Goal: Communication & Community: Answer question/provide support

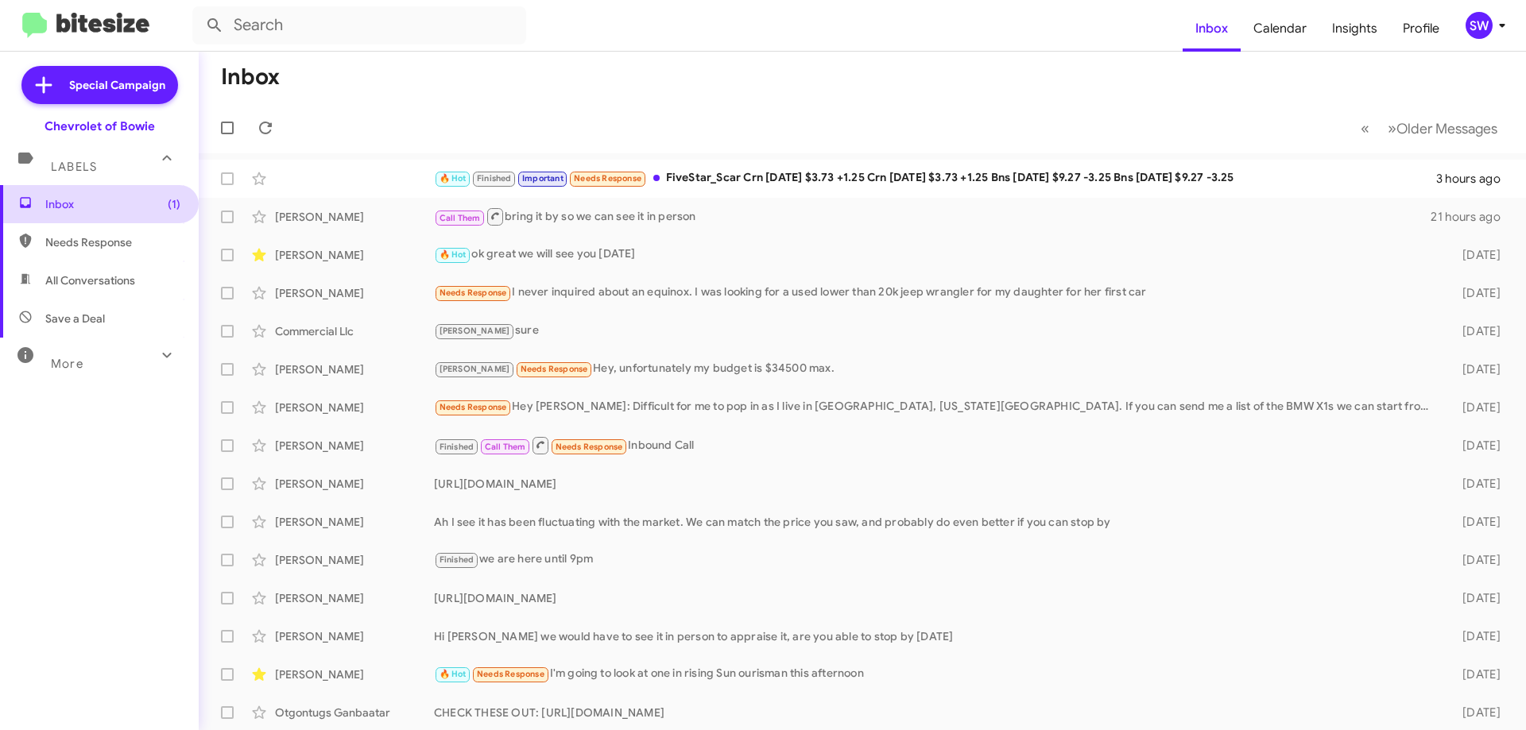
drag, startPoint x: 56, startPoint y: 205, endPoint x: 85, endPoint y: 192, distance: 31.3
click at [56, 204] on span "Inbox (1)" at bounding box center [112, 204] width 135 height 16
click at [344, 21] on input "text" at bounding box center [359, 25] width 334 height 38
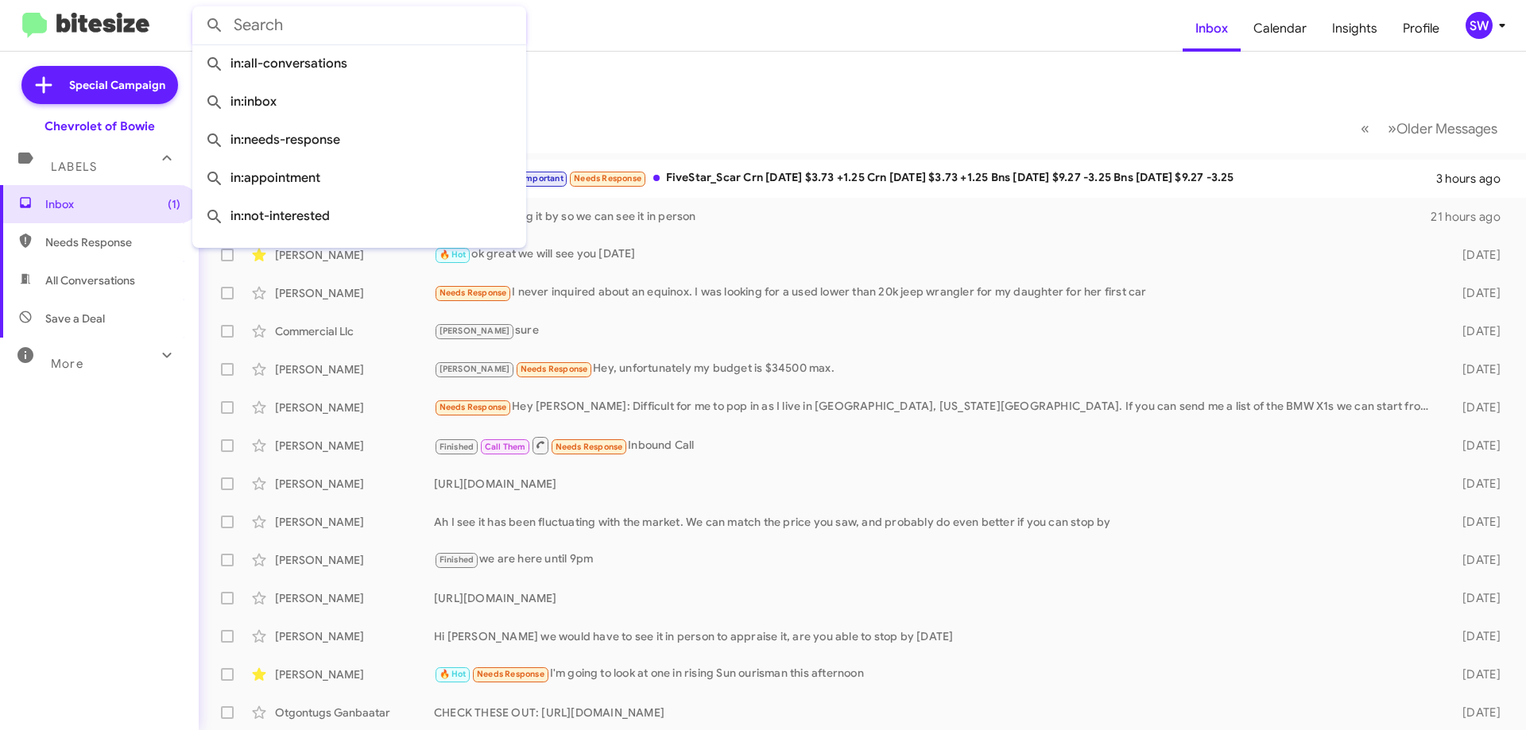
paste input "[PHONE_NUMBER]"
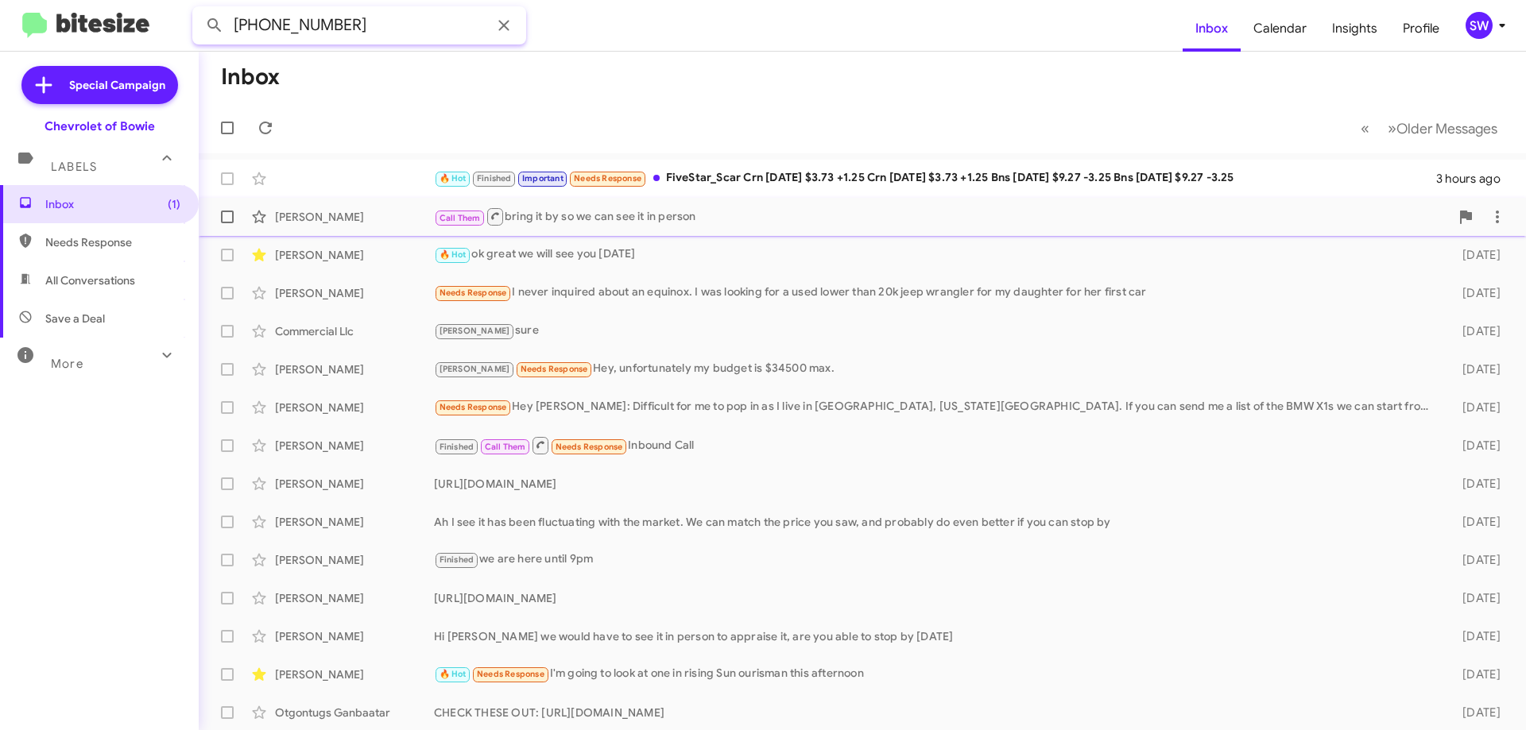
click at [199, 10] on button at bounding box center [215, 26] width 32 height 32
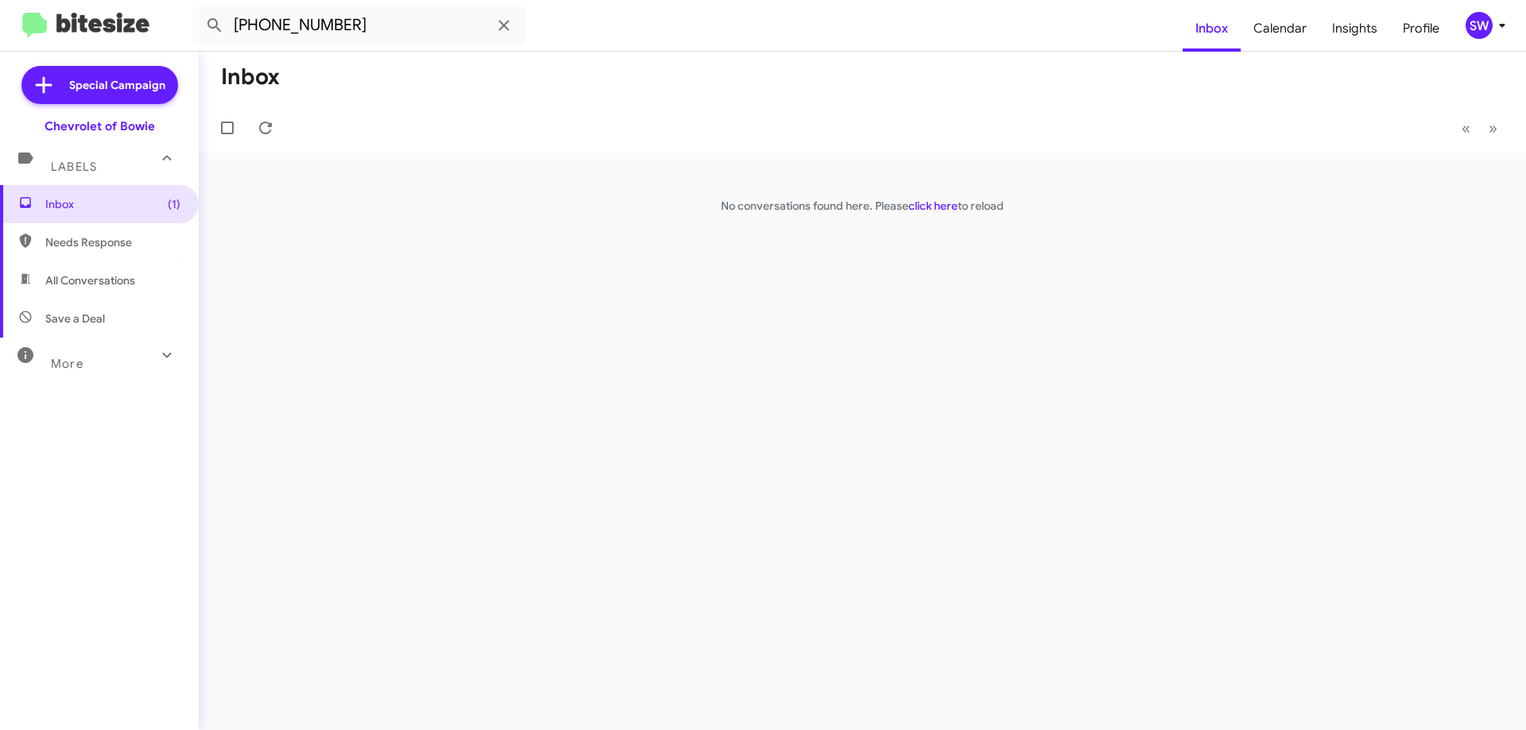
click at [60, 283] on span "All Conversations" at bounding box center [90, 281] width 90 height 16
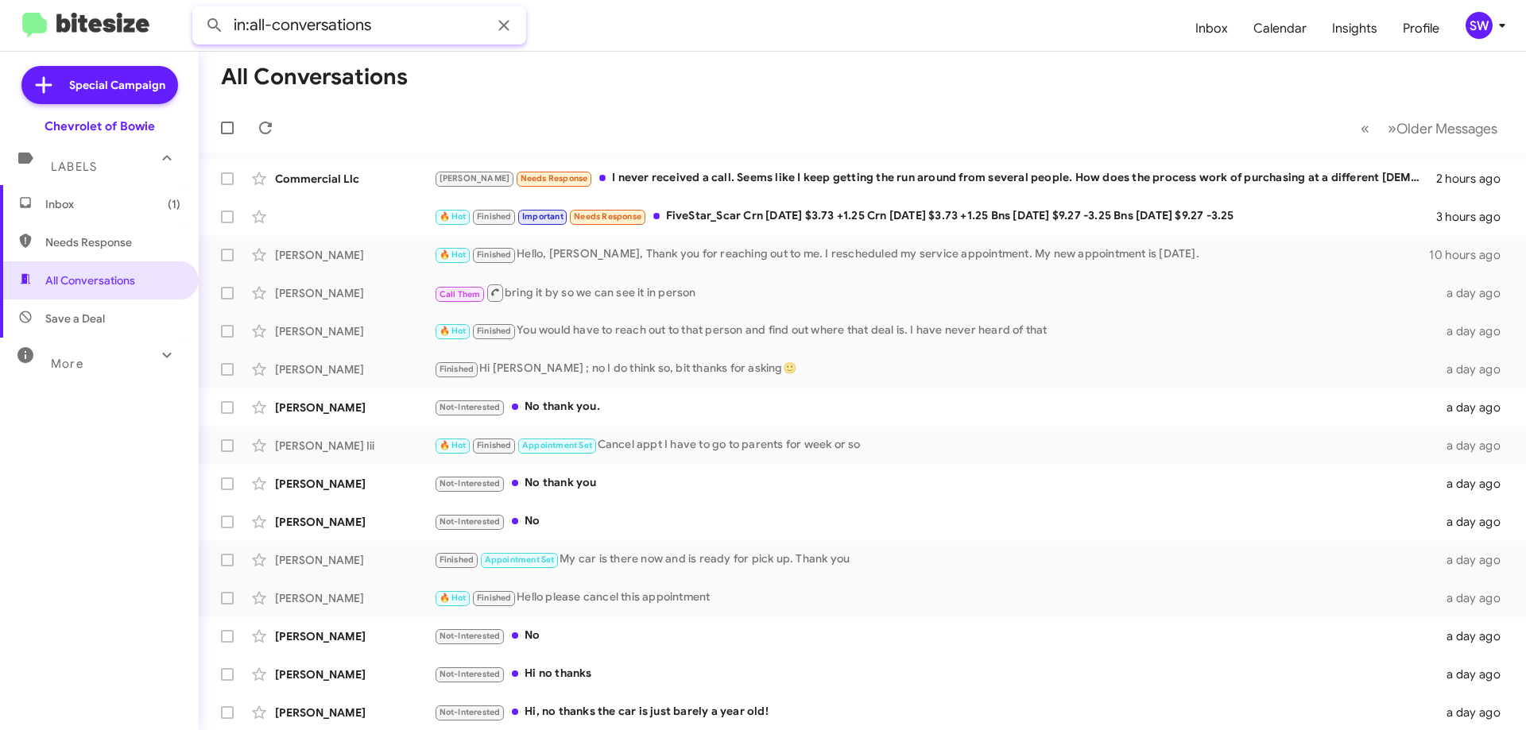
paste input "[PHONE_NUMBER]"
type input "in:all-conversations [PHONE_NUMBER]"
click at [199, 10] on button at bounding box center [215, 26] width 32 height 32
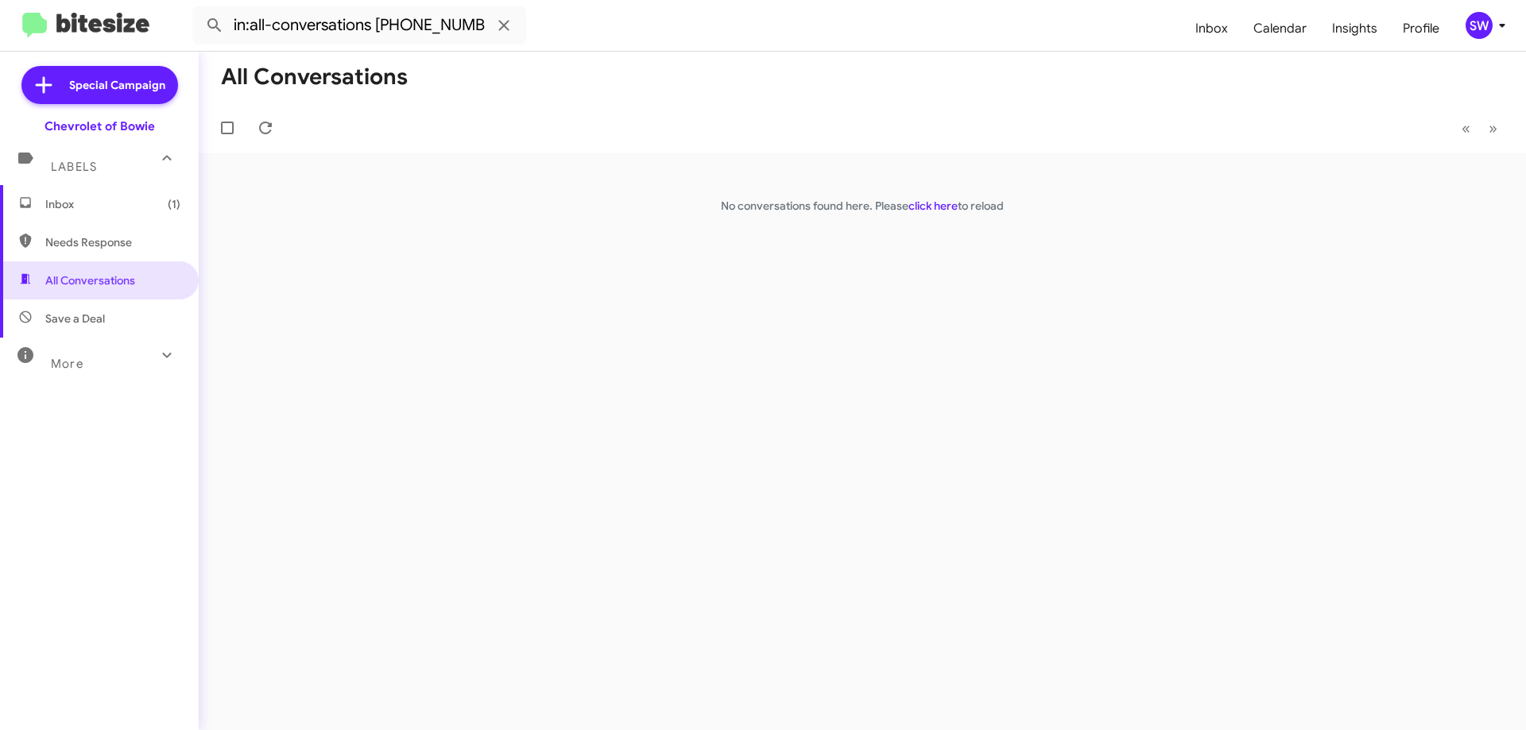
click at [54, 206] on span "Inbox (1)" at bounding box center [112, 204] width 135 height 16
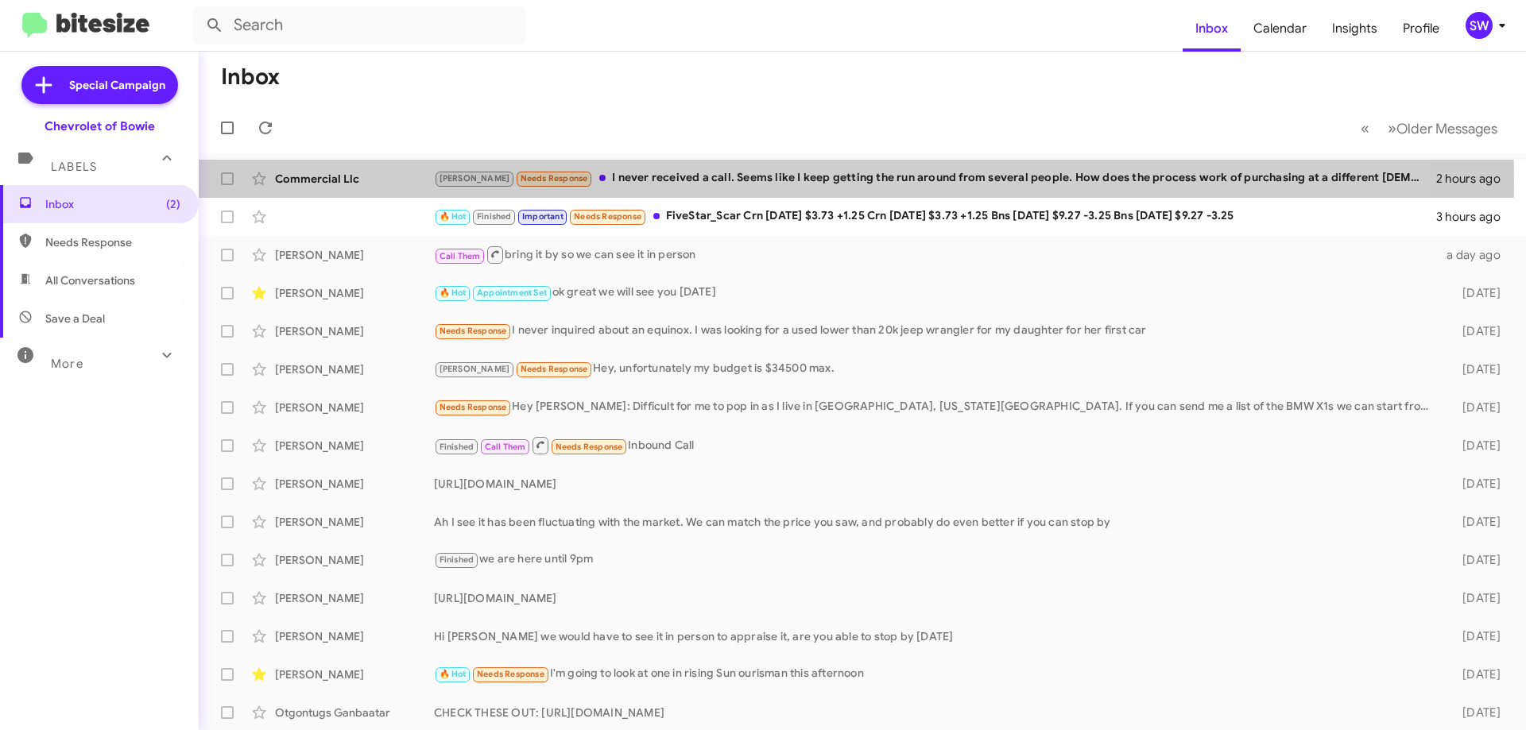
drag, startPoint x: 664, startPoint y: 182, endPoint x: 860, endPoint y: 191, distance: 195.7
click at [668, 180] on div "Brian Needs Response I never received a call. Seems like I keep getting the run…" at bounding box center [935, 178] width 1002 height 18
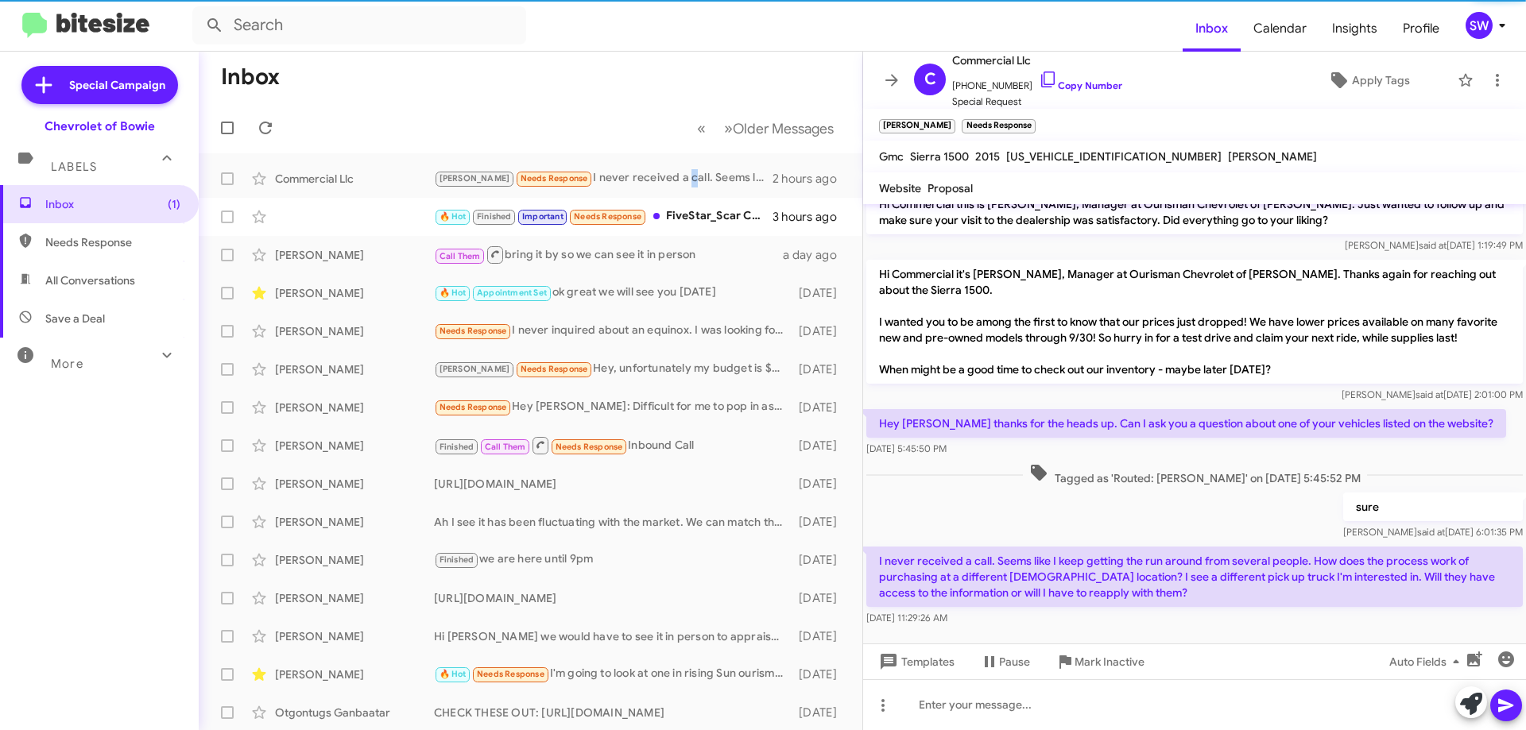
scroll to position [27, 0]
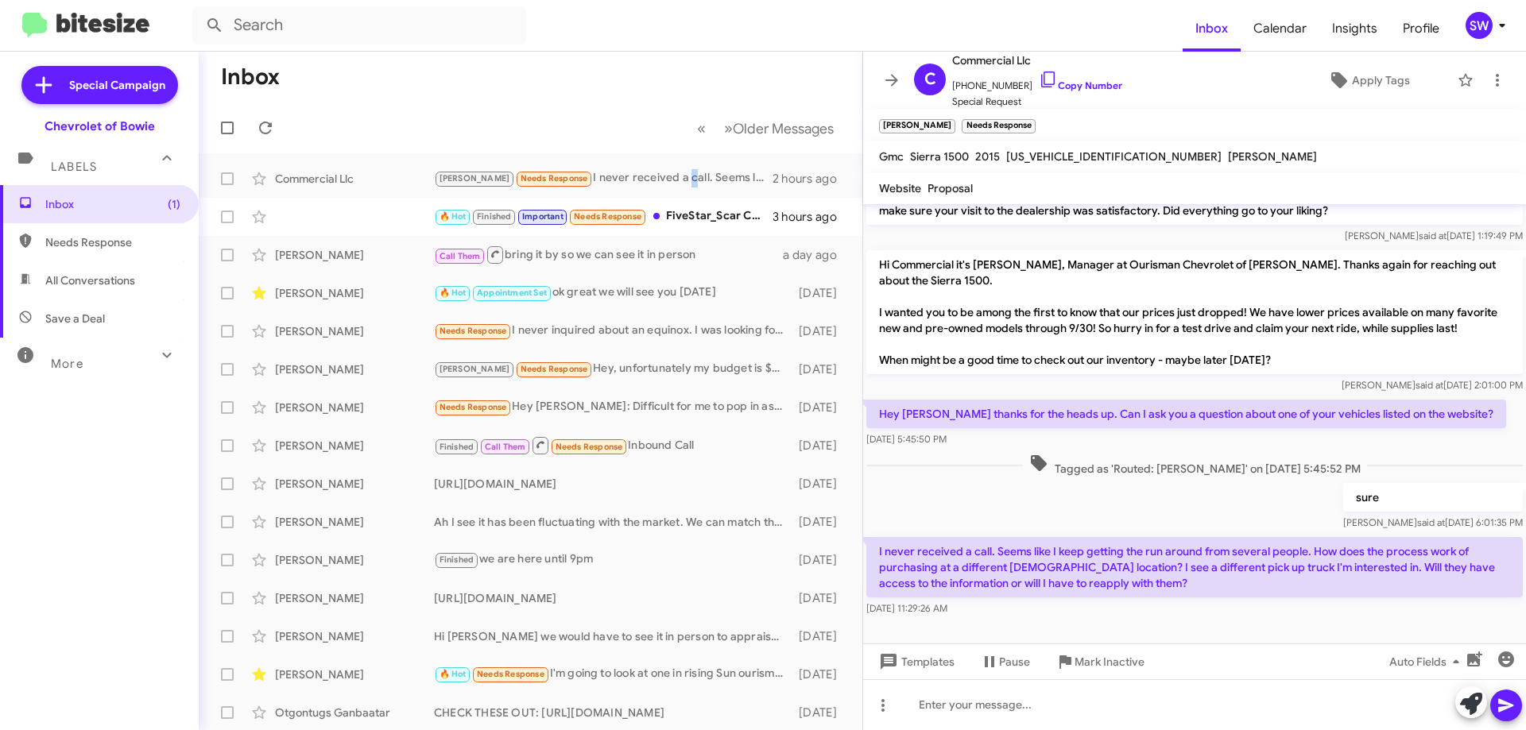
drag, startPoint x: 1074, startPoint y: 662, endPoint x: 1271, endPoint y: 625, distance: 200.4
click at [1271, 626] on div "Hi Commercial this is Stephanie Warrington, Manager at Ourisman Chevrolet of Bo…" at bounding box center [1194, 467] width 663 height 526
drag, startPoint x: 1095, startPoint y: 662, endPoint x: 1246, endPoint y: 304, distance: 388.8
click at [1245, 329] on div "Hi Commercial this is Stephanie Warrington, Manager at Ourisman Chevrolet of Bo…" at bounding box center [1194, 467] width 663 height 526
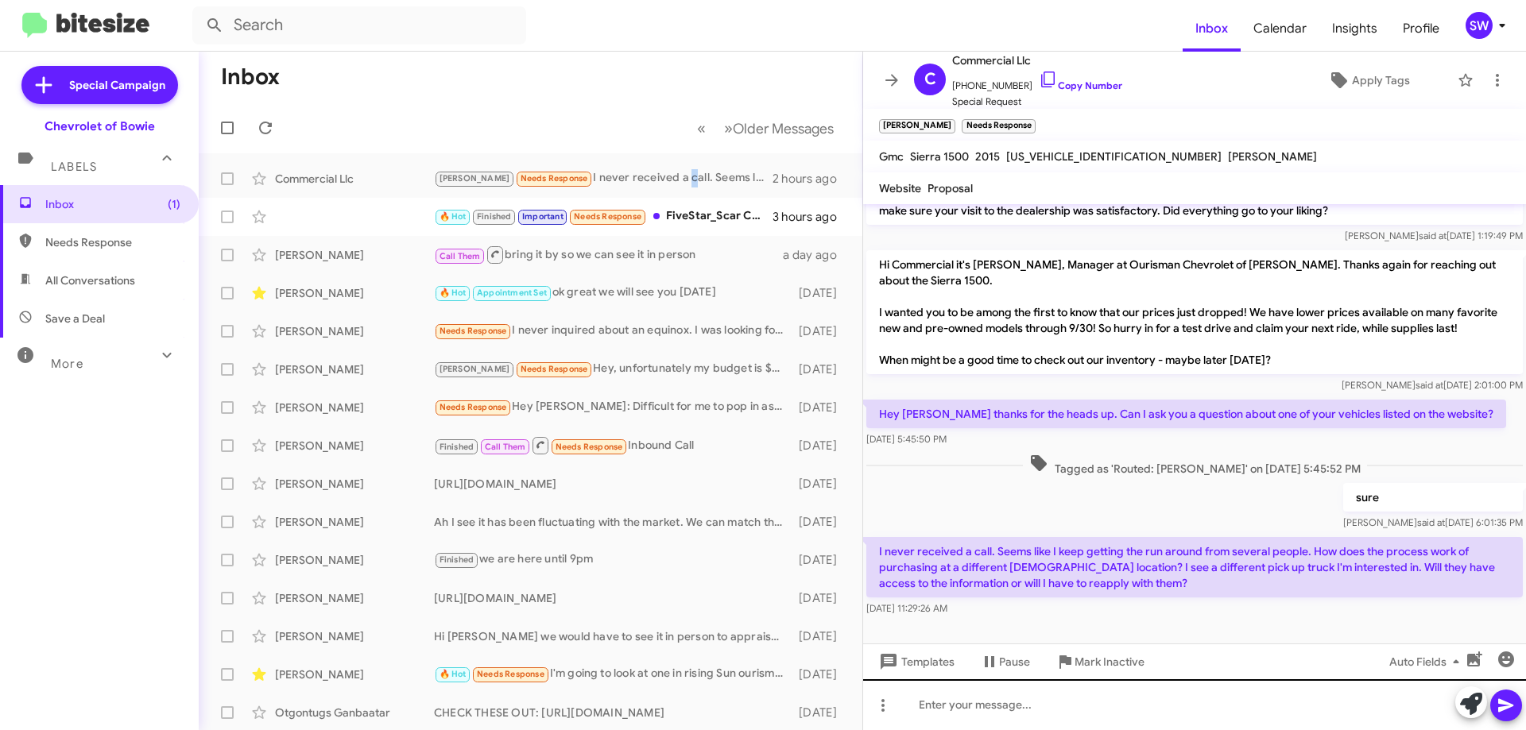
drag, startPoint x: 1104, startPoint y: 663, endPoint x: 1112, endPoint y: 710, distance: 46.9
click at [1113, 710] on div "Hi Commercial this is Stephanie Warrington, Manager at Ourisman Chevrolet of Bo…" at bounding box center [1194, 467] width 663 height 526
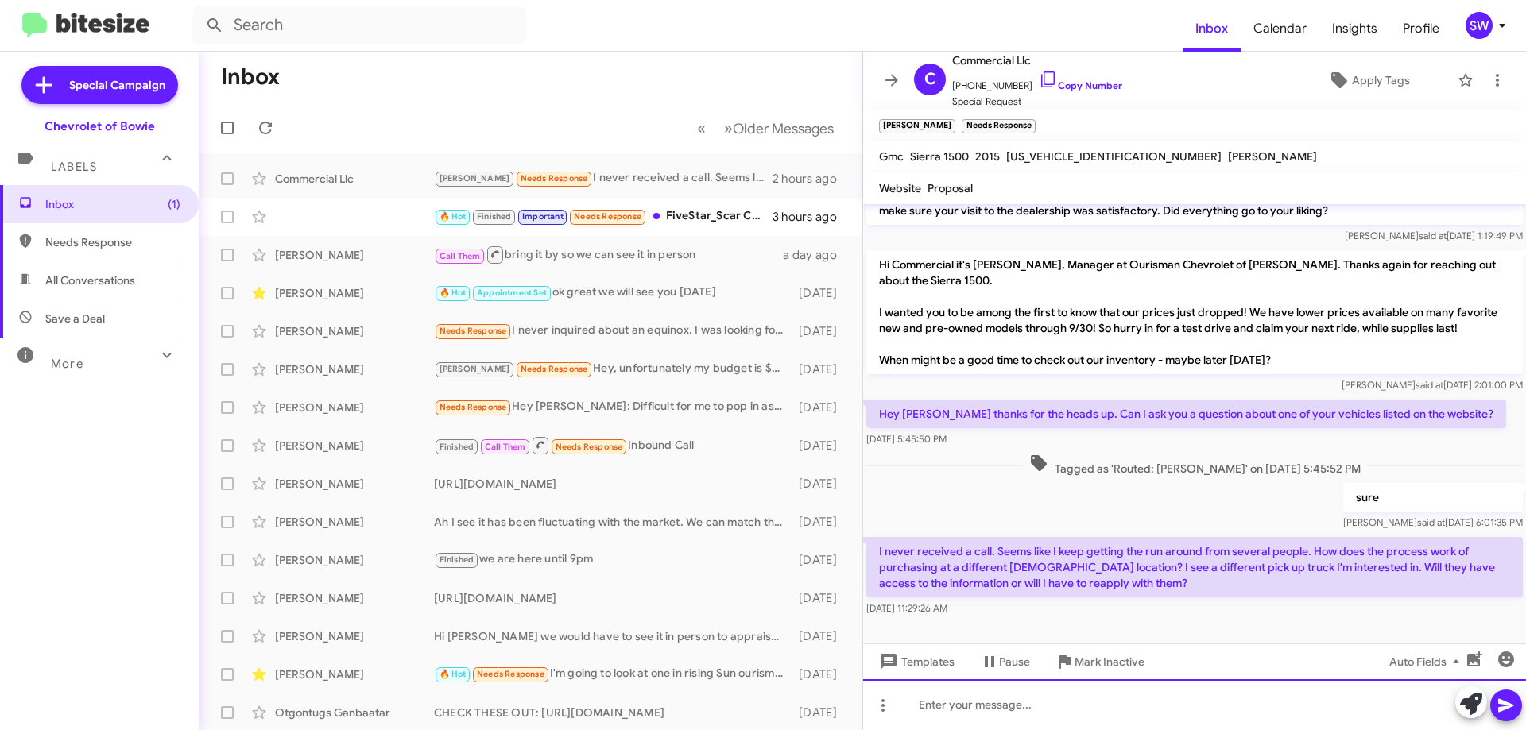
click at [1082, 708] on div at bounding box center [1194, 704] width 663 height 51
click at [992, 709] on div at bounding box center [1194, 704] width 663 height 51
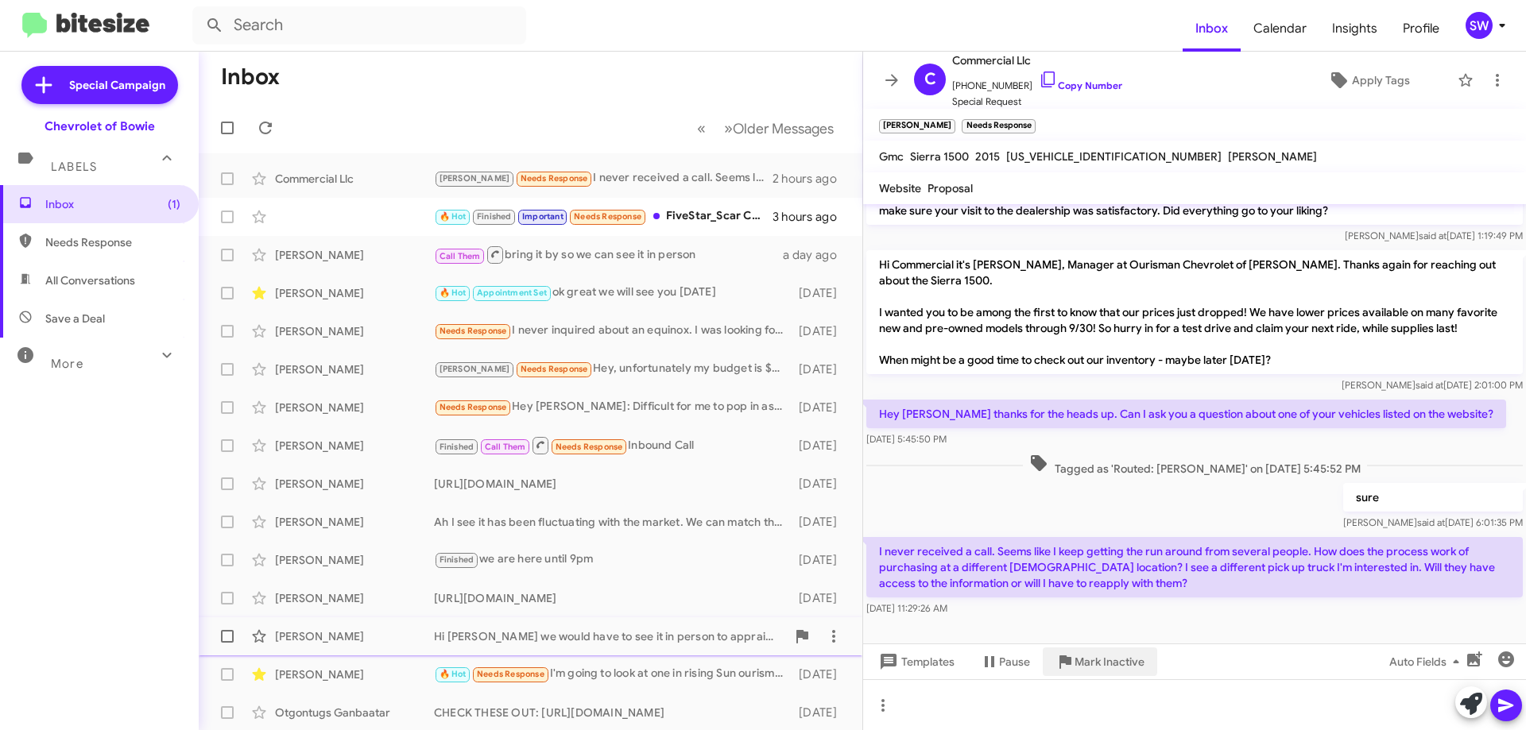
drag, startPoint x: 1095, startPoint y: 656, endPoint x: 1112, endPoint y: 648, distance: 19.5
click at [1097, 655] on span "Mark Inactive" at bounding box center [1109, 662] width 70 height 29
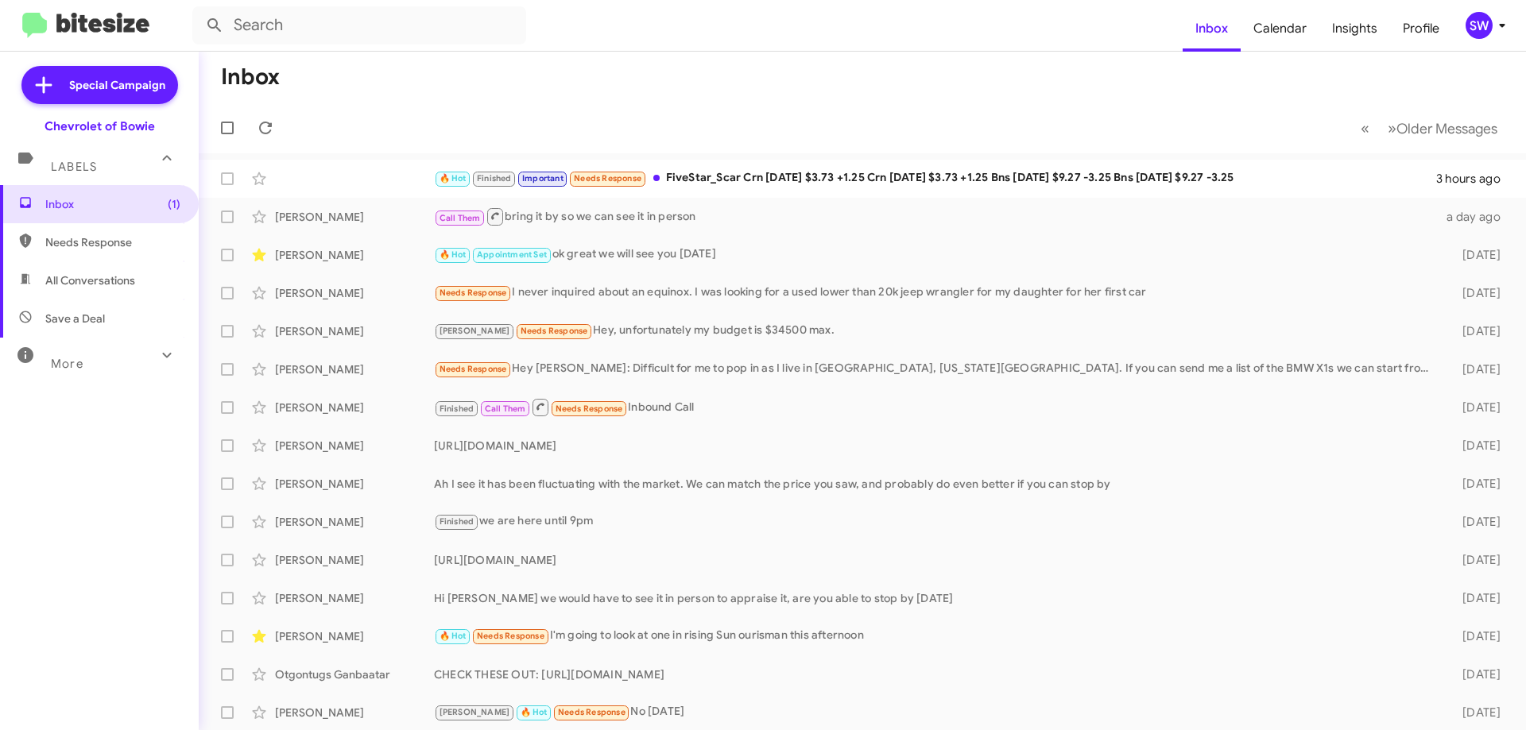
click at [69, 170] on span "Labels" at bounding box center [74, 167] width 46 height 14
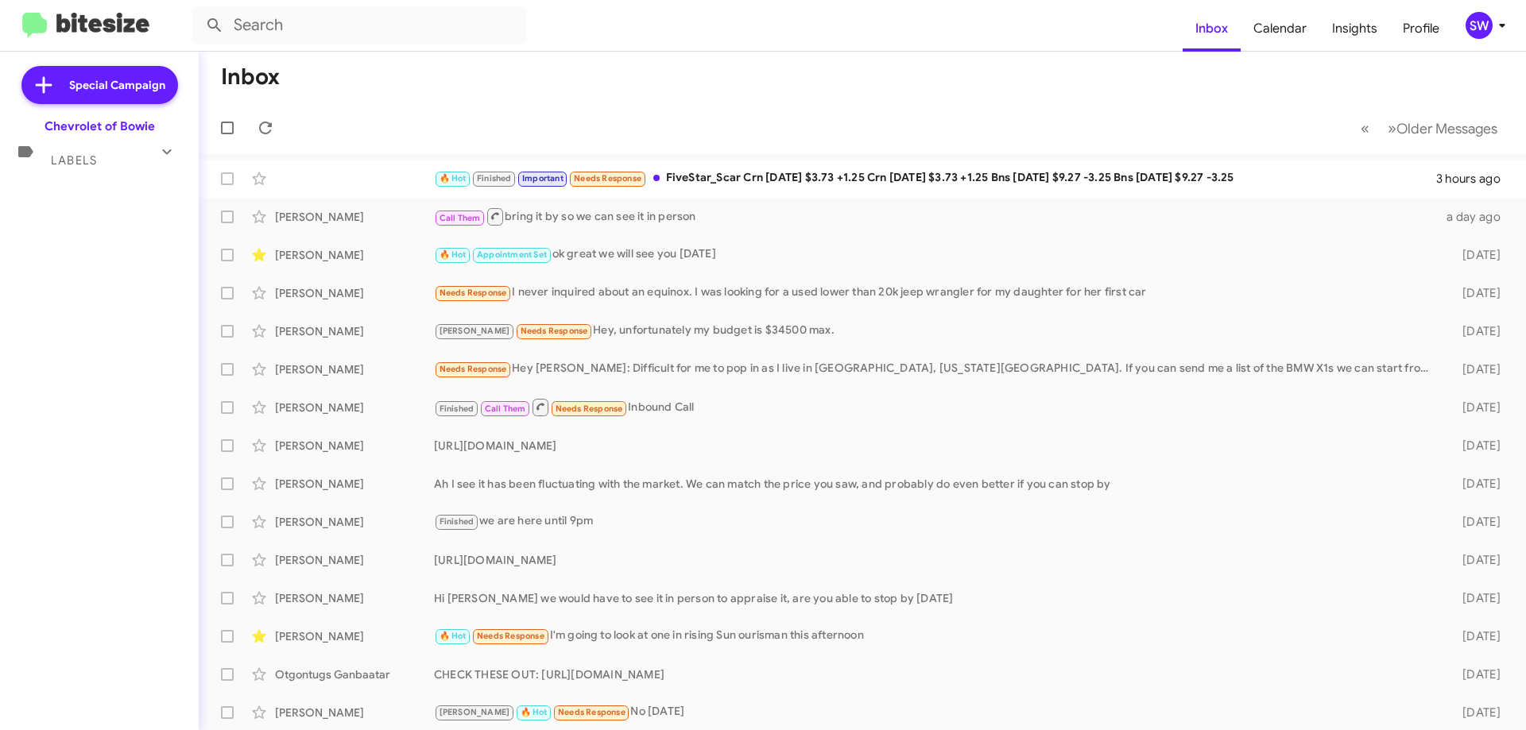
click at [68, 149] on div "Labels" at bounding box center [83, 153] width 141 height 29
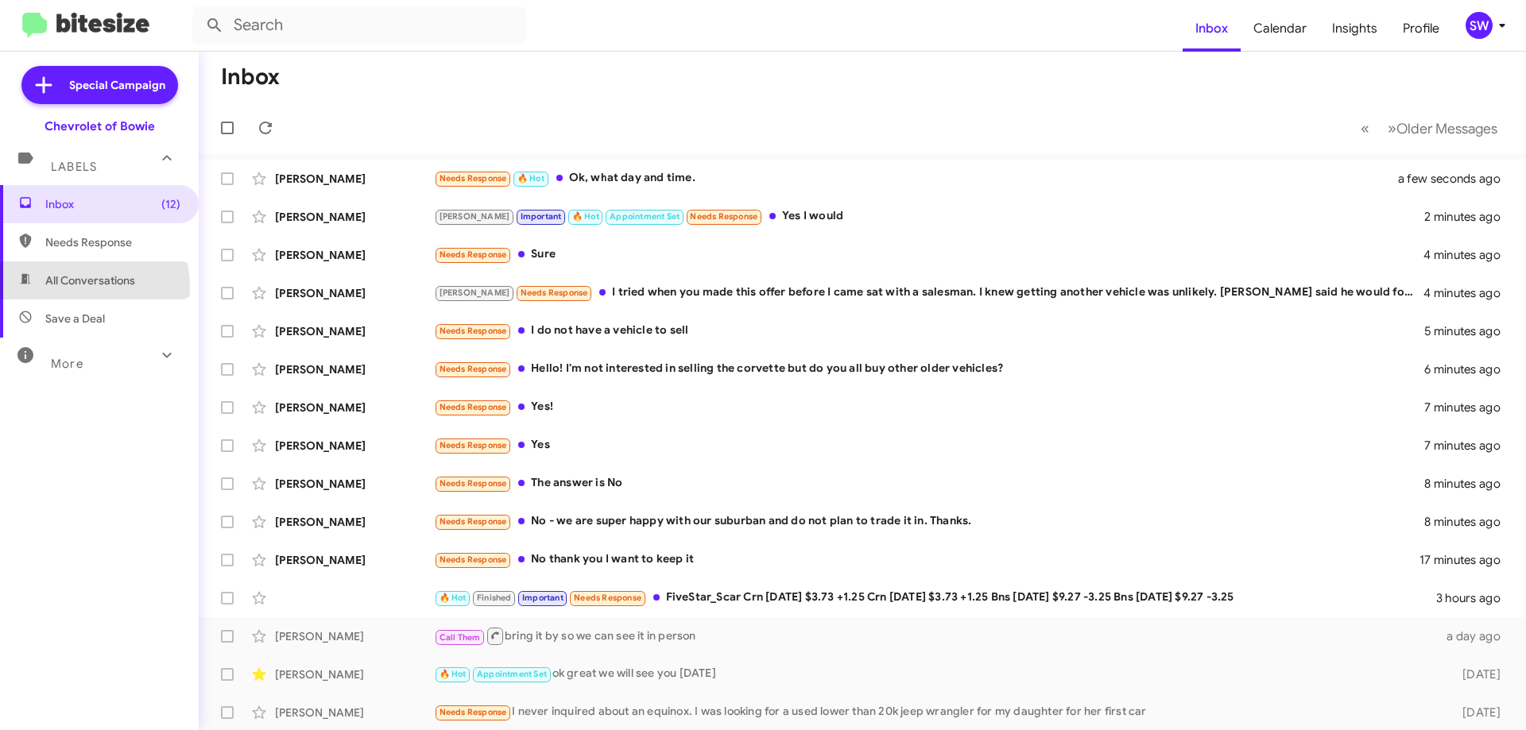
drag, startPoint x: 75, startPoint y: 288, endPoint x: 149, endPoint y: 289, distance: 73.9
click at [75, 288] on span "All Conversations" at bounding box center [99, 280] width 199 height 38
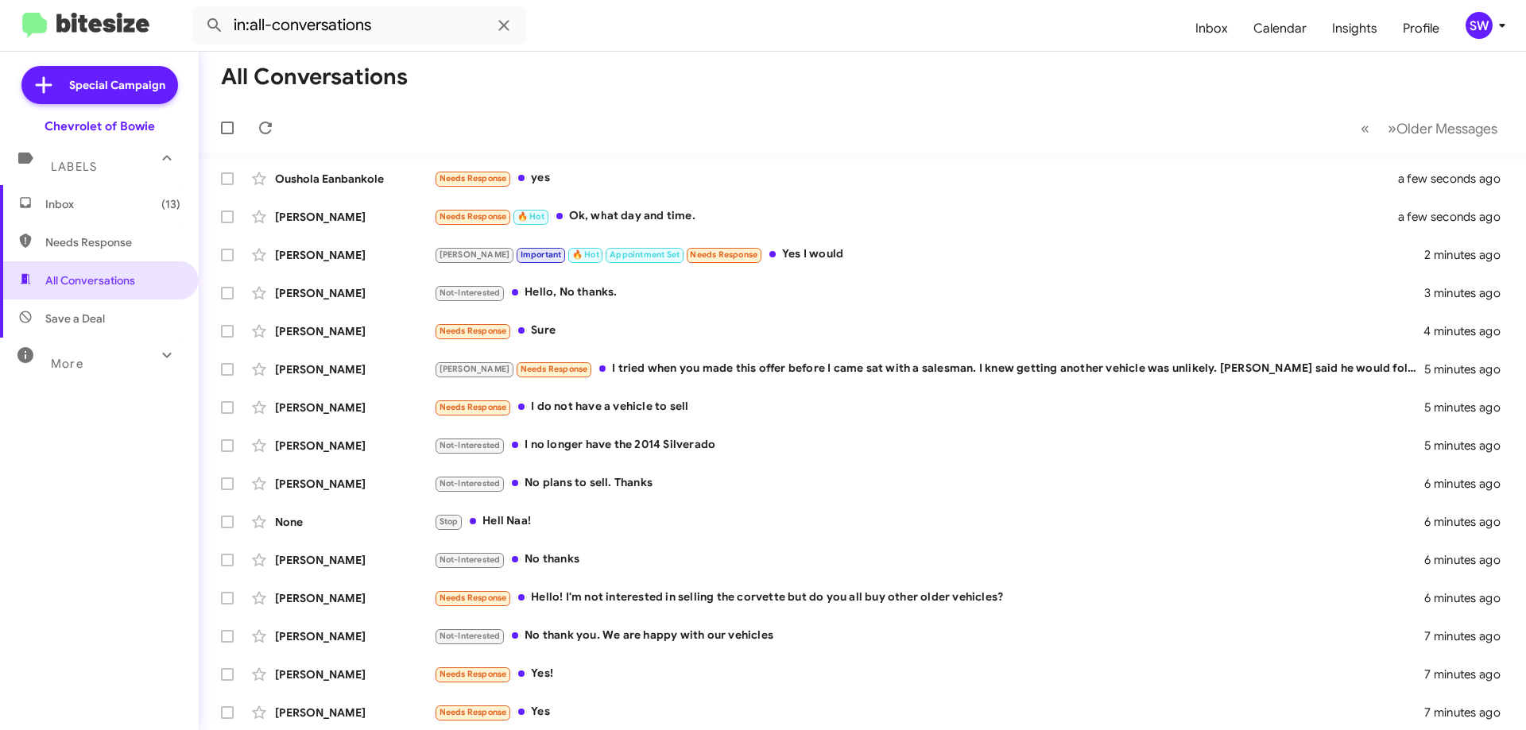
drag, startPoint x: 157, startPoint y: 358, endPoint x: 154, endPoint y: 350, distance: 8.6
click at [158, 359] on icon at bounding box center [166, 355] width 19 height 19
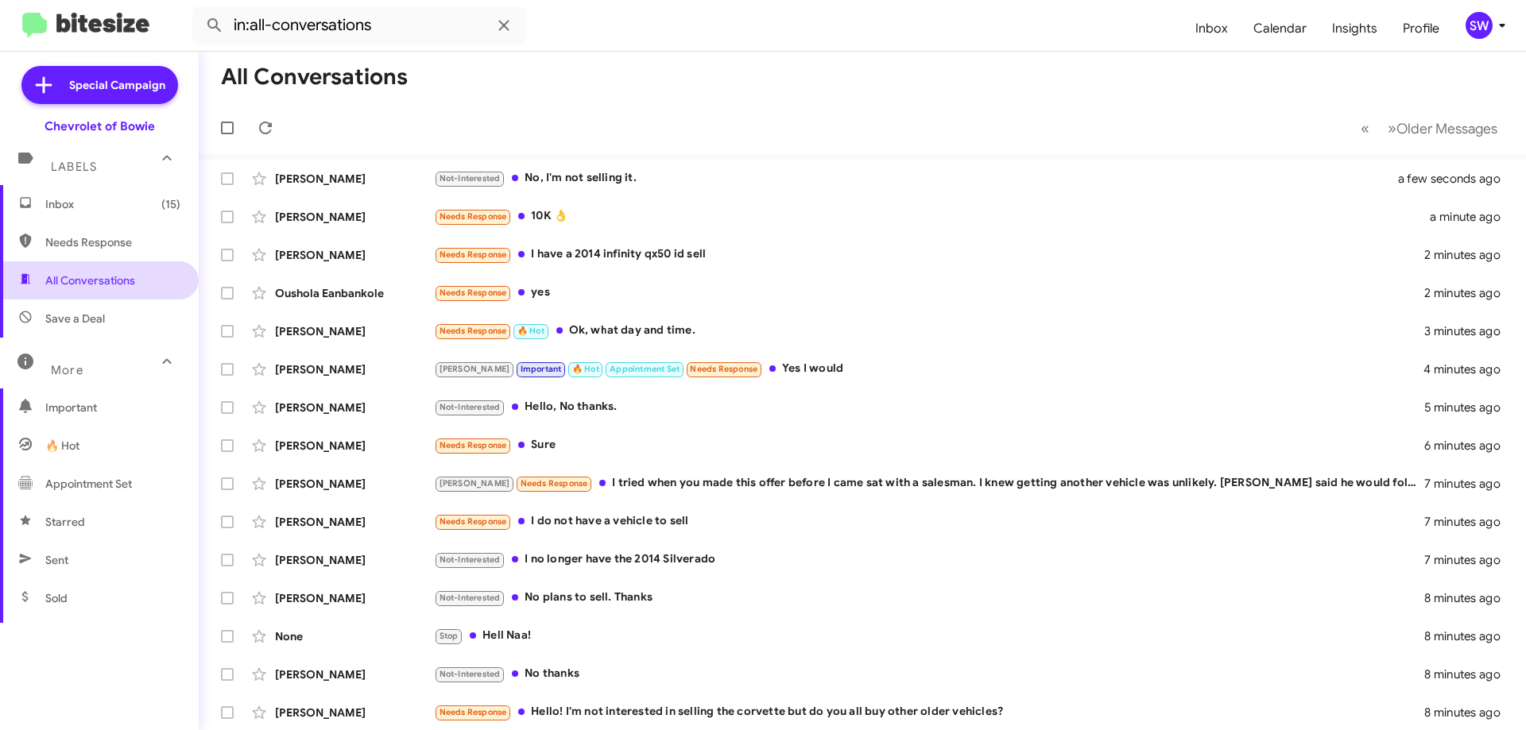
drag, startPoint x: 68, startPoint y: 273, endPoint x: 185, endPoint y: 282, distance: 118.0
click at [68, 273] on span "All Conversations" at bounding box center [90, 281] width 90 height 16
paste input "(443) 740-3228"
click at [199, 10] on button at bounding box center [215, 26] width 32 height 32
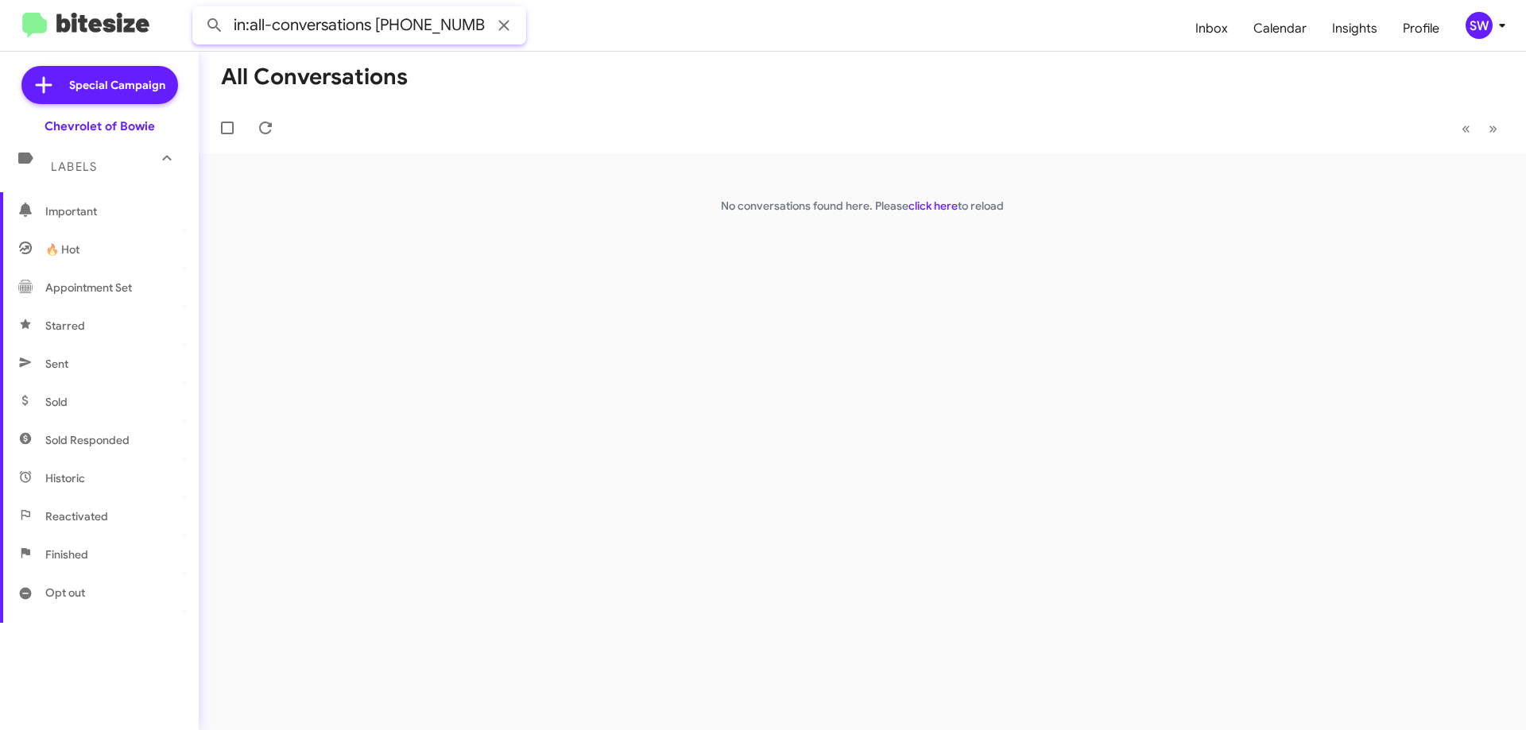
scroll to position [312, 0]
drag, startPoint x: 72, startPoint y: 434, endPoint x: 88, endPoint y: 428, distance: 16.8
click at [72, 435] on span "Finished" at bounding box center [66, 439] width 43 height 16
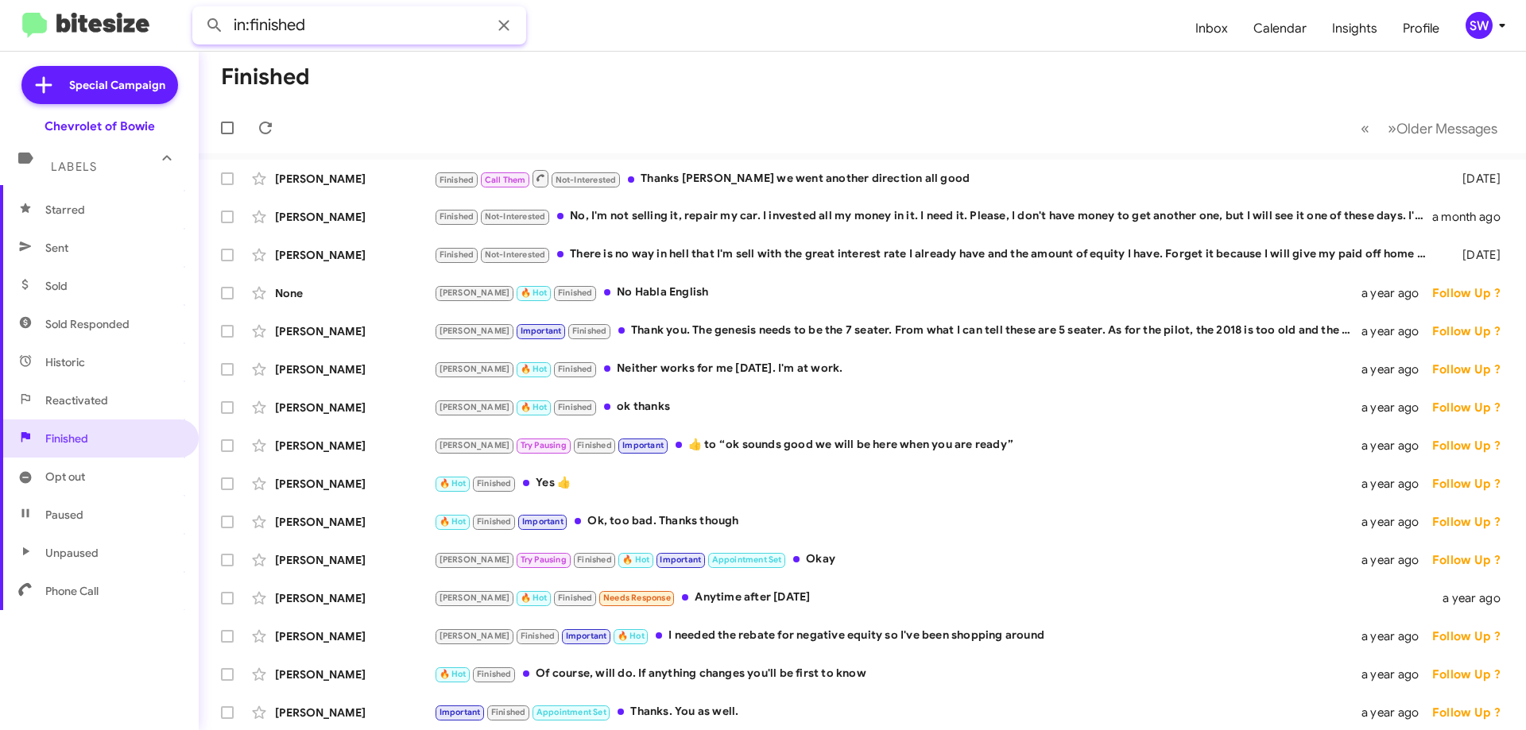
click at [398, 31] on input "in:finished" at bounding box center [359, 25] width 334 height 38
paste input "(443) 740-3228"
click at [199, 10] on button at bounding box center [215, 26] width 32 height 32
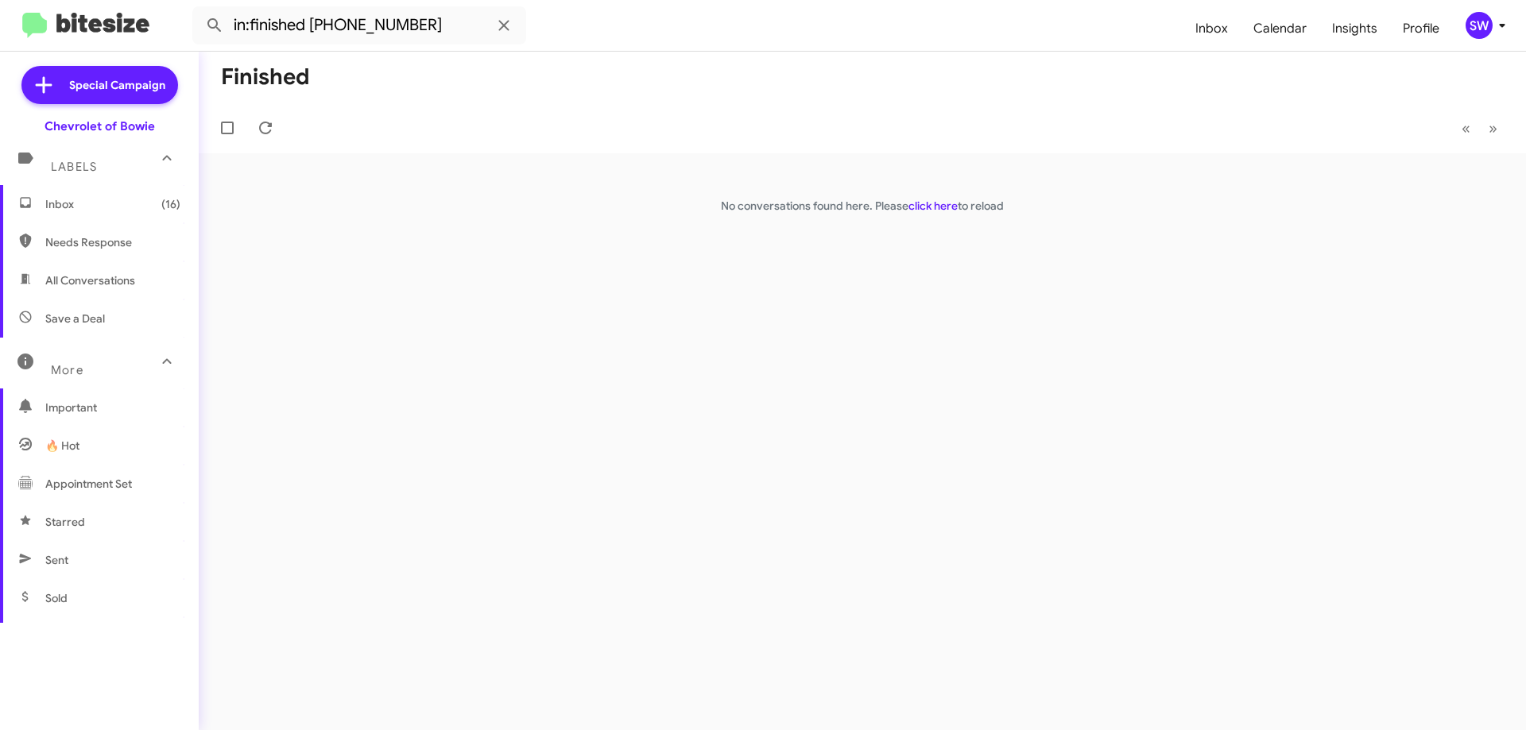
click at [63, 278] on span "All Conversations" at bounding box center [90, 281] width 90 height 16
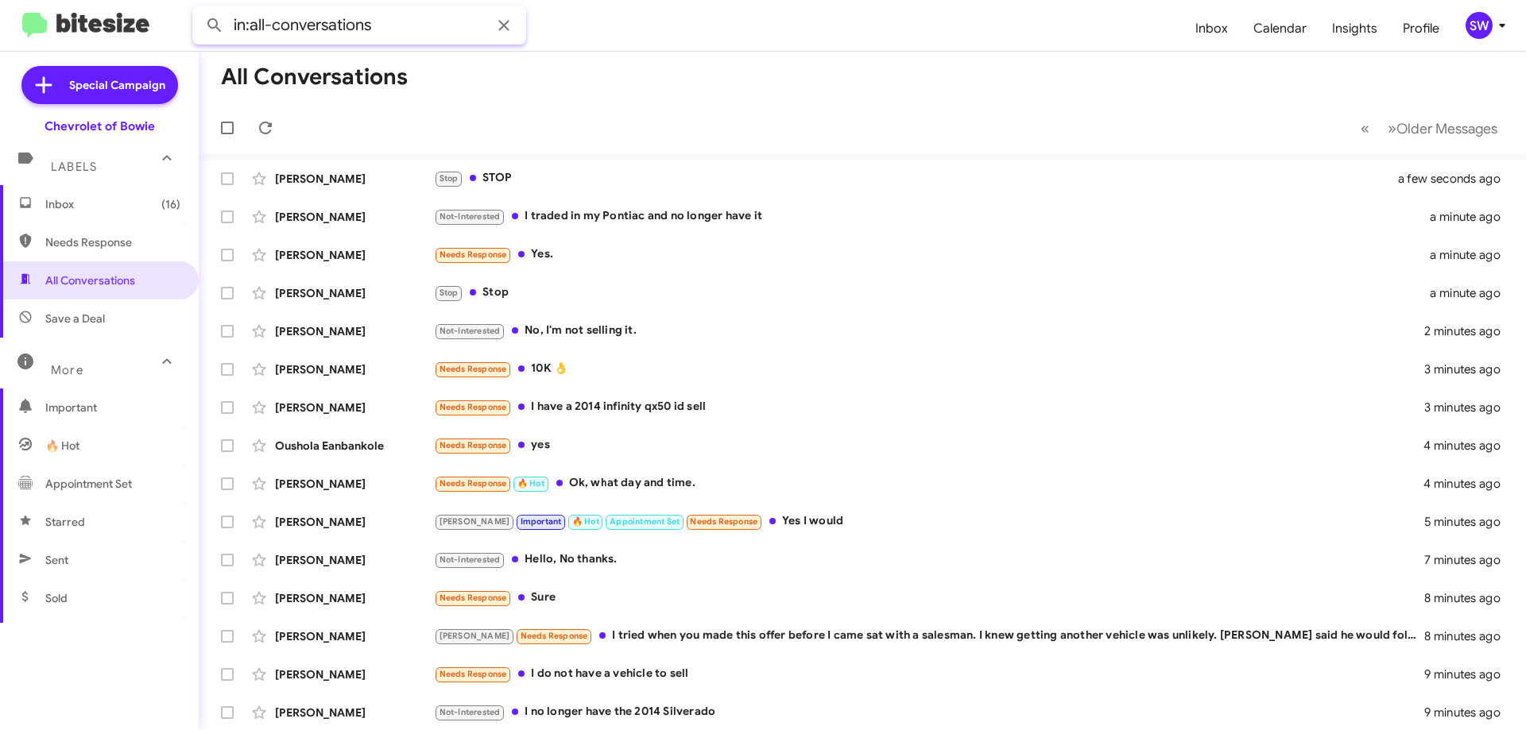
paste input "(443) 740-3228"
type input "in:all-conversations (443) 740-3228"
click at [199, 10] on button at bounding box center [215, 26] width 32 height 32
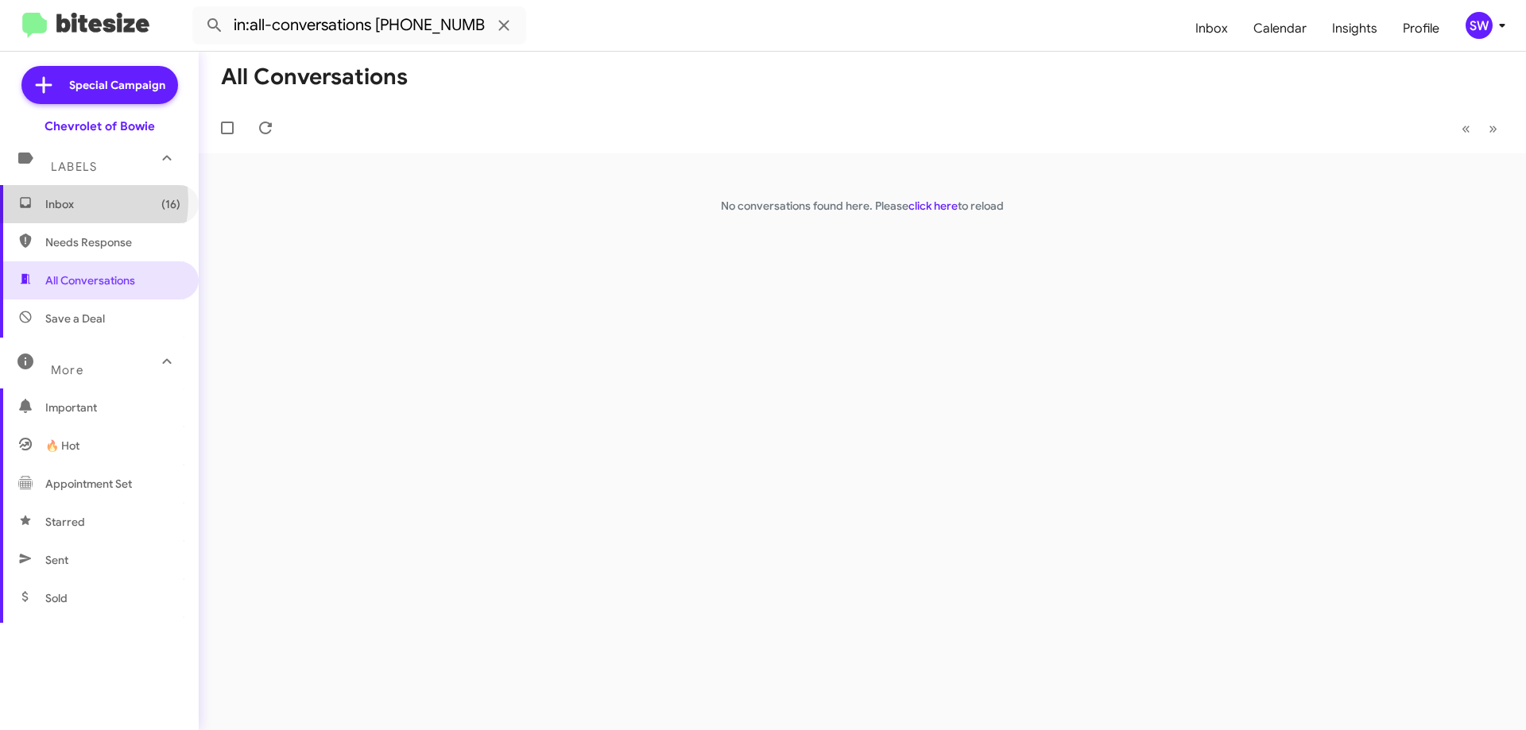
drag, startPoint x: 57, startPoint y: 201, endPoint x: 188, endPoint y: 180, distance: 132.7
click at [60, 201] on span "Inbox (16)" at bounding box center [112, 204] width 135 height 16
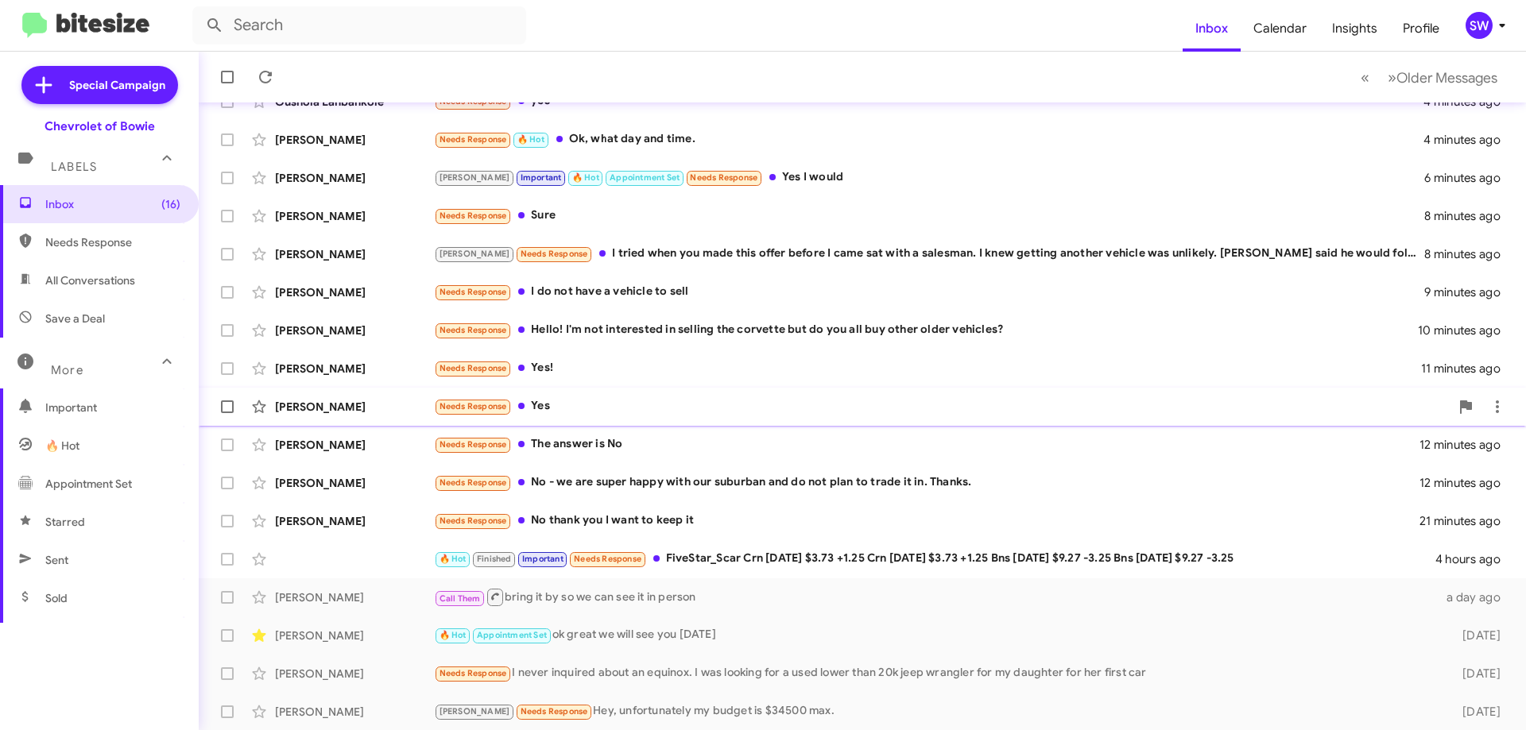
scroll to position [192, 0]
drag, startPoint x: 642, startPoint y: 520, endPoint x: 677, endPoint y: 503, distance: 39.1
click at [642, 520] on div "Needs Response No thank you I want to keep it" at bounding box center [941, 520] width 1015 height 18
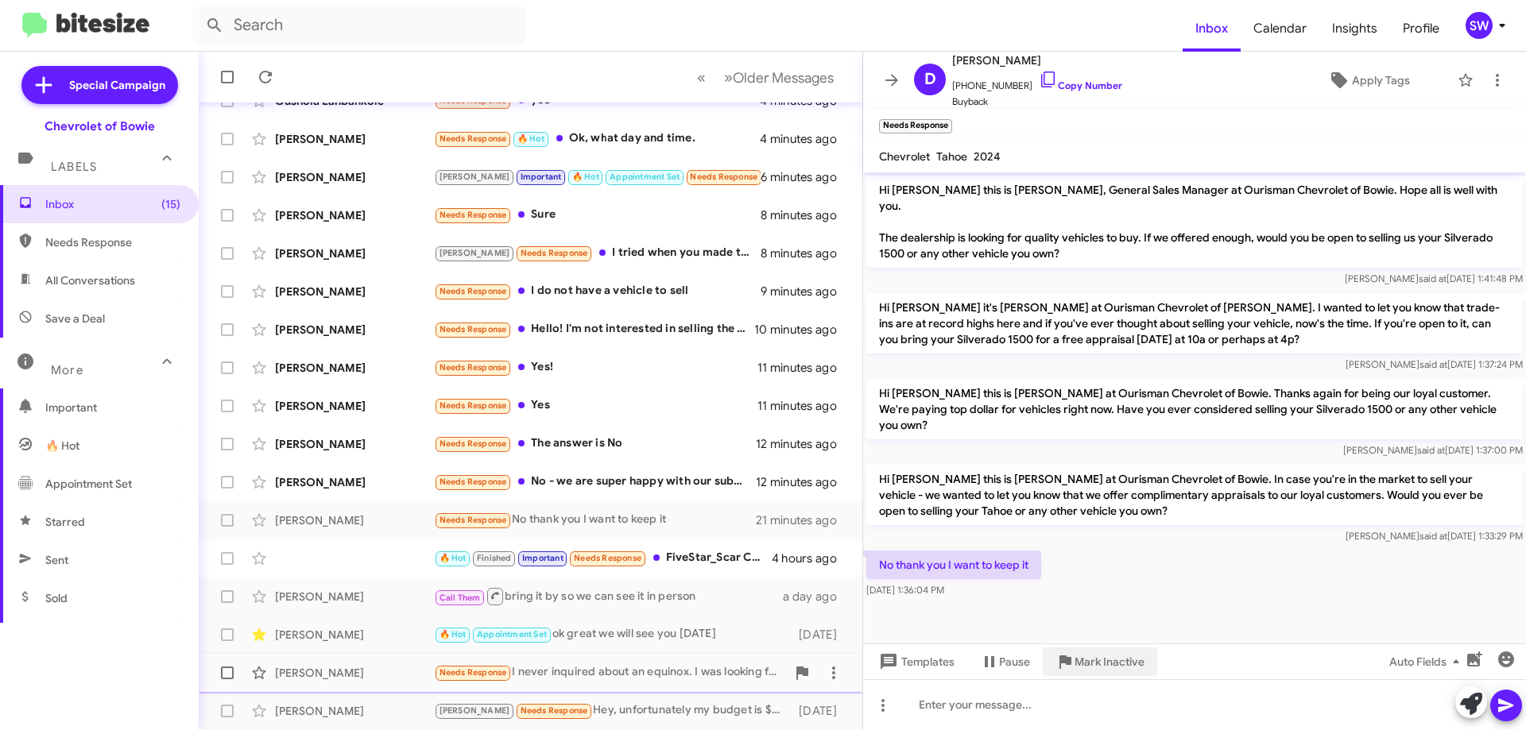
click at [1108, 662] on span "Mark Inactive" at bounding box center [1109, 662] width 70 height 29
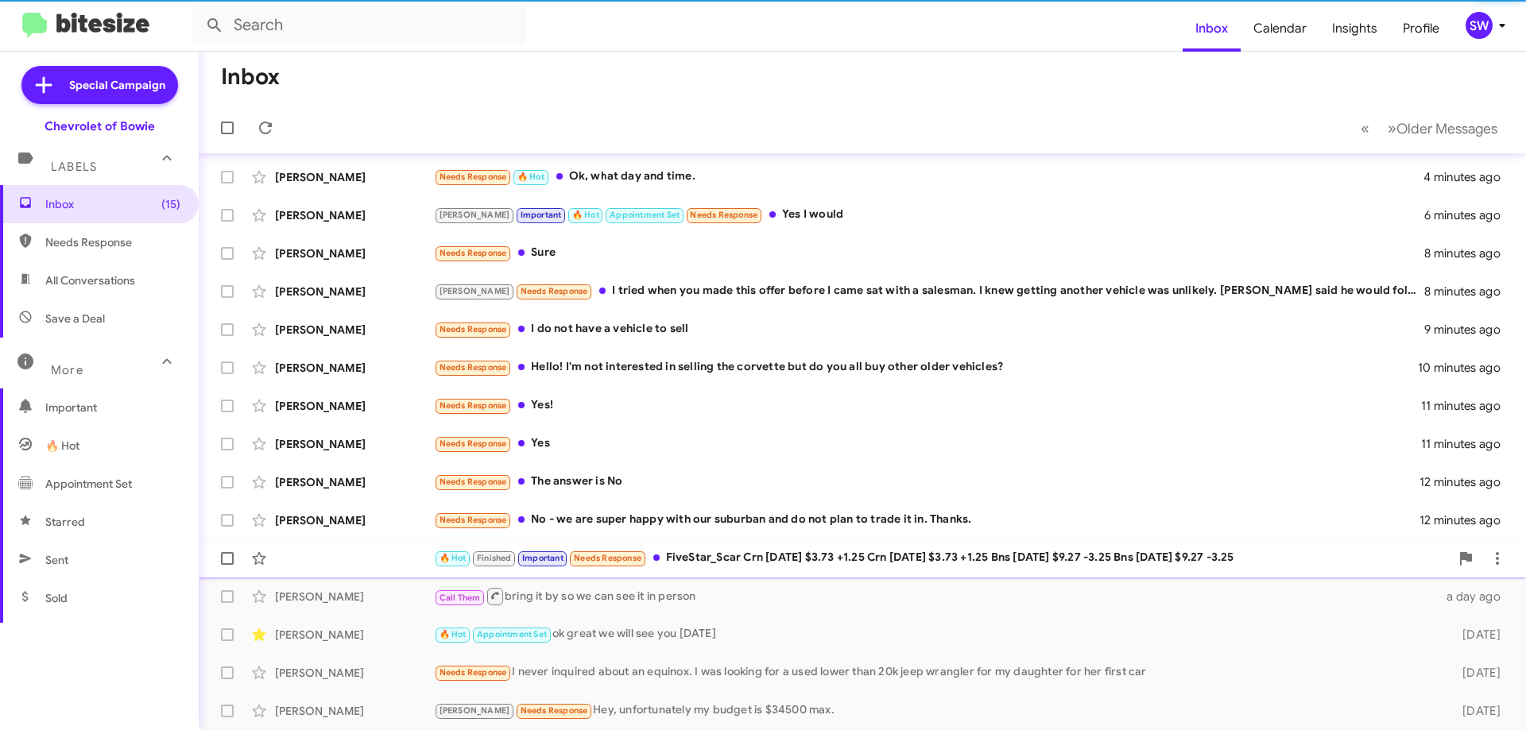
scroll to position [154, 0]
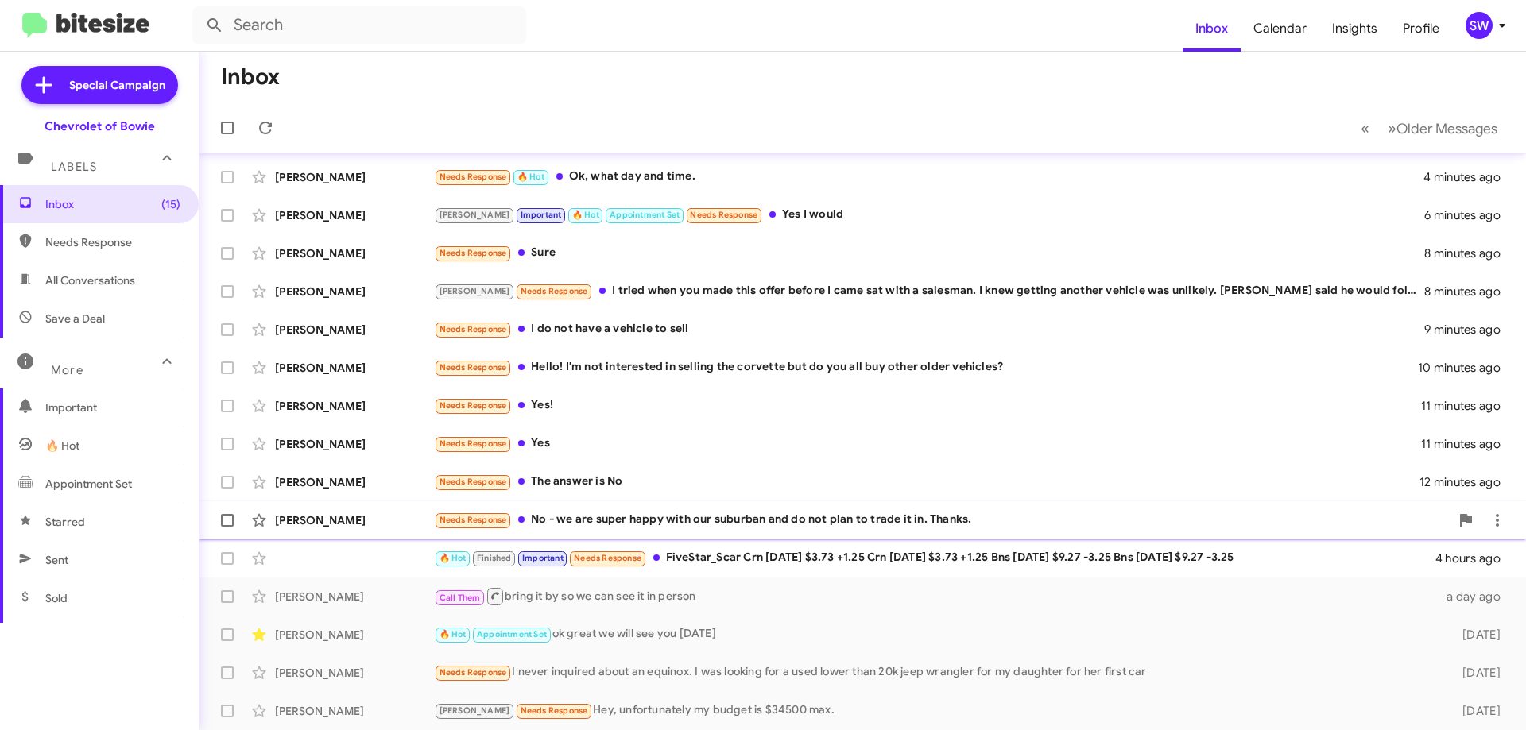
click at [714, 520] on div "Needs Response No - we are super happy with our suburban and do not plan to tra…" at bounding box center [941, 520] width 1015 height 18
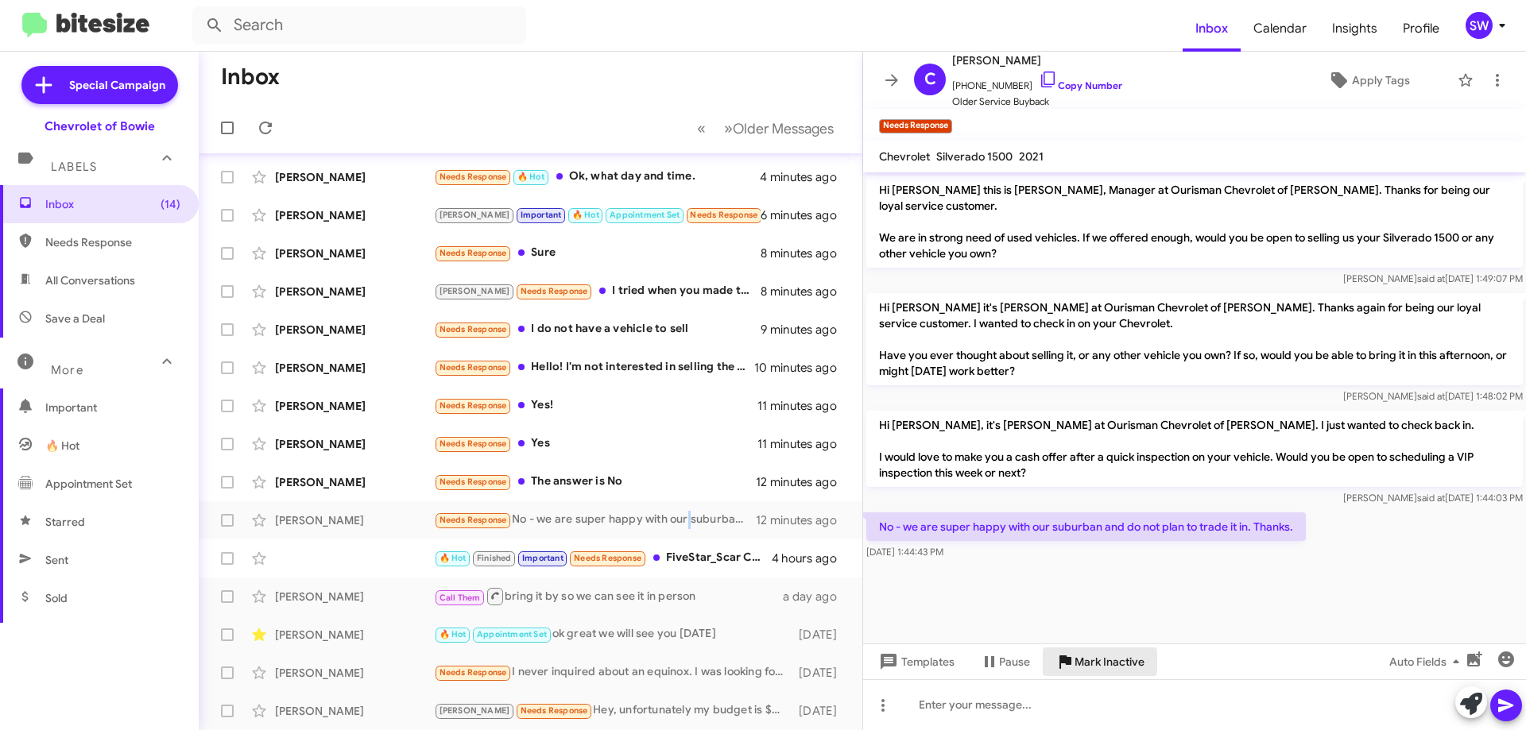
click at [1091, 662] on span "Mark Inactive" at bounding box center [1109, 662] width 70 height 29
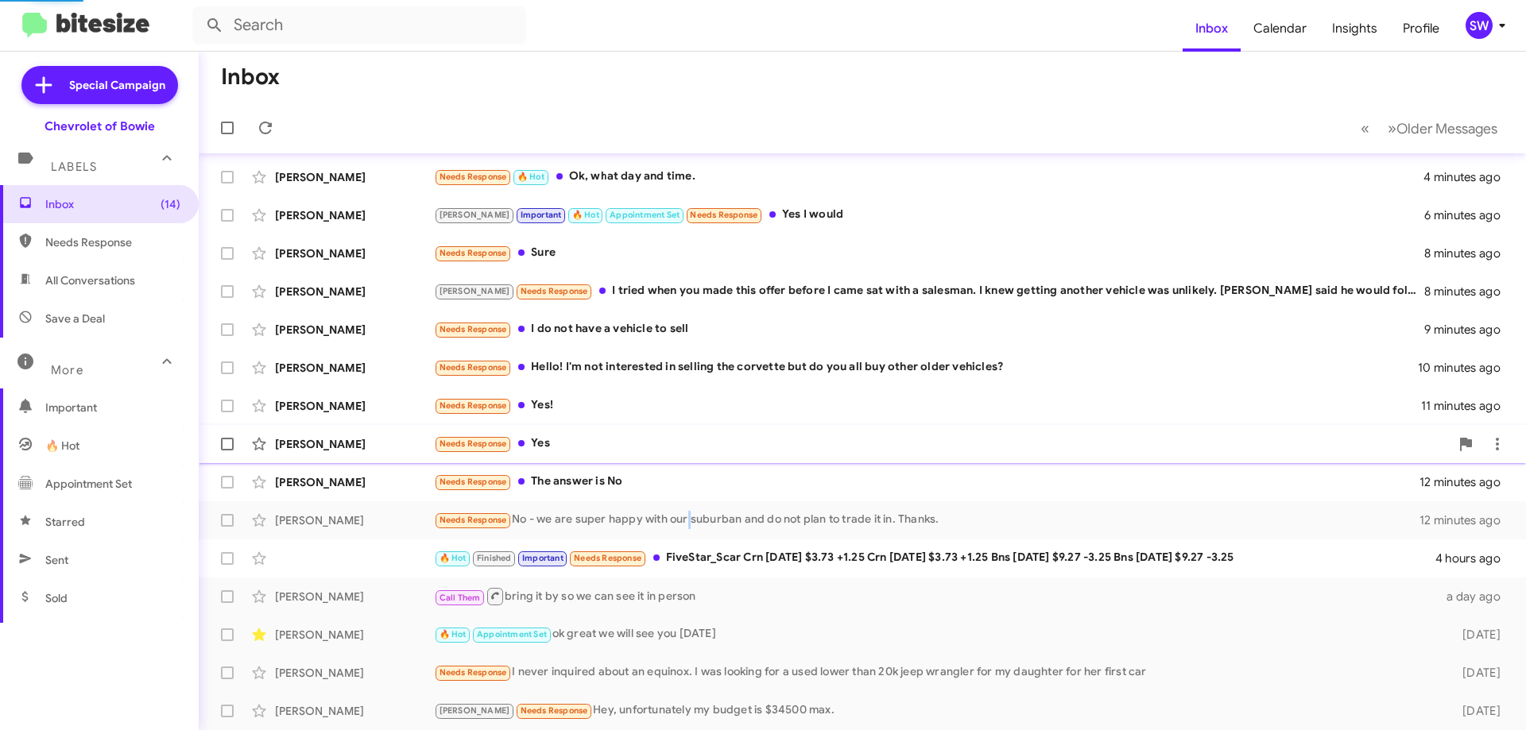
scroll to position [116, 0]
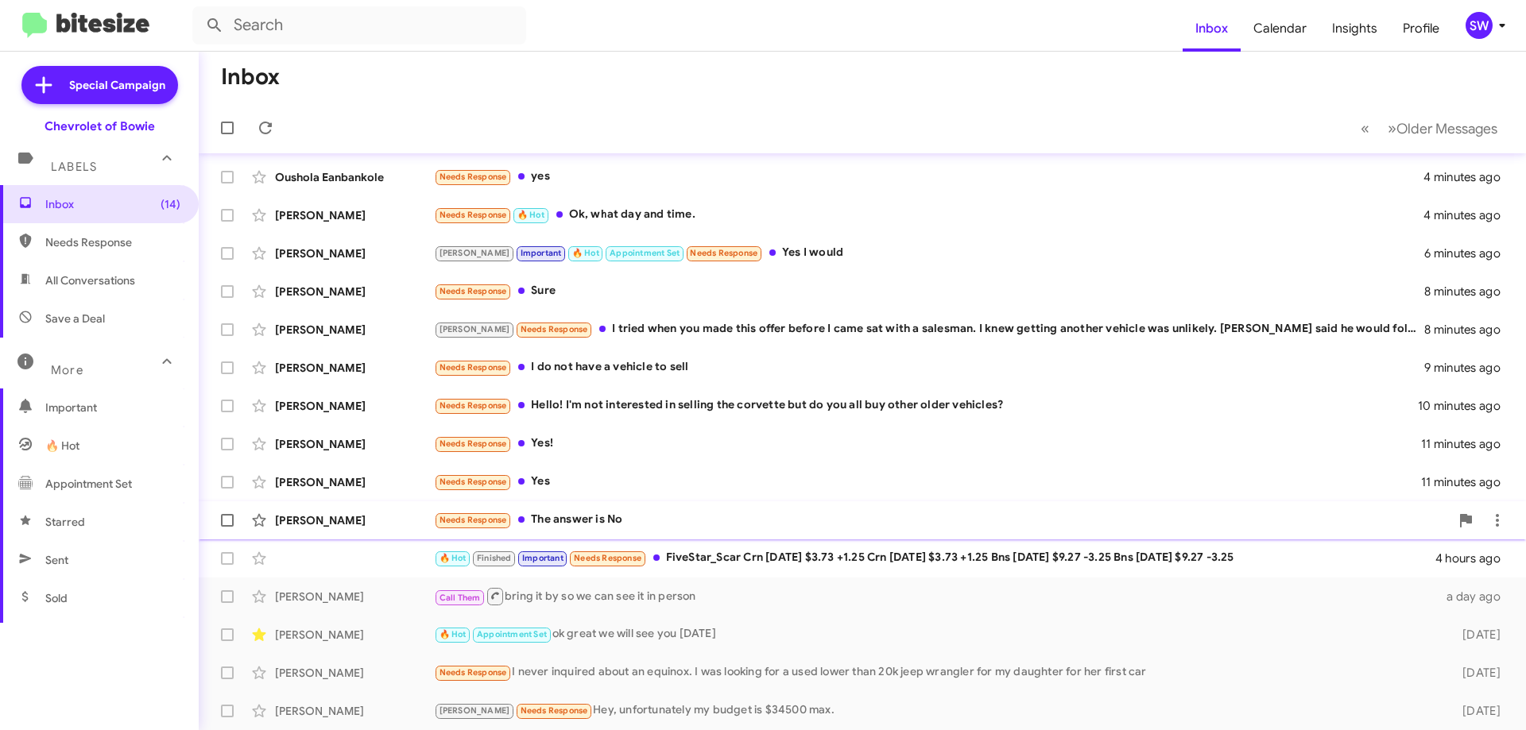
click at [613, 523] on div "Needs Response The answer is No" at bounding box center [941, 520] width 1015 height 18
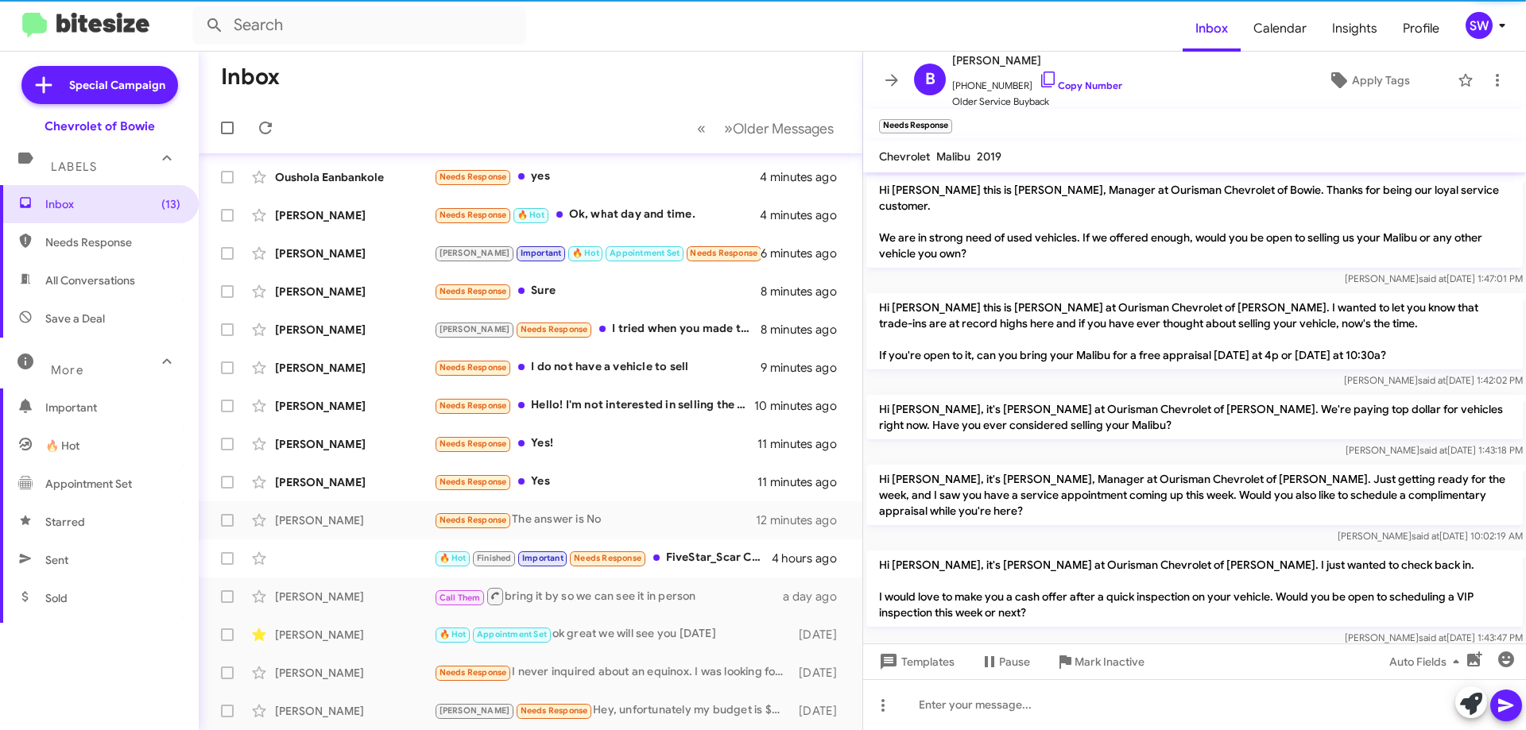
scroll to position [52, 0]
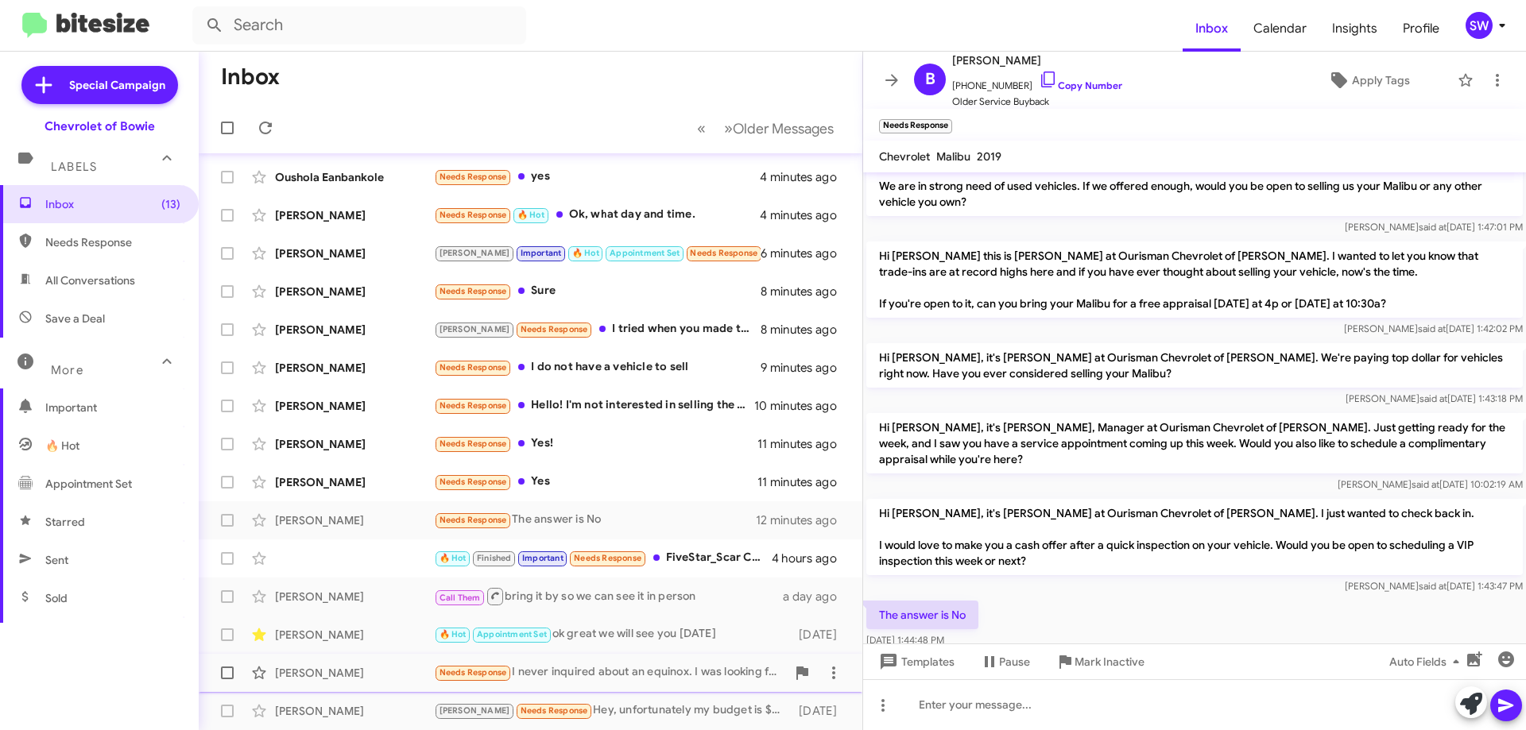
click at [1099, 663] on span "Mark Inactive" at bounding box center [1109, 662] width 70 height 29
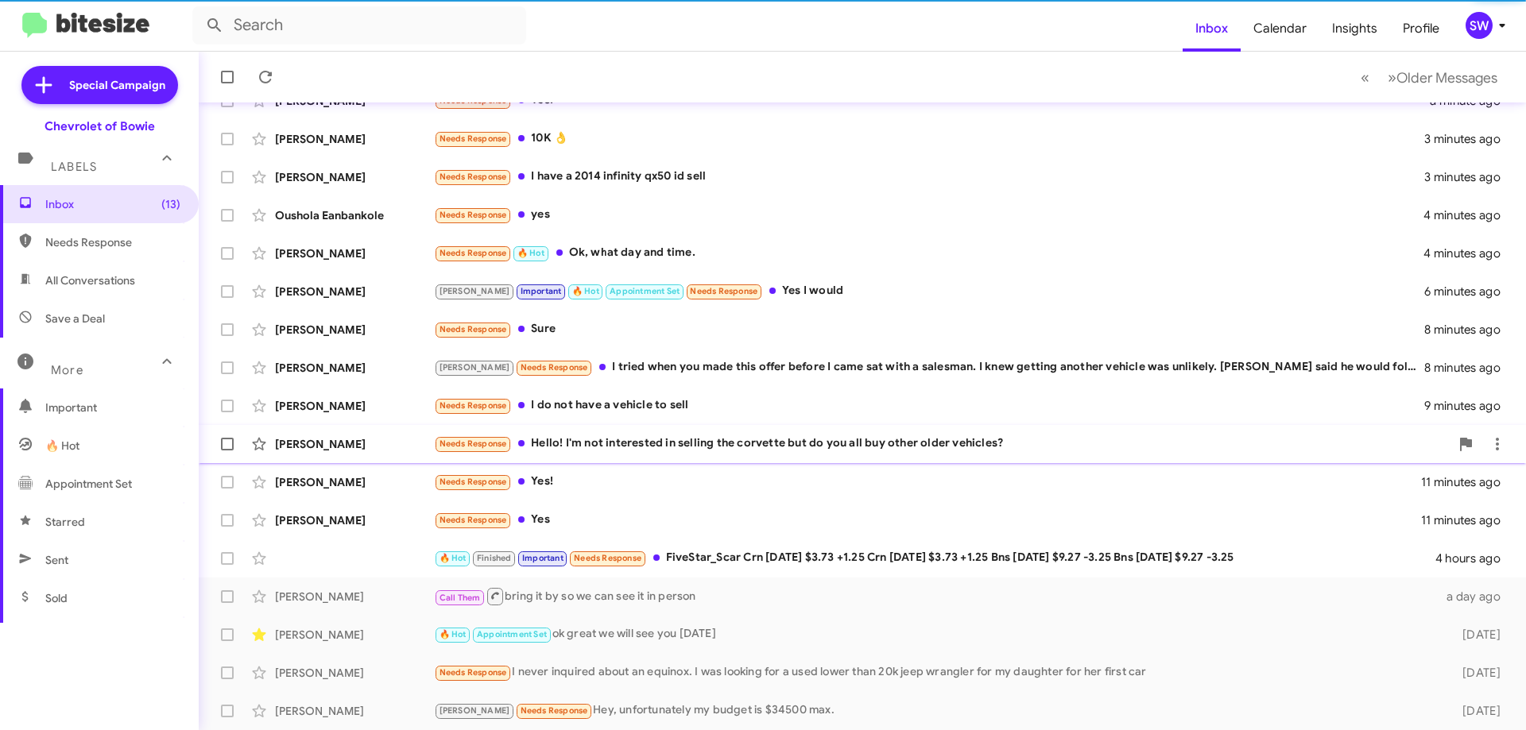
scroll to position [192, 0]
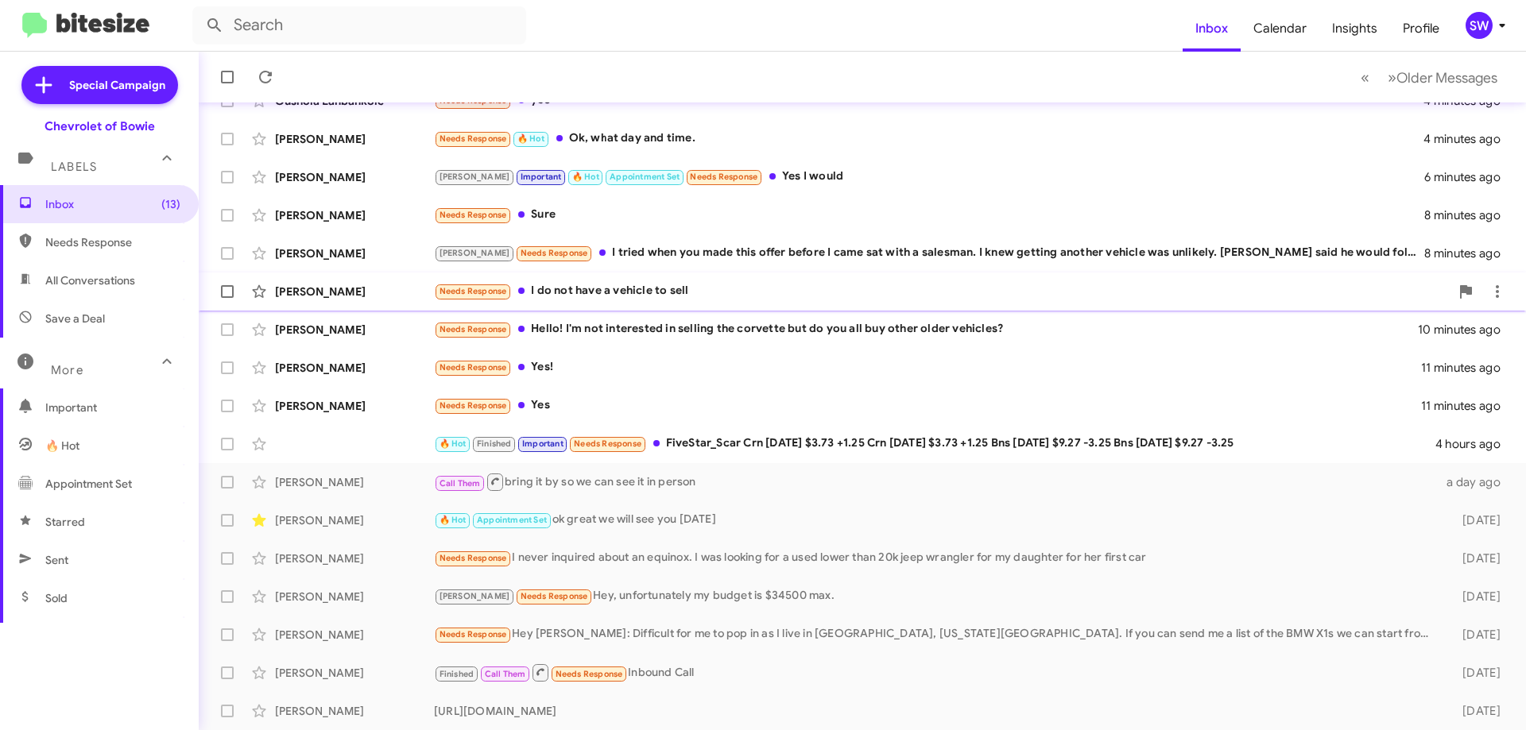
click at [633, 290] on div "Needs Response I do not have a vehicle to sell" at bounding box center [941, 291] width 1015 height 18
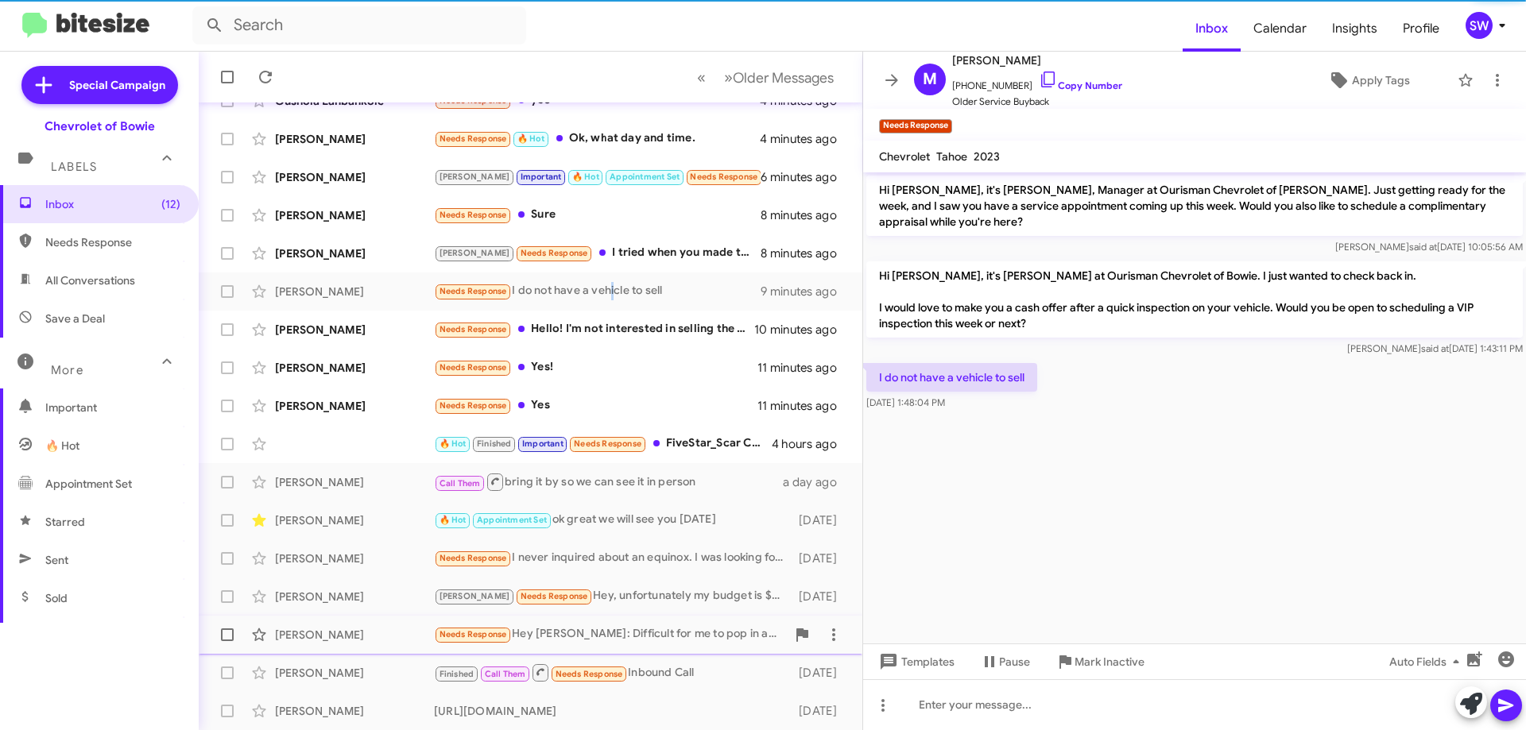
click at [1086, 653] on span "Mark Inactive" at bounding box center [1109, 662] width 70 height 29
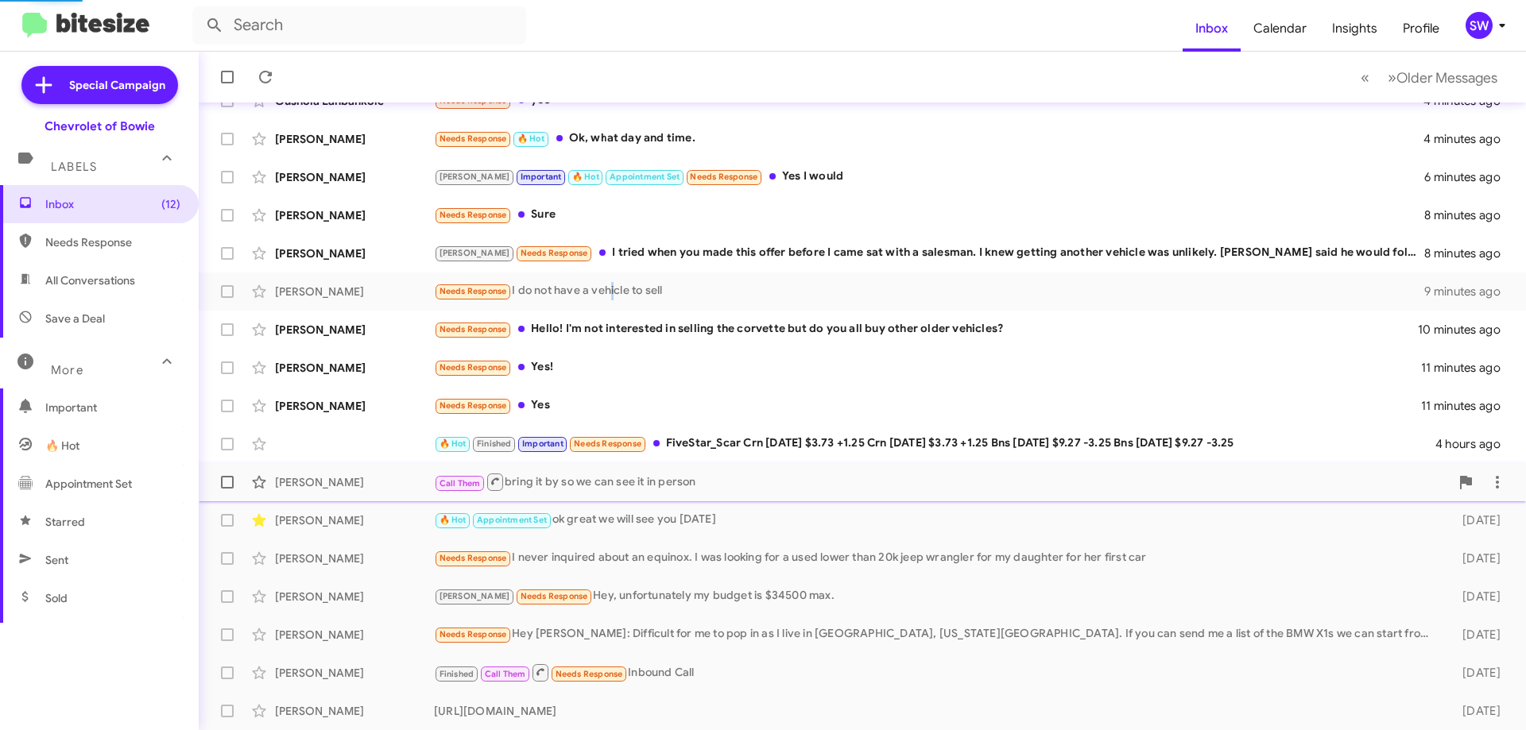
scroll to position [154, 0]
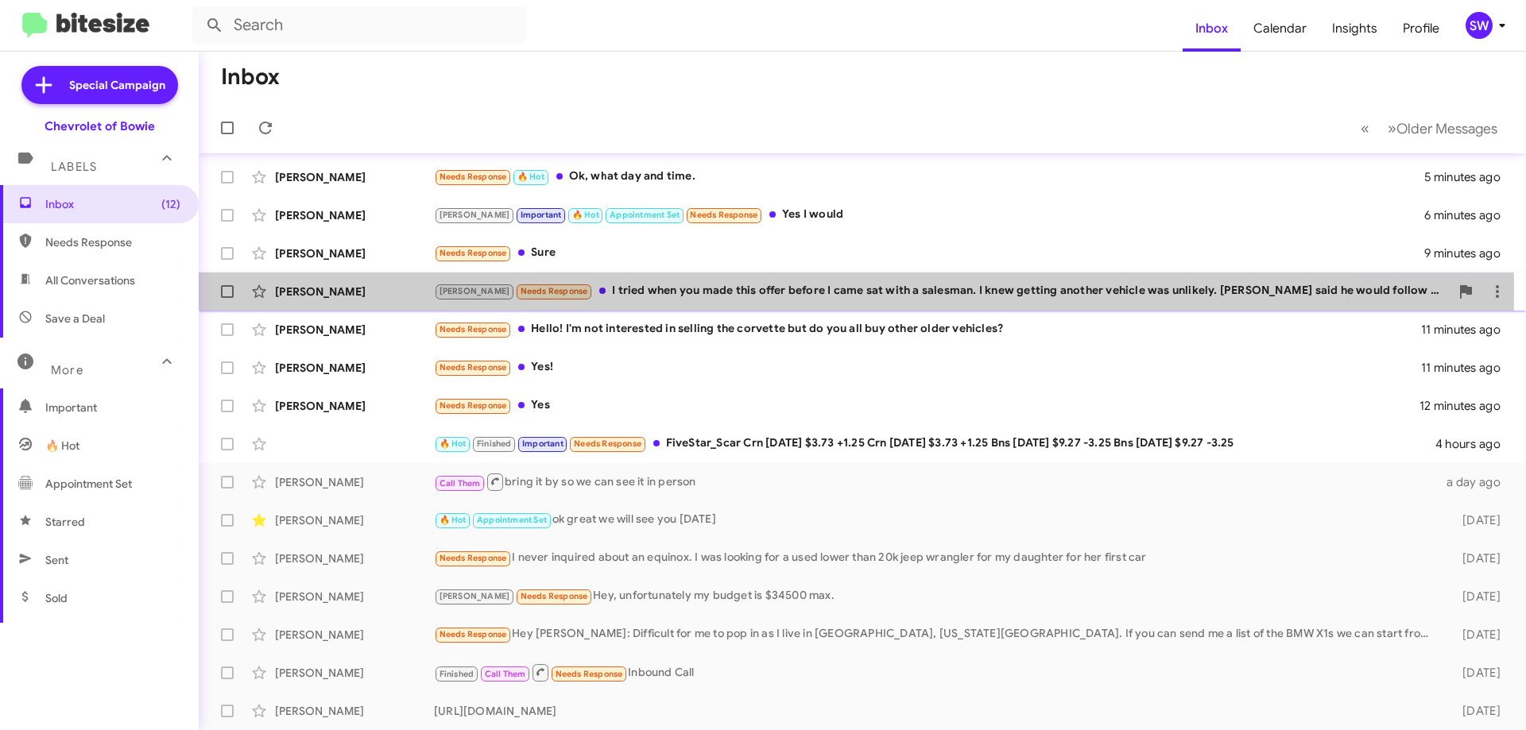
drag, startPoint x: 622, startPoint y: 292, endPoint x: 798, endPoint y: 300, distance: 175.8
click at [623, 291] on div "Brian Needs Response I tried when you made this offer before I came sat with a …" at bounding box center [941, 291] width 1015 height 18
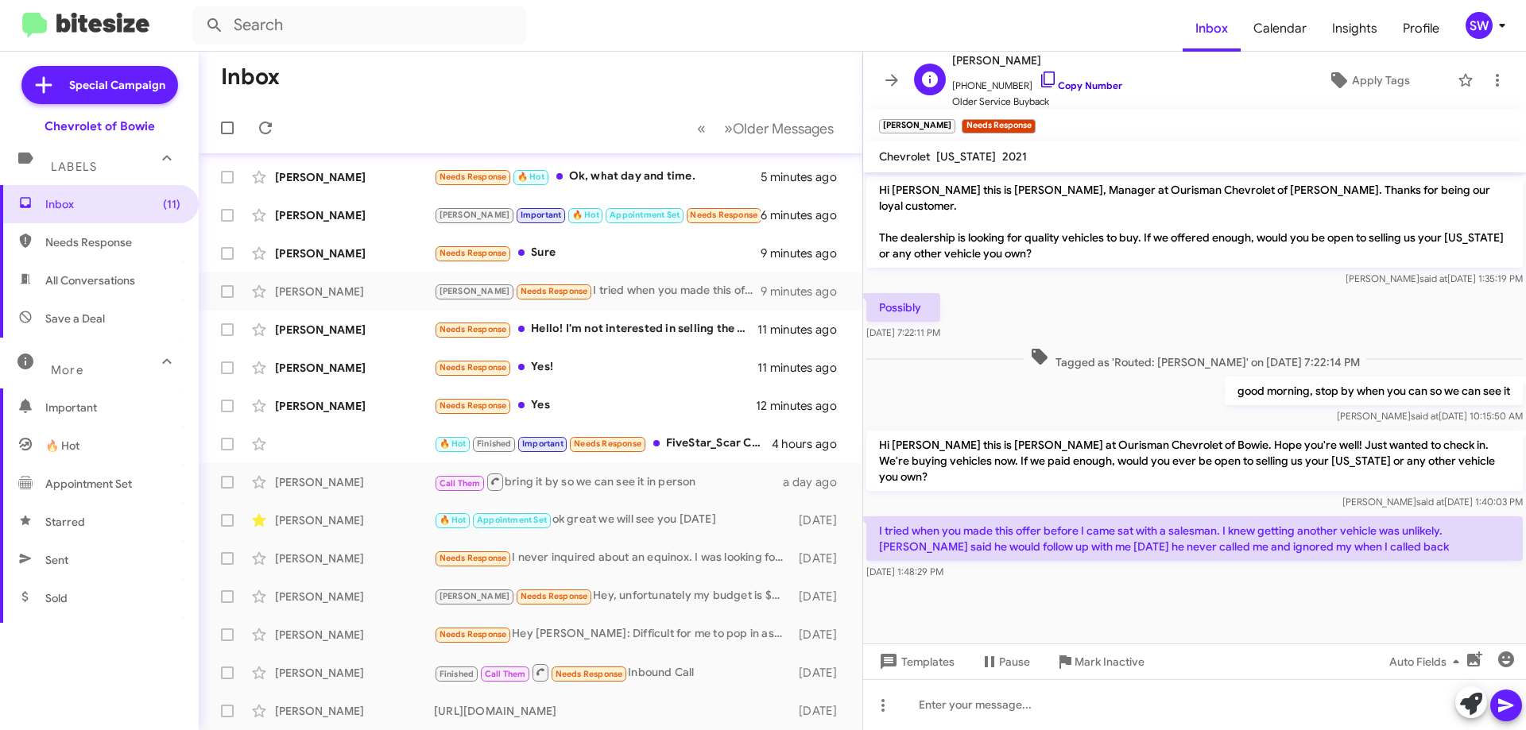
click at [1038, 76] on icon at bounding box center [1047, 79] width 19 height 19
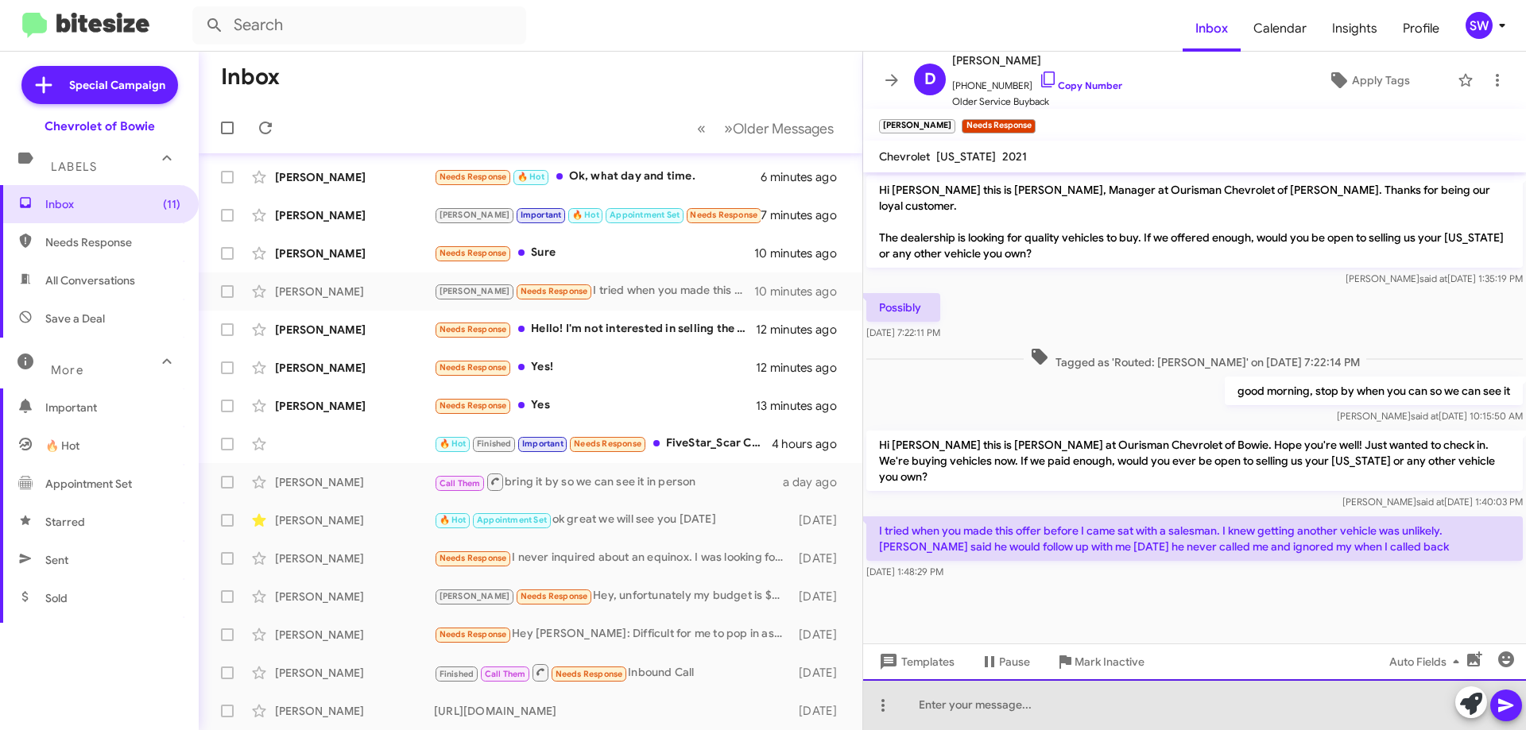
click at [980, 717] on div at bounding box center [1194, 704] width 663 height 51
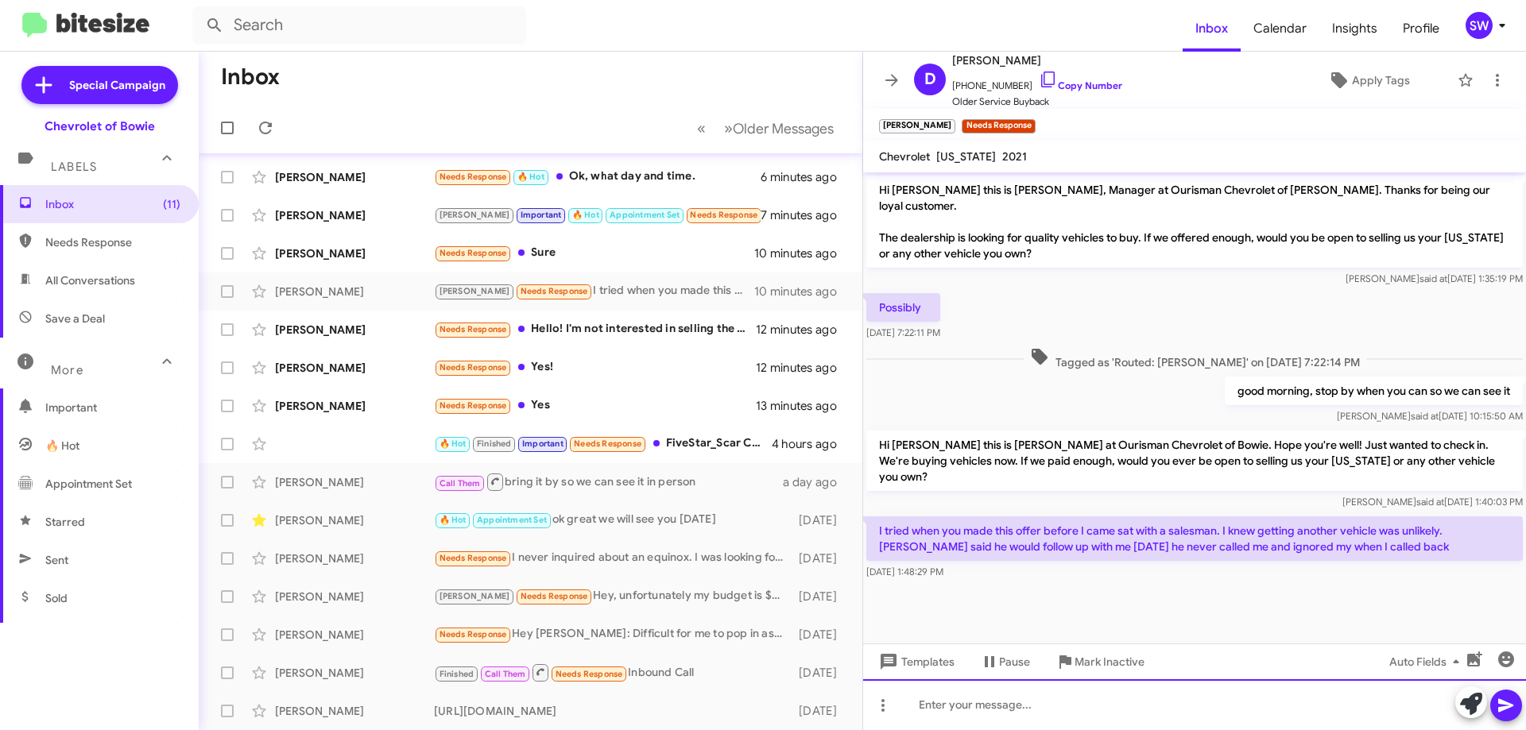
drag, startPoint x: 1133, startPoint y: 697, endPoint x: 1135, endPoint y: 705, distance: 8.1
click at [1133, 704] on div at bounding box center [1194, 704] width 663 height 51
click at [1181, 698] on div "My apologies for the lack of communication." at bounding box center [1194, 704] width 663 height 51
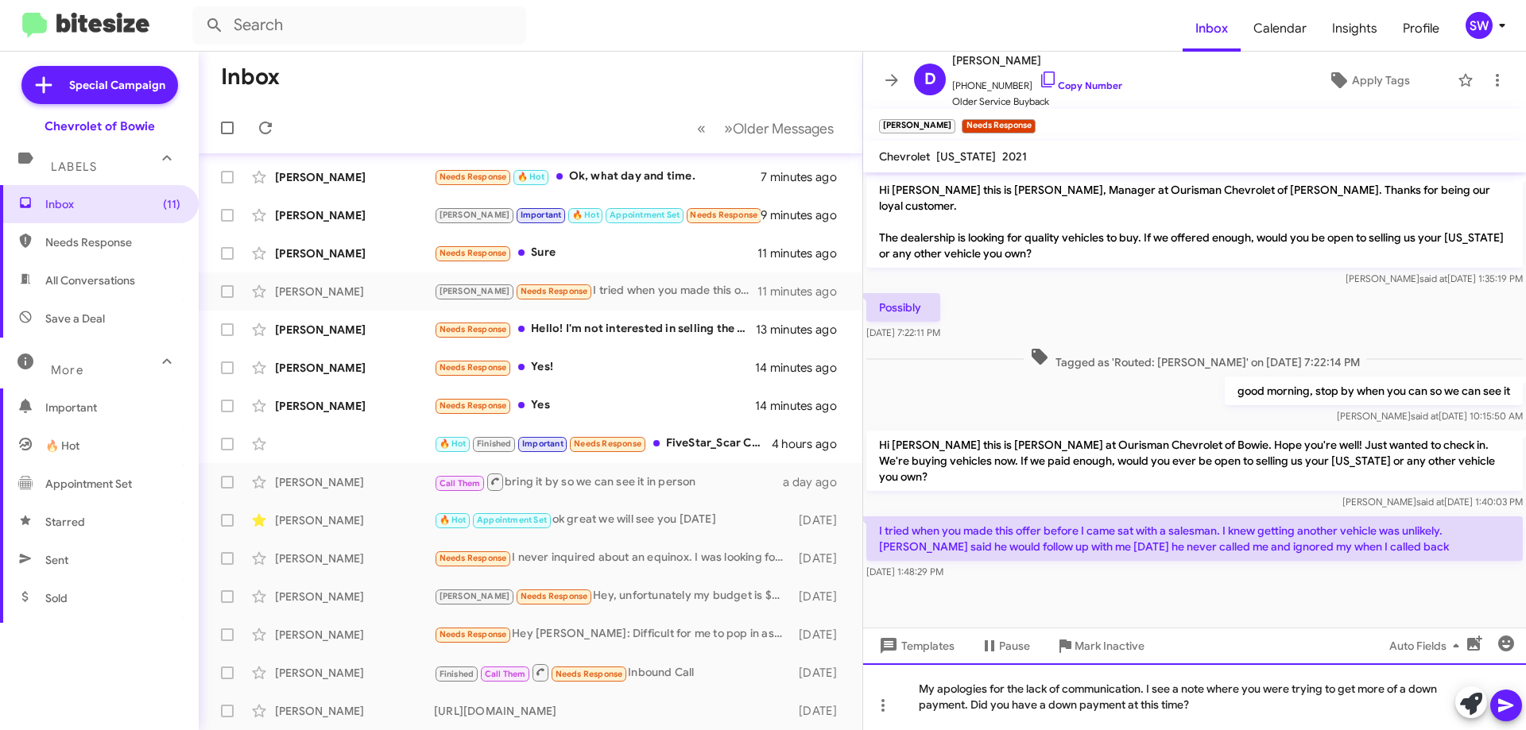
click at [1236, 709] on div "My apologies for the lack of communication. I see a note where you were trying …" at bounding box center [1194, 696] width 663 height 67
click at [1508, 705] on icon at bounding box center [1505, 706] width 15 height 14
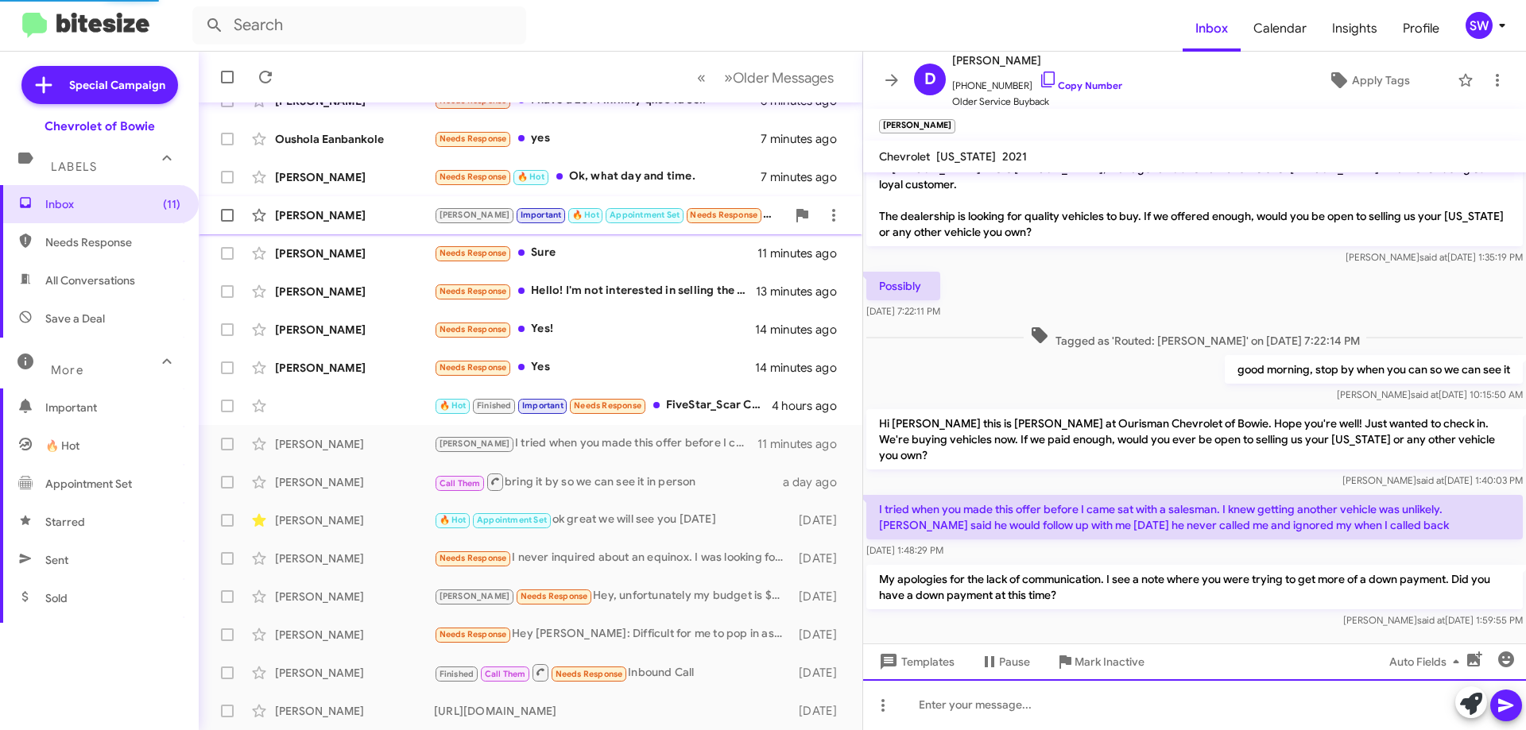
scroll to position [192, 0]
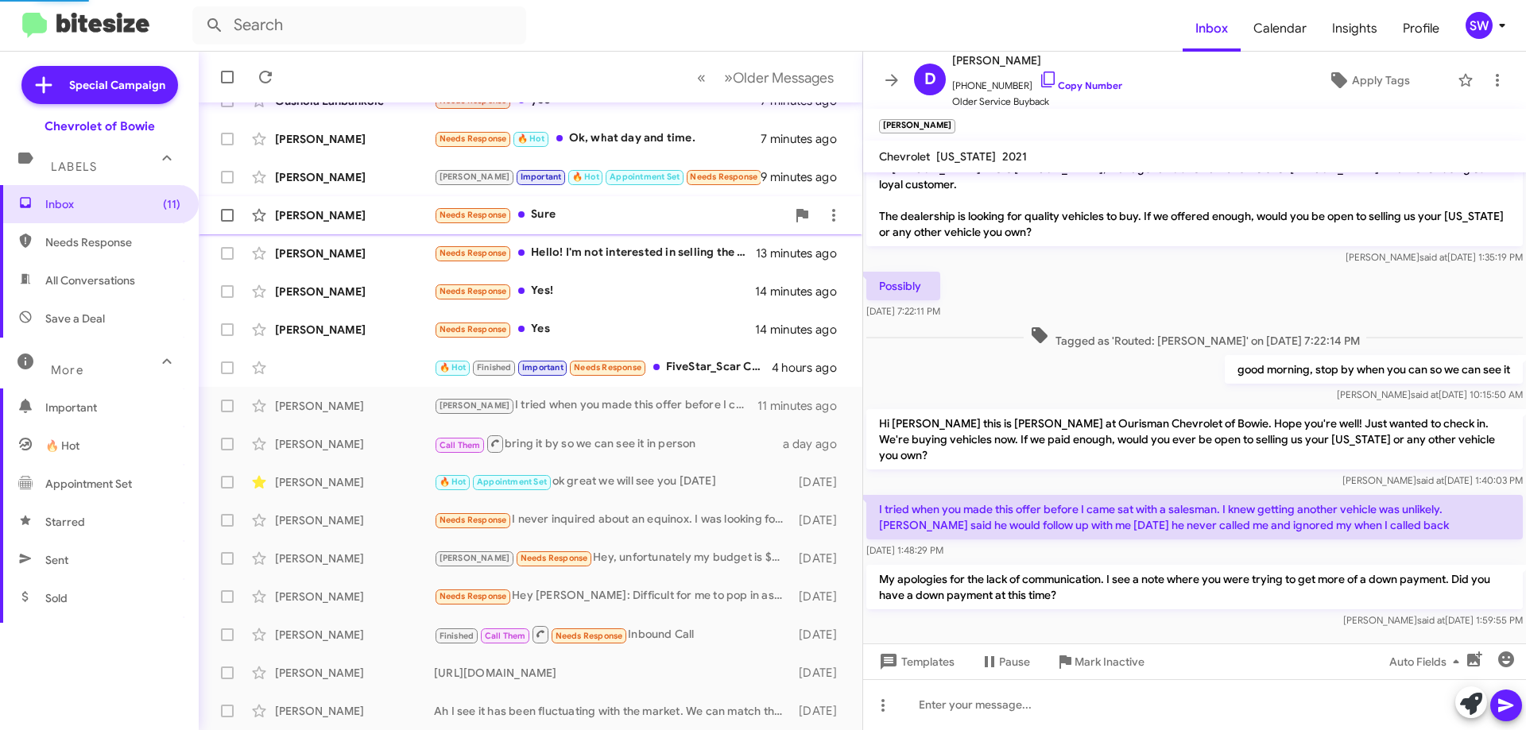
drag, startPoint x: 611, startPoint y: 246, endPoint x: 678, endPoint y: 234, distance: 67.8
click at [613, 244] on div "Needs Response Hello! I'm not interested in selling the corvette but do you all…" at bounding box center [595, 253] width 322 height 18
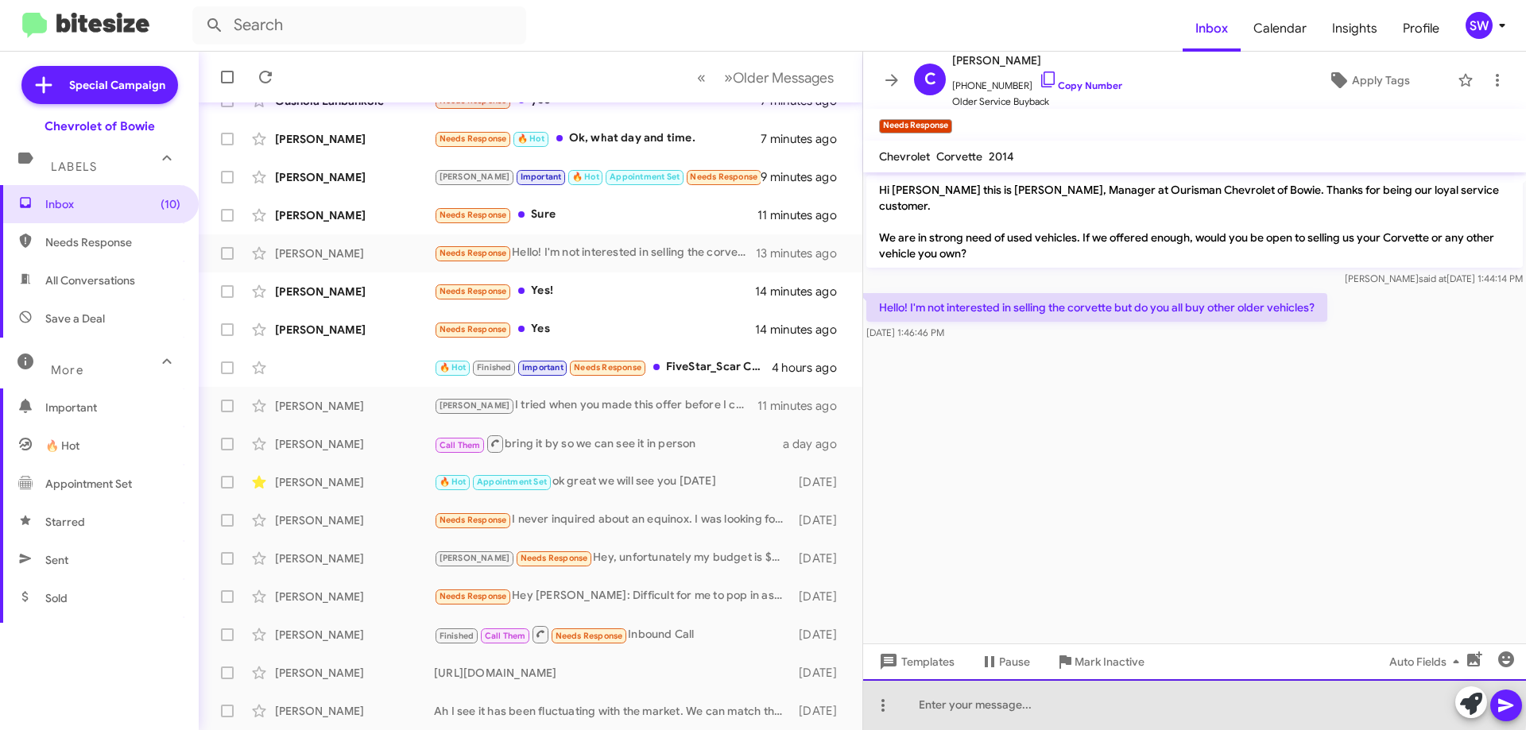
drag, startPoint x: 1019, startPoint y: 698, endPoint x: 1000, endPoint y: 688, distance: 21.7
click at [1019, 698] on div at bounding box center [1194, 704] width 663 height 51
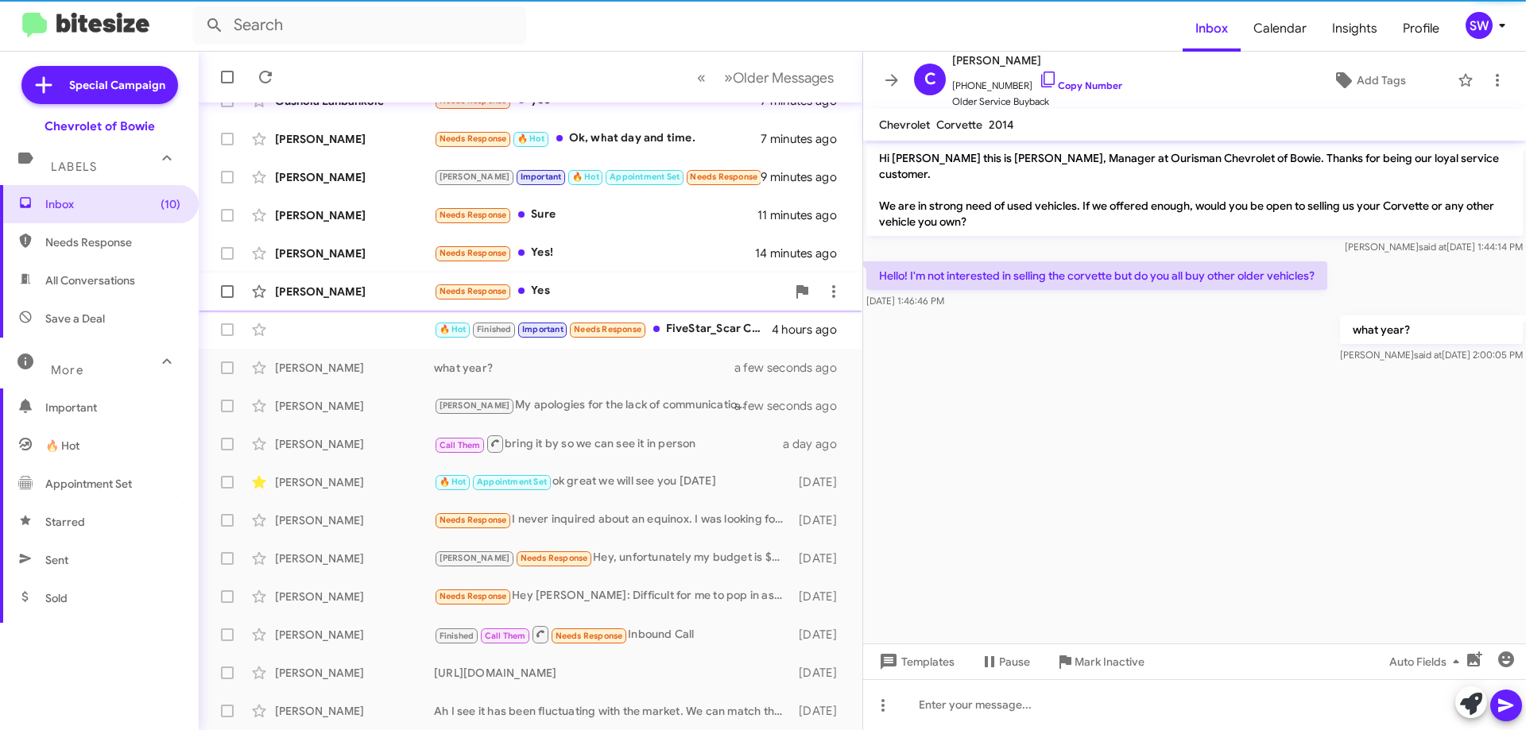
click at [568, 301] on div "Alessandro Solorzano Needs Response Yes 14 minutes ago" at bounding box center [530, 292] width 638 height 32
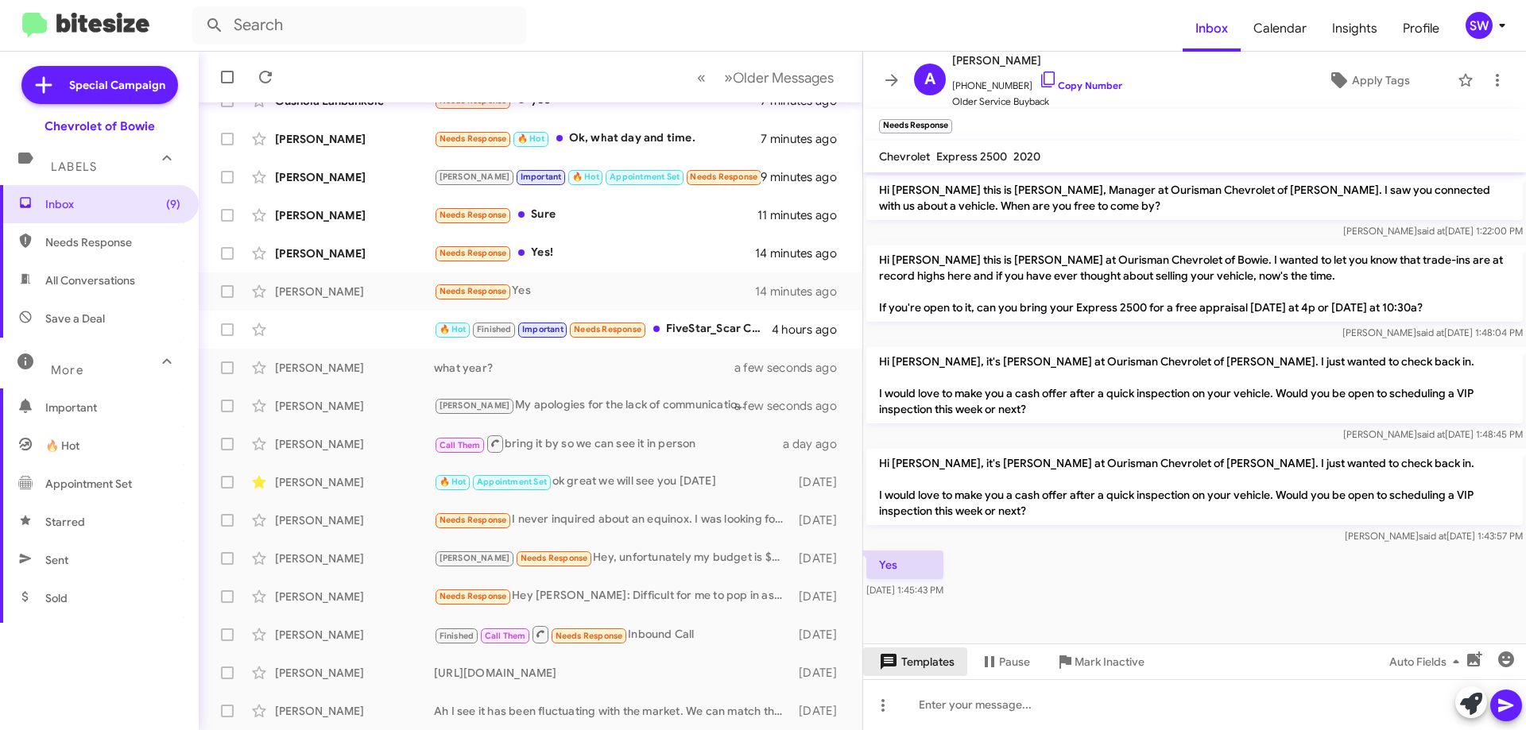
click at [910, 665] on span "Templates" at bounding box center [915, 662] width 79 height 29
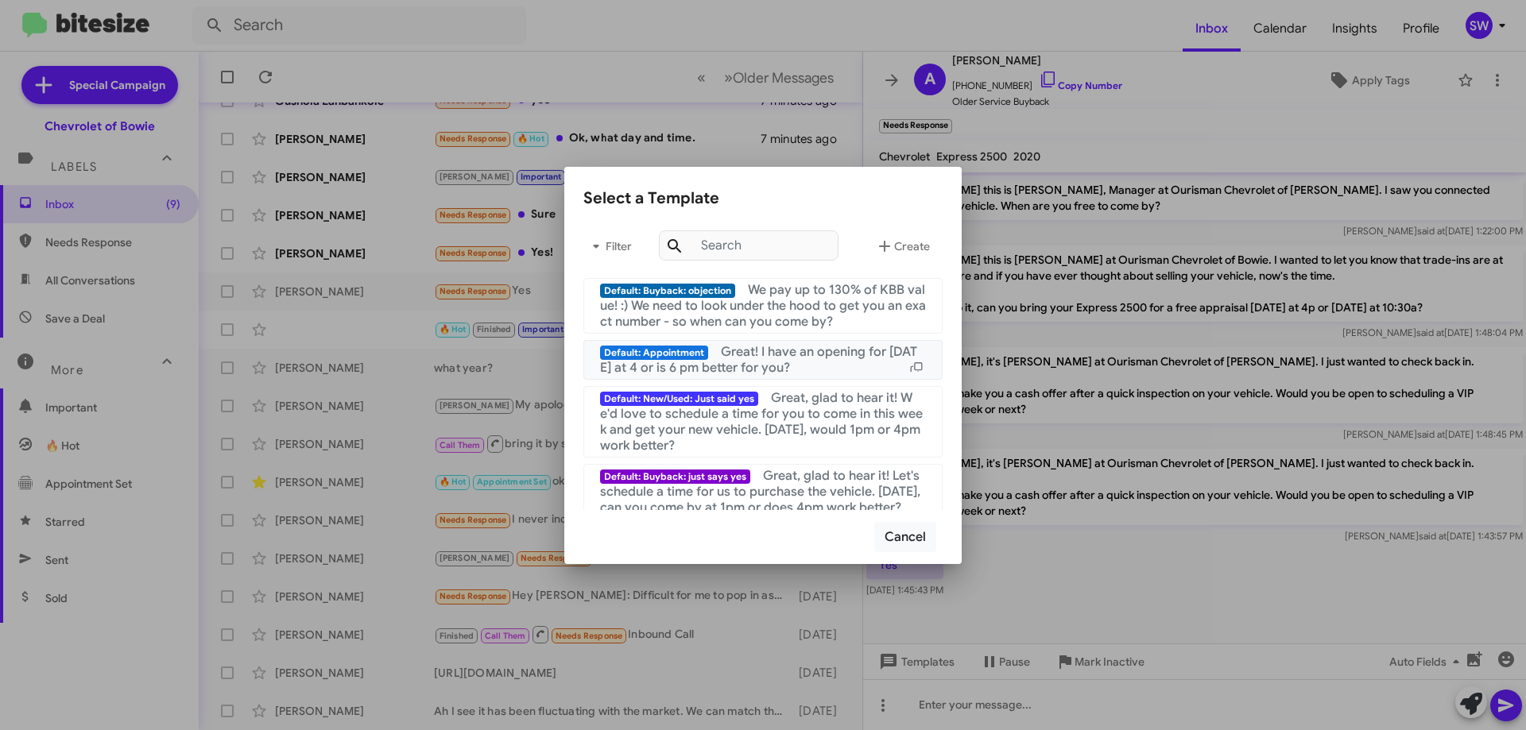
click at [759, 348] on span "Great! I have an opening for [DATE] at 4 or is 6 pm better for you?" at bounding box center [758, 360] width 317 height 32
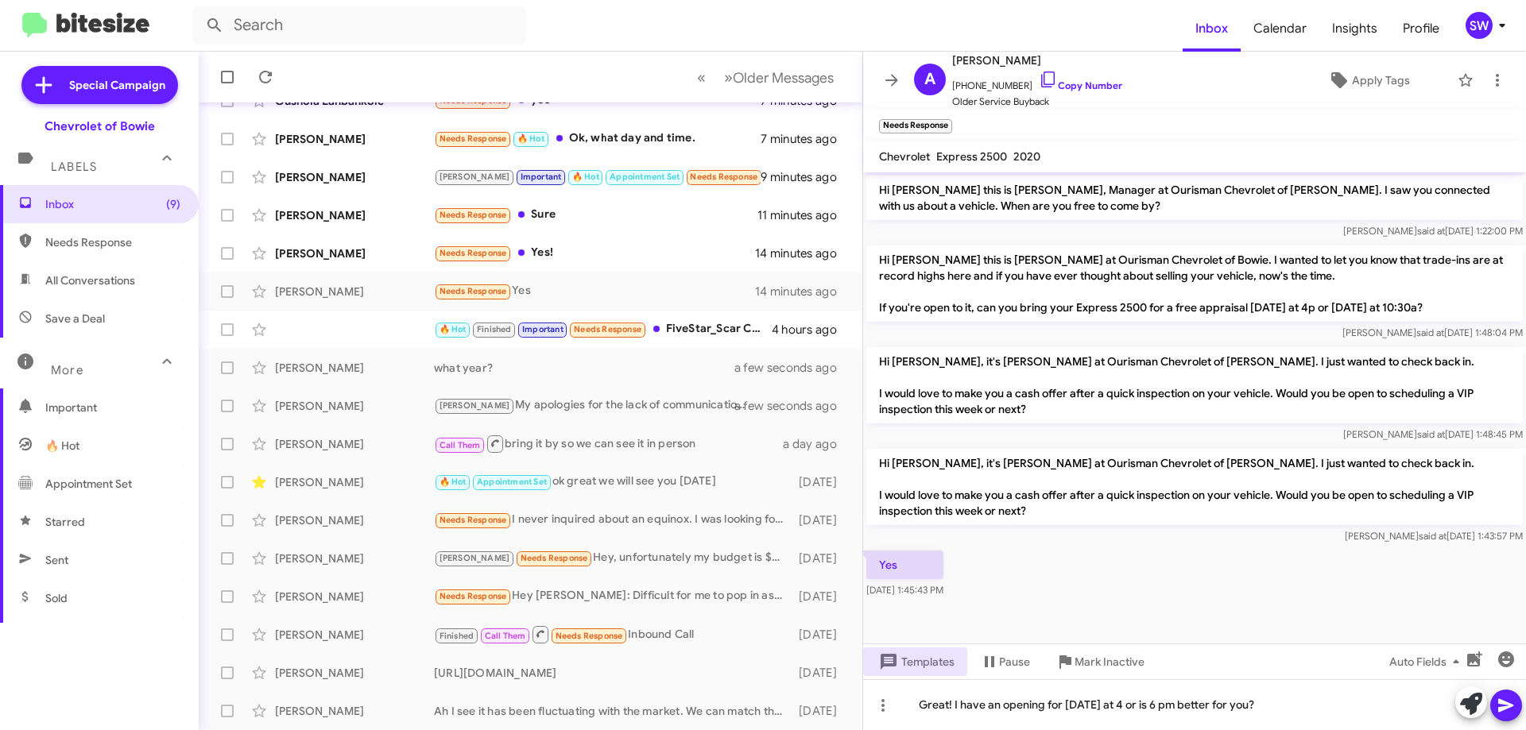
drag, startPoint x: 1497, startPoint y: 699, endPoint x: 1288, endPoint y: 588, distance: 236.7
click at [1498, 699] on icon at bounding box center [1505, 705] width 19 height 19
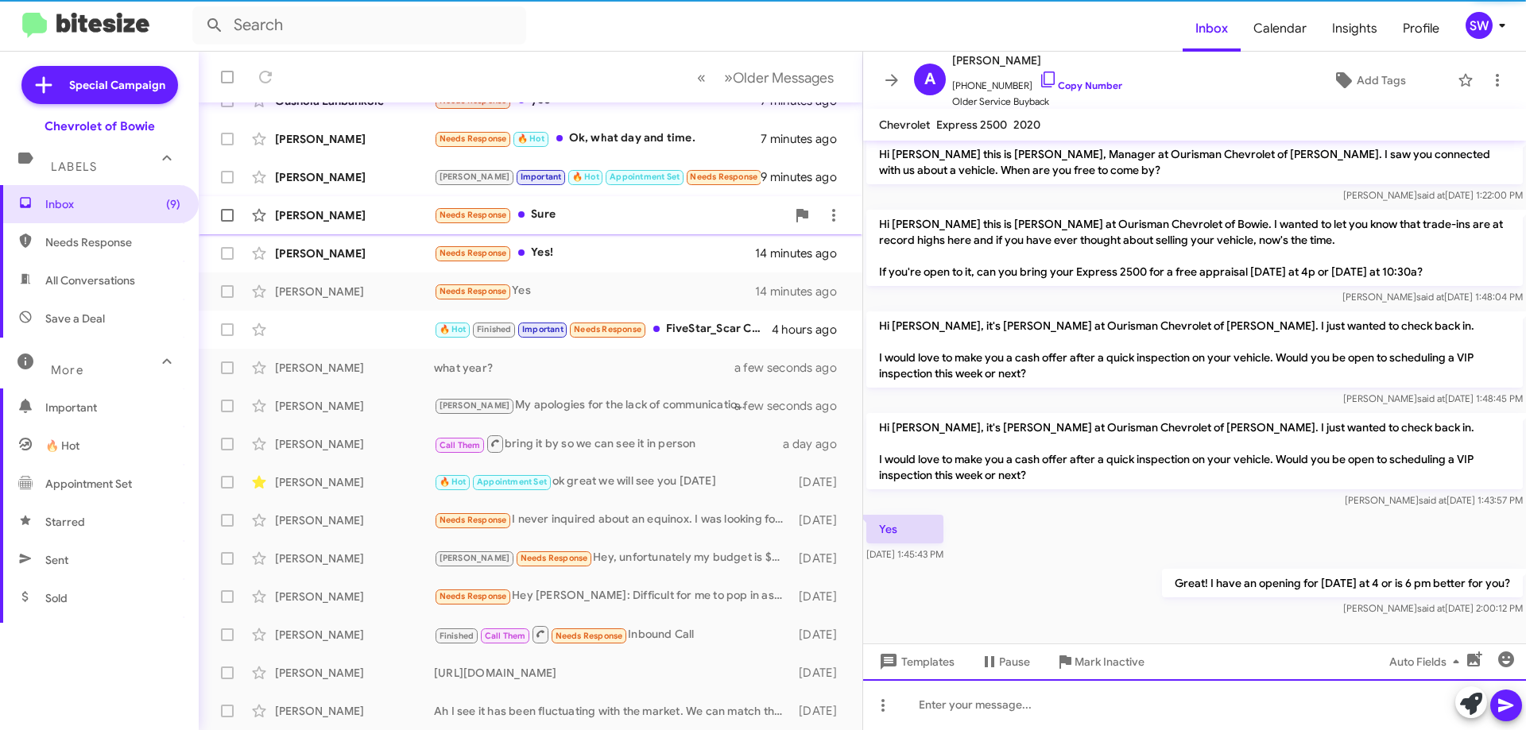
scroll to position [4, 0]
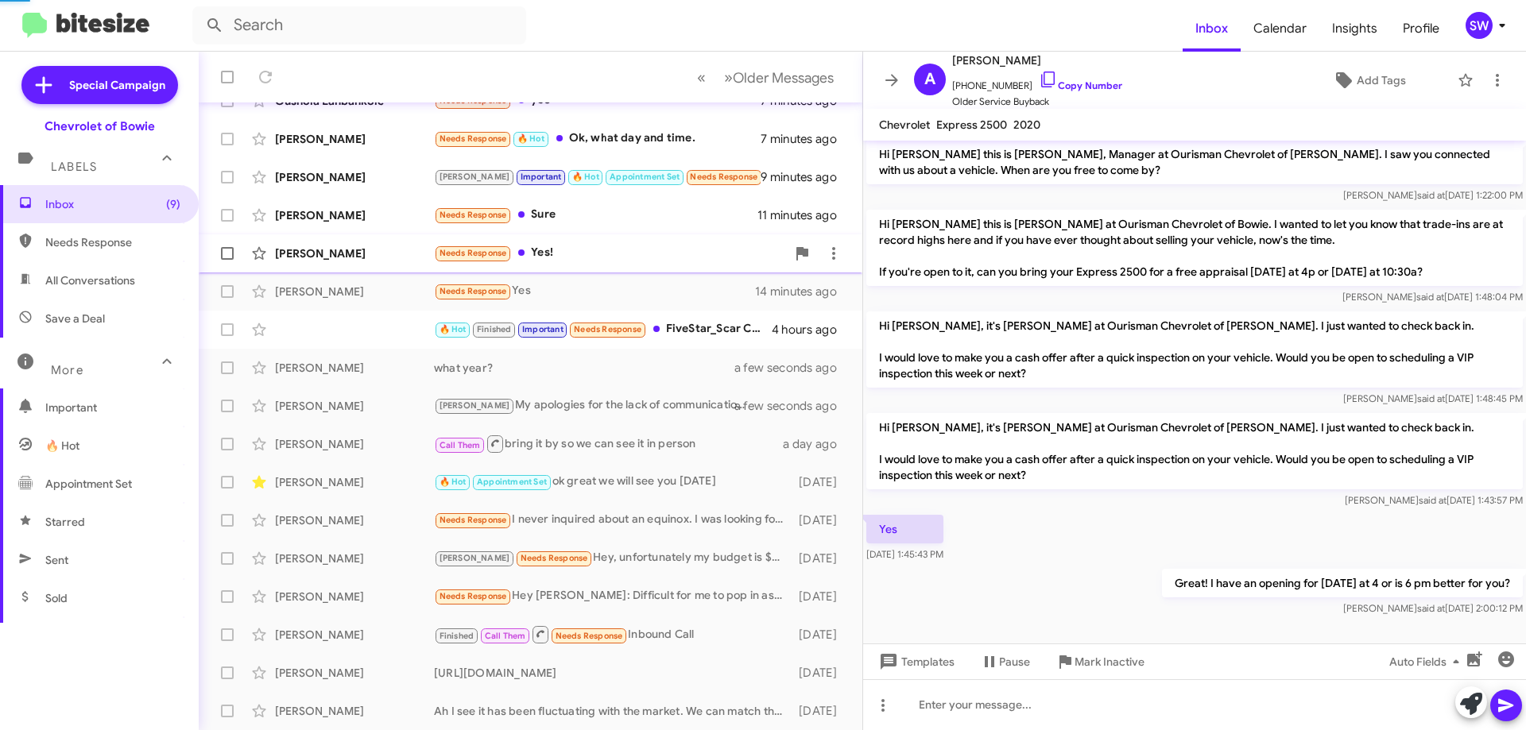
click at [554, 250] on div "Needs Response Yes!" at bounding box center [610, 253] width 352 height 18
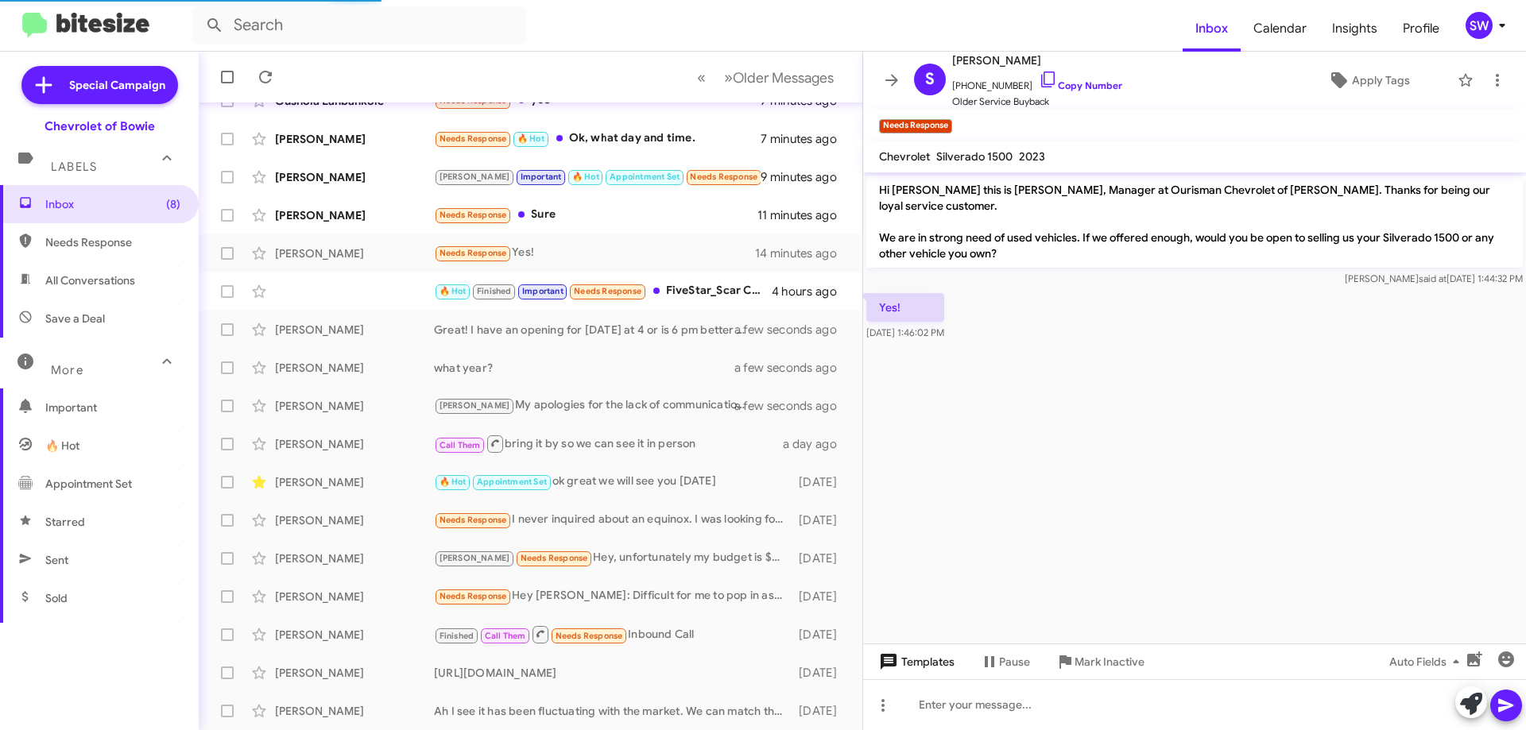
click at [918, 662] on span "Templates" at bounding box center [915, 662] width 79 height 29
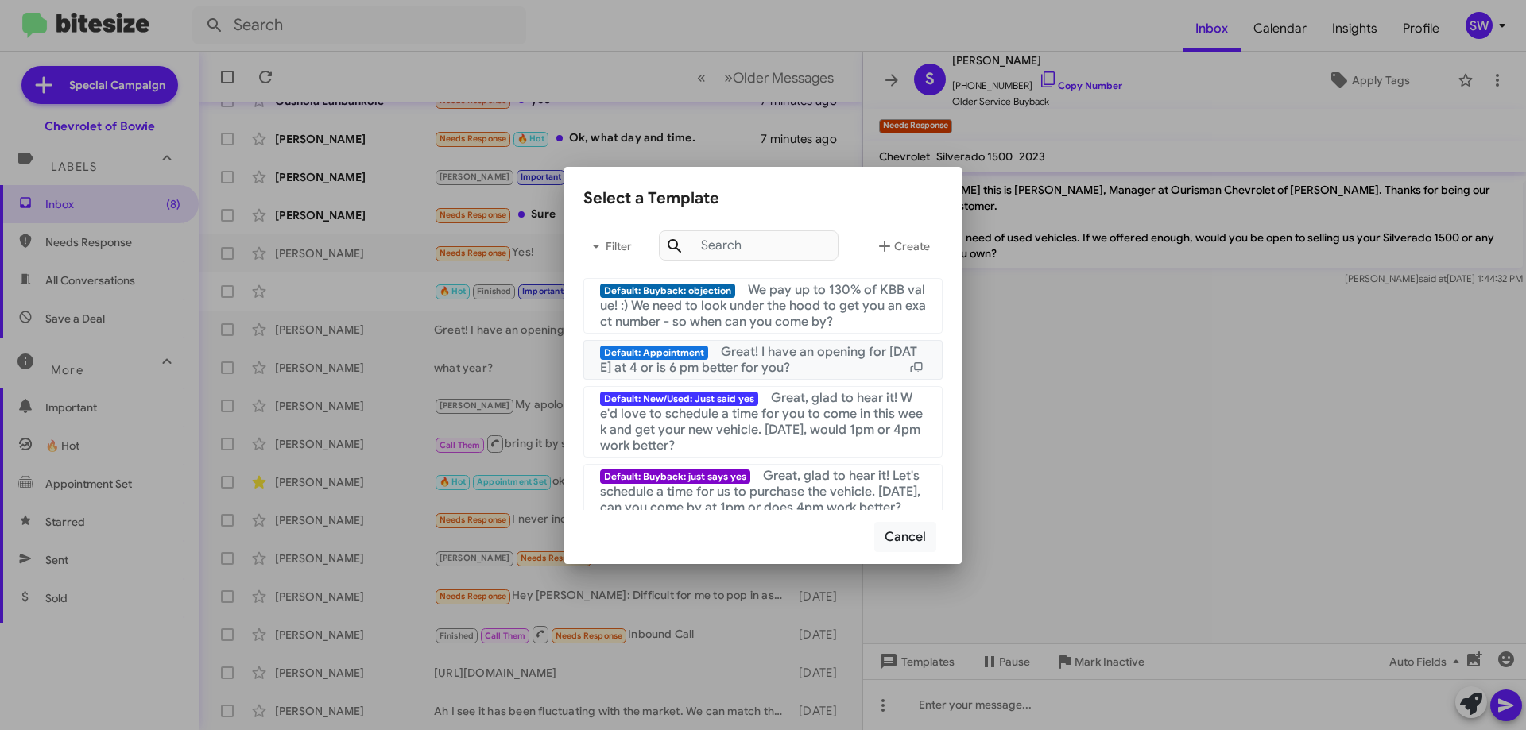
click at [761, 358] on span "Great! I have an opening for [DATE] at 4 or is 6 pm better for you?" at bounding box center [758, 360] width 317 height 32
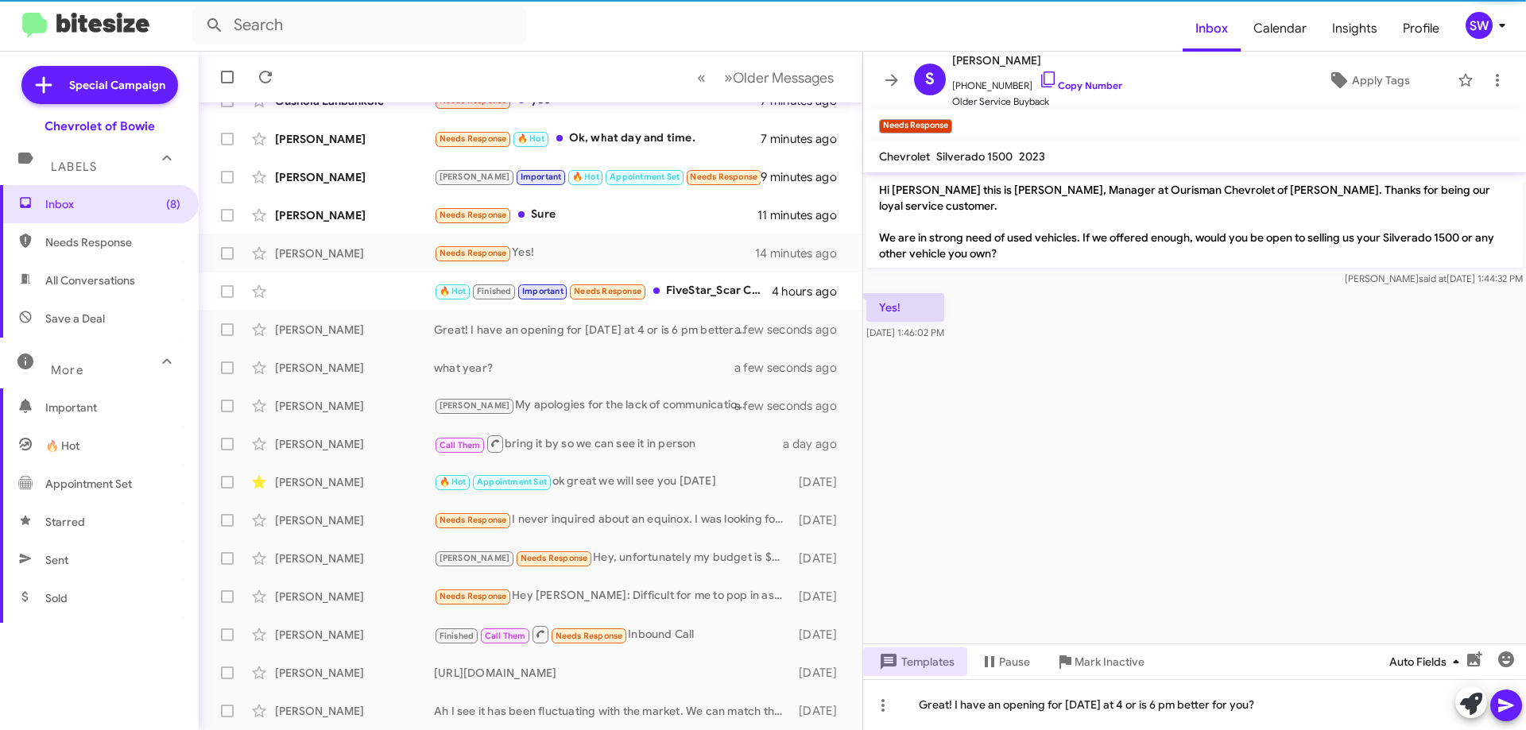
drag, startPoint x: 1502, startPoint y: 697, endPoint x: 1434, endPoint y: 648, distance: 83.8
click at [1502, 694] on span at bounding box center [1505, 706] width 19 height 32
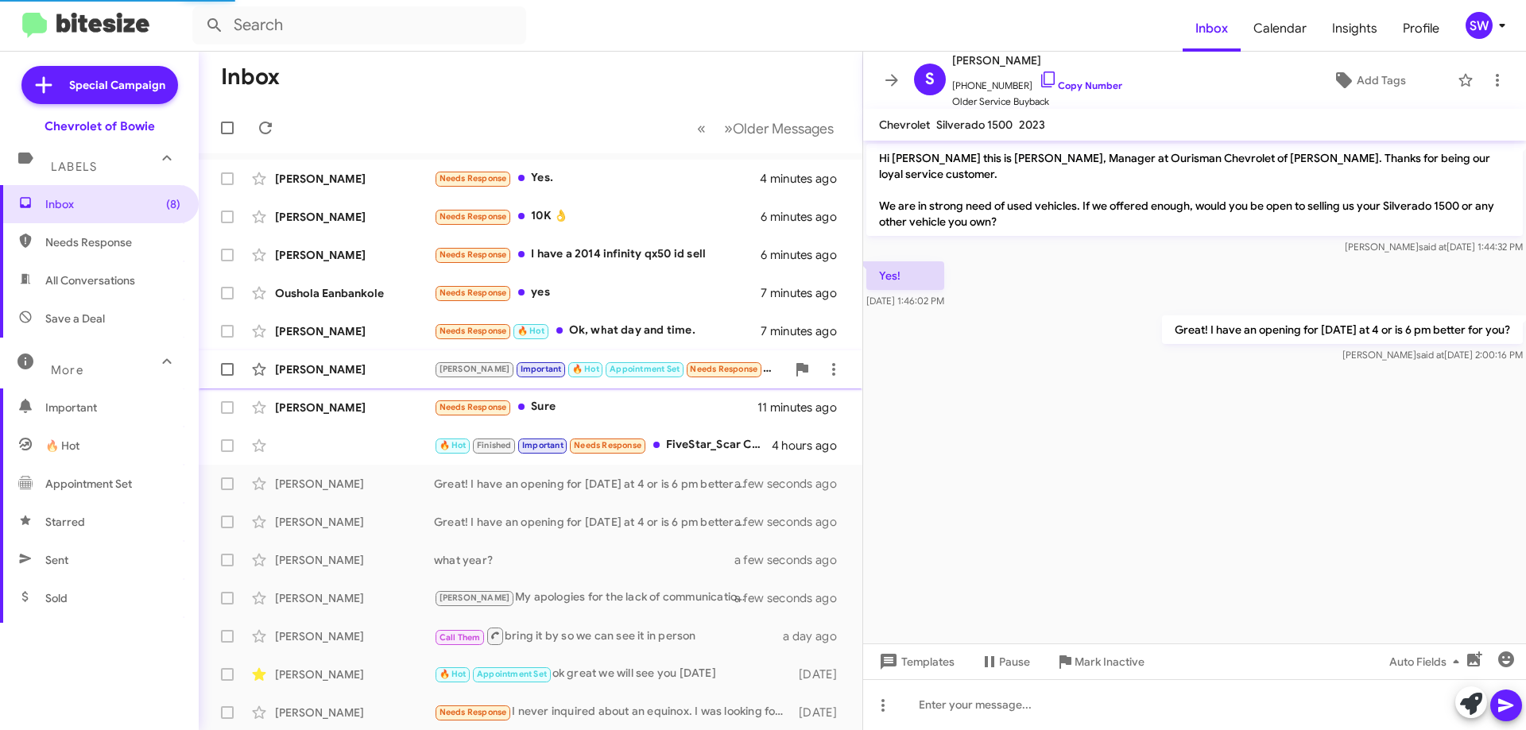
drag, startPoint x: 557, startPoint y: 402, endPoint x: 684, endPoint y: 379, distance: 129.2
click at [559, 402] on div "Needs Response Sure" at bounding box center [595, 407] width 323 height 18
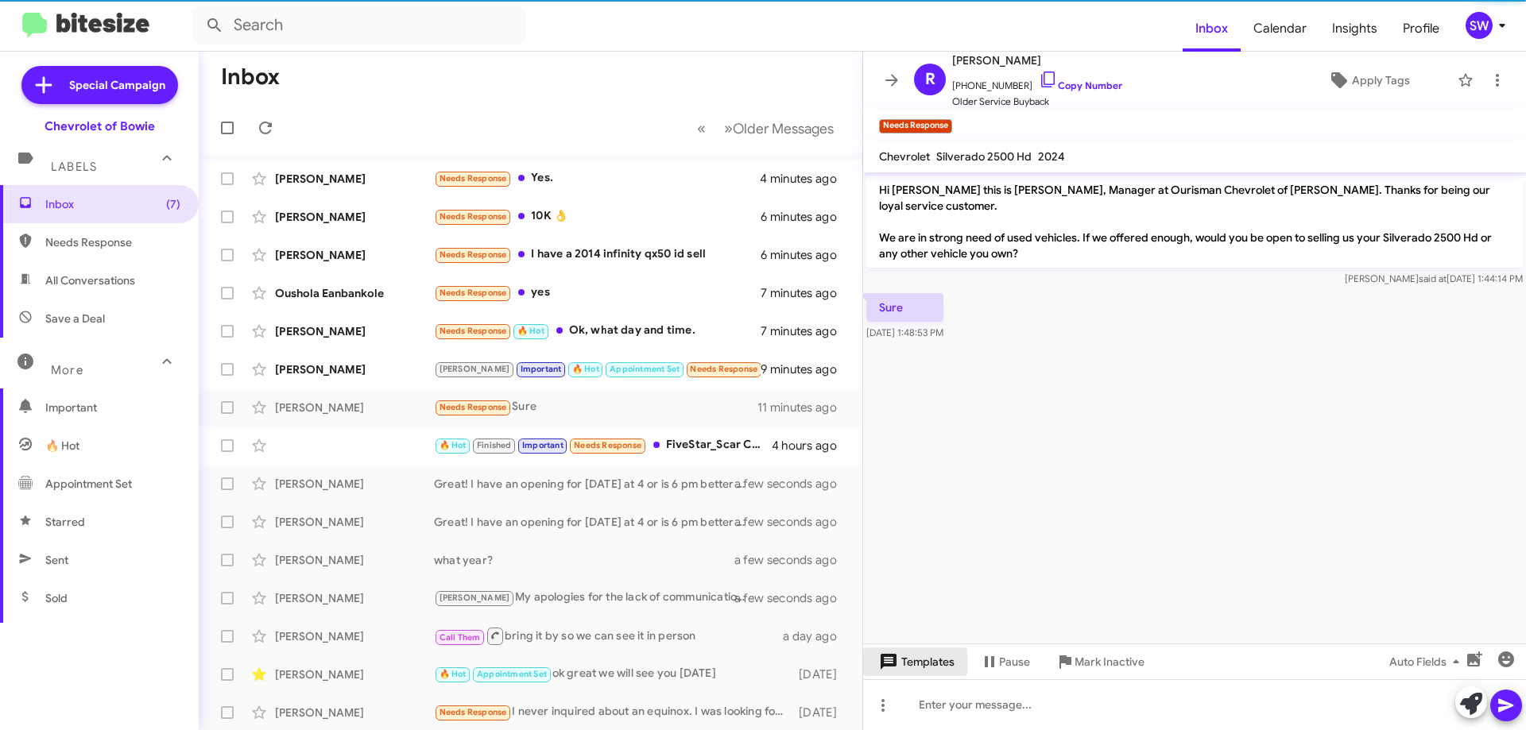
click at [927, 663] on span "Templates" at bounding box center [915, 662] width 79 height 29
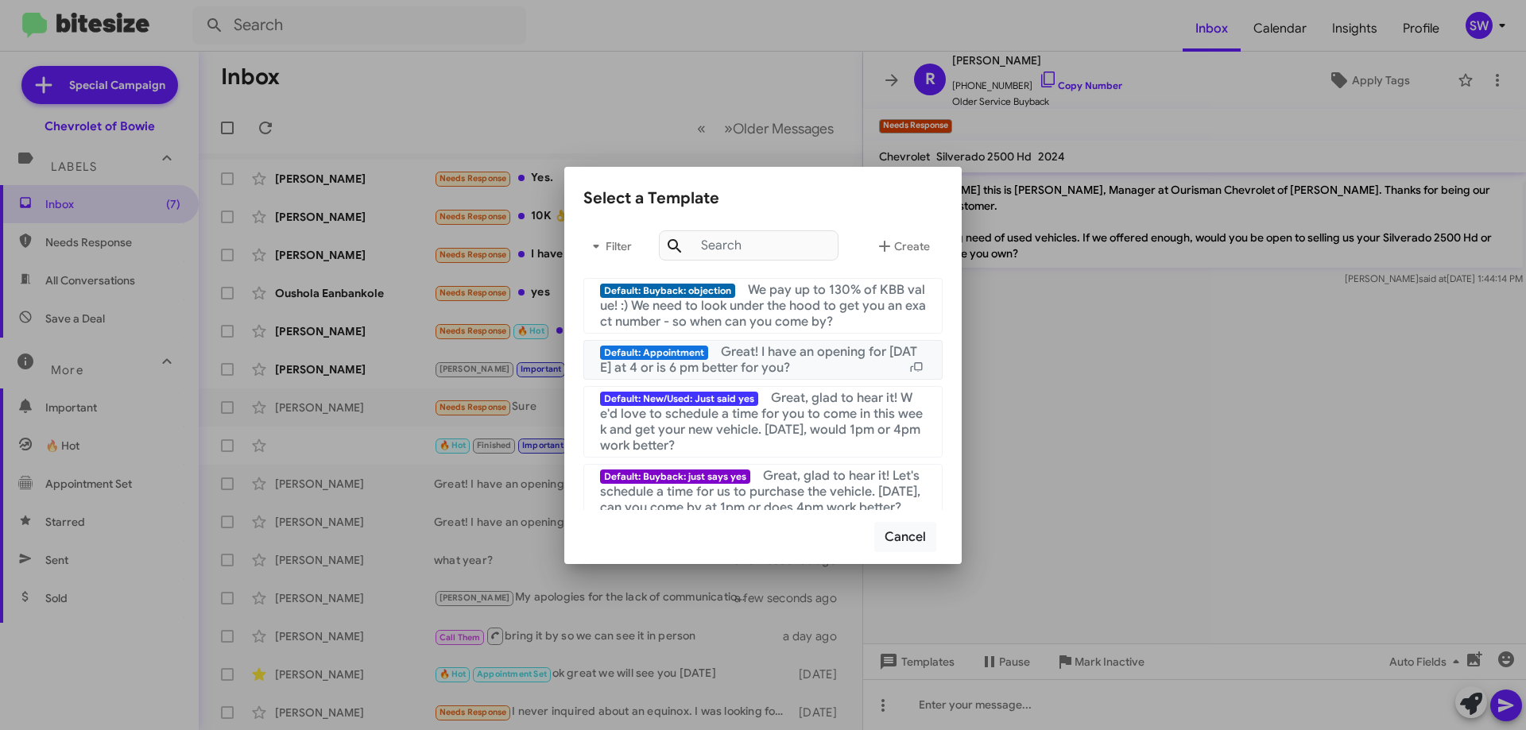
click at [764, 352] on span "Great! I have an opening for [DATE] at 4 or is 6 pm better for you?" at bounding box center [758, 360] width 317 height 32
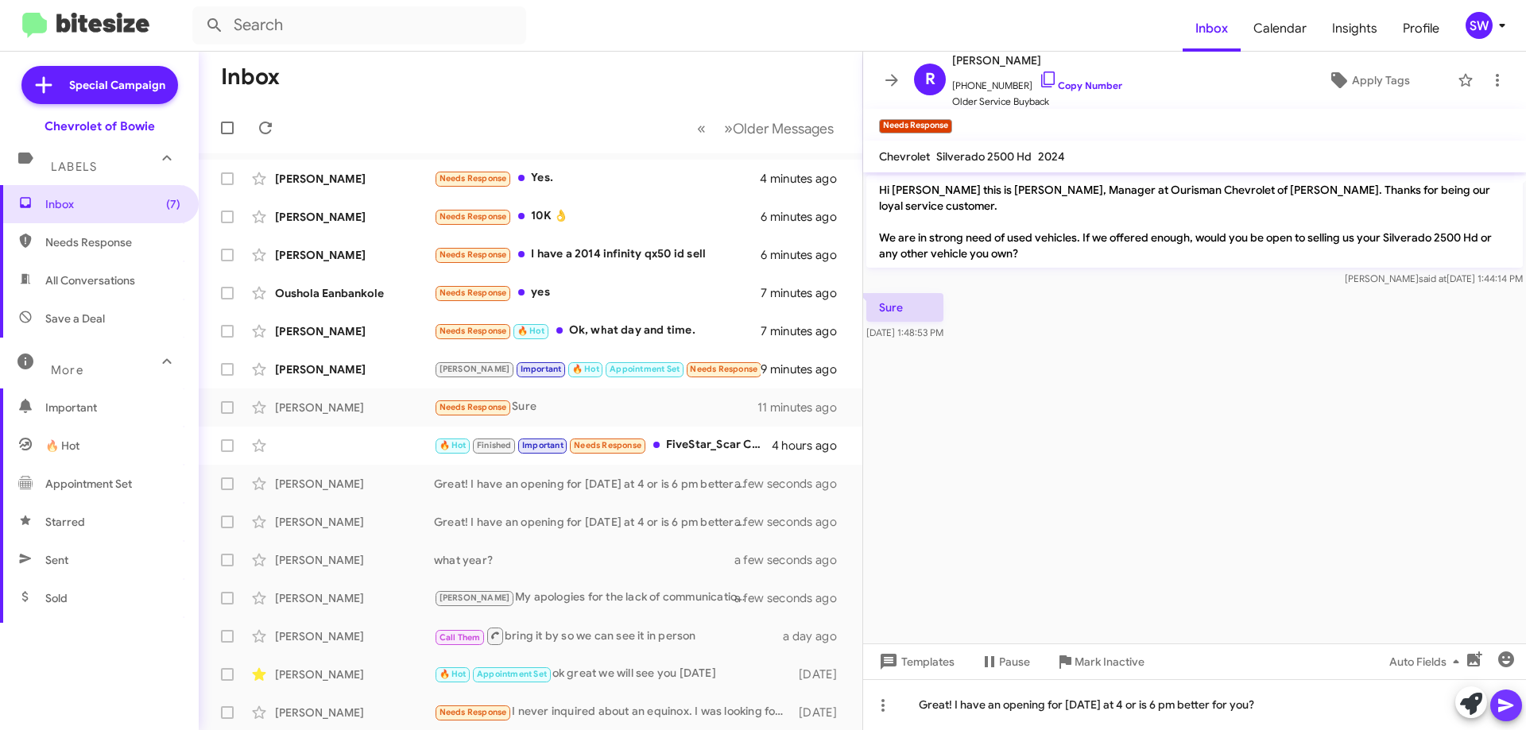
drag, startPoint x: 1516, startPoint y: 702, endPoint x: 1503, endPoint y: 699, distance: 12.9
click at [1516, 702] on button at bounding box center [1506, 706] width 32 height 32
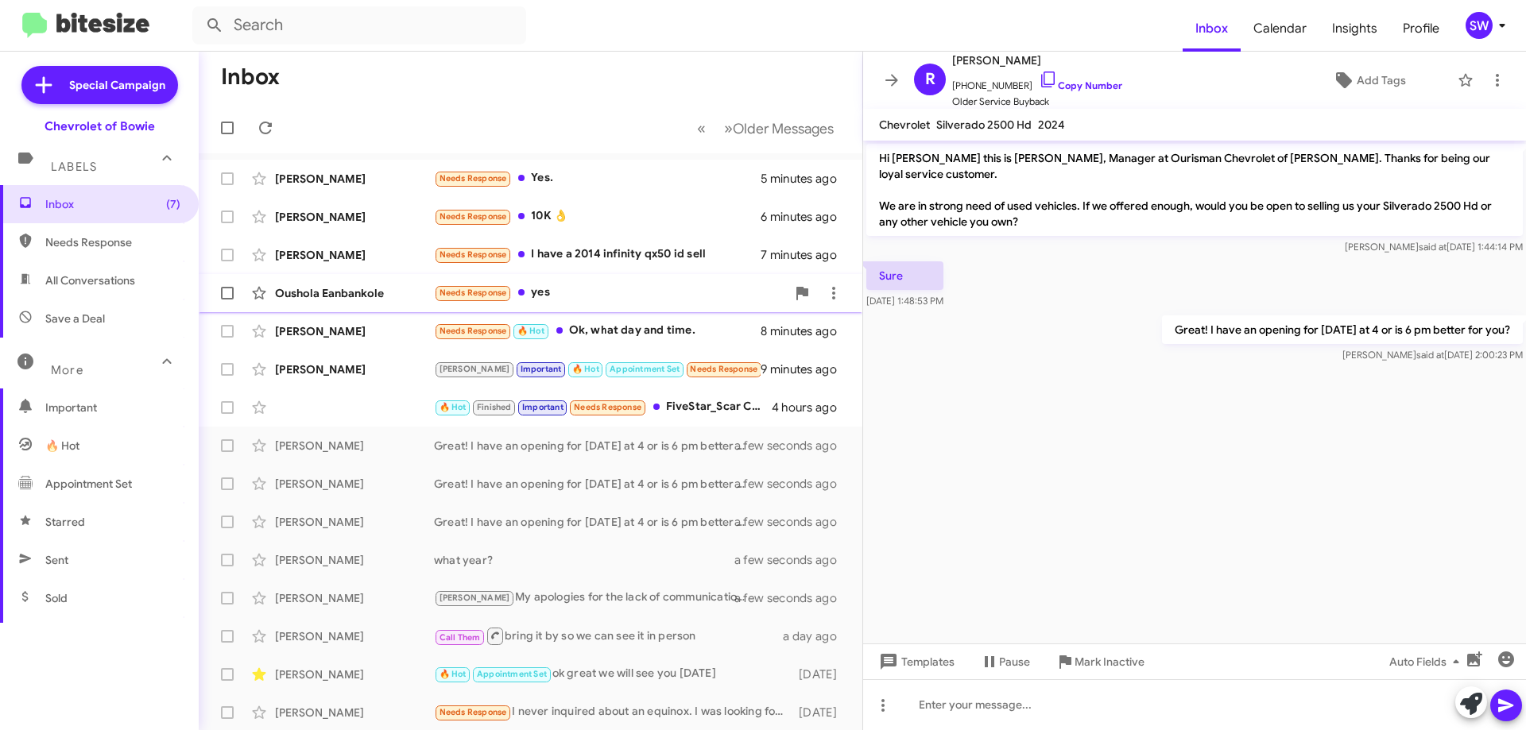
drag, startPoint x: 571, startPoint y: 291, endPoint x: 595, endPoint y: 292, distance: 23.8
click at [573, 291] on div "Needs Response yes" at bounding box center [610, 293] width 352 height 18
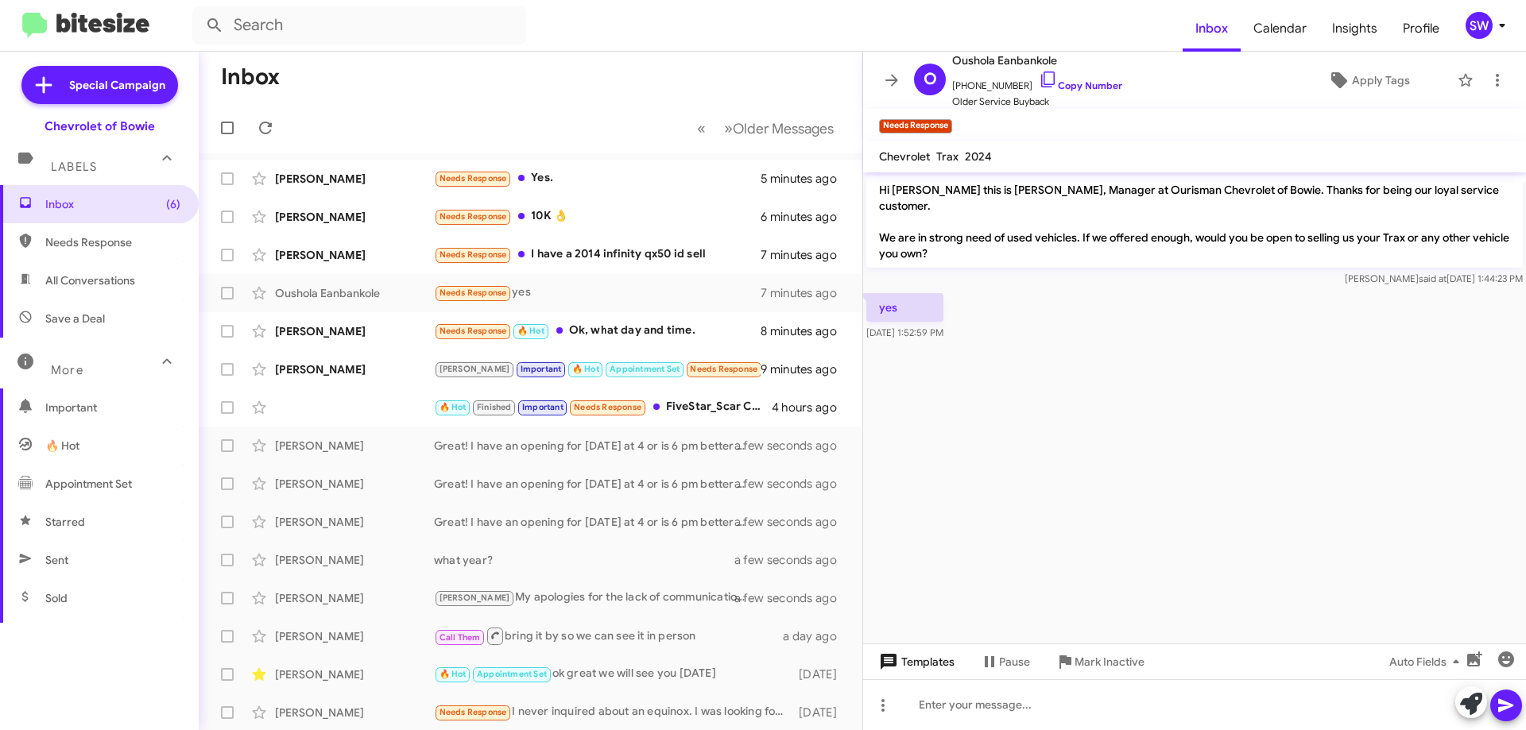
click at [897, 666] on icon at bounding box center [888, 661] width 19 height 19
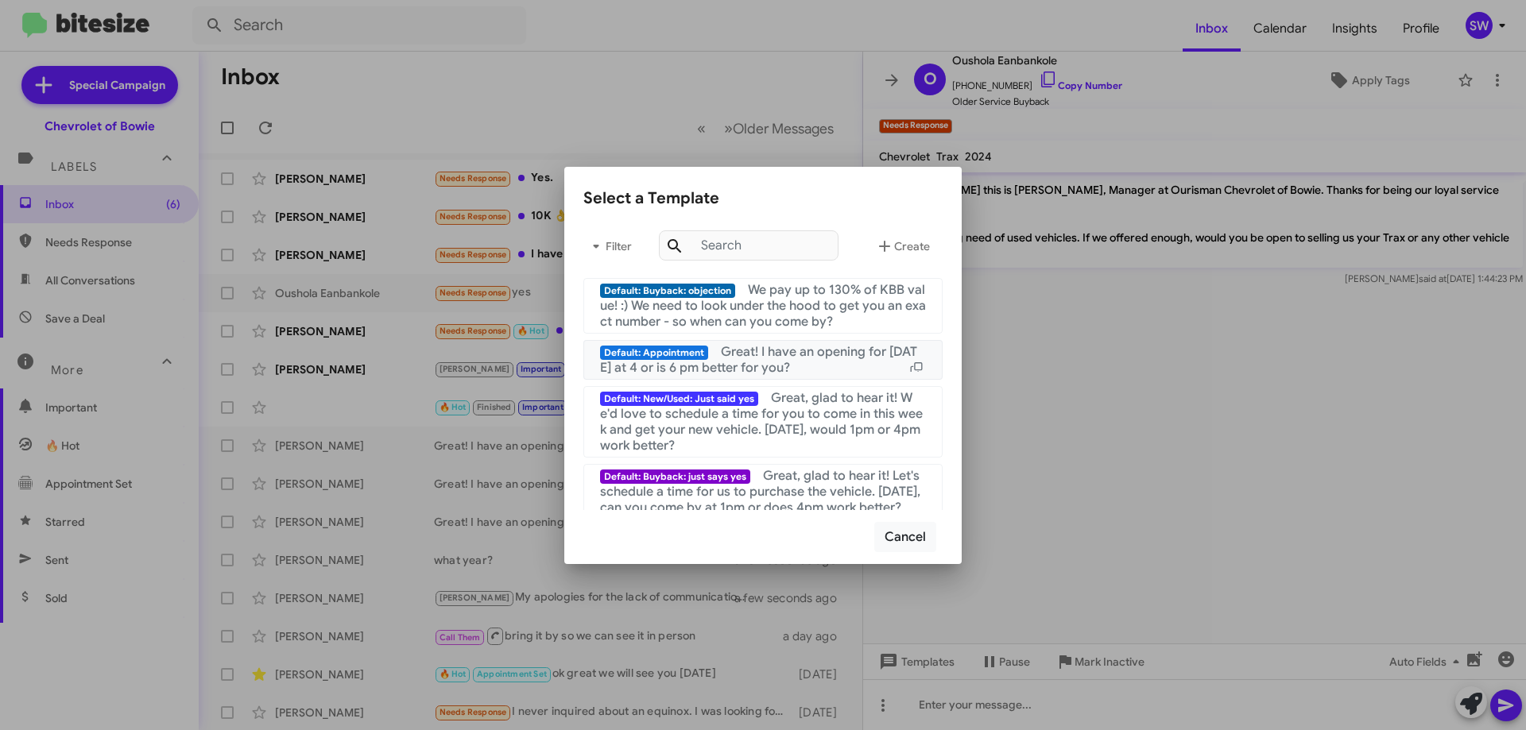
click at [745, 354] on span "Great! I have an opening for [DATE] at 4 or is 6 pm better for you?" at bounding box center [758, 360] width 317 height 32
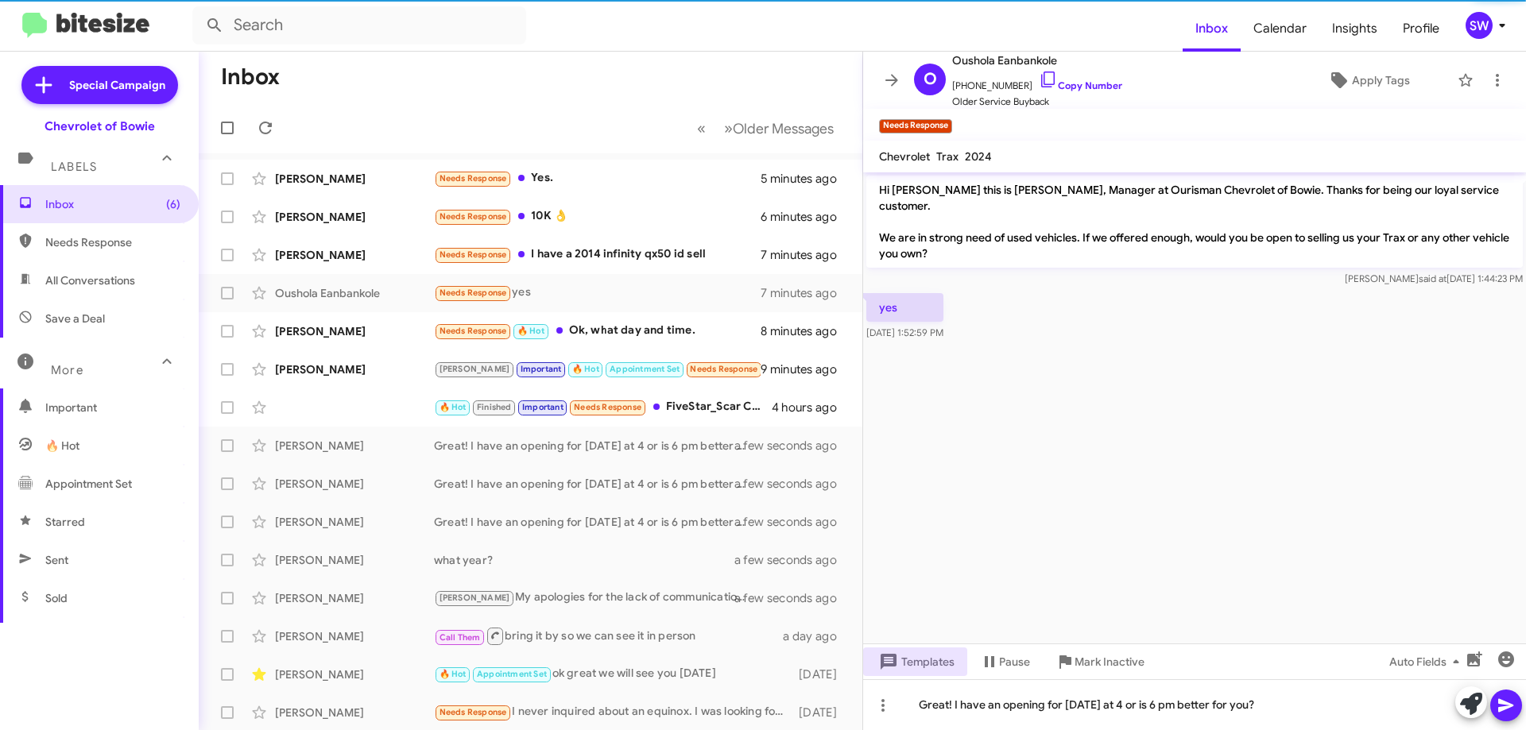
click at [1502, 700] on icon at bounding box center [1505, 705] width 19 height 19
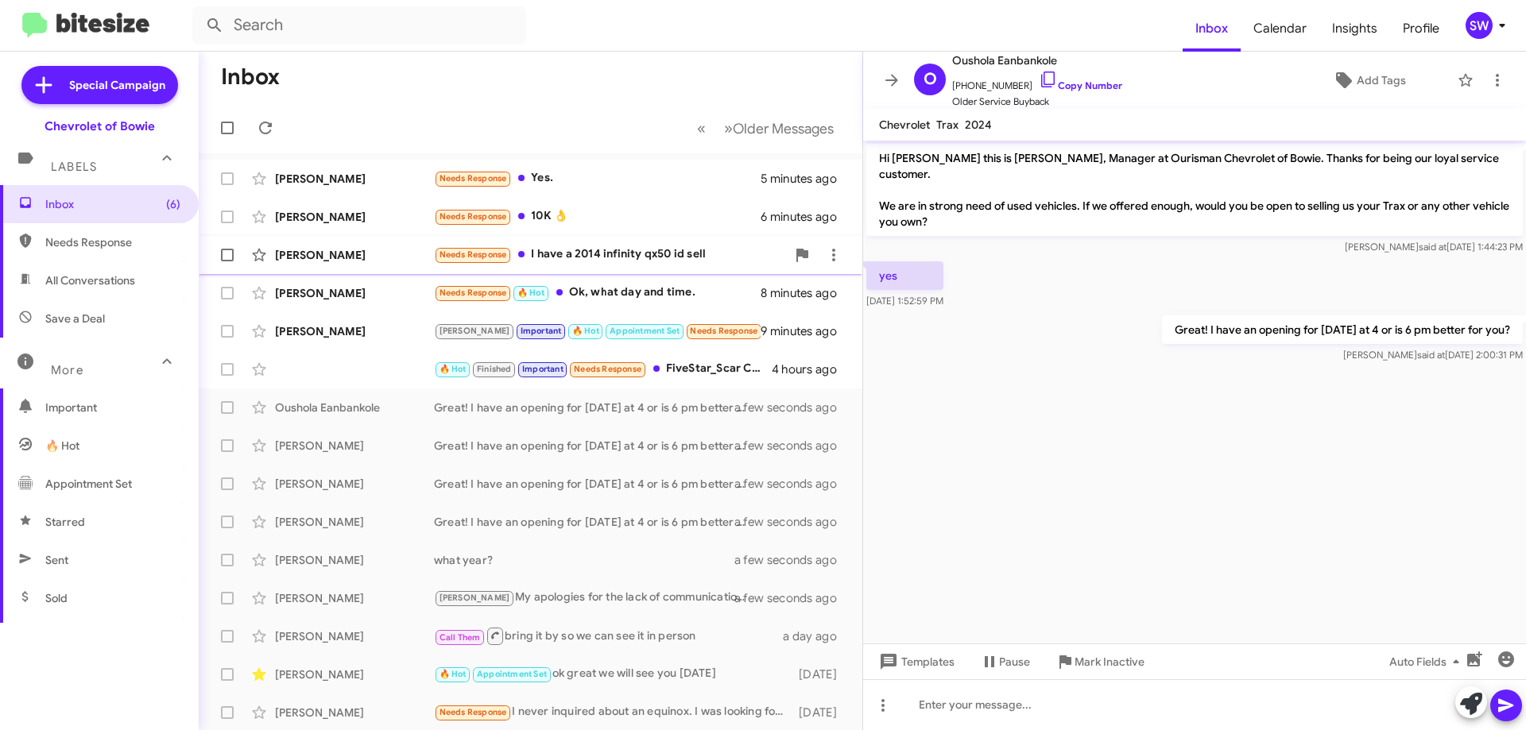
click at [588, 253] on div "Needs Response I have a 2014 infinity qx50 id sell" at bounding box center [610, 255] width 352 height 18
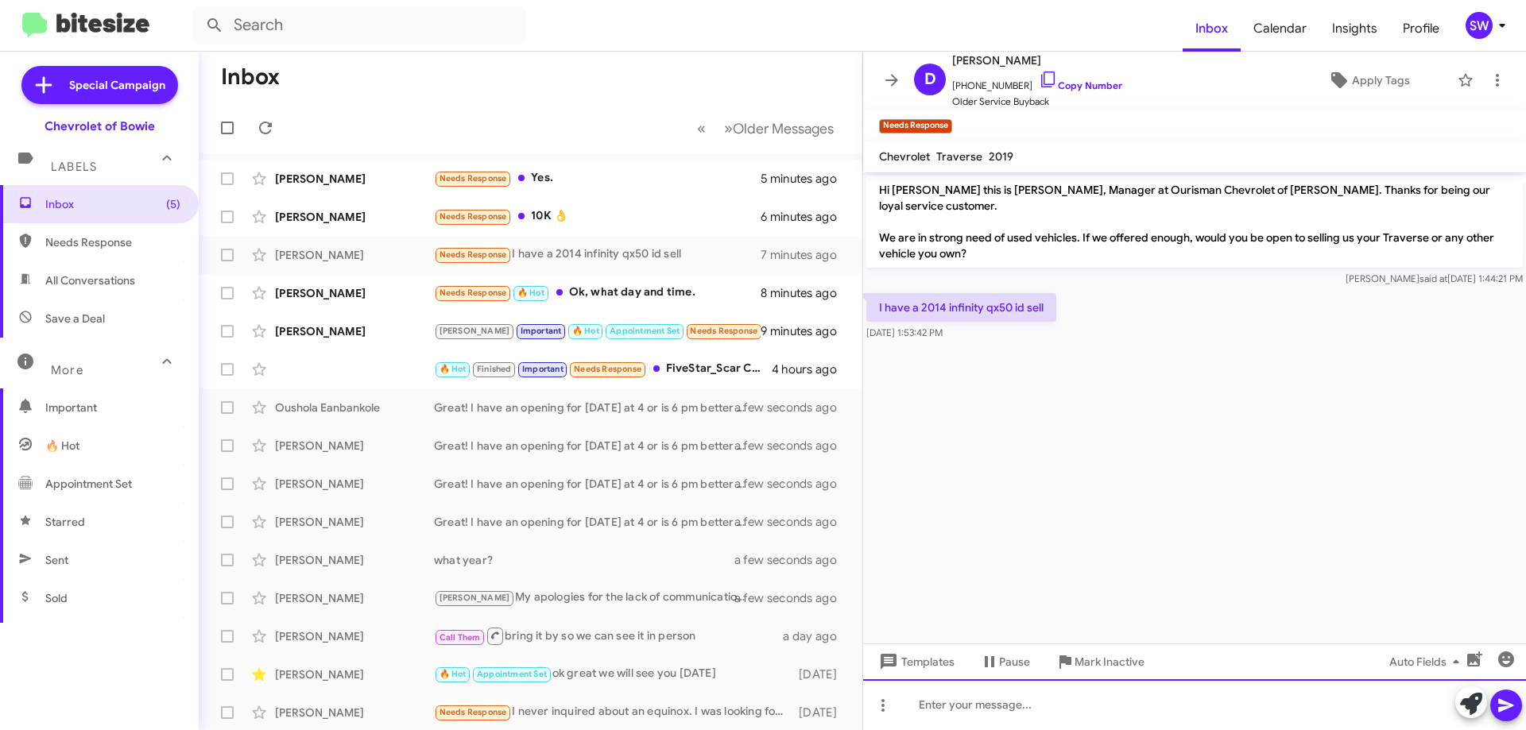
click at [1086, 714] on div at bounding box center [1194, 704] width 663 height 51
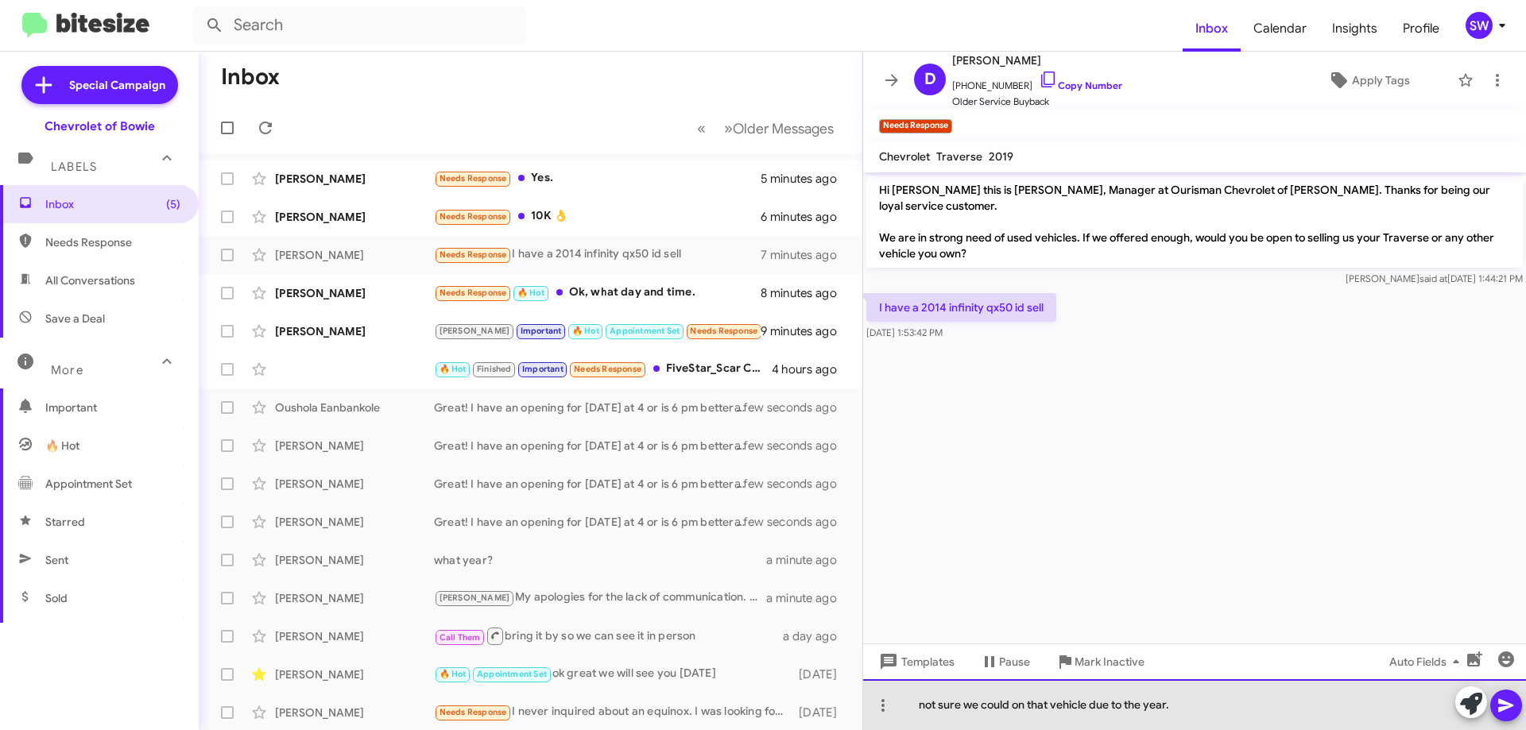
click at [1243, 710] on div "not sure we could on that vehicle due to the year." at bounding box center [1194, 704] width 663 height 51
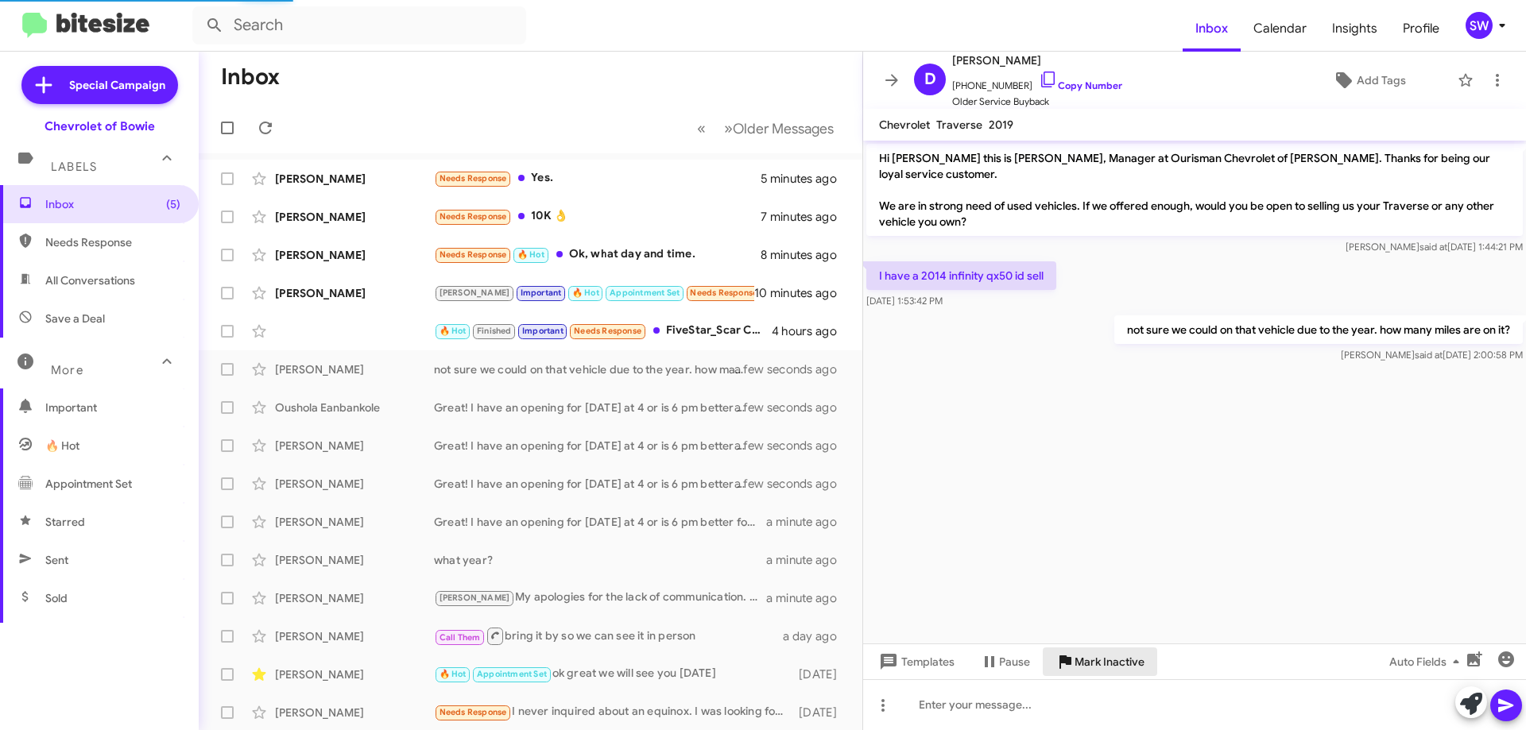
click at [1094, 655] on span "Mark Inactive" at bounding box center [1109, 662] width 70 height 29
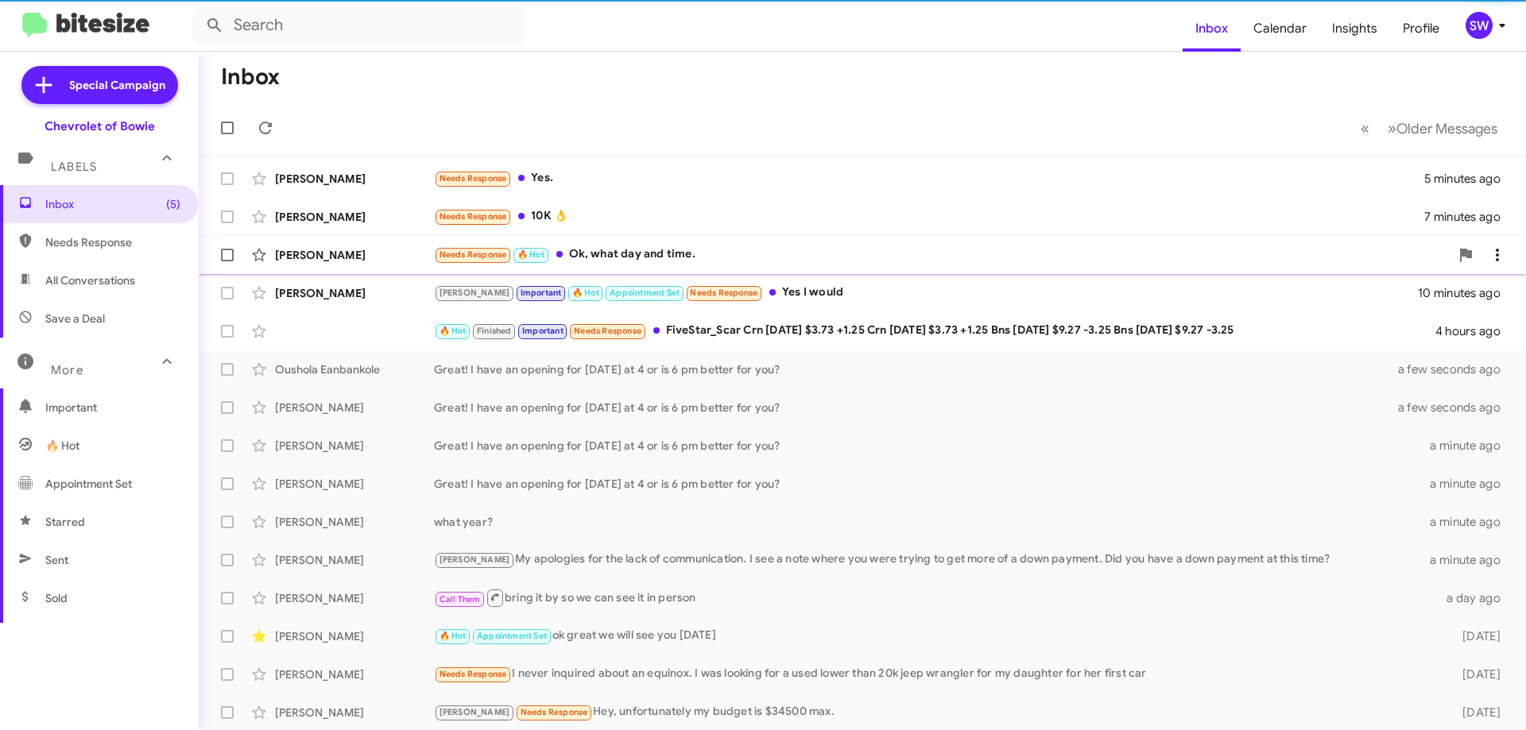
drag, startPoint x: 615, startPoint y: 256, endPoint x: 809, endPoint y: 249, distance: 194.0
click at [616, 257] on div "Needs Response 🔥 Hot Ok, what day and time." at bounding box center [941, 255] width 1015 height 18
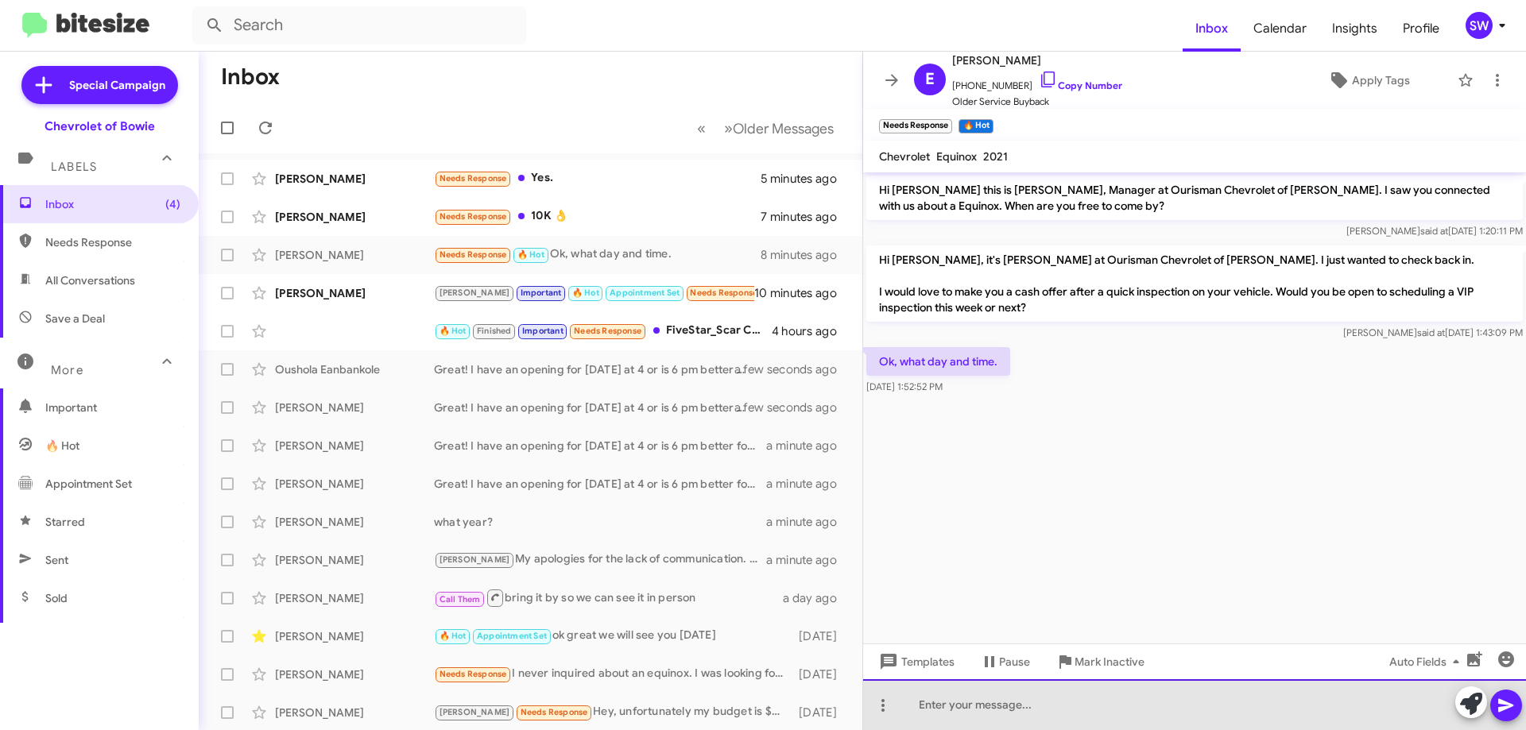
click at [1033, 712] on div at bounding box center [1194, 704] width 663 height 51
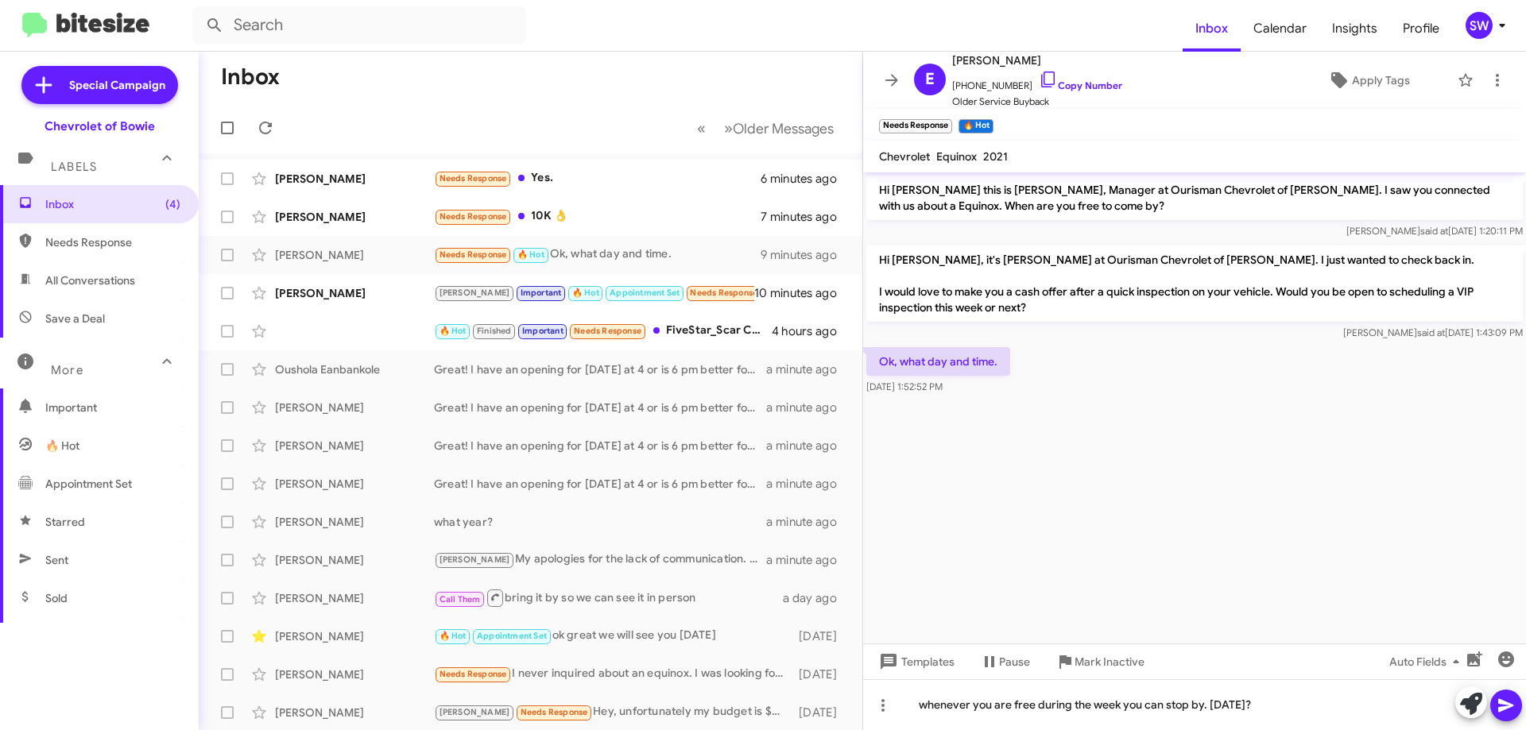
drag, startPoint x: 1508, startPoint y: 699, endPoint x: 1224, endPoint y: 636, distance: 291.5
click at [1500, 698] on icon at bounding box center [1505, 705] width 19 height 19
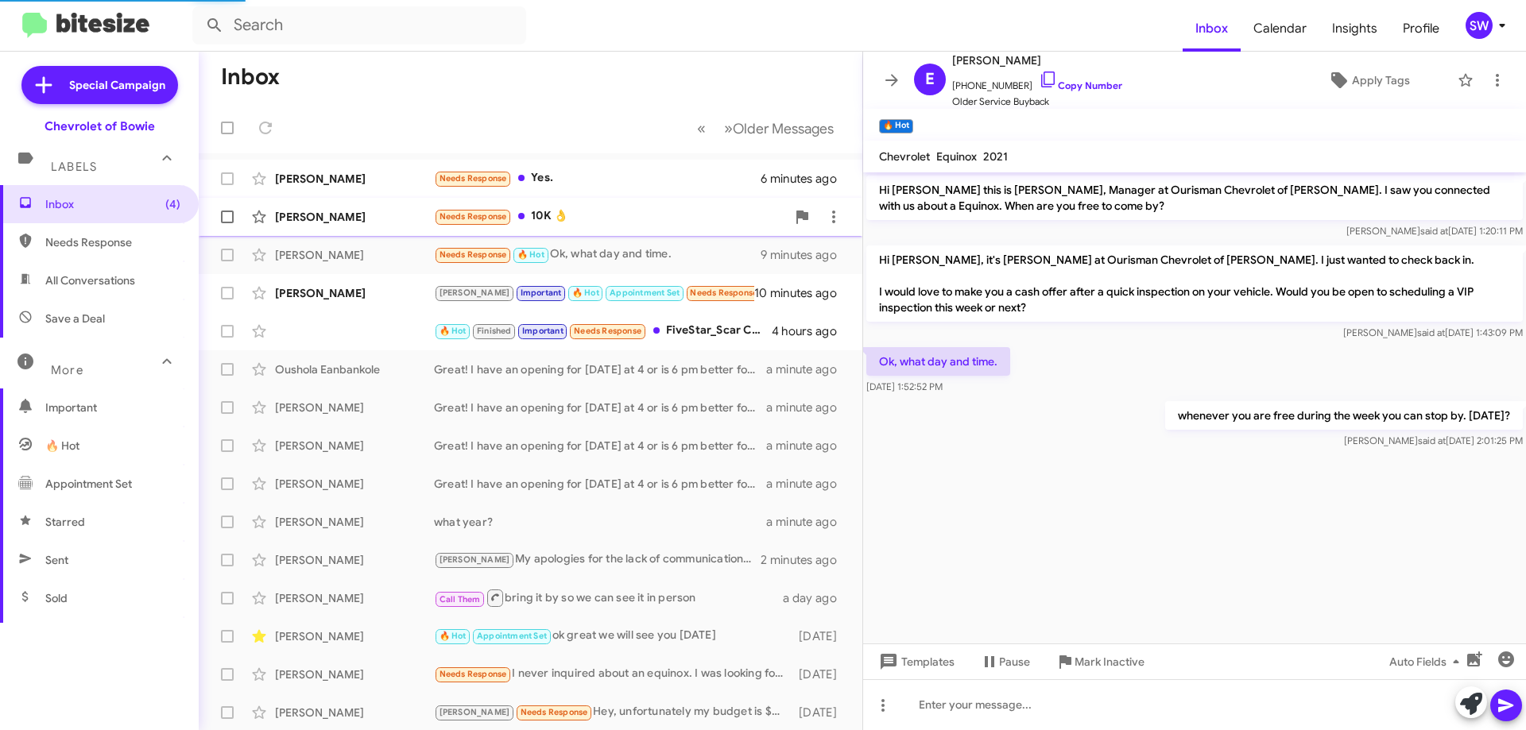
click at [586, 211] on div "Needs Response 10K 👌" at bounding box center [610, 216] width 352 height 18
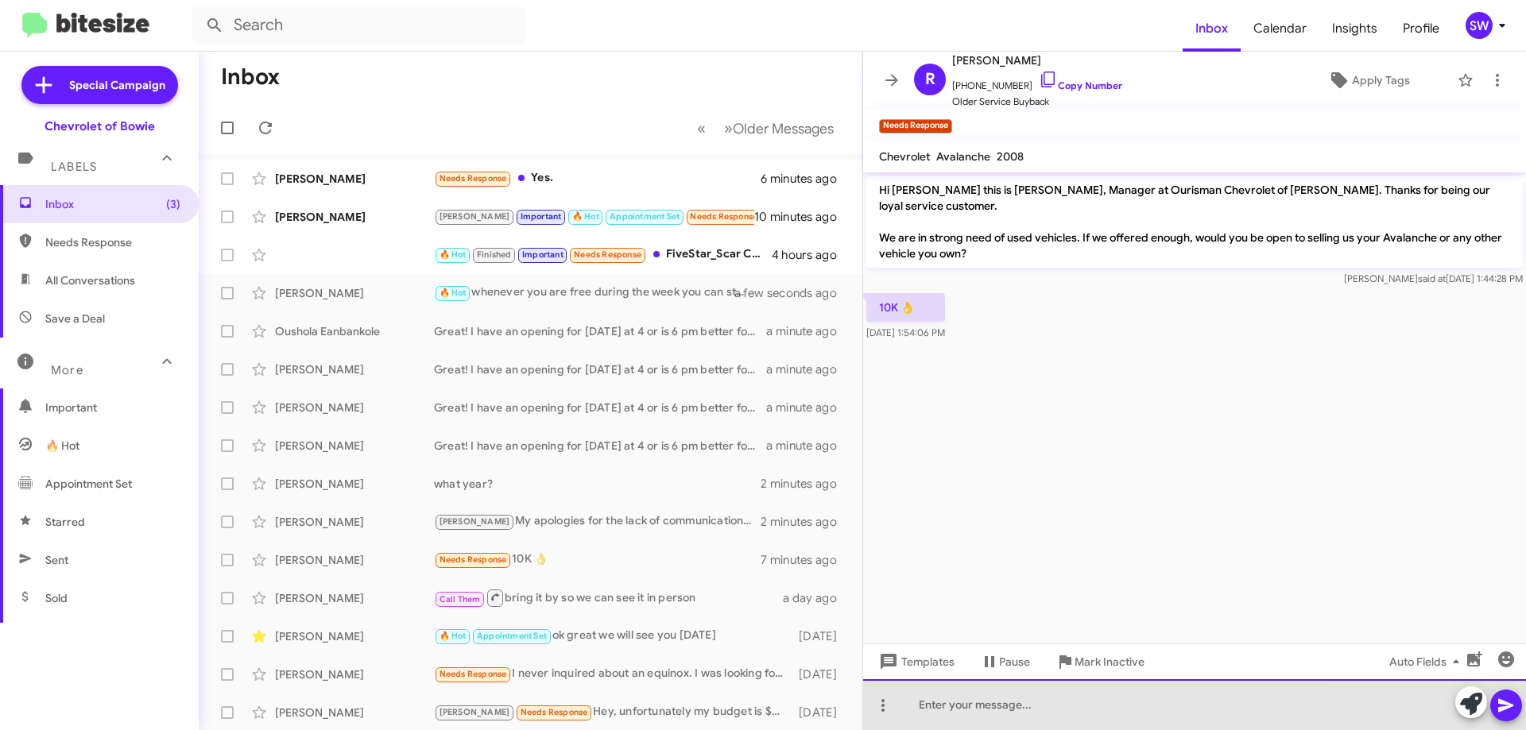
click at [1025, 709] on div at bounding box center [1194, 704] width 663 height 51
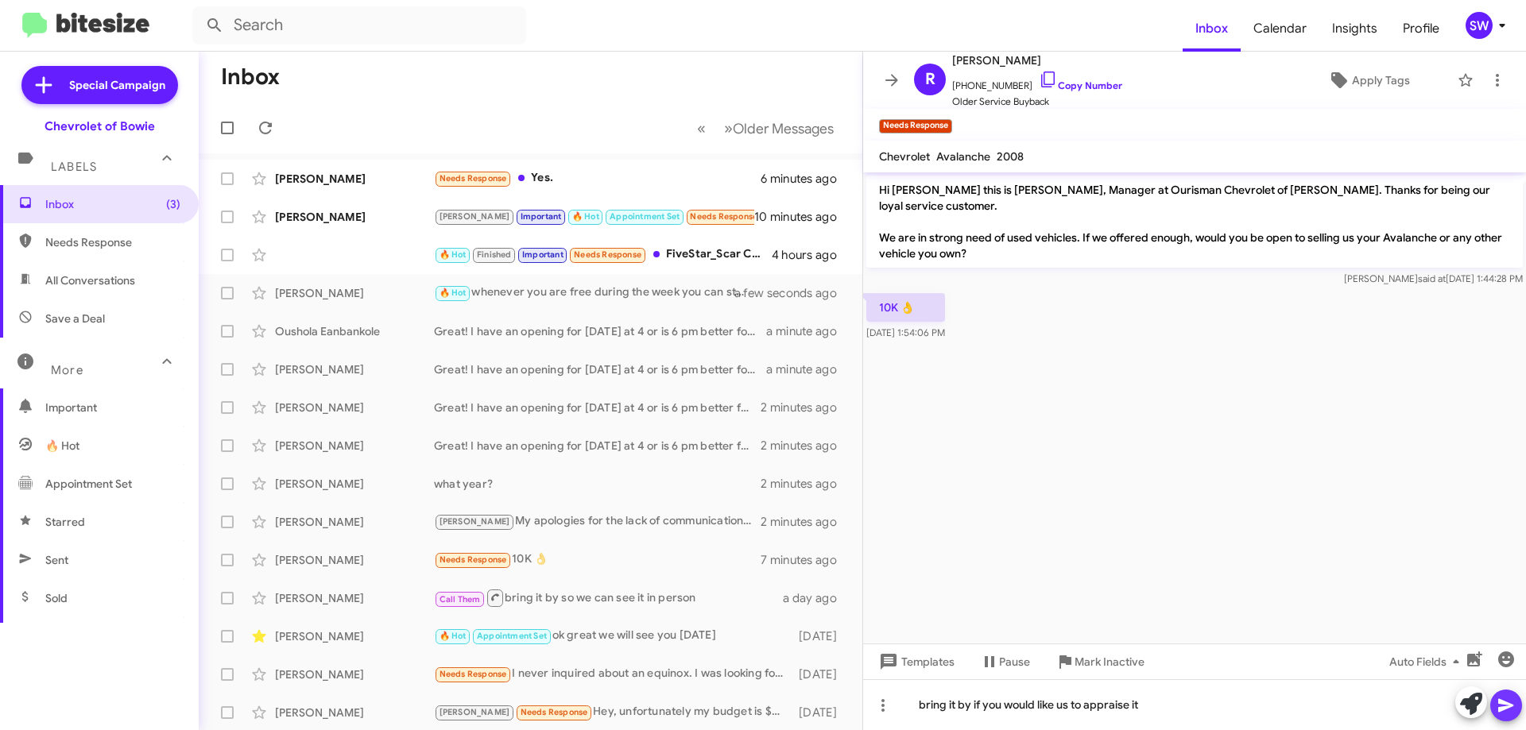
click at [1506, 706] on icon at bounding box center [1505, 706] width 15 height 14
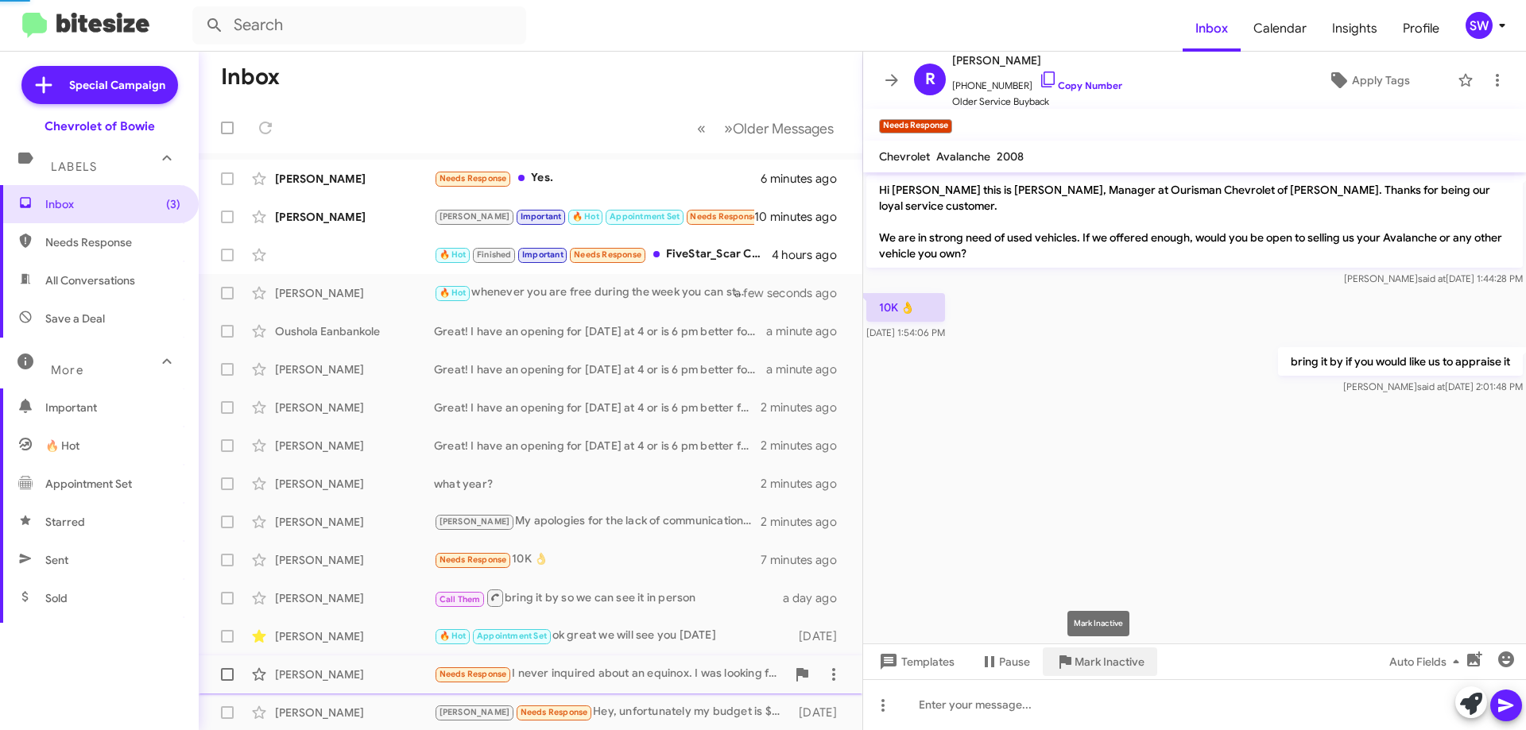
drag, startPoint x: 1104, startPoint y: 655, endPoint x: 1141, endPoint y: 663, distance: 37.6
click at [1104, 655] on span "Mark Inactive" at bounding box center [1109, 662] width 70 height 29
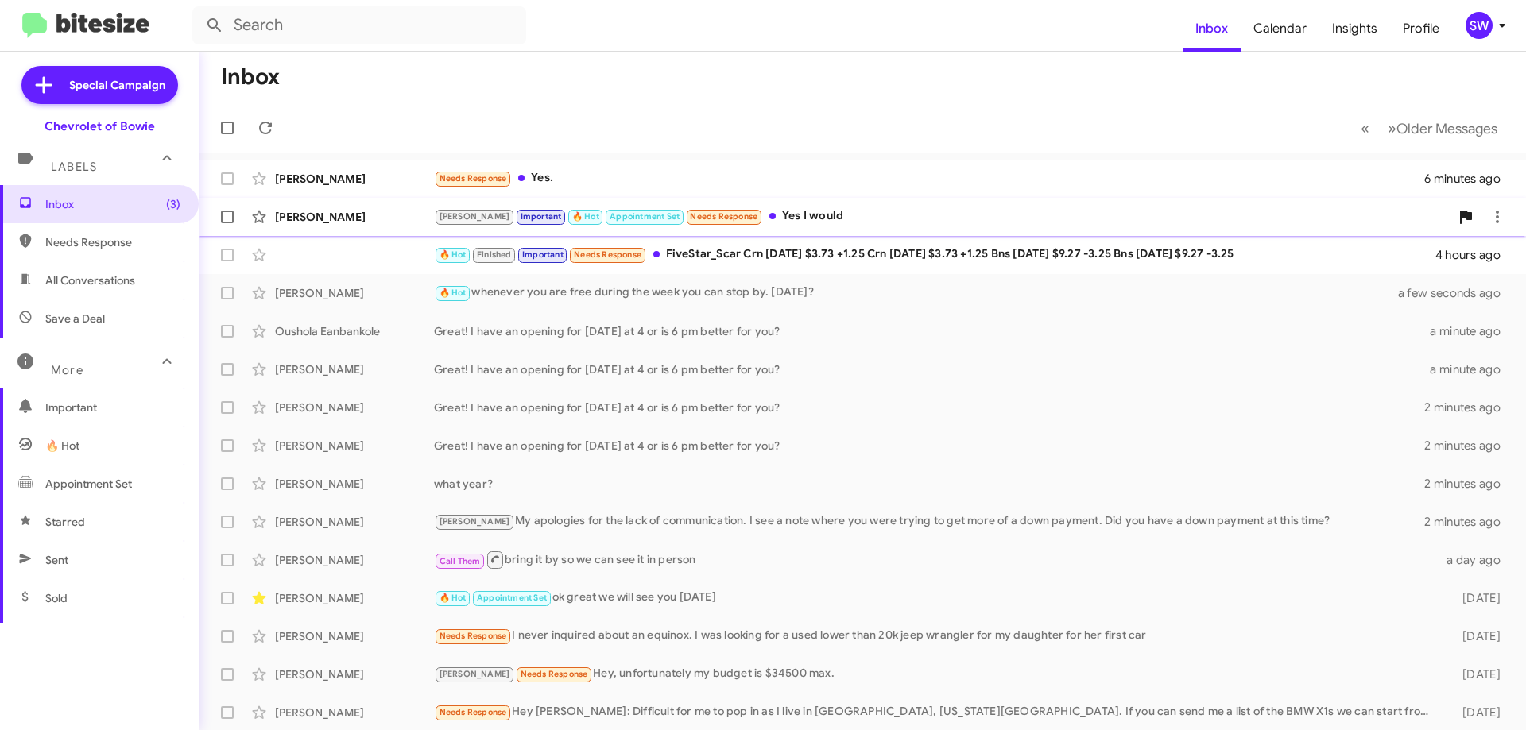
drag, startPoint x: 569, startPoint y: 184, endPoint x: 801, endPoint y: 207, distance: 233.1
click at [569, 185] on div "Needs Response Yes." at bounding box center [929, 178] width 990 height 18
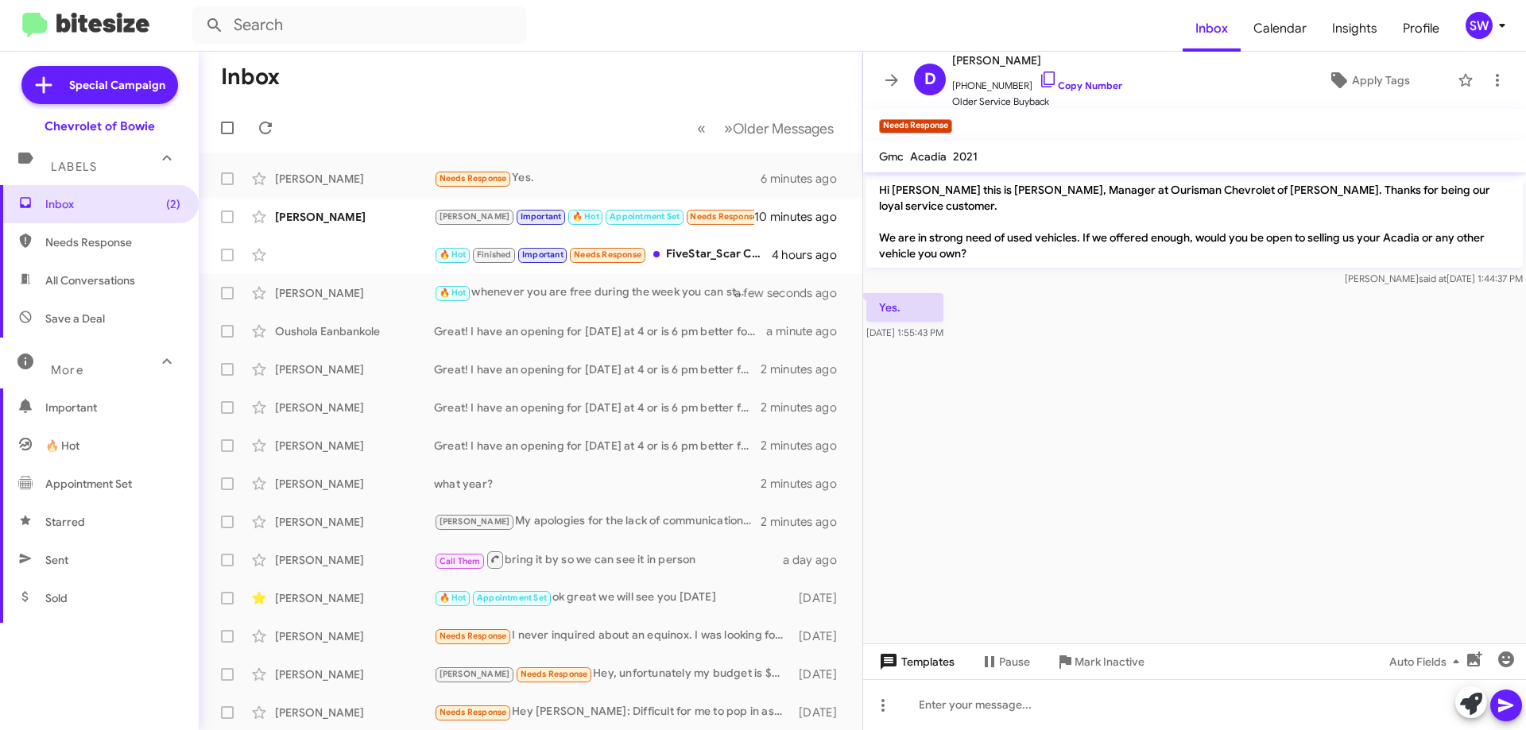
click at [912, 669] on span "Templates" at bounding box center [915, 662] width 79 height 29
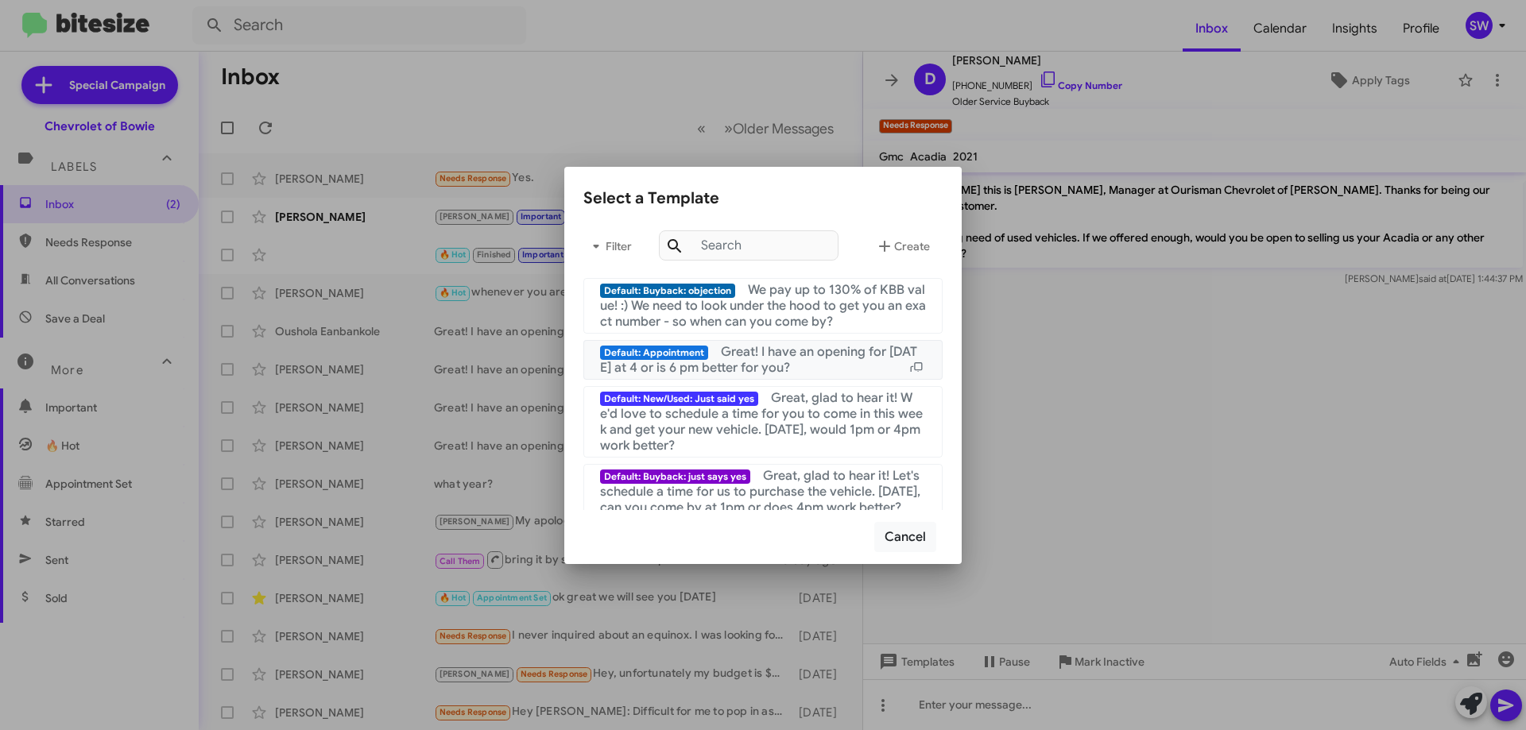
click at [767, 358] on span "Great! I have an opening for [DATE] at 4 or is 6 pm better for you?" at bounding box center [758, 360] width 317 height 32
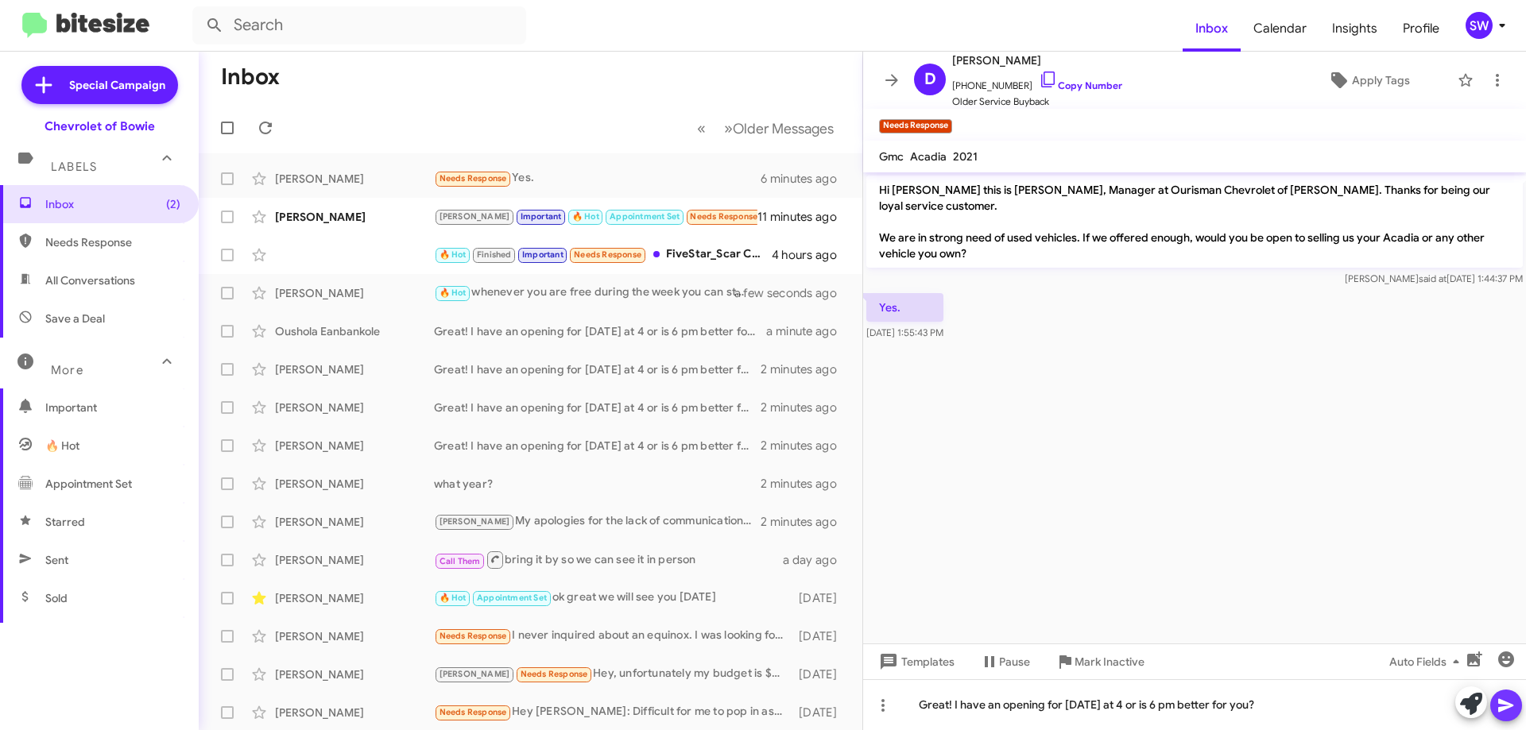
drag, startPoint x: 1510, startPoint y: 704, endPoint x: 1170, endPoint y: 539, distance: 378.5
click at [1507, 702] on icon at bounding box center [1505, 705] width 19 height 19
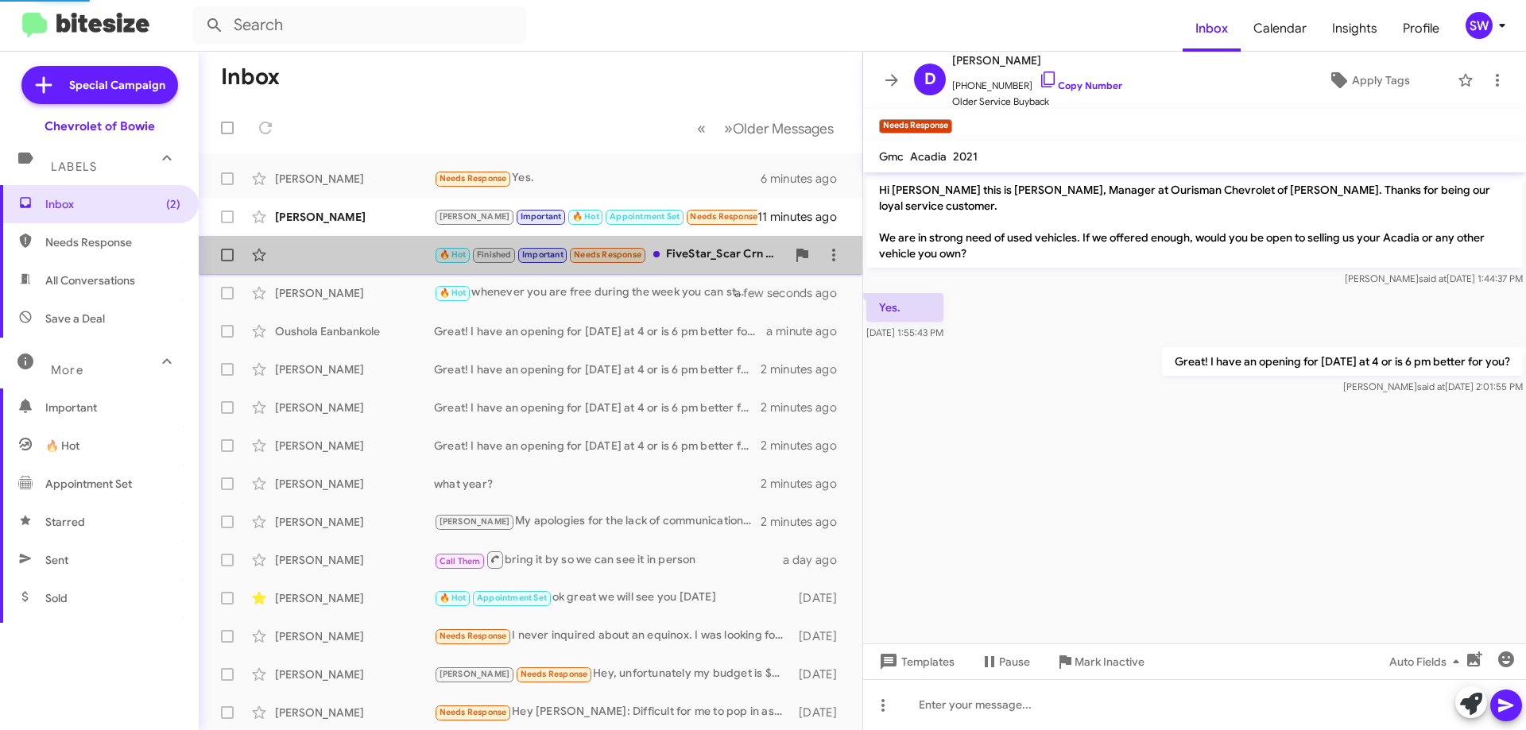
drag, startPoint x: 679, startPoint y: 260, endPoint x: 759, endPoint y: 257, distance: 79.5
click at [681, 260] on div "🔥 Hot Finished Important Needs Response FiveStar_Scar Crn Sept 2025 $3.73 +1.25…" at bounding box center [610, 255] width 352 height 18
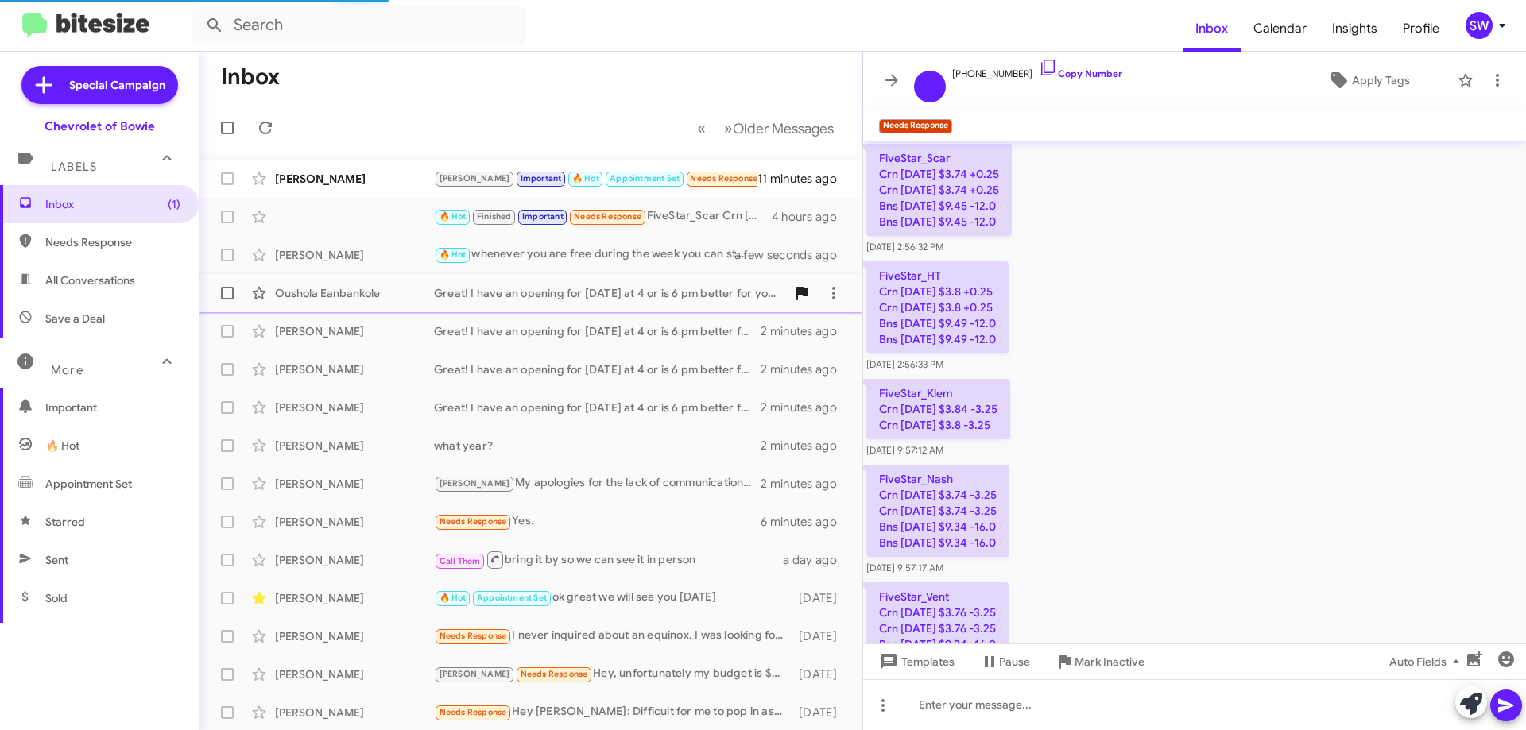
scroll to position [1833, 0]
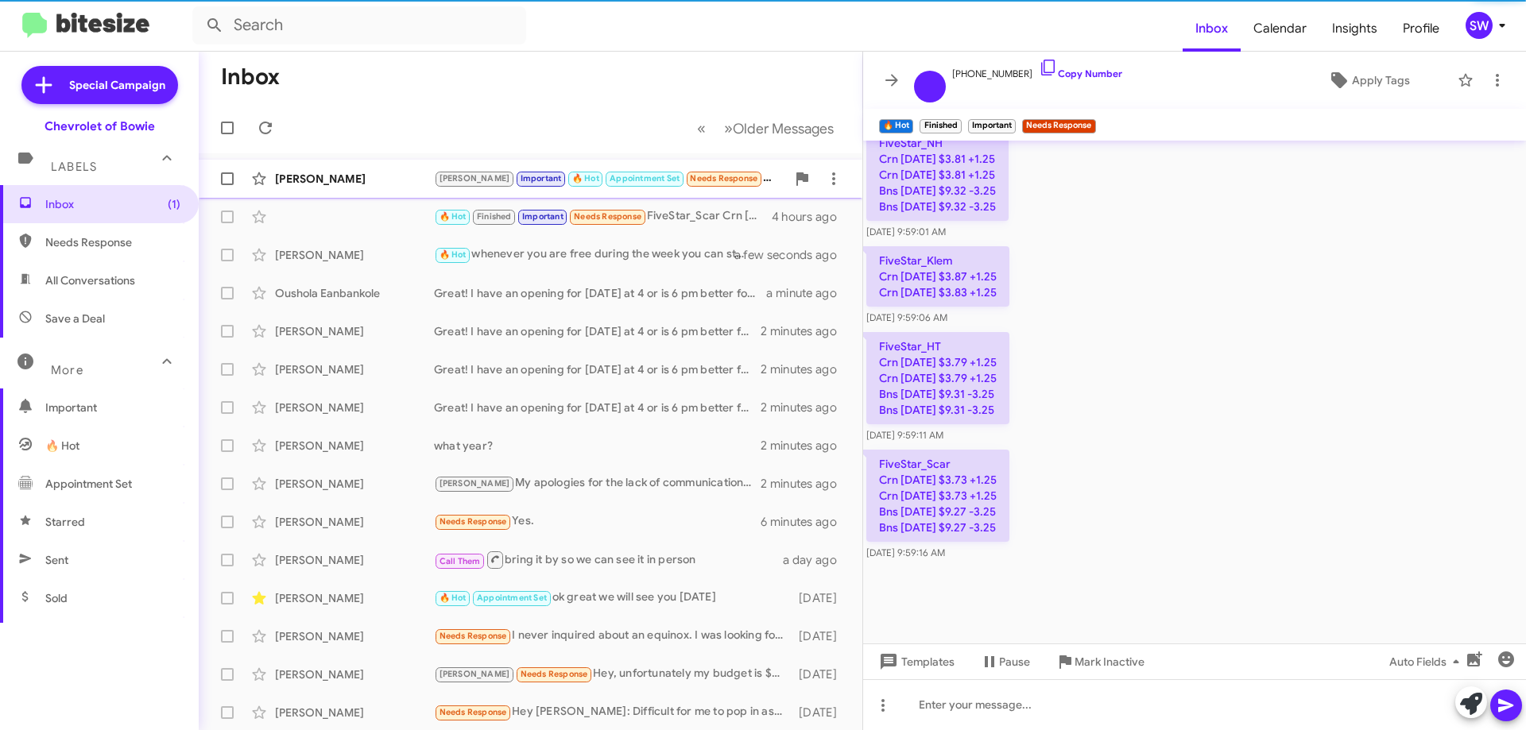
drag, startPoint x: 363, startPoint y: 184, endPoint x: 385, endPoint y: 182, distance: 22.4
click at [365, 184] on div "[PERSON_NAME]" at bounding box center [354, 179] width 159 height 16
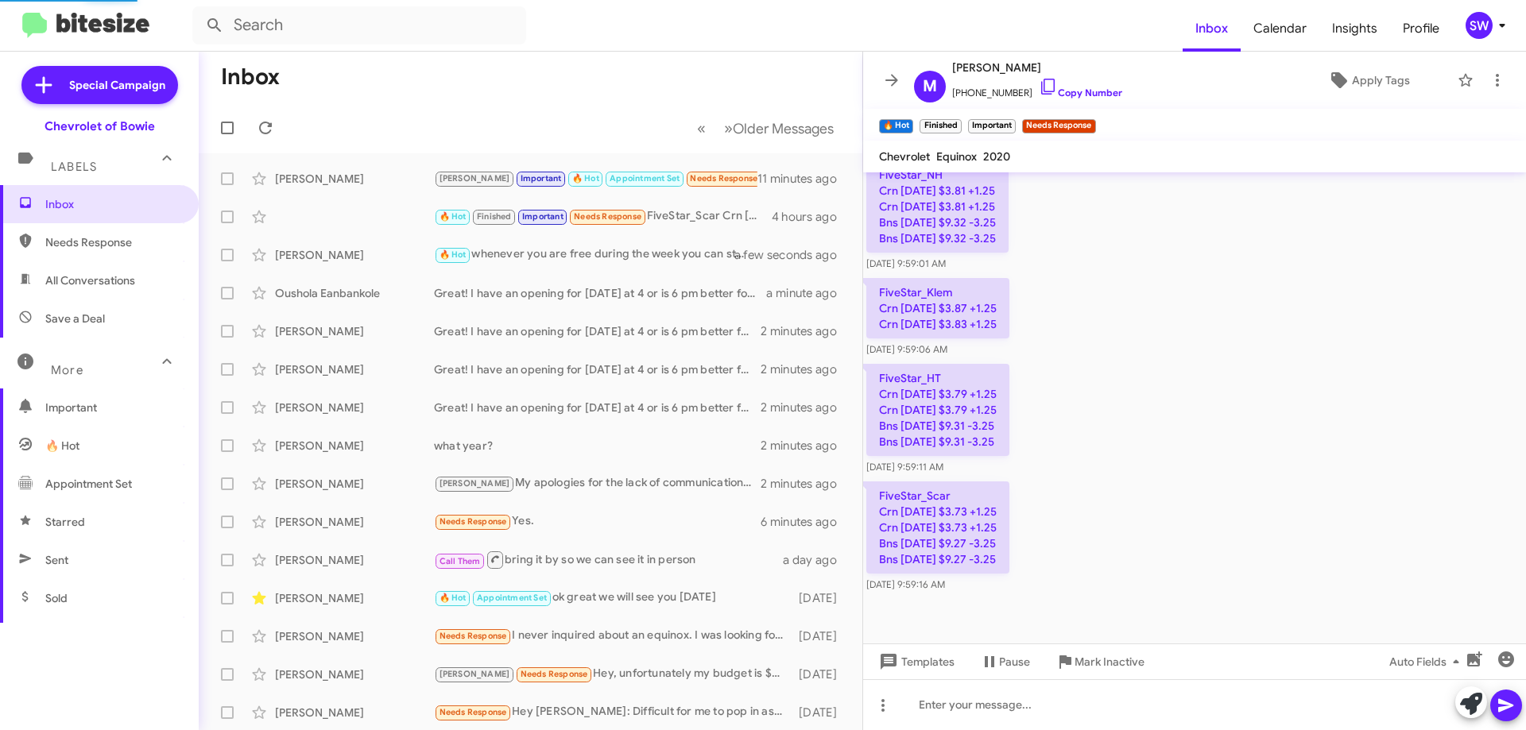
scroll to position [807, 0]
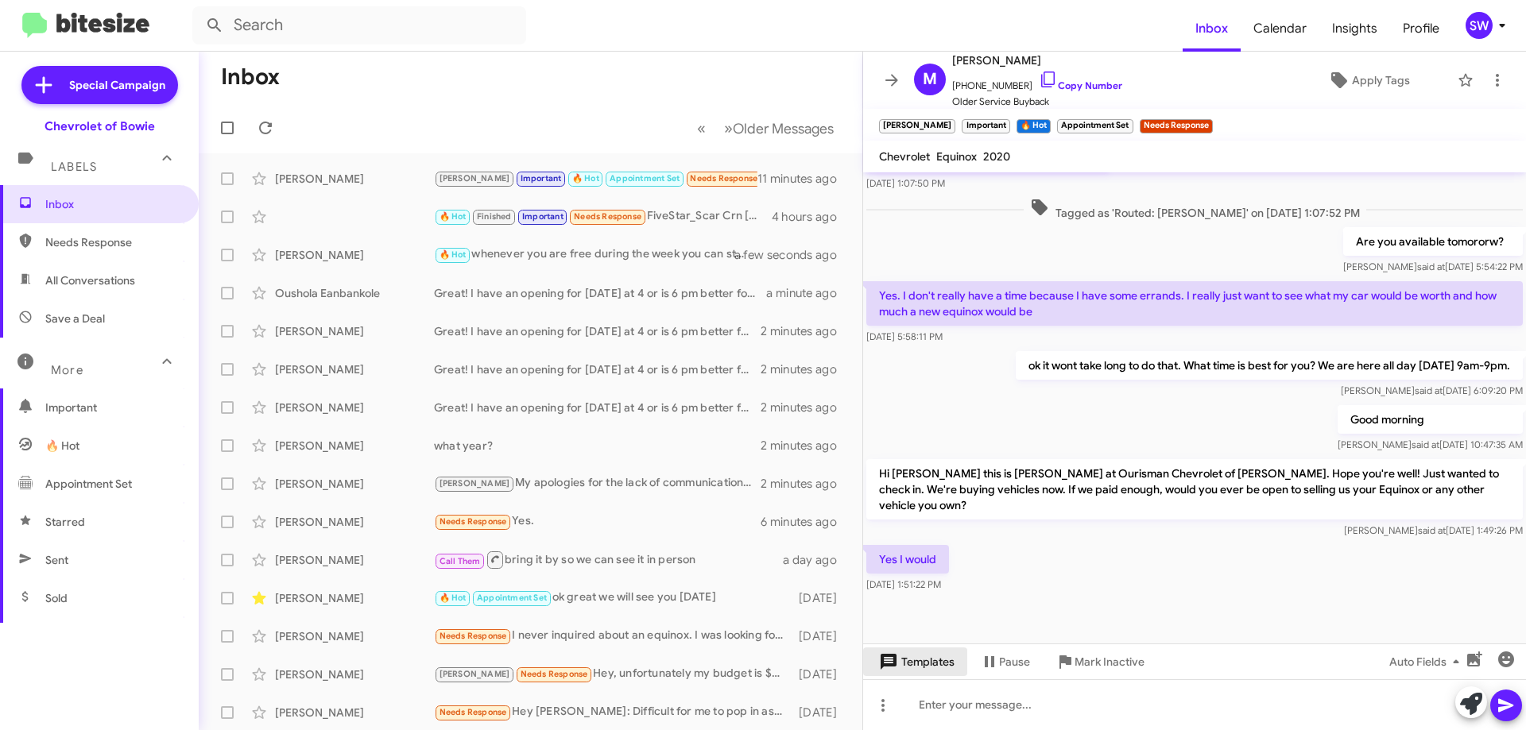
click at [927, 663] on span "Templates" at bounding box center [915, 662] width 79 height 29
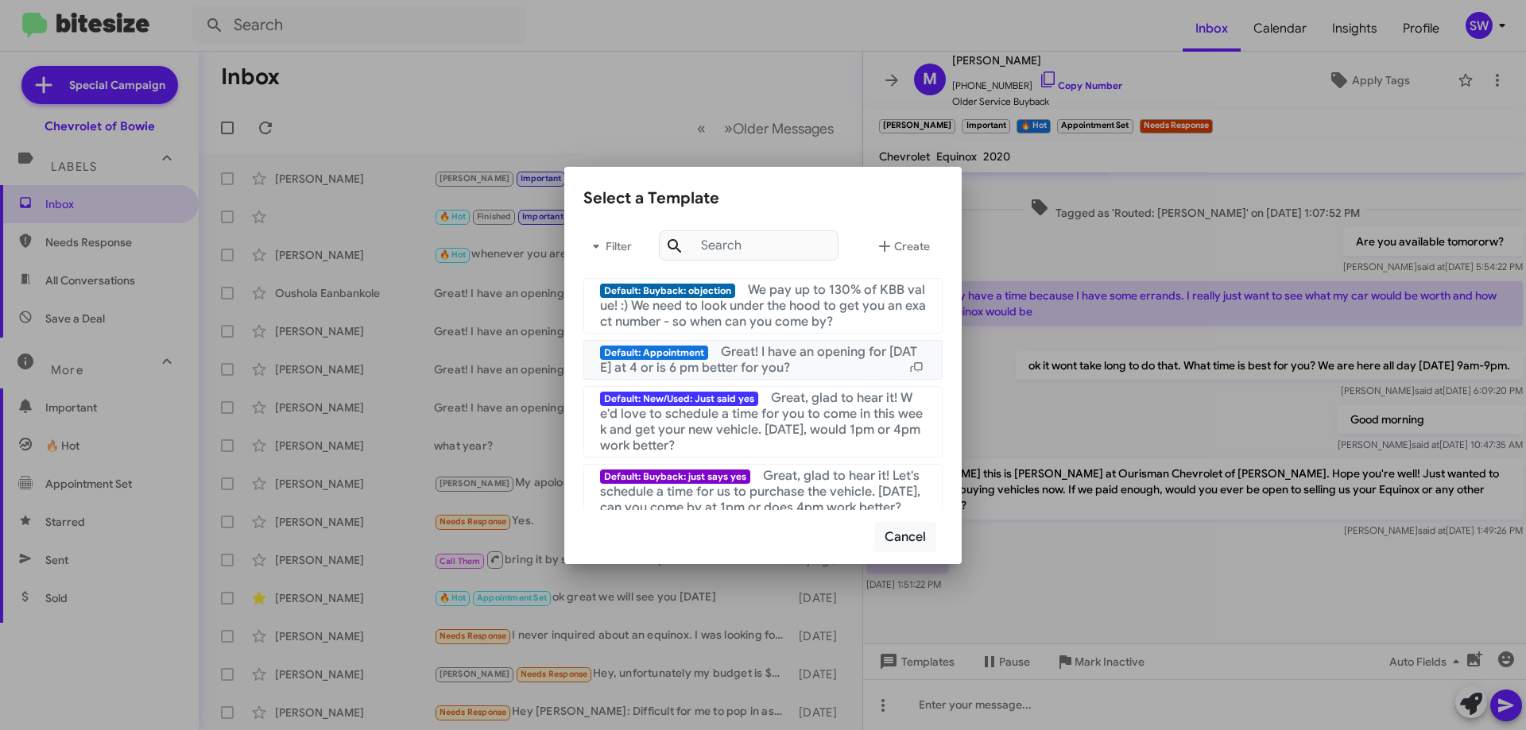
drag, startPoint x: 750, startPoint y: 358, endPoint x: 1209, endPoint y: 451, distance: 467.8
click at [752, 358] on span "Great! I have an opening for [DATE] at 4 or is 6 pm better for you?" at bounding box center [758, 360] width 317 height 32
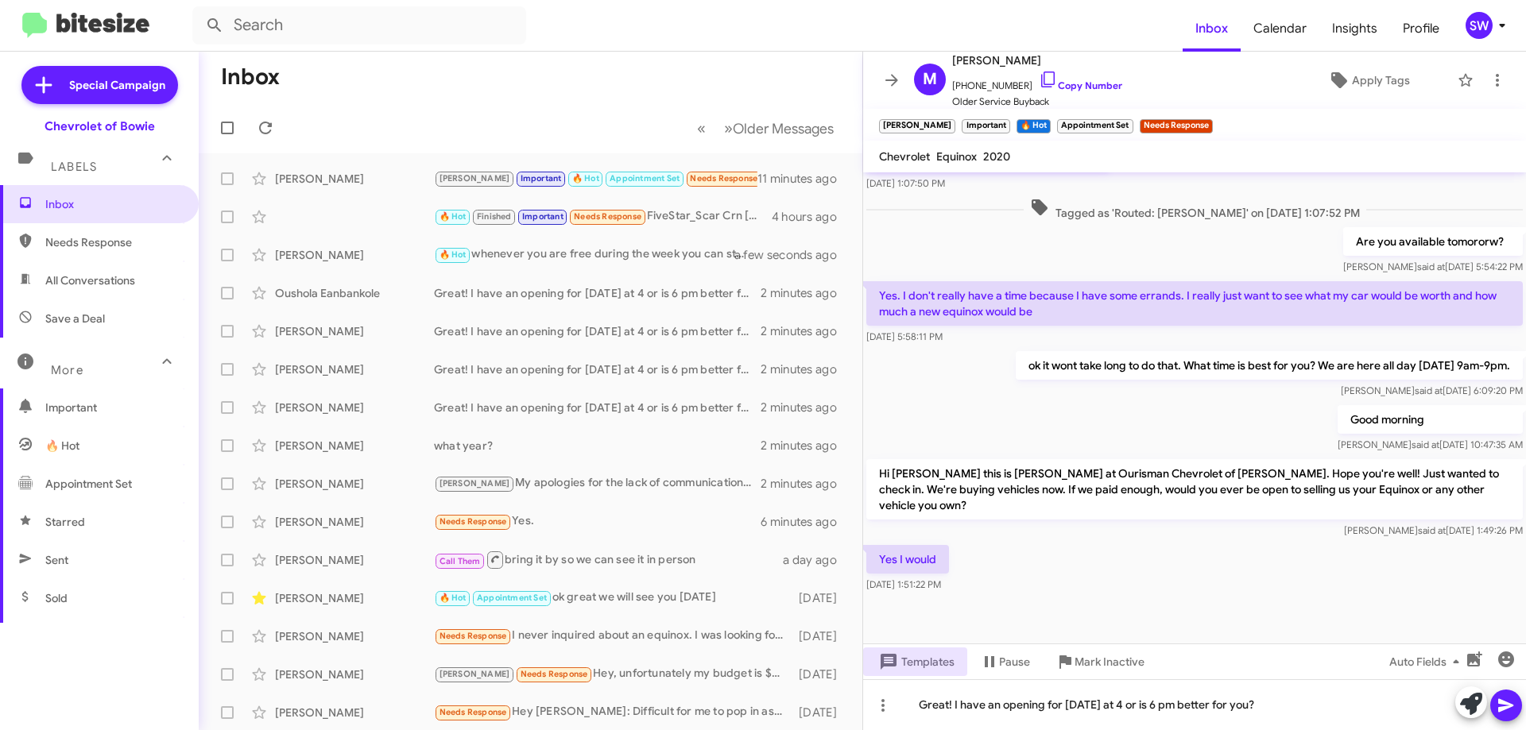
click at [1502, 701] on icon at bounding box center [1505, 705] width 19 height 19
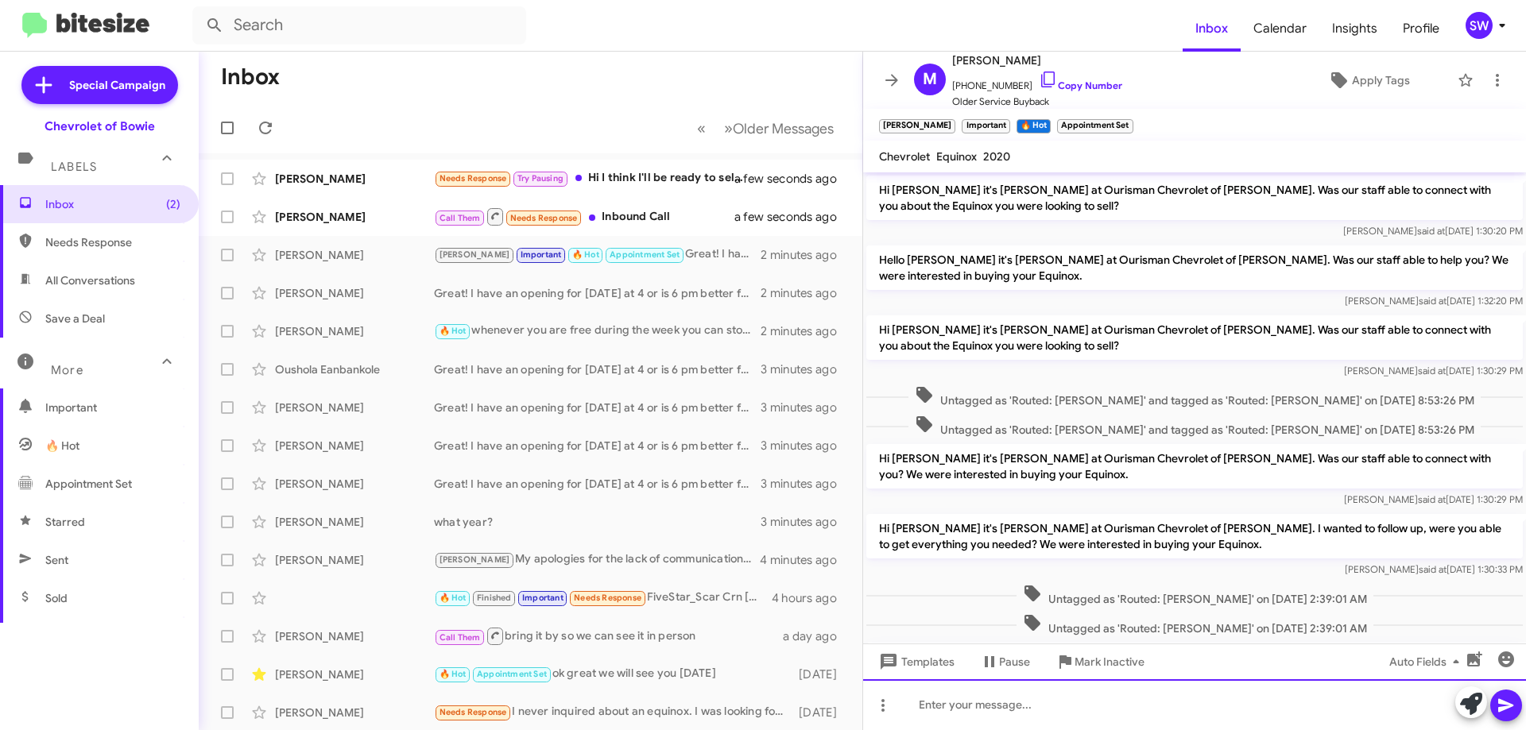
scroll to position [79, 0]
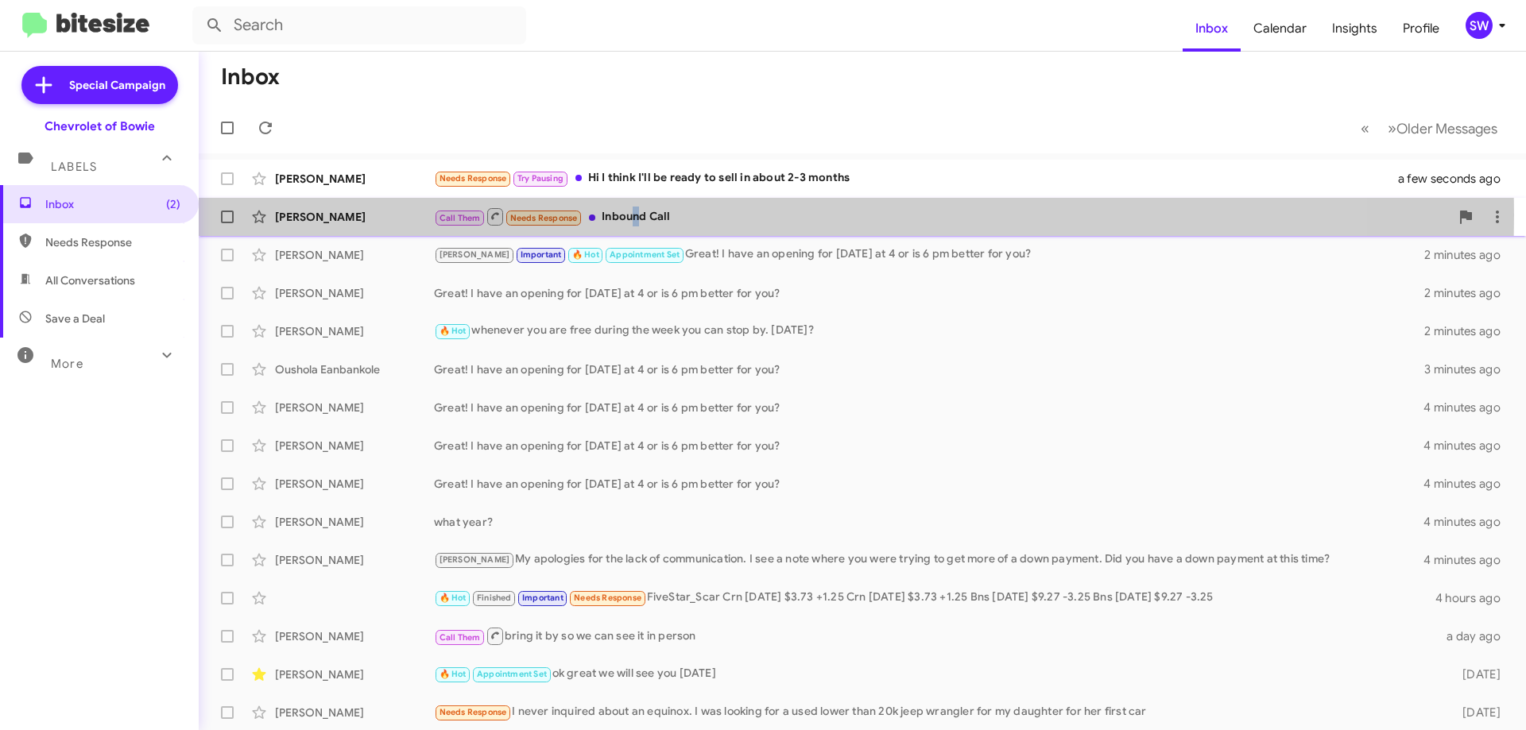
click at [634, 215] on div "Call Them Needs Response Inbound Call" at bounding box center [941, 217] width 1015 height 20
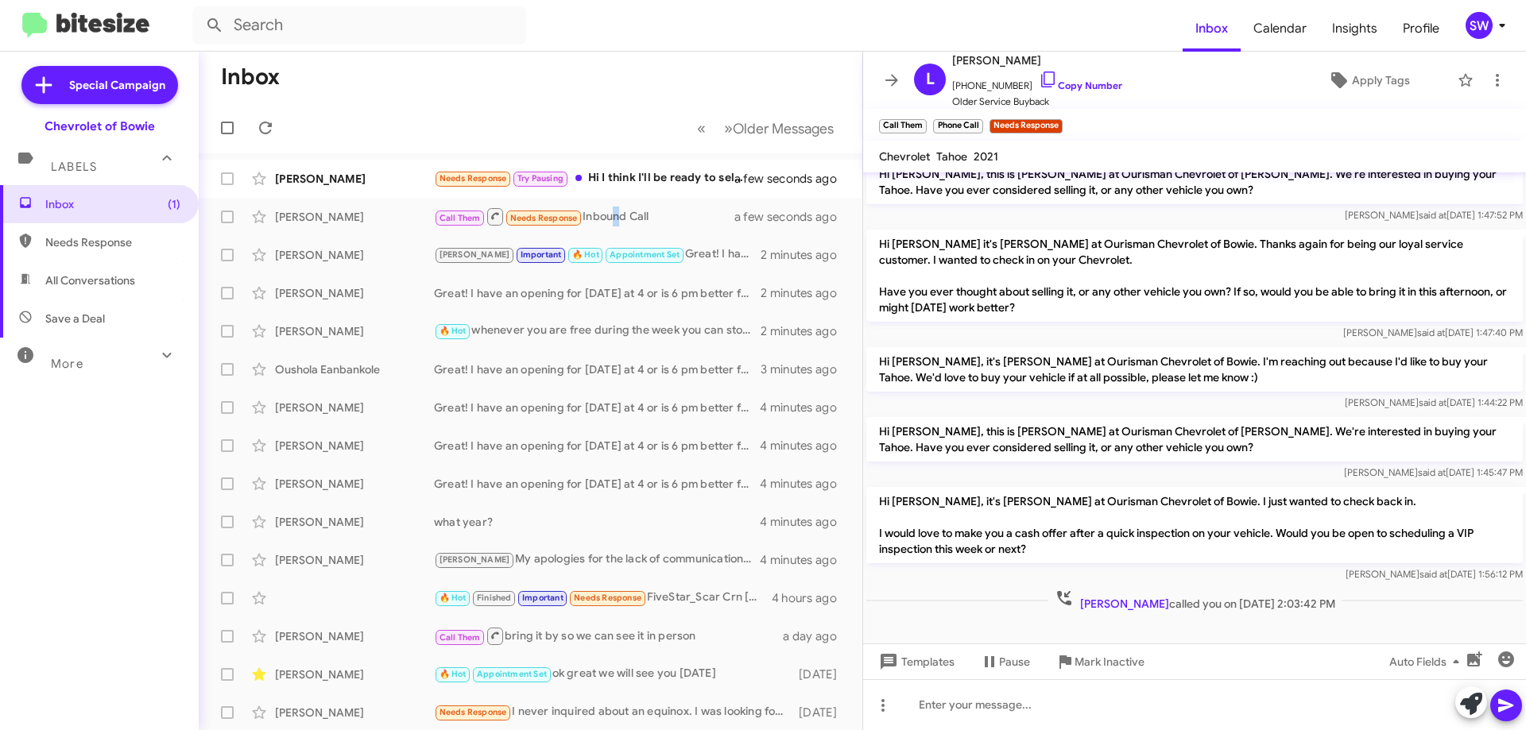
scroll to position [777, 0]
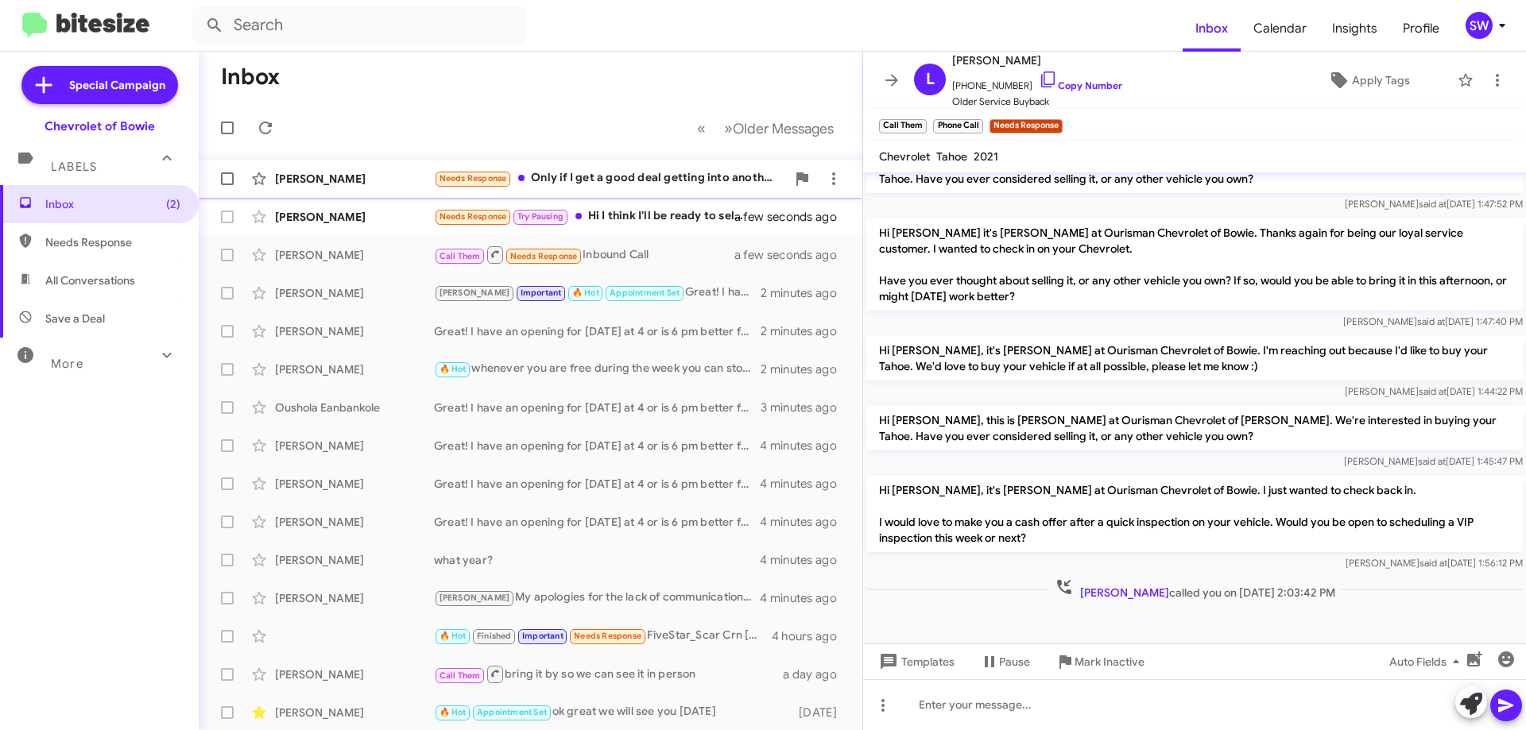
click at [593, 180] on div "Needs Response Only if I get a good deal getting into another vehicle." at bounding box center [610, 178] width 352 height 18
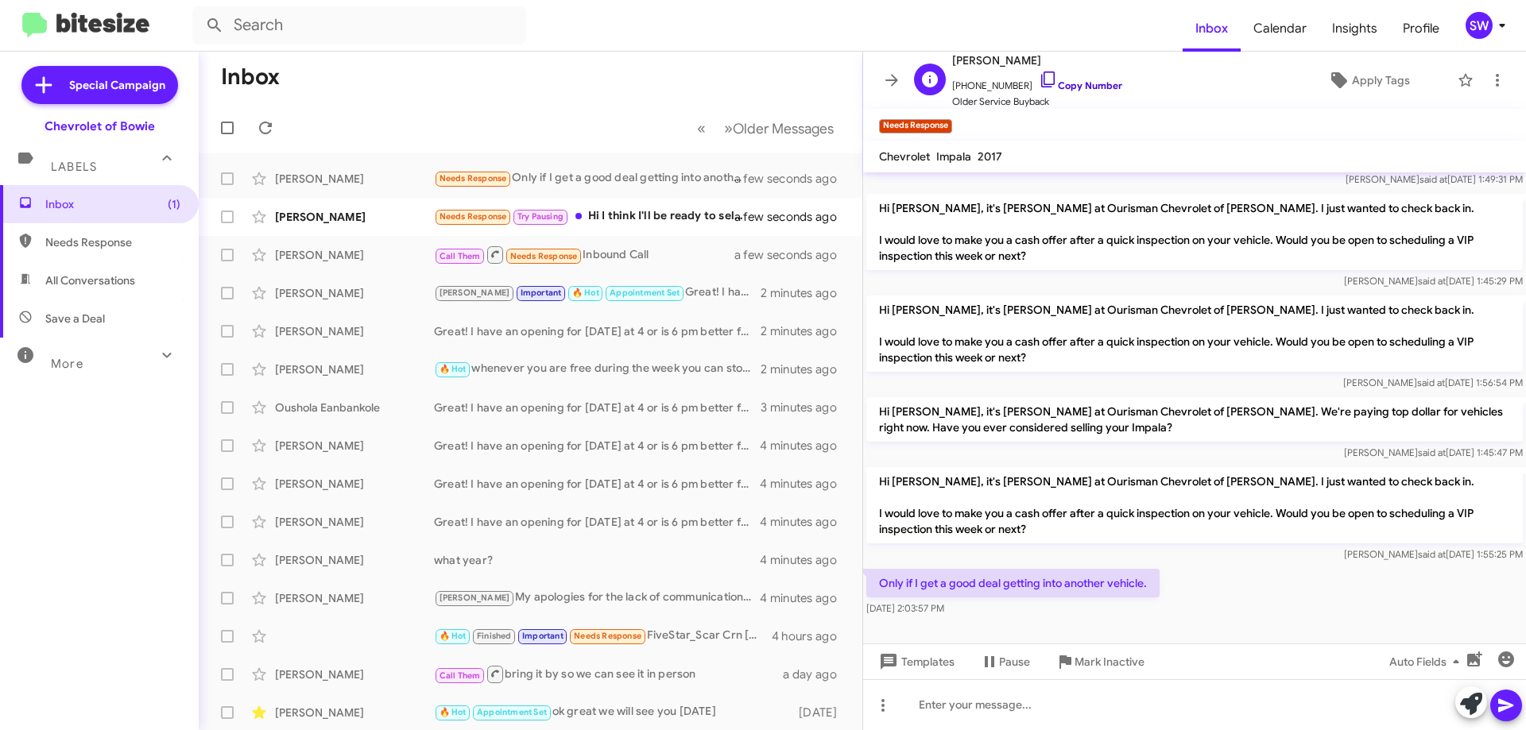
click at [1041, 72] on icon at bounding box center [1048, 80] width 14 height 16
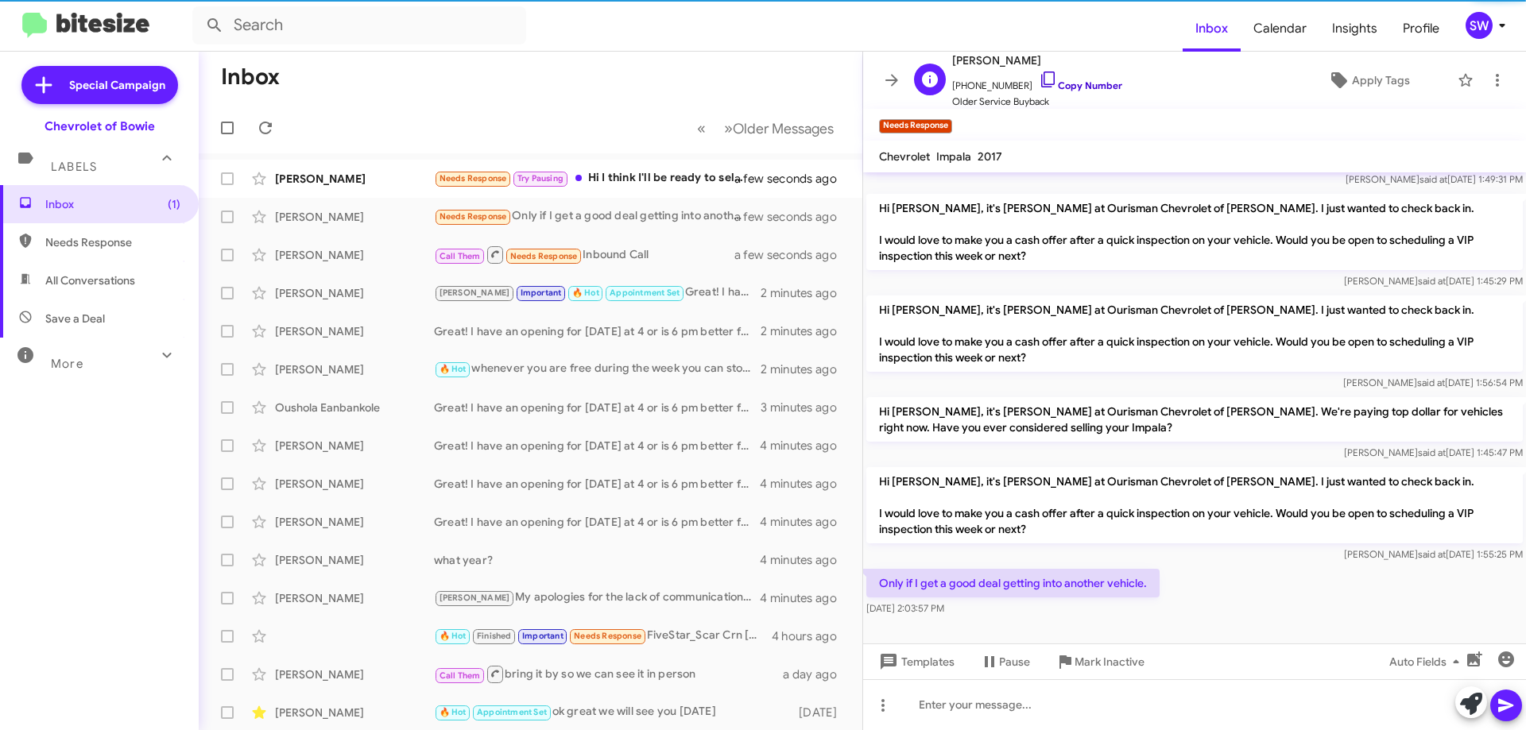
drag, startPoint x: 1036, startPoint y: 82, endPoint x: 1082, endPoint y: 88, distance: 46.5
click at [1038, 82] on icon at bounding box center [1047, 79] width 19 height 19
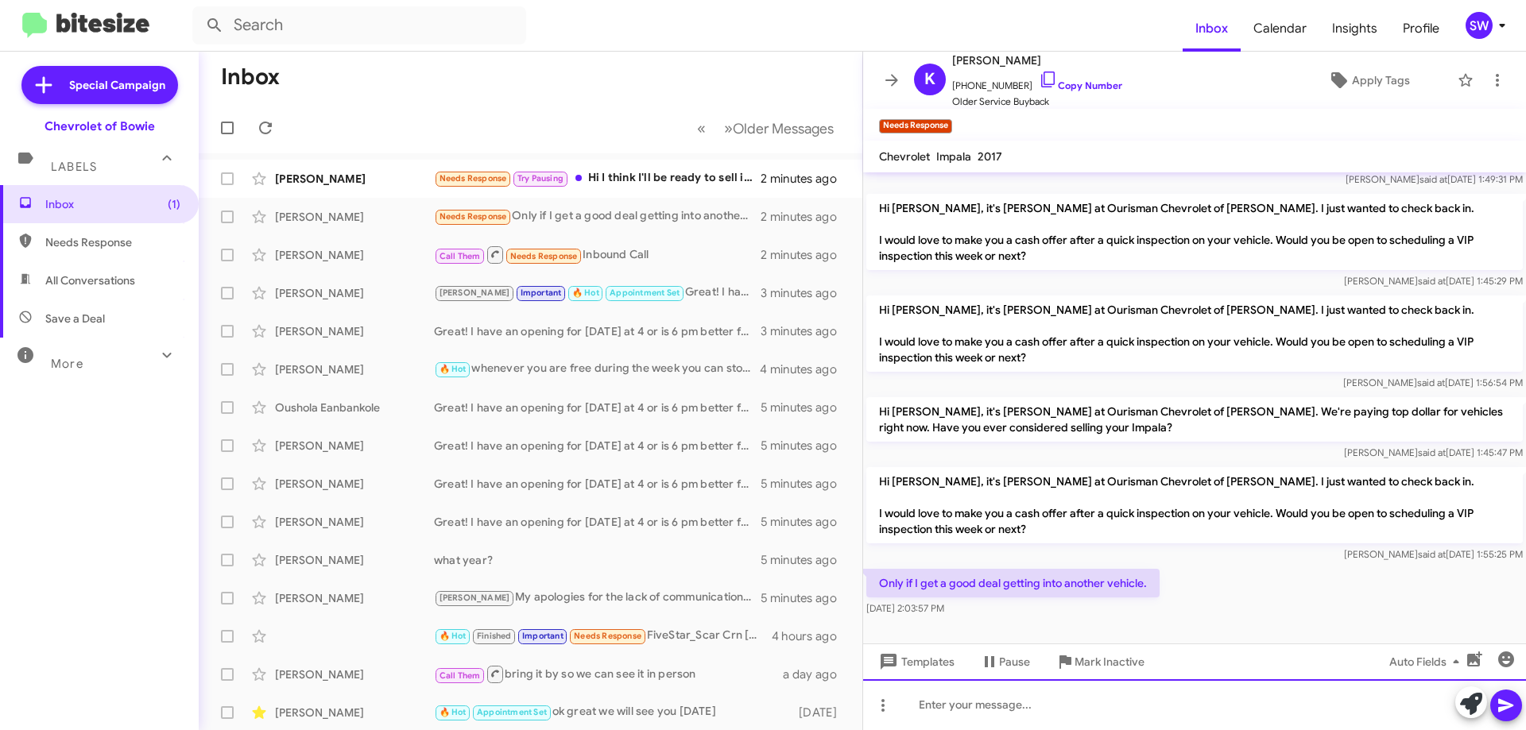
drag, startPoint x: 1065, startPoint y: 702, endPoint x: 1077, endPoint y: 697, distance: 13.2
click at [1065, 702] on div at bounding box center [1194, 704] width 663 height 51
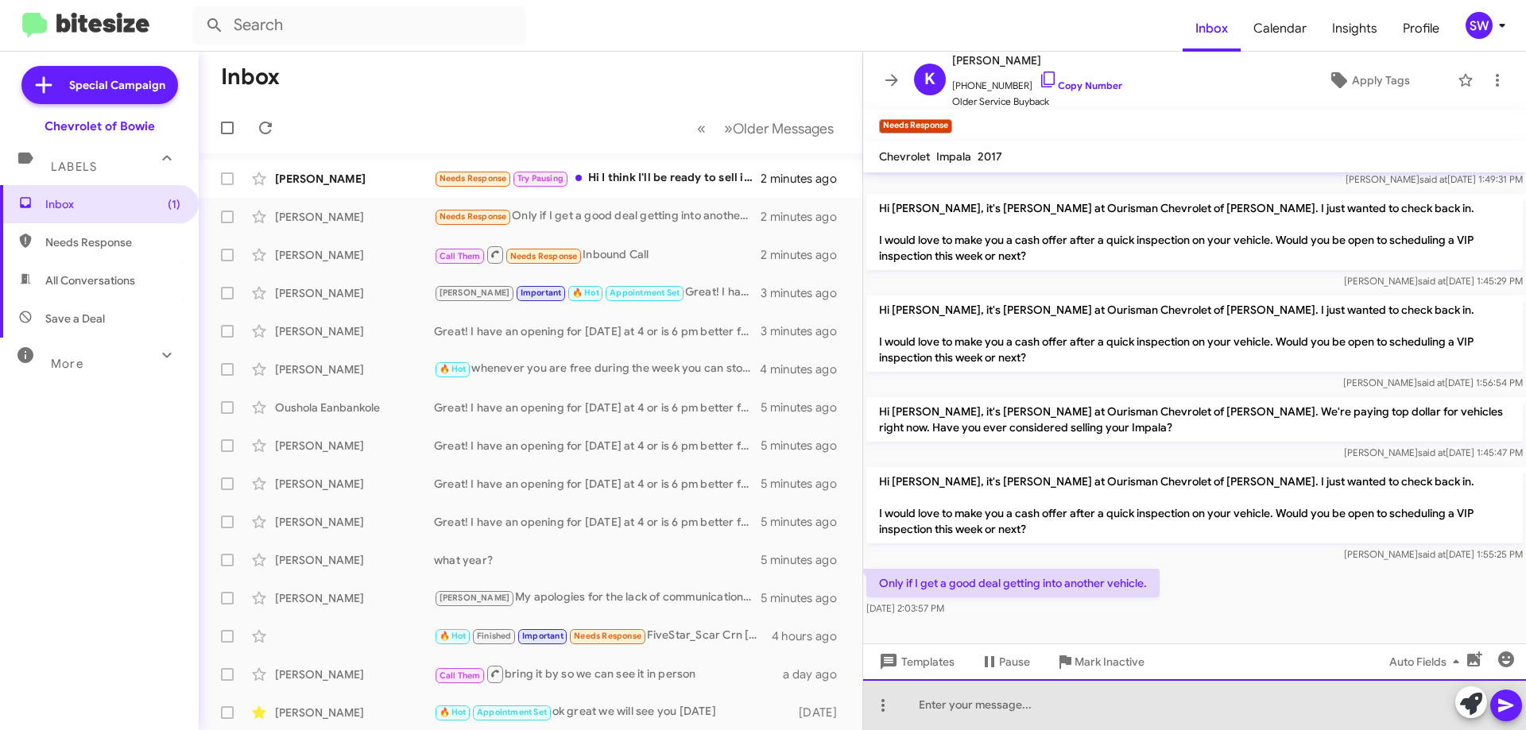
click at [978, 715] on div at bounding box center [1194, 704] width 663 height 51
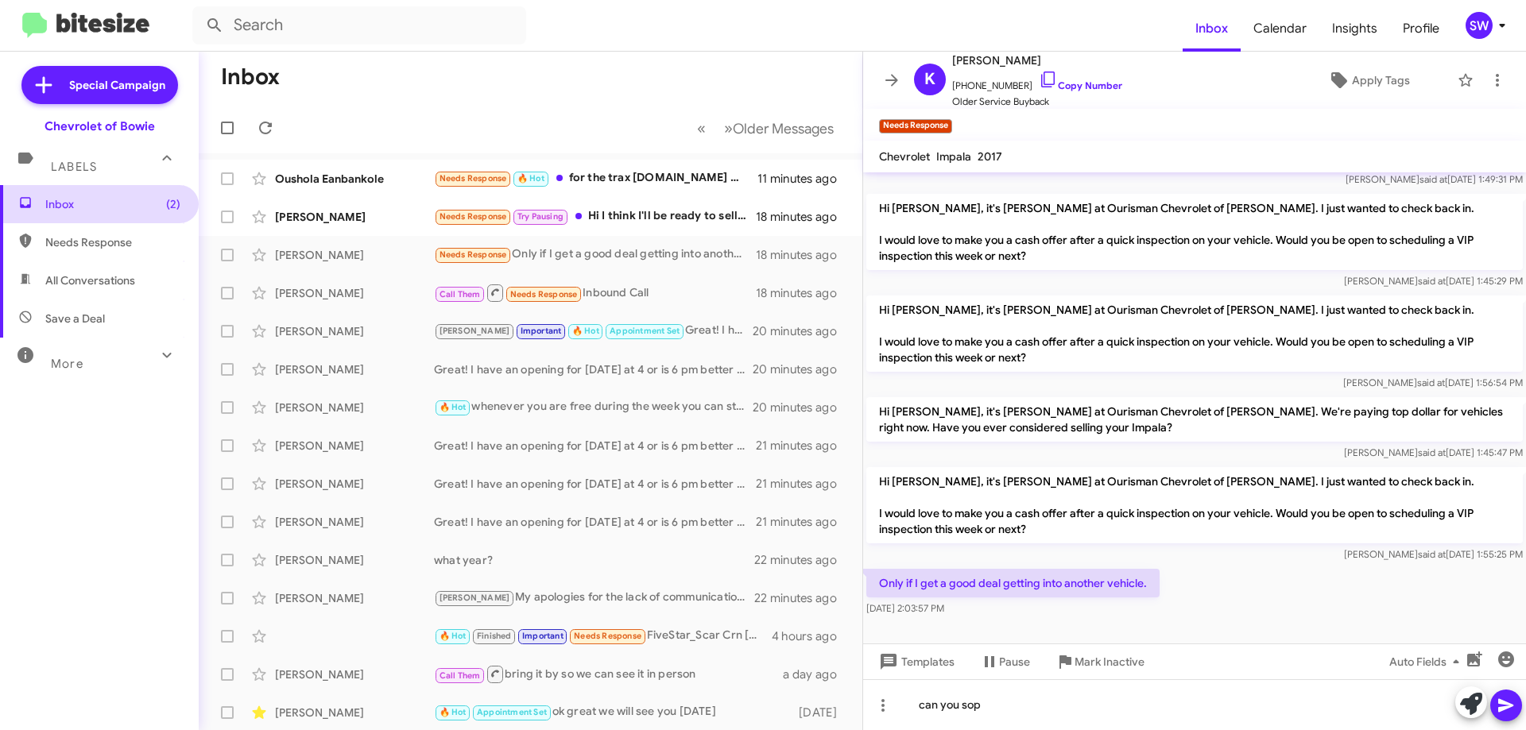
click at [76, 206] on span "Inbox (2)" at bounding box center [112, 204] width 135 height 16
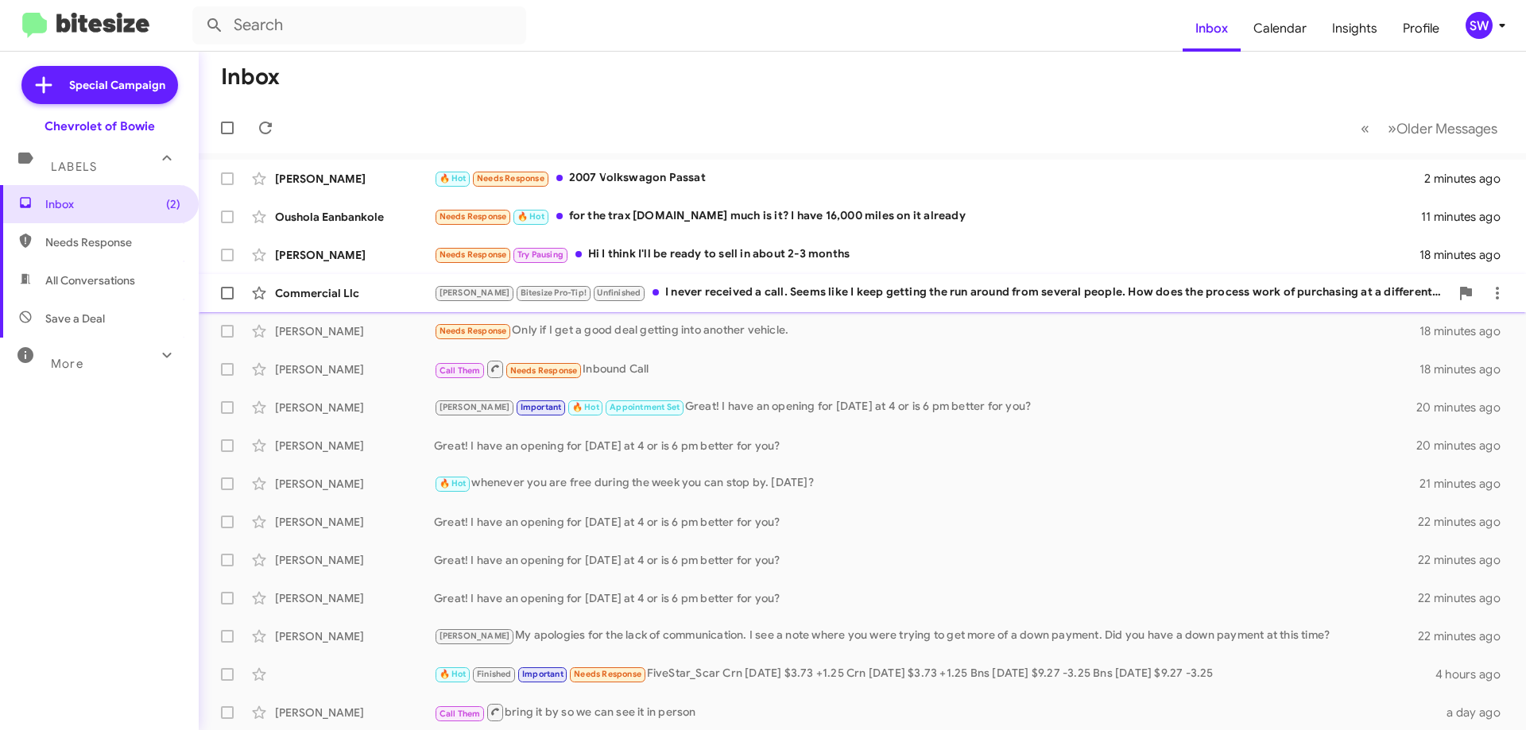
click at [694, 292] on div "[PERSON_NAME] Pro-Tip! Unfinished I never received a call. Seems like I keep ge…" at bounding box center [941, 293] width 1015 height 18
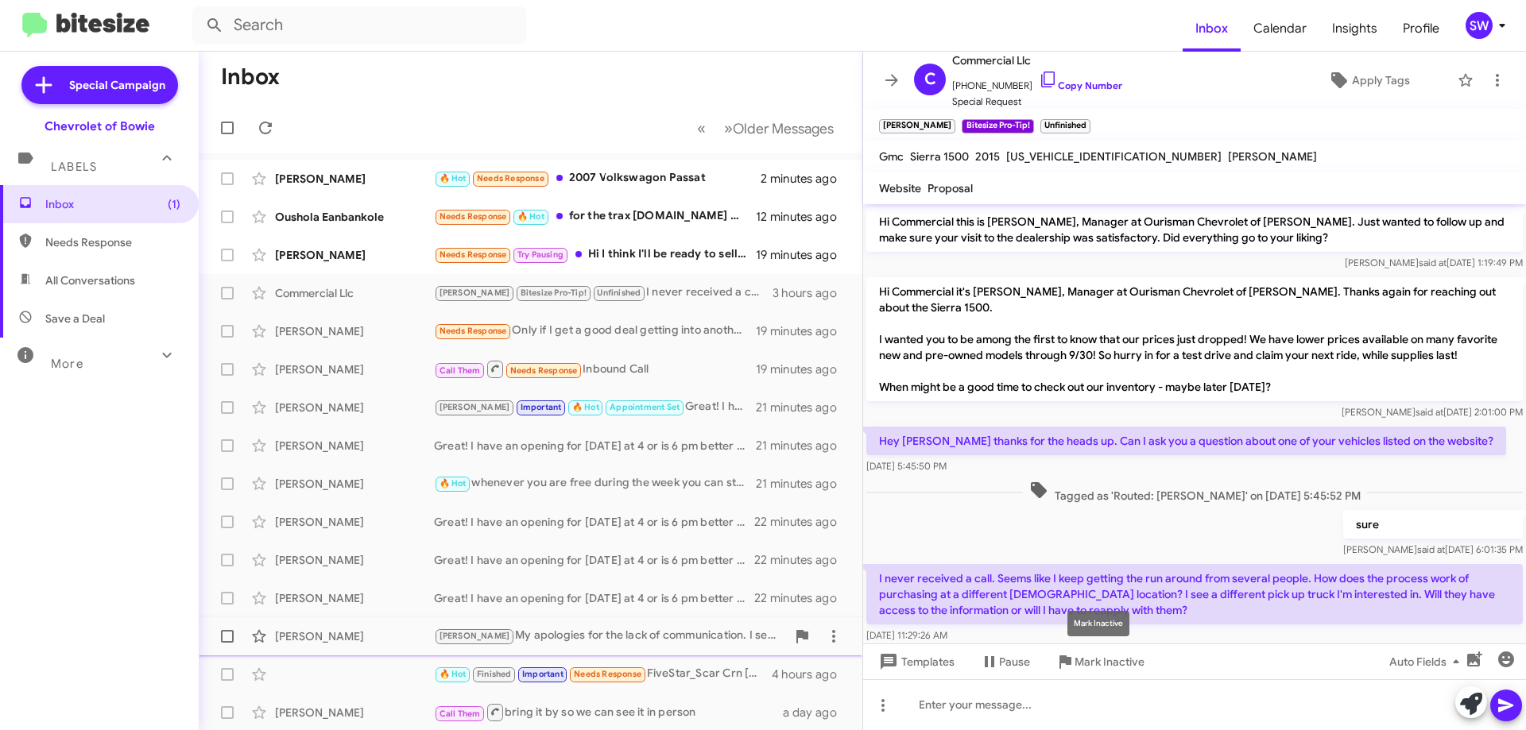
drag, startPoint x: 1100, startPoint y: 657, endPoint x: 1092, endPoint y: 650, distance: 10.1
click at [1100, 657] on span "Mark Inactive" at bounding box center [1109, 662] width 70 height 29
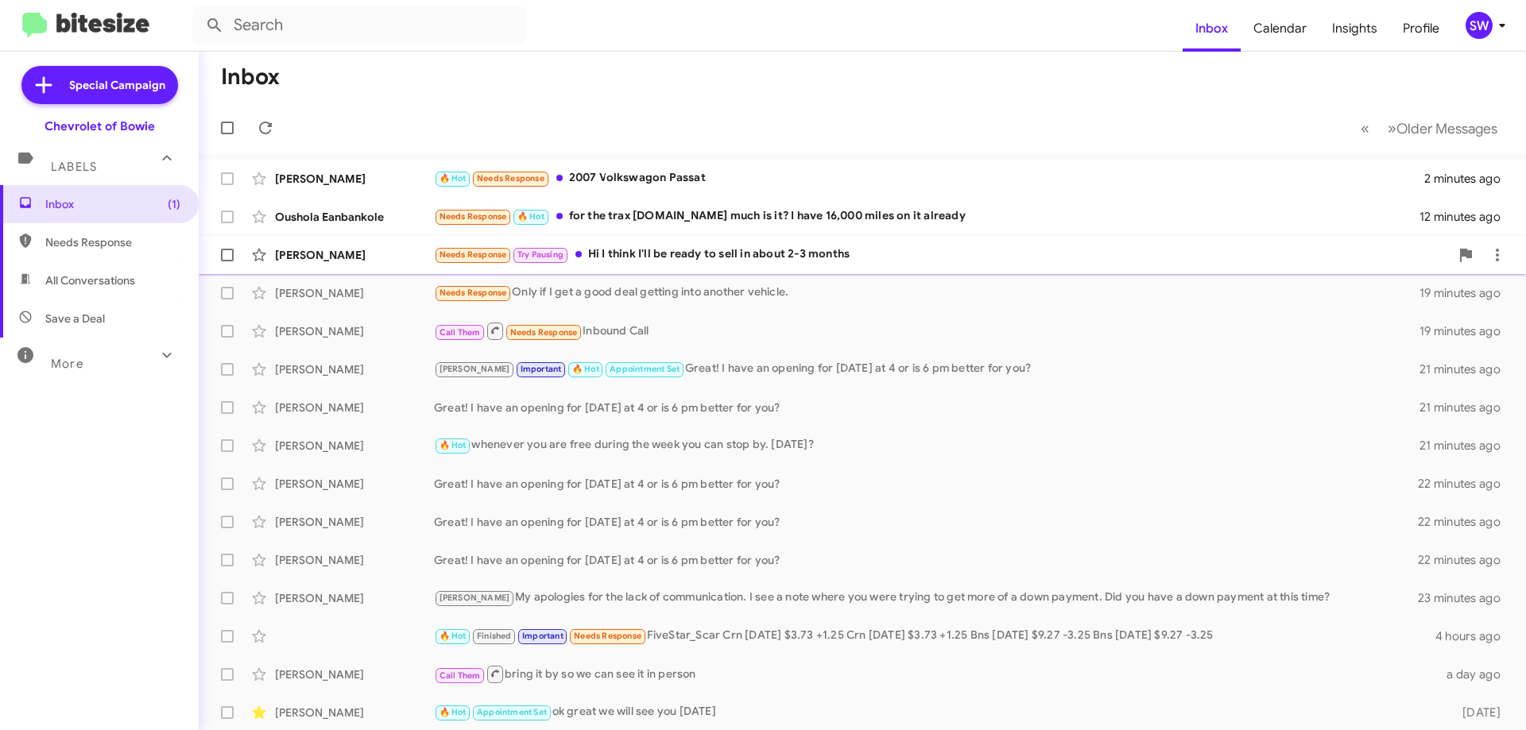
click at [705, 264] on div "[PERSON_NAME] Needs Response Try Pausing Hi I think I'll be ready to sell in ab…" at bounding box center [861, 255] width 1301 height 32
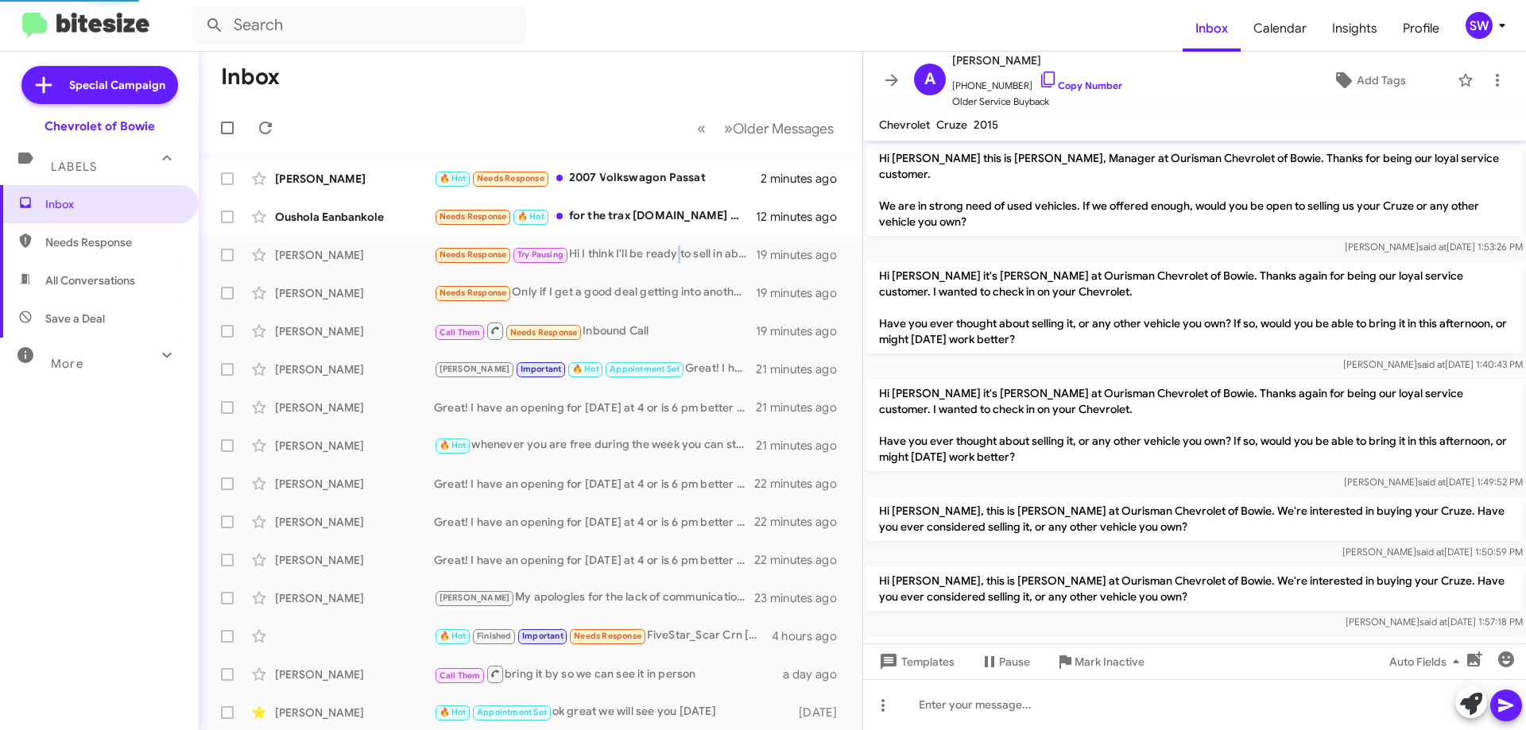
scroll to position [543, 0]
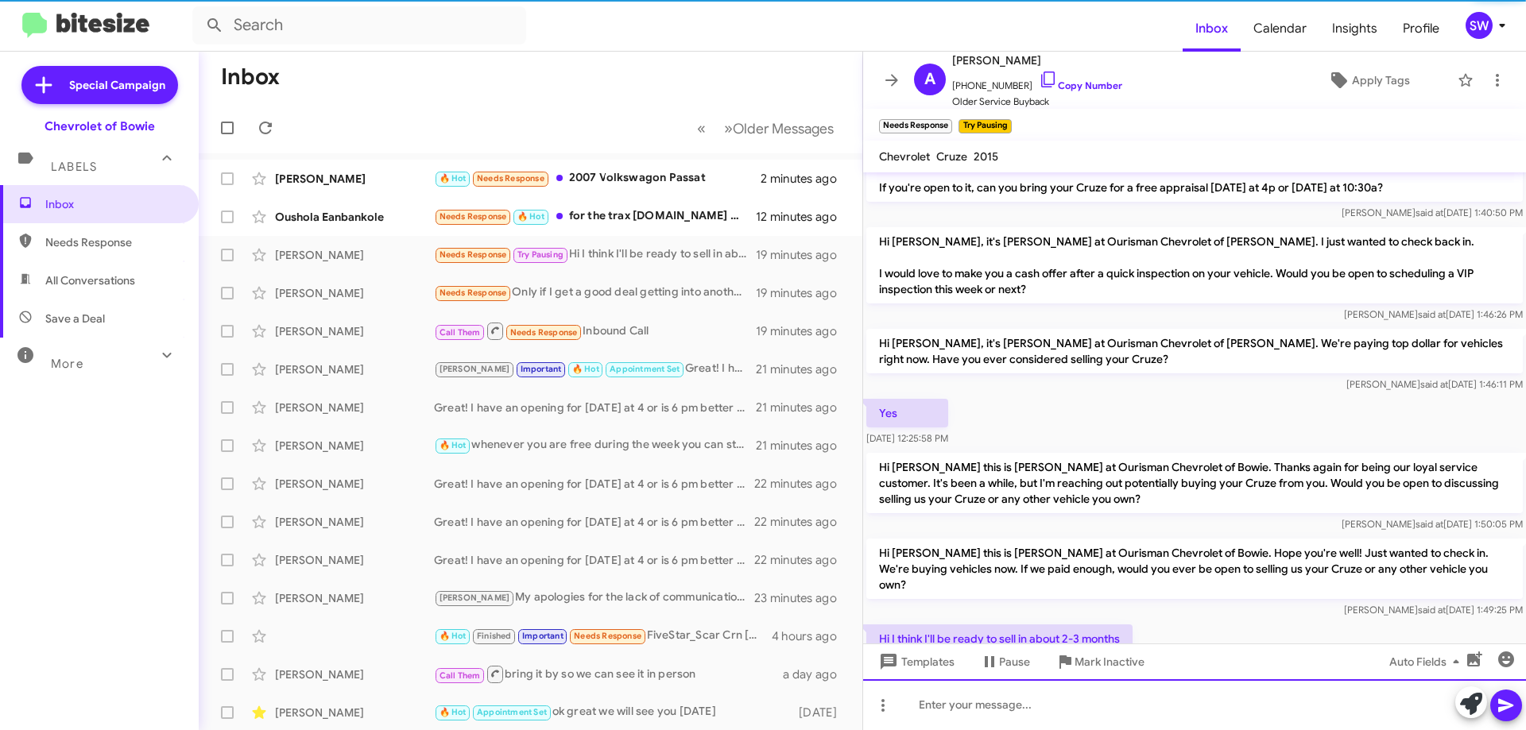
click at [956, 698] on div at bounding box center [1194, 704] width 663 height 51
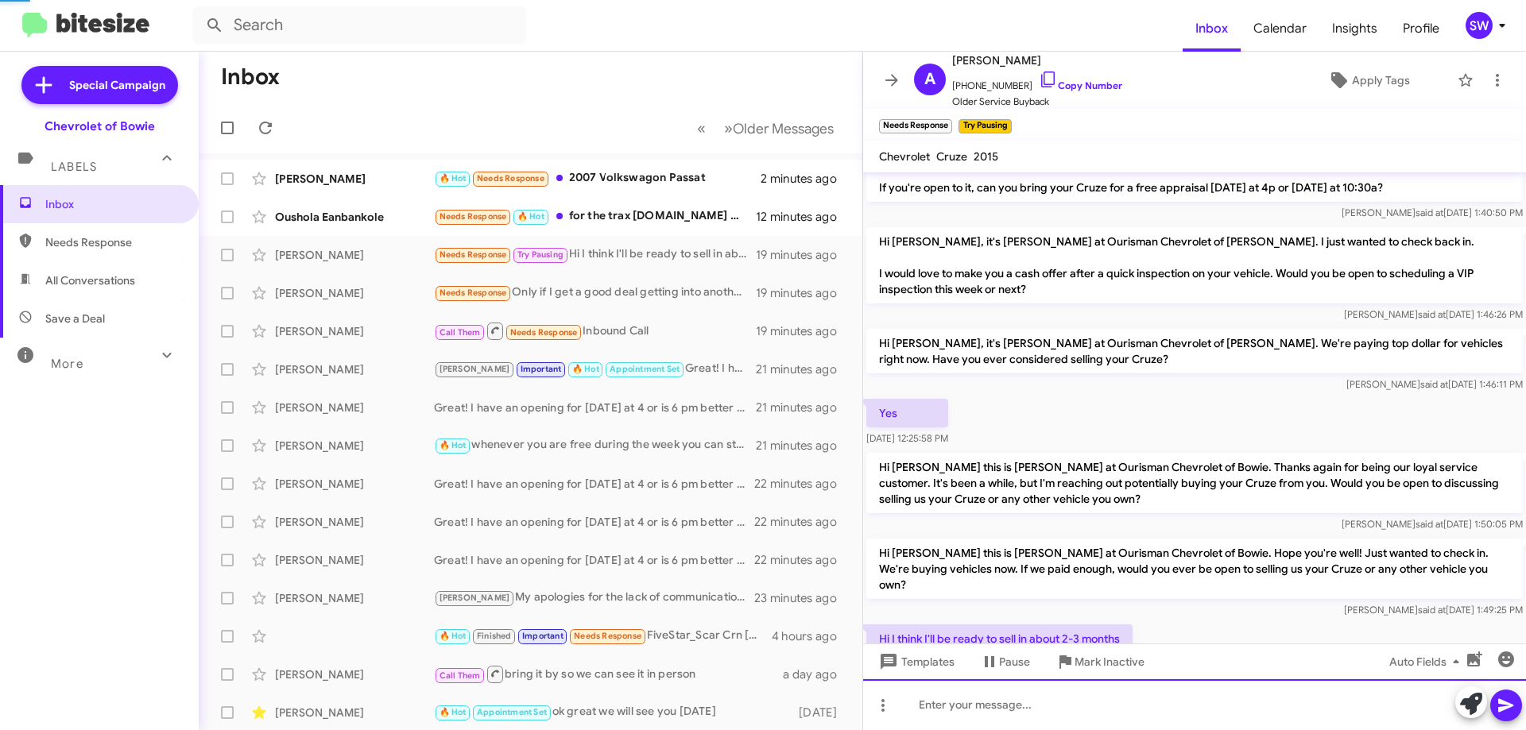
scroll to position [0, 0]
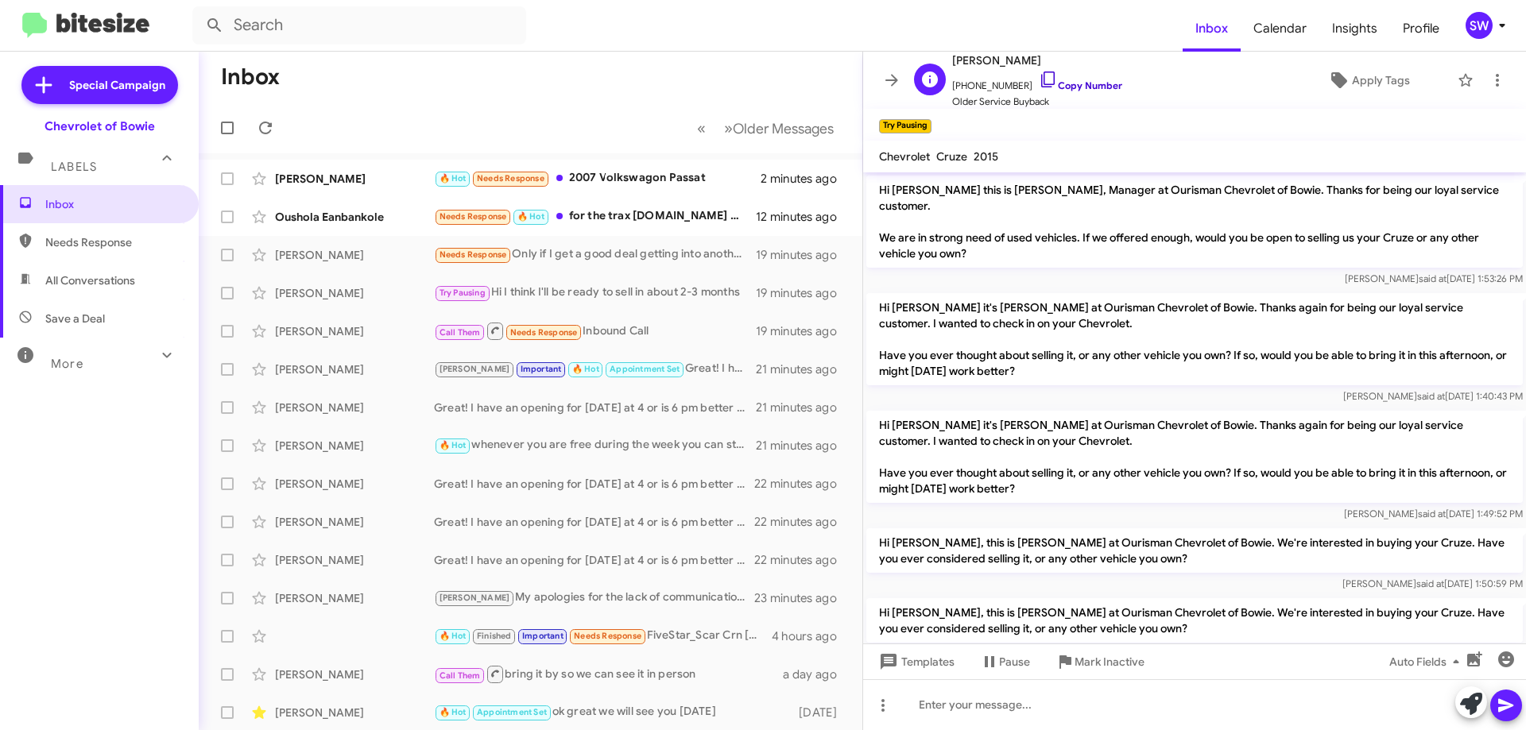
click at [1038, 83] on icon at bounding box center [1047, 79] width 19 height 19
drag, startPoint x: 1097, startPoint y: 660, endPoint x: 1105, endPoint y: 652, distance: 11.8
click at [1097, 660] on span "Mark Inactive" at bounding box center [1109, 662] width 70 height 29
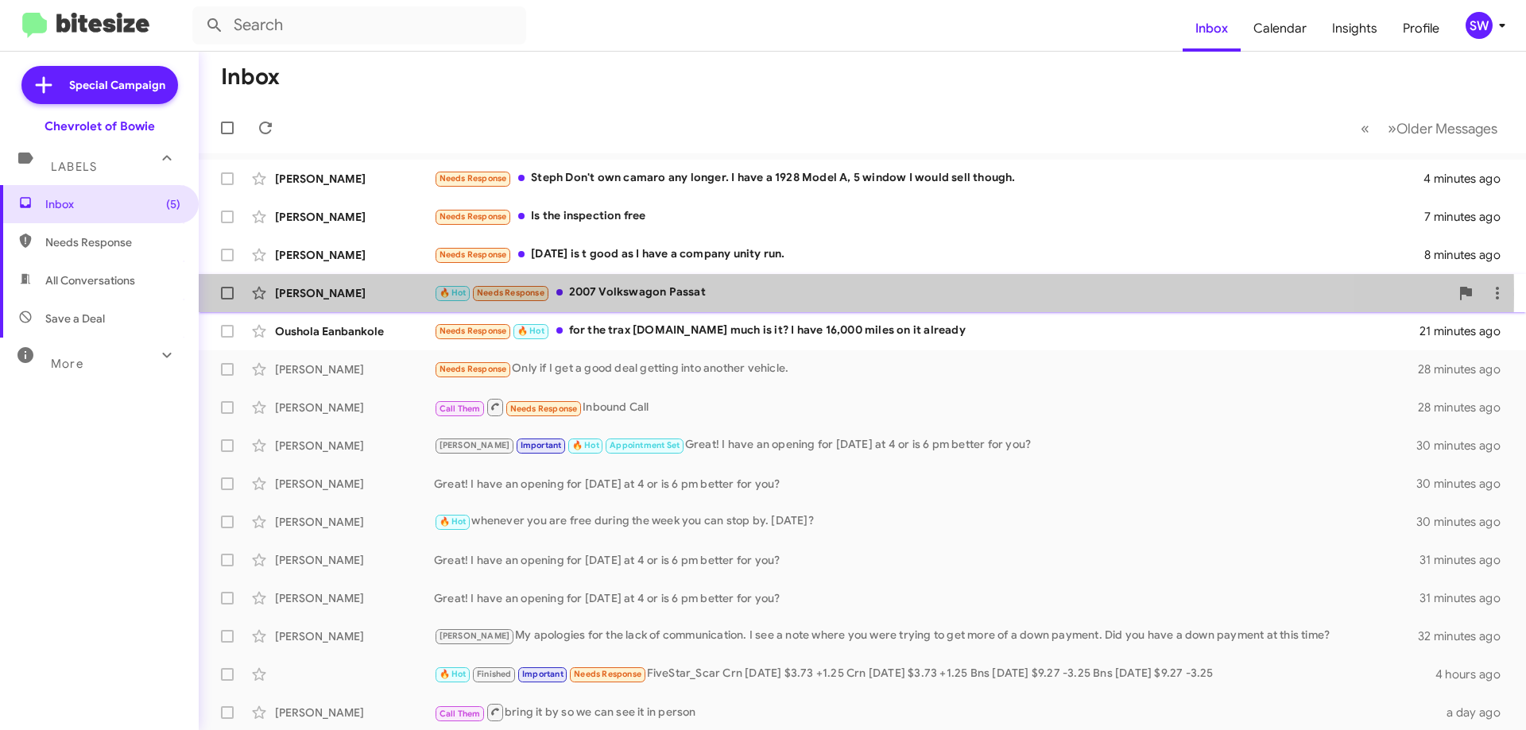
click at [626, 294] on div "🔥 Hot Needs Response 2007 Volkswagon Passat" at bounding box center [941, 293] width 1015 height 18
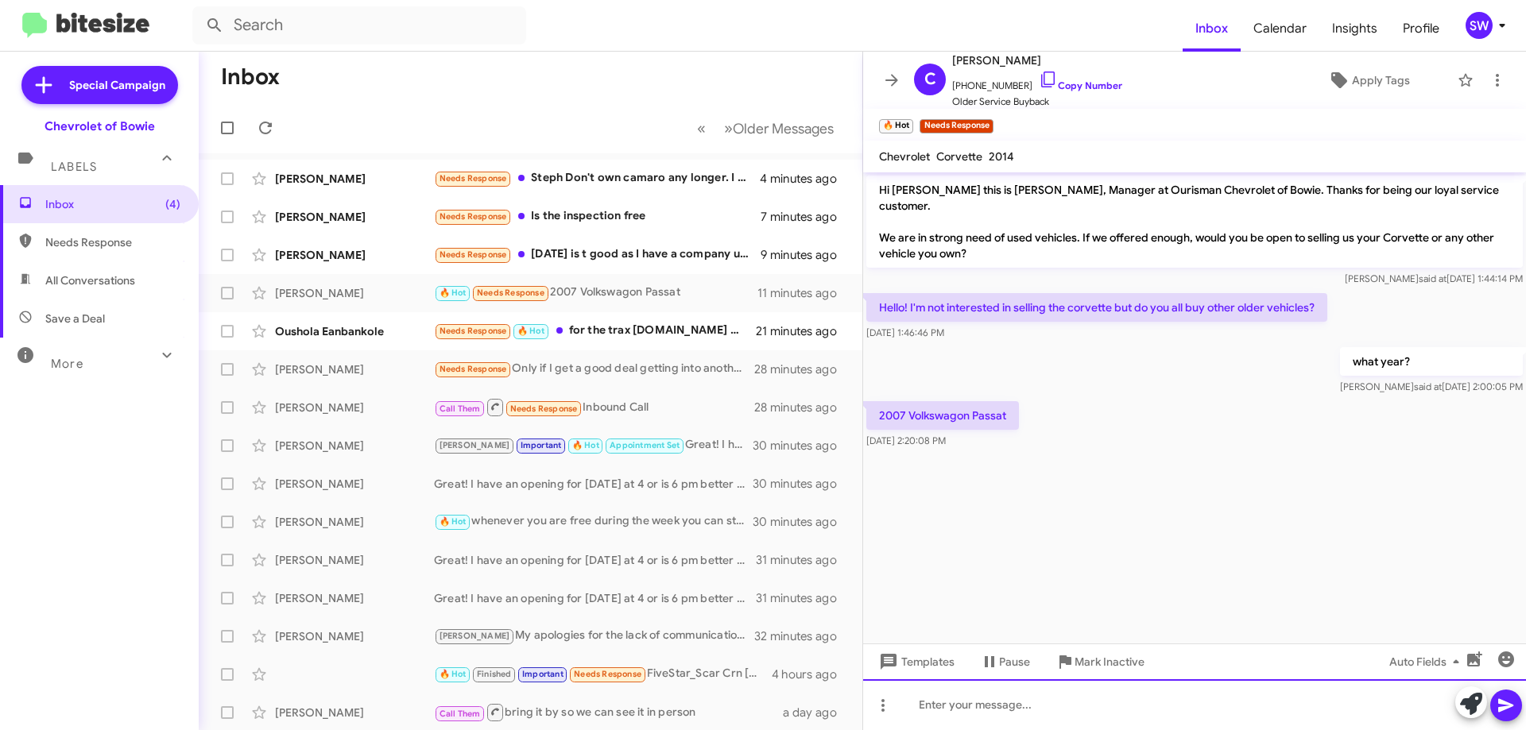
click at [976, 718] on div at bounding box center [1194, 704] width 663 height 51
click at [912, 706] on div "we would not be able to purchase that due to the year, sorry" at bounding box center [1194, 704] width 663 height 51
drag, startPoint x: 961, startPoint y: 709, endPoint x: 1215, endPoint y: 703, distance: 254.3
click at [1215, 703] on div "Unfortunately we would not be able to purchase that due to the year, sorry" at bounding box center [1194, 704] width 663 height 51
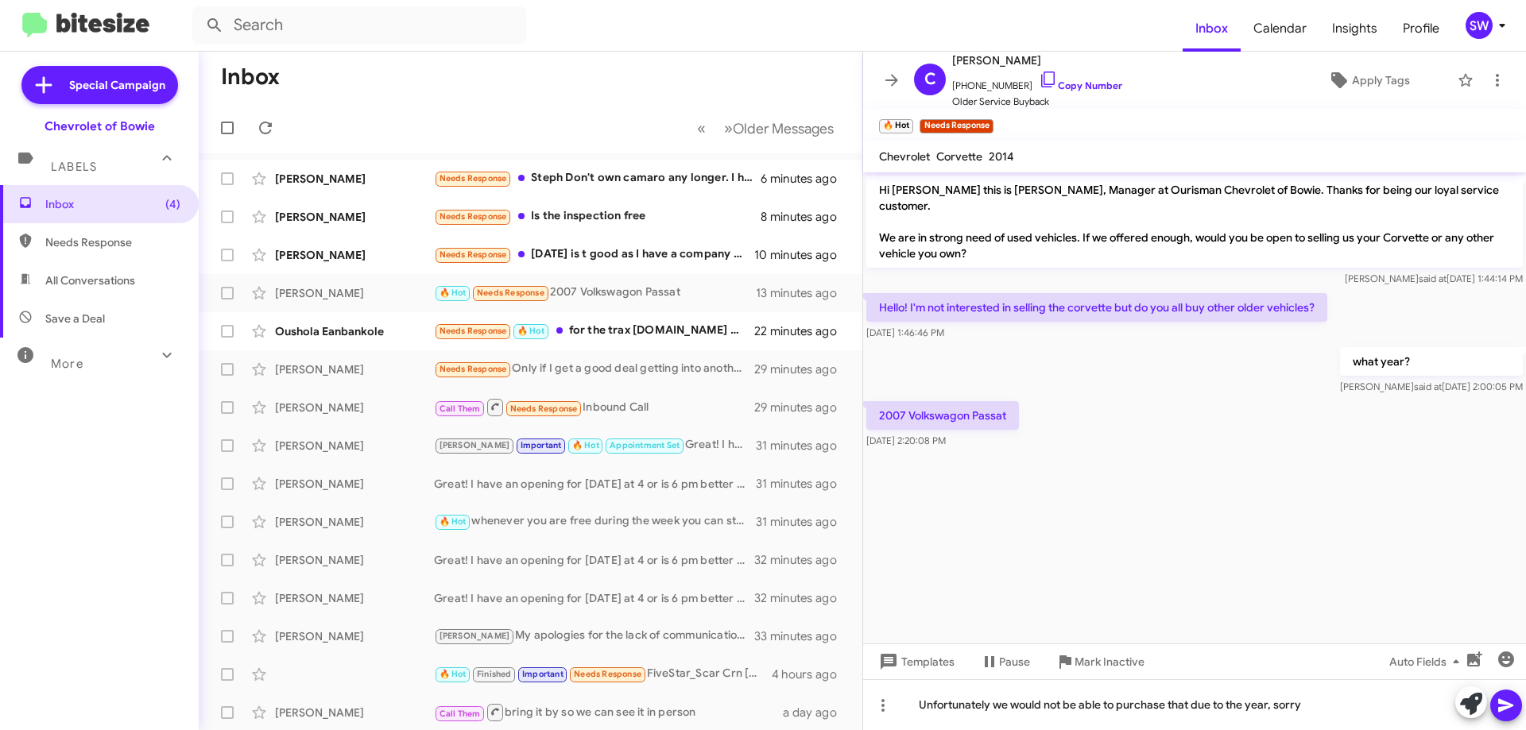
click at [1506, 705] on icon at bounding box center [1505, 706] width 15 height 14
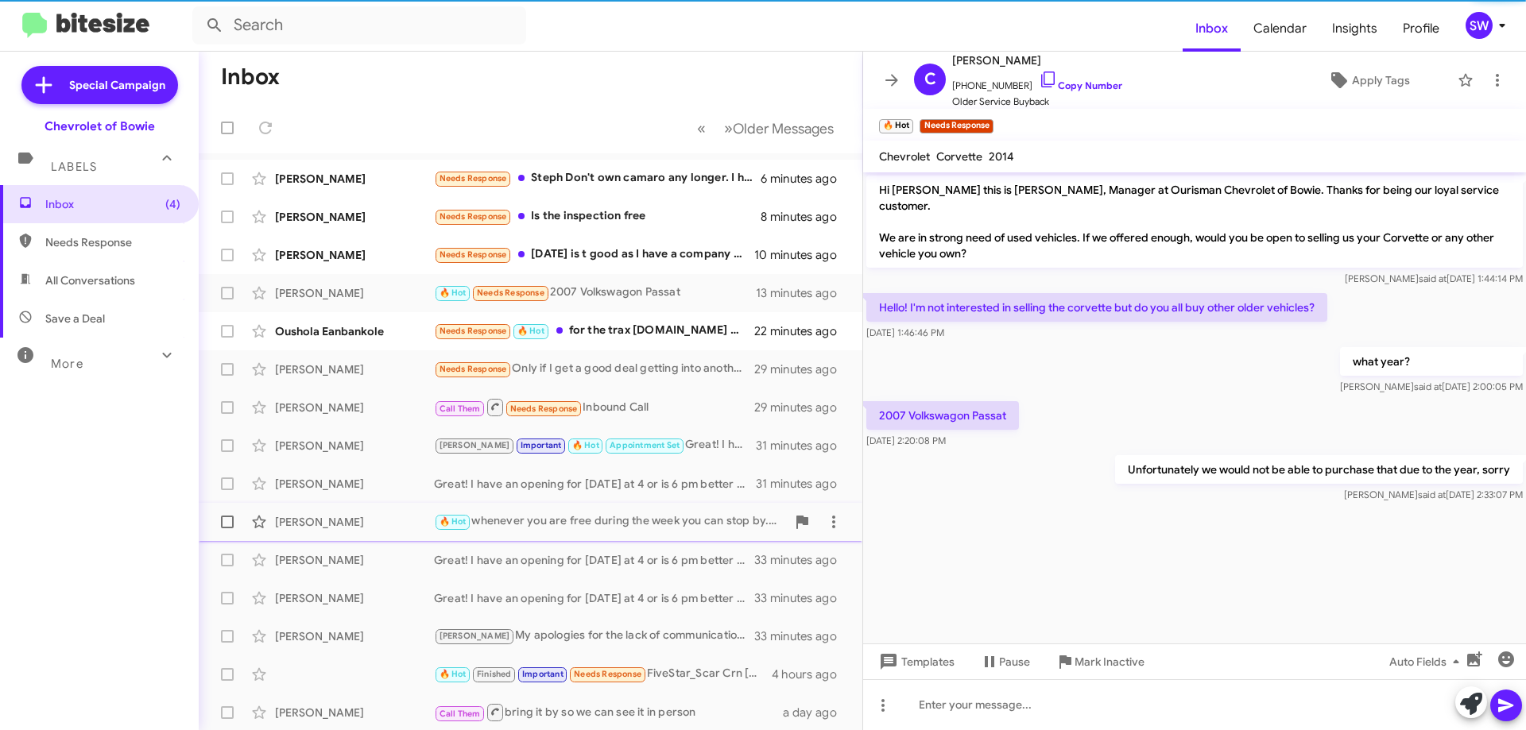
click at [1101, 656] on span "Mark Inactive" at bounding box center [1109, 662] width 70 height 29
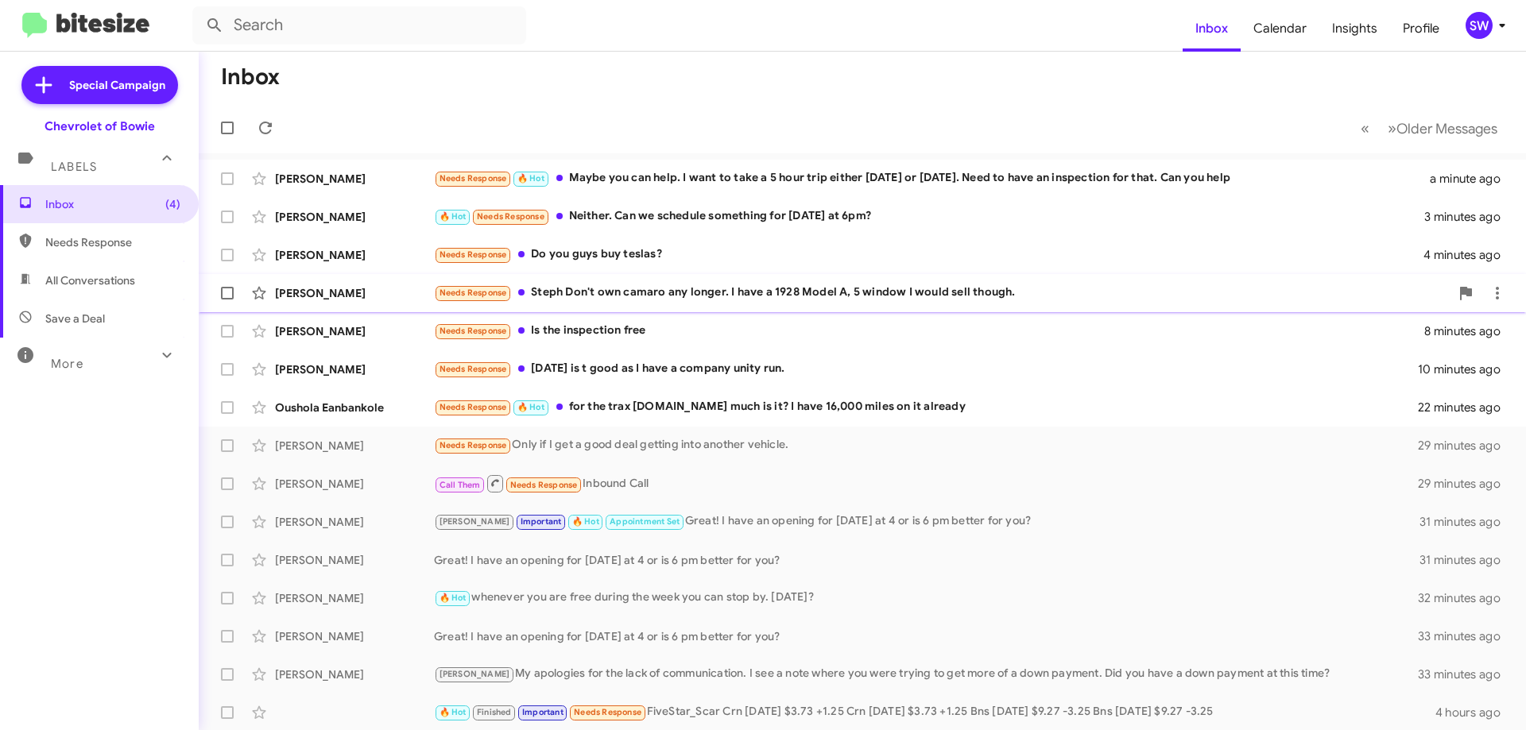
drag, startPoint x: 619, startPoint y: 297, endPoint x: 631, endPoint y: 292, distance: 13.2
click at [625, 293] on div "Needs Response Steph Don't own camaro any longer. I have a 1928 Model A, 5 wind…" at bounding box center [941, 293] width 1015 height 18
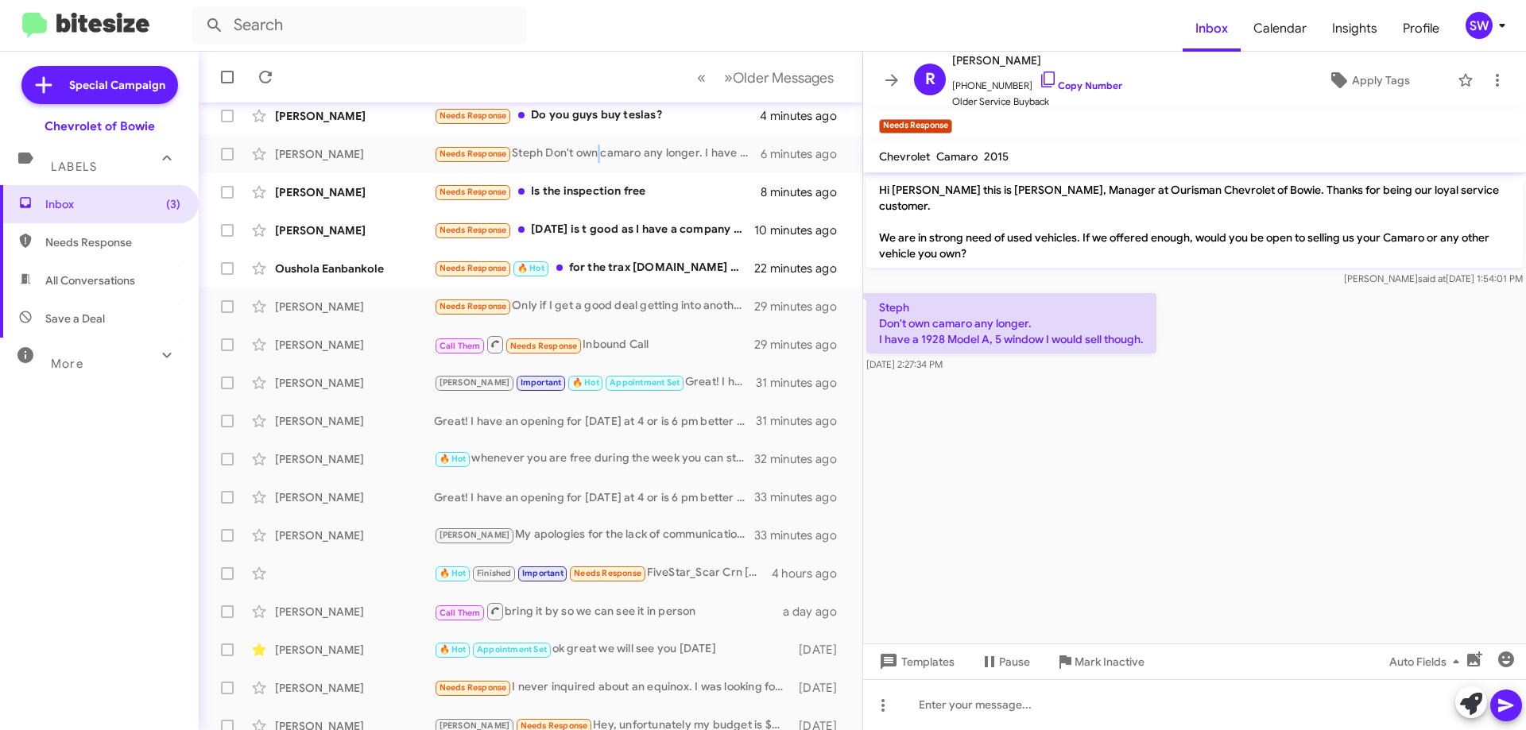
scroll to position [154, 0]
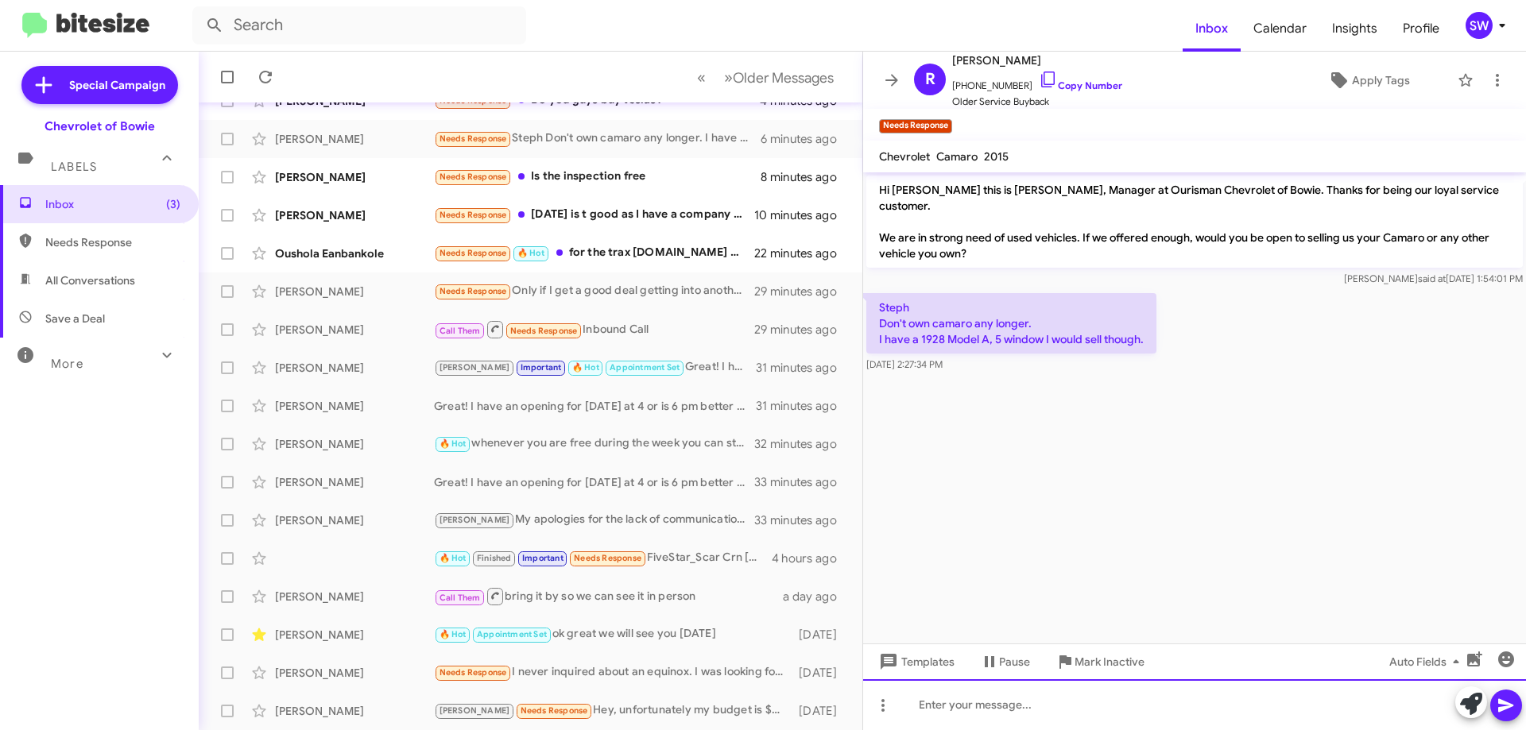
click at [1000, 709] on div at bounding box center [1194, 704] width 663 height 51
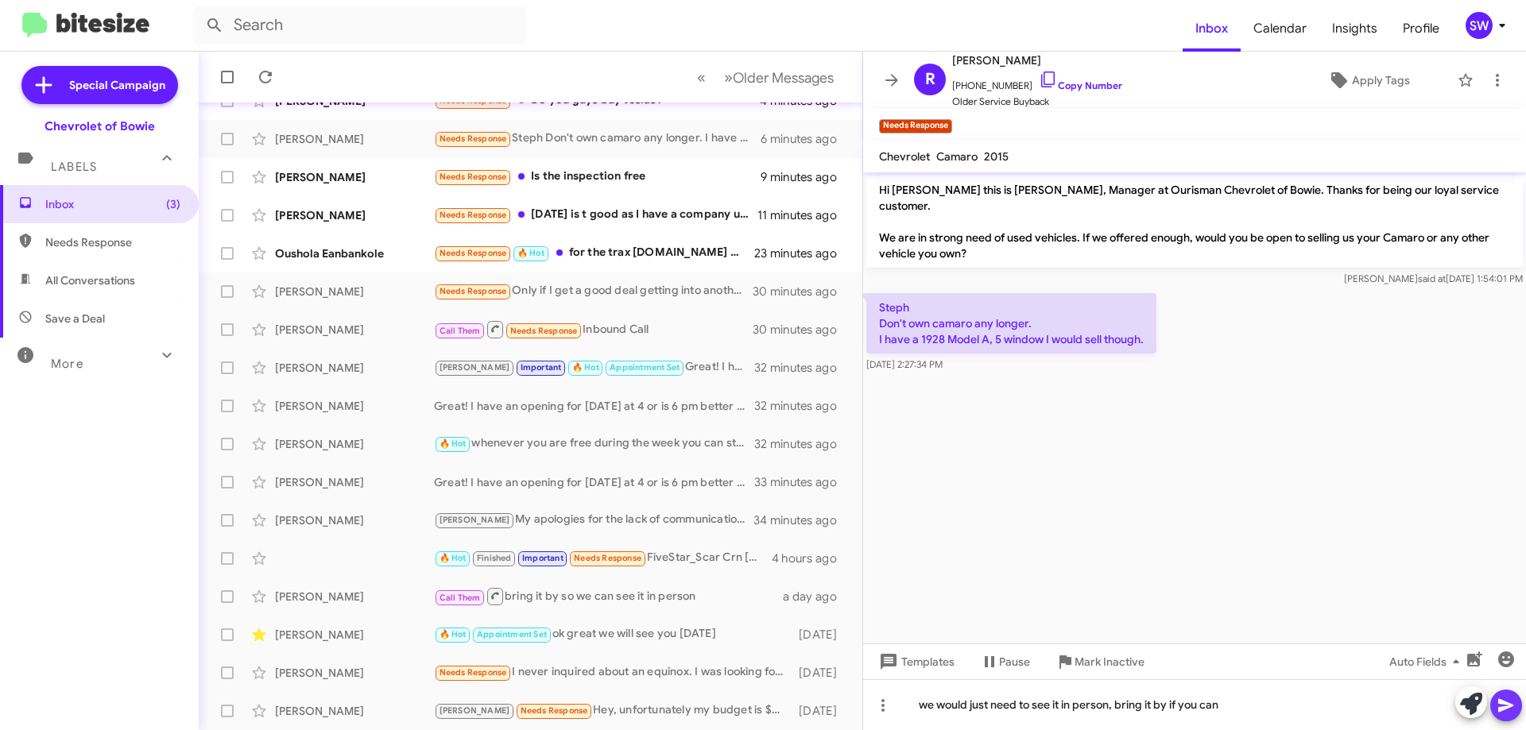
click at [1501, 697] on span at bounding box center [1505, 706] width 19 height 32
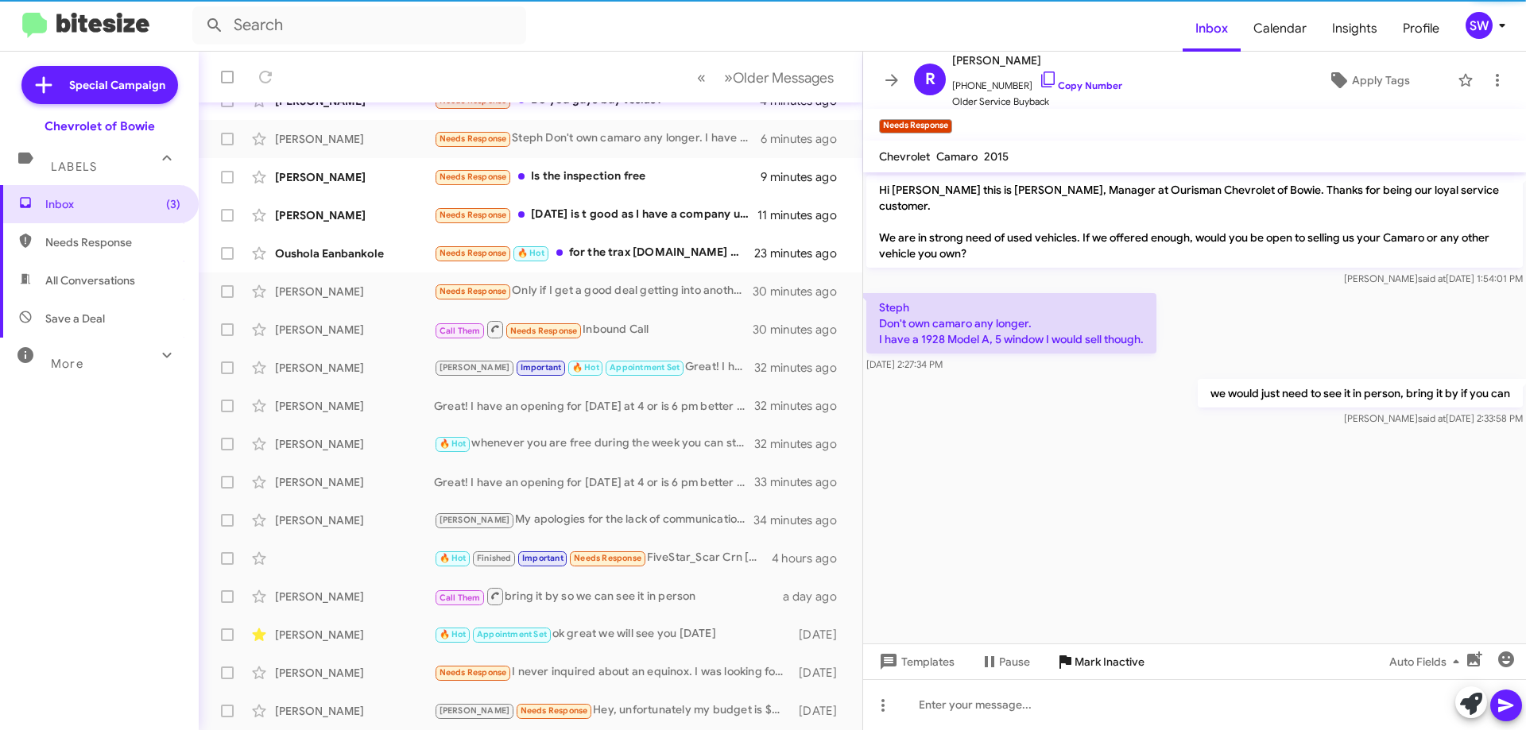
click at [1102, 666] on span "Mark Inactive" at bounding box center [1109, 662] width 70 height 29
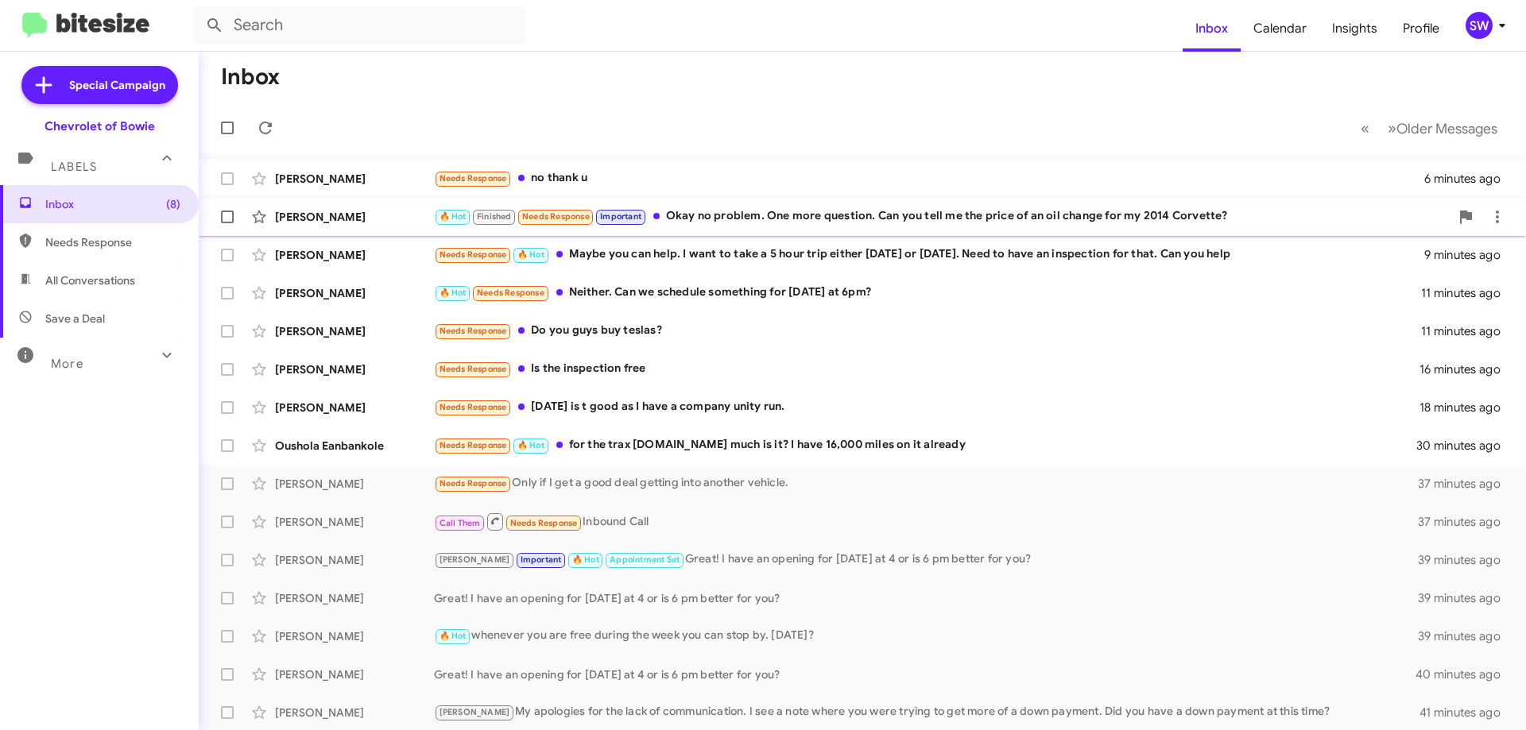
drag, startPoint x: 590, startPoint y: 170, endPoint x: 778, endPoint y: 207, distance: 192.0
click at [594, 172] on div "Needs Response no thank u" at bounding box center [929, 178] width 990 height 18
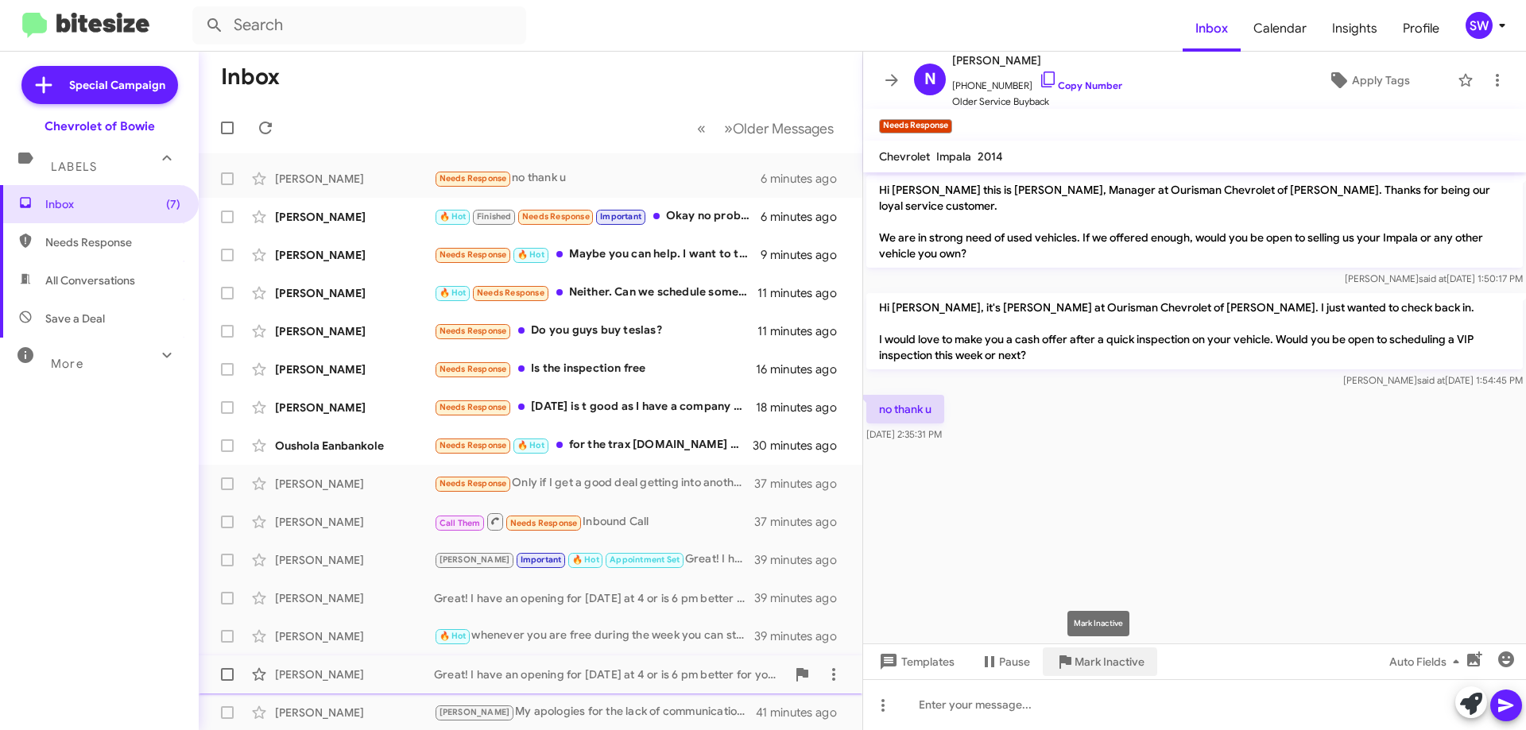
click at [1096, 664] on span "Mark Inactive" at bounding box center [1109, 662] width 70 height 29
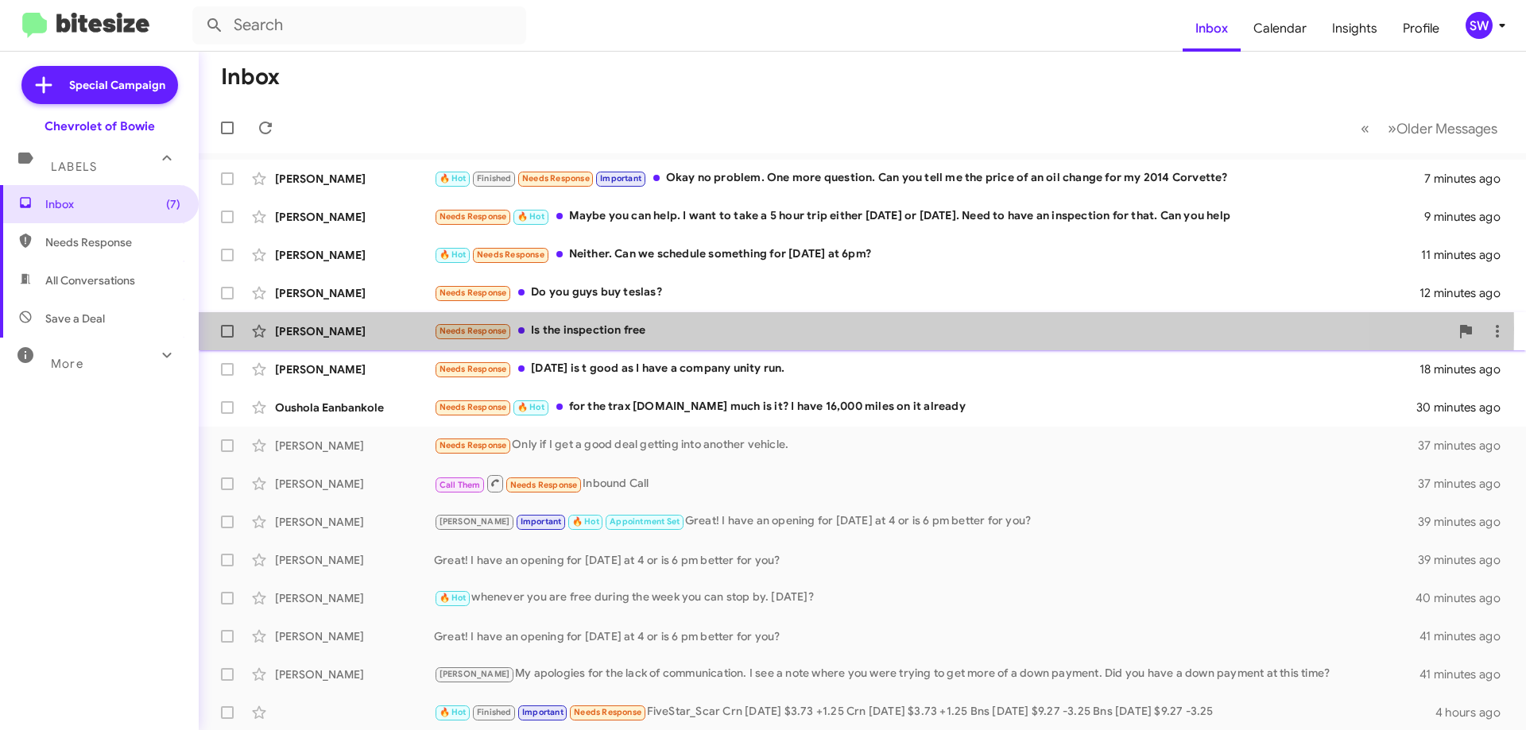
drag, startPoint x: 633, startPoint y: 329, endPoint x: 691, endPoint y: 324, distance: 58.2
click at [636, 329] on div "Needs Response Is the inspection free" at bounding box center [941, 331] width 1015 height 18
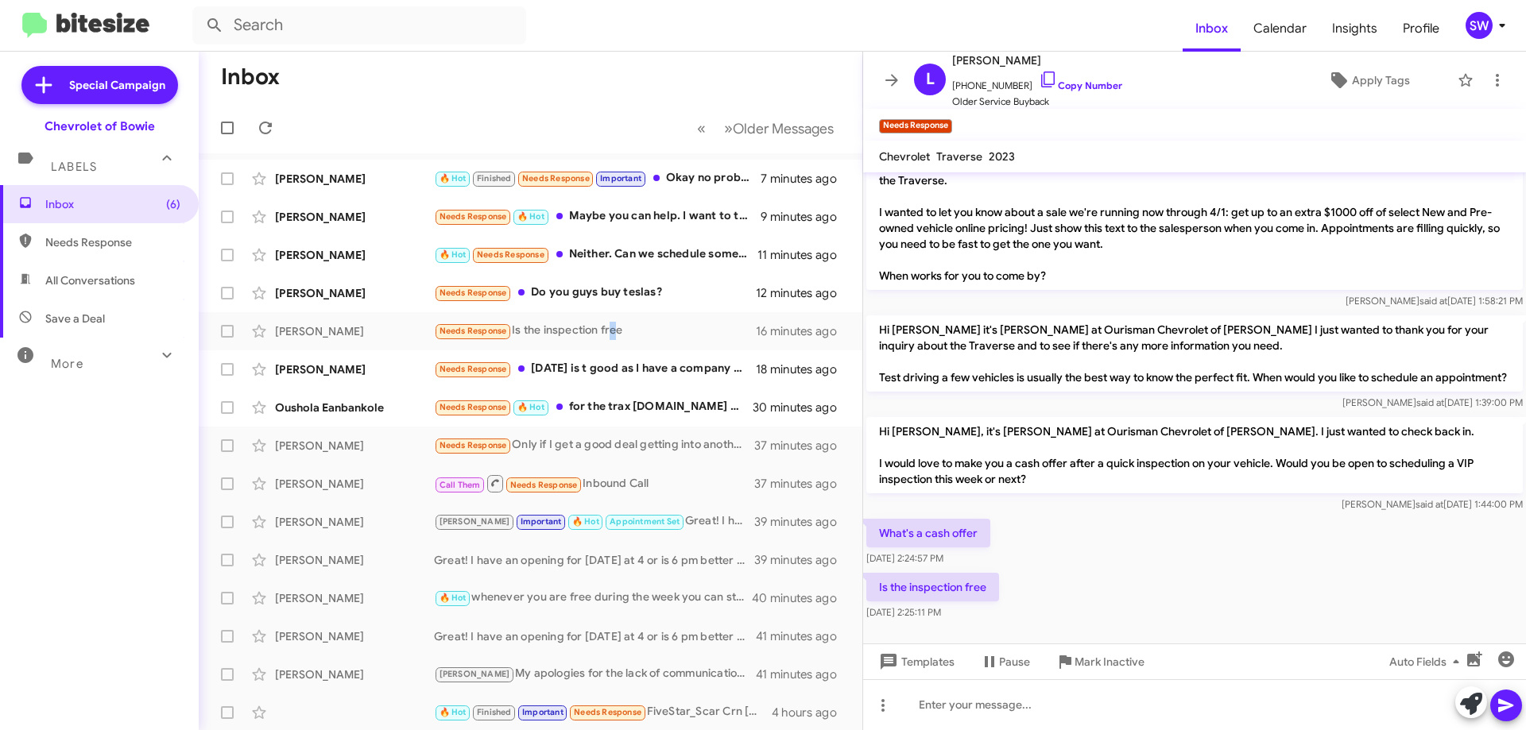
scroll to position [41, 0]
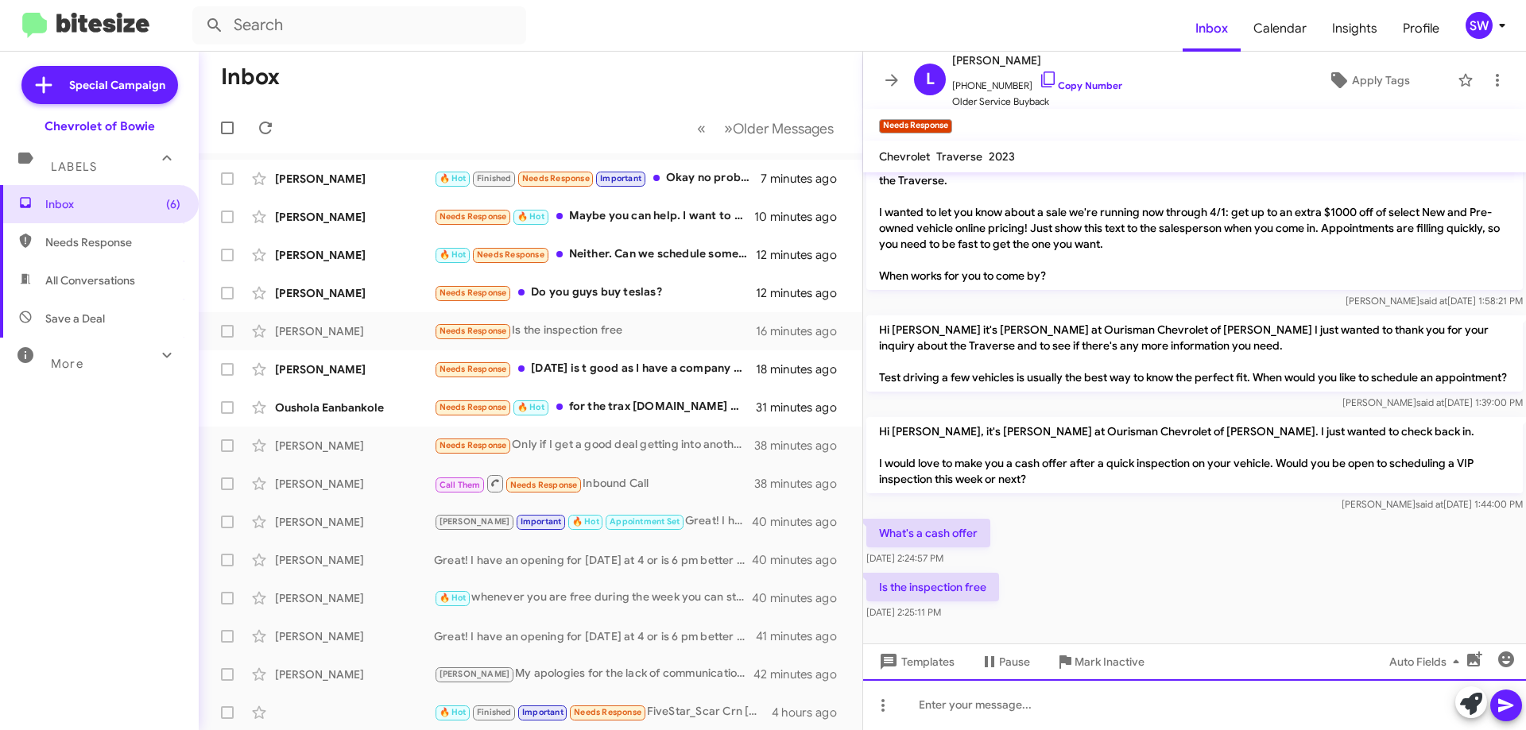
click at [1005, 708] on div at bounding box center [1194, 704] width 663 height 51
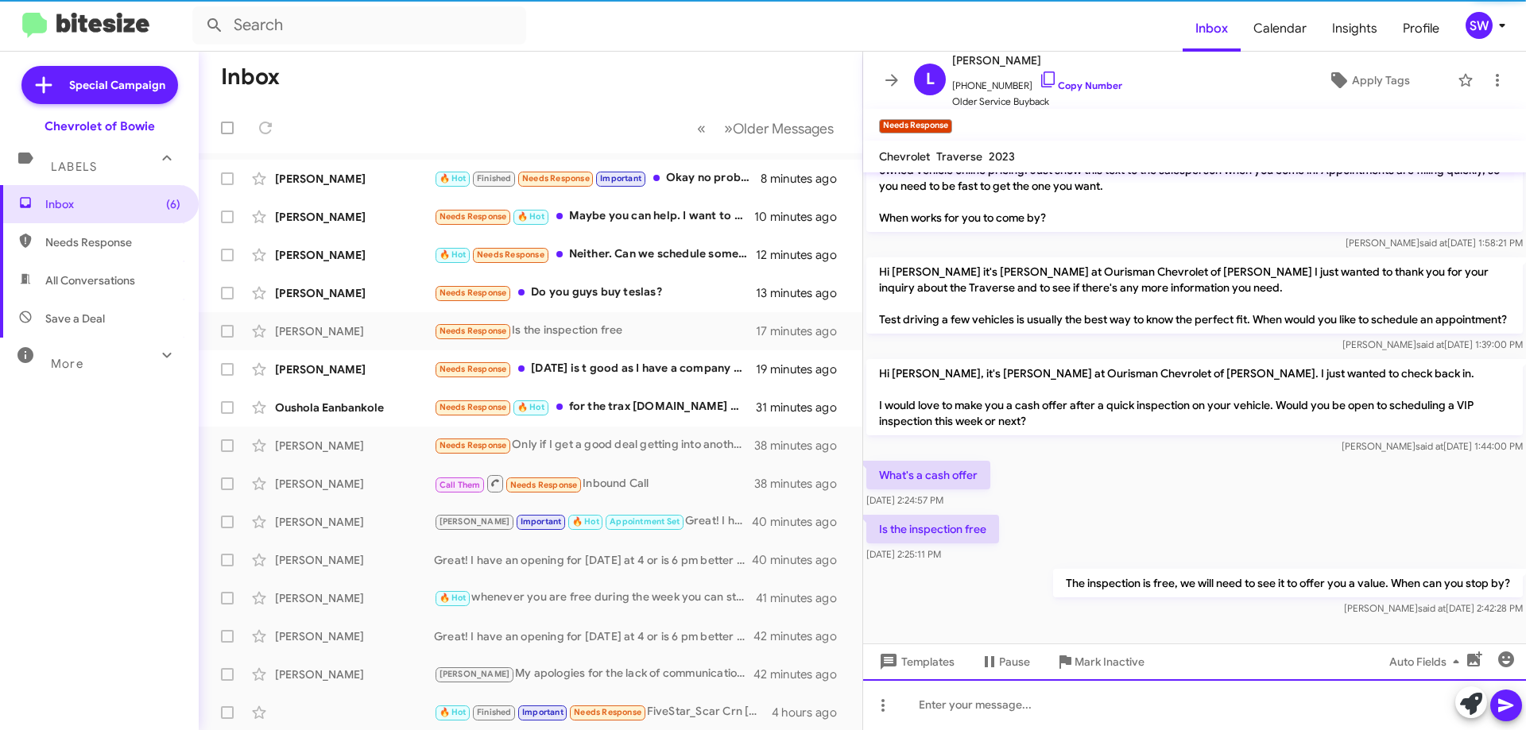
scroll to position [99, 0]
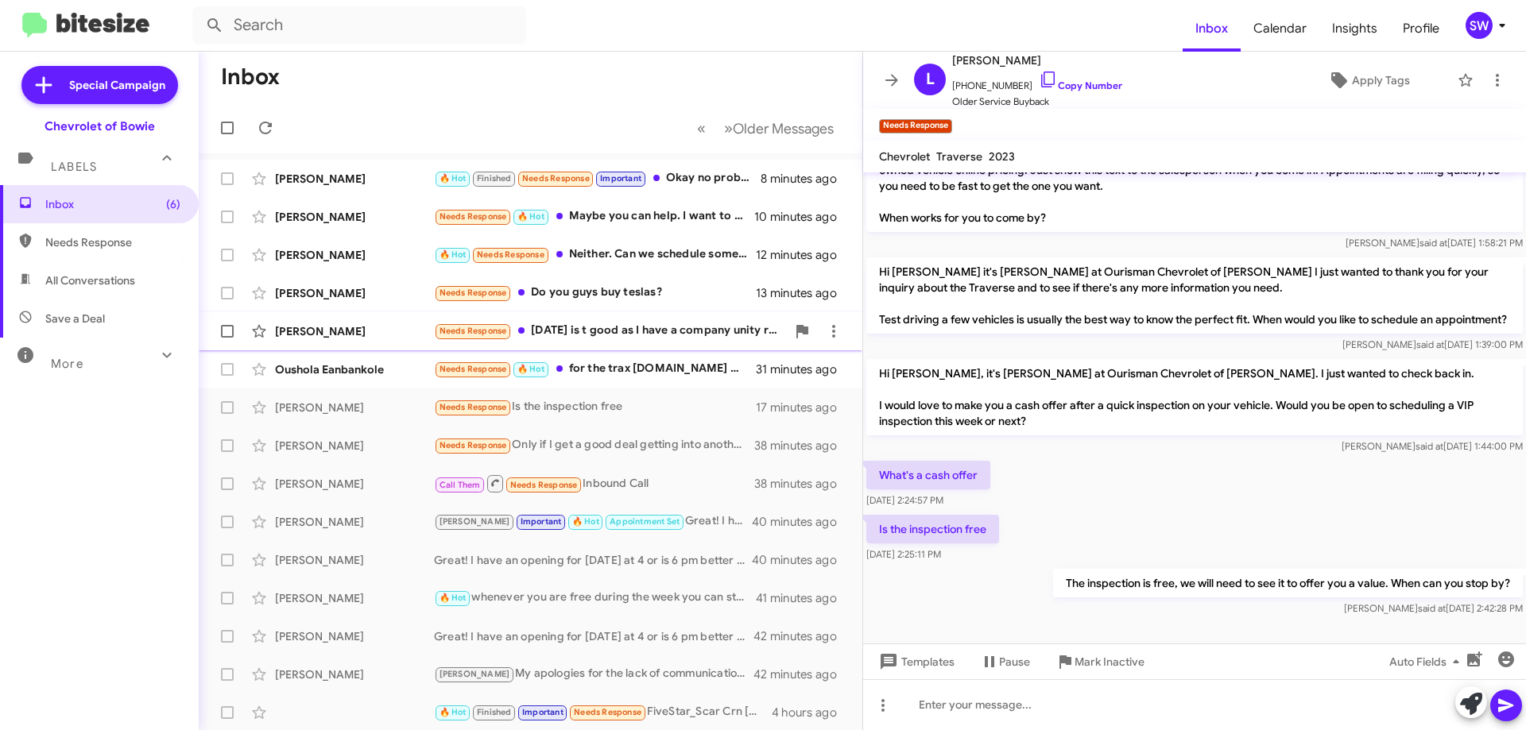
click at [595, 335] on div "Needs Response [DATE] is t good as I have a company unity run." at bounding box center [610, 331] width 352 height 18
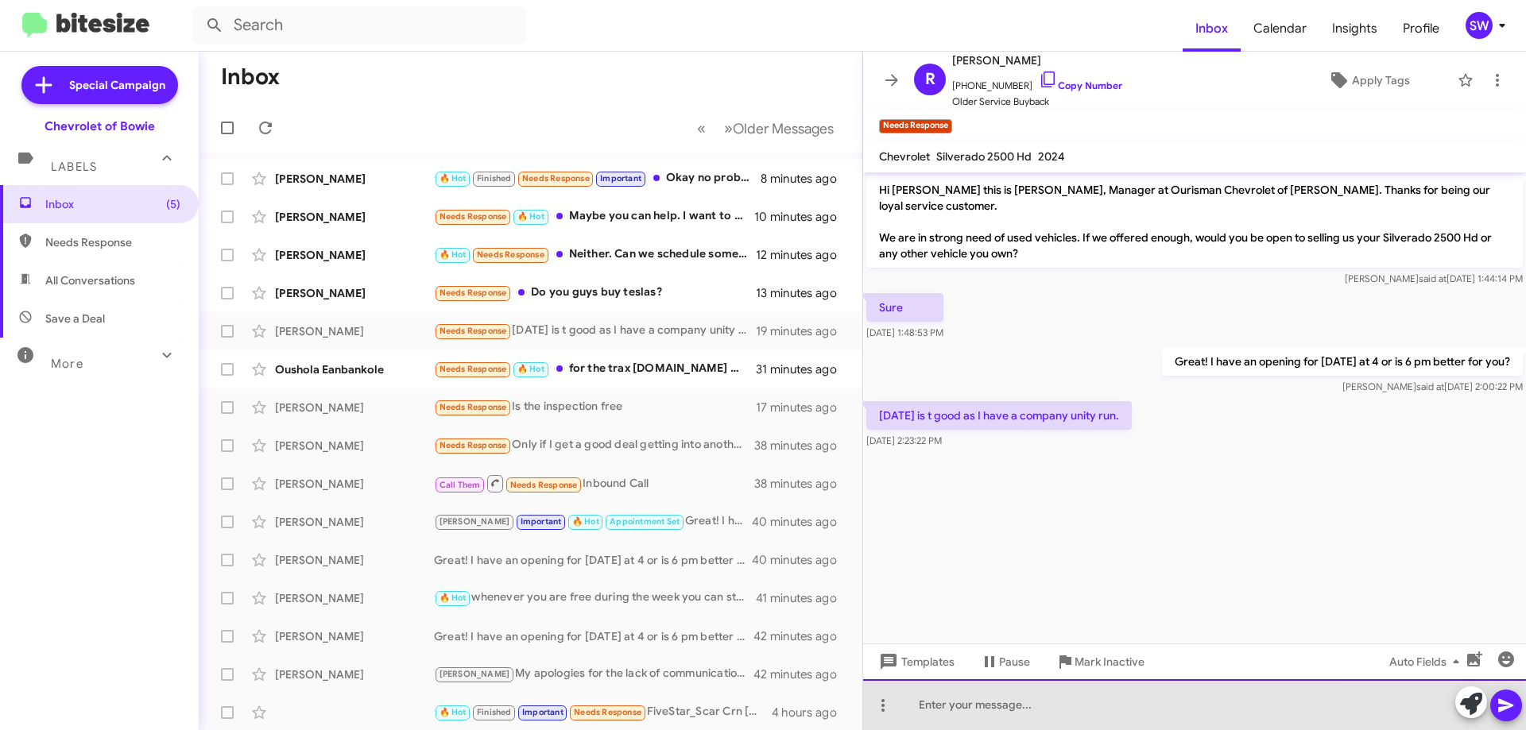
drag, startPoint x: 1029, startPoint y: 712, endPoint x: 1046, endPoint y: 682, distance: 34.5
click at [1031, 710] on div at bounding box center [1194, 704] width 663 height 51
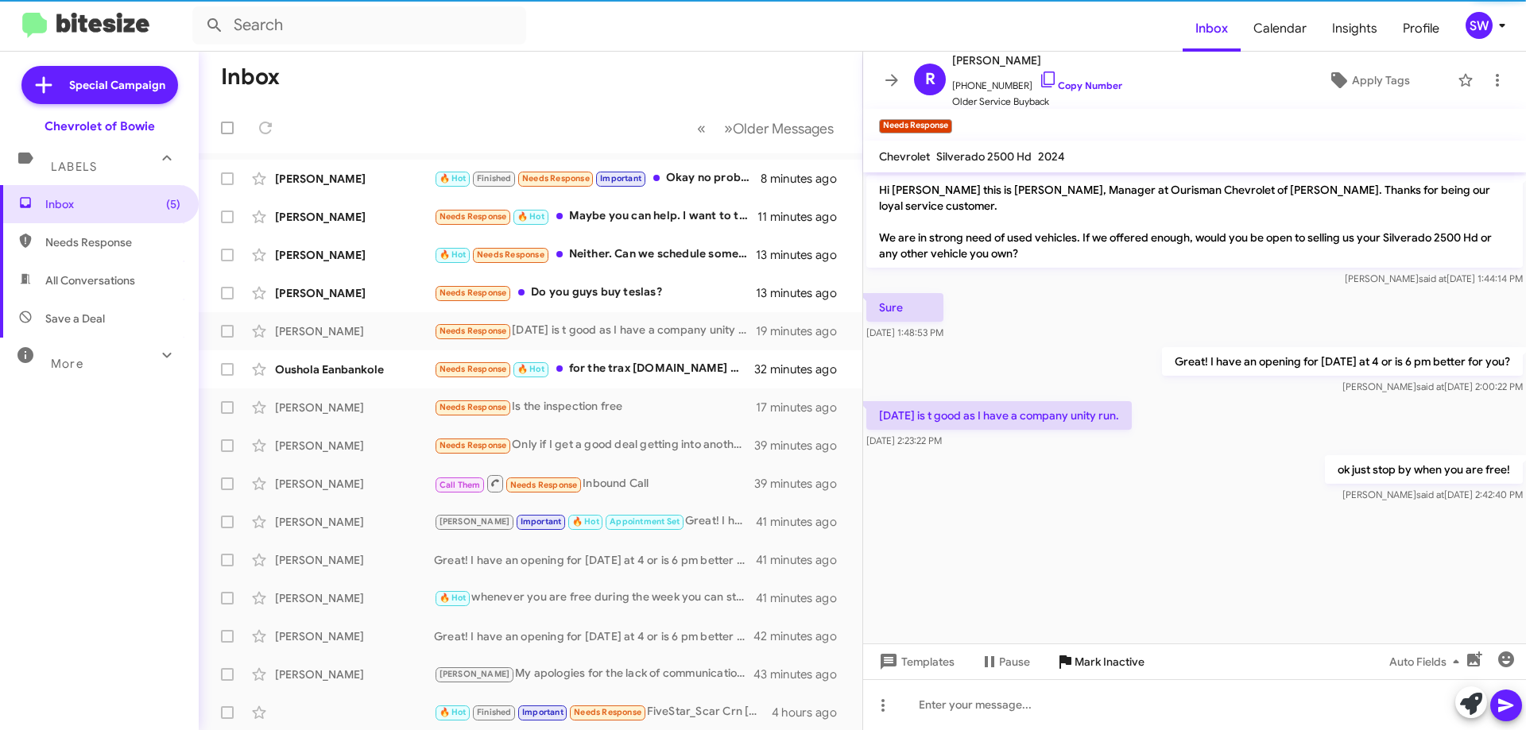
drag, startPoint x: 1108, startPoint y: 665, endPoint x: 1071, endPoint y: 652, distance: 39.0
click at [1108, 666] on span "Mark Inactive" at bounding box center [1109, 662] width 70 height 29
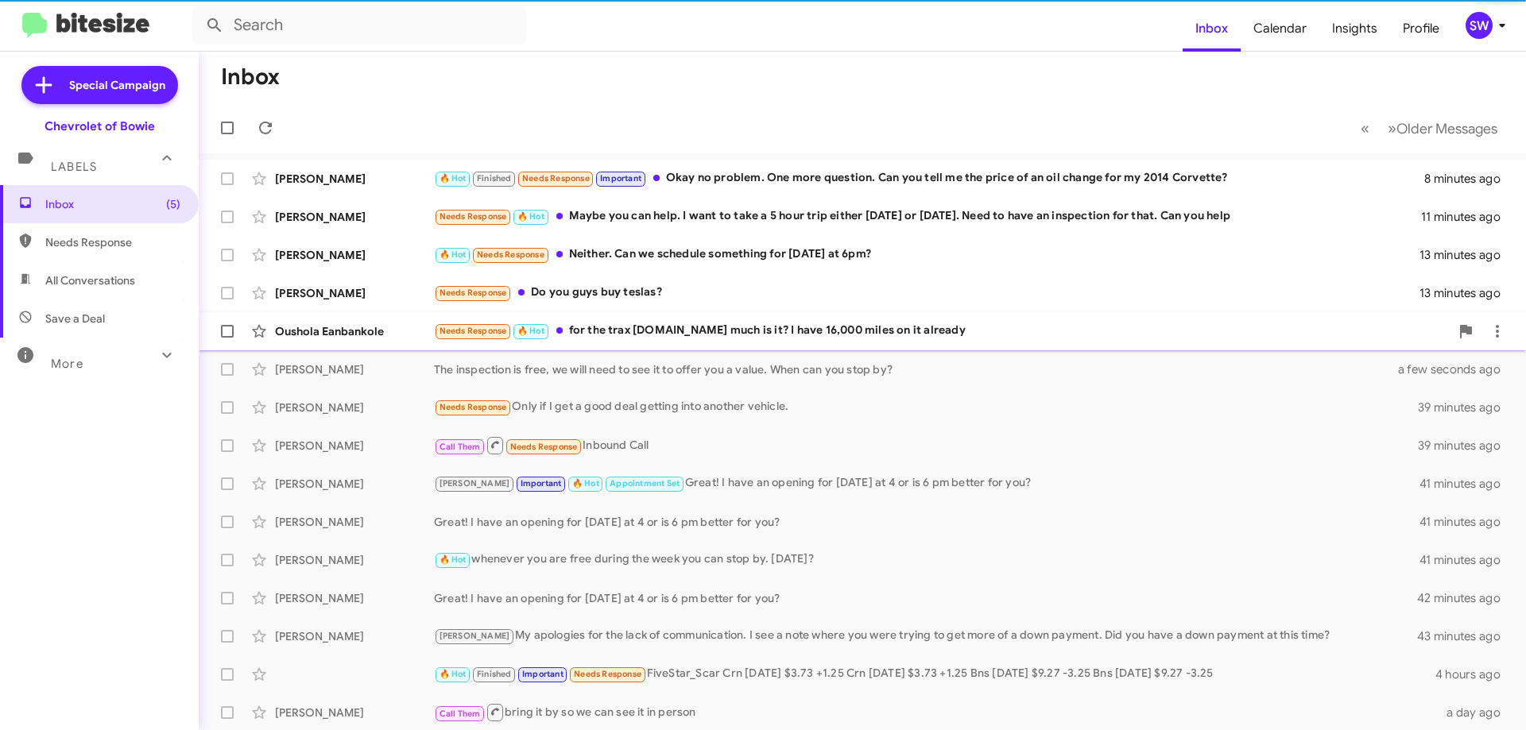
drag, startPoint x: 616, startPoint y: 299, endPoint x: 706, endPoint y: 313, distance: 90.9
click at [632, 299] on div "Needs Response Do you guys buy teslas?" at bounding box center [926, 293] width 985 height 18
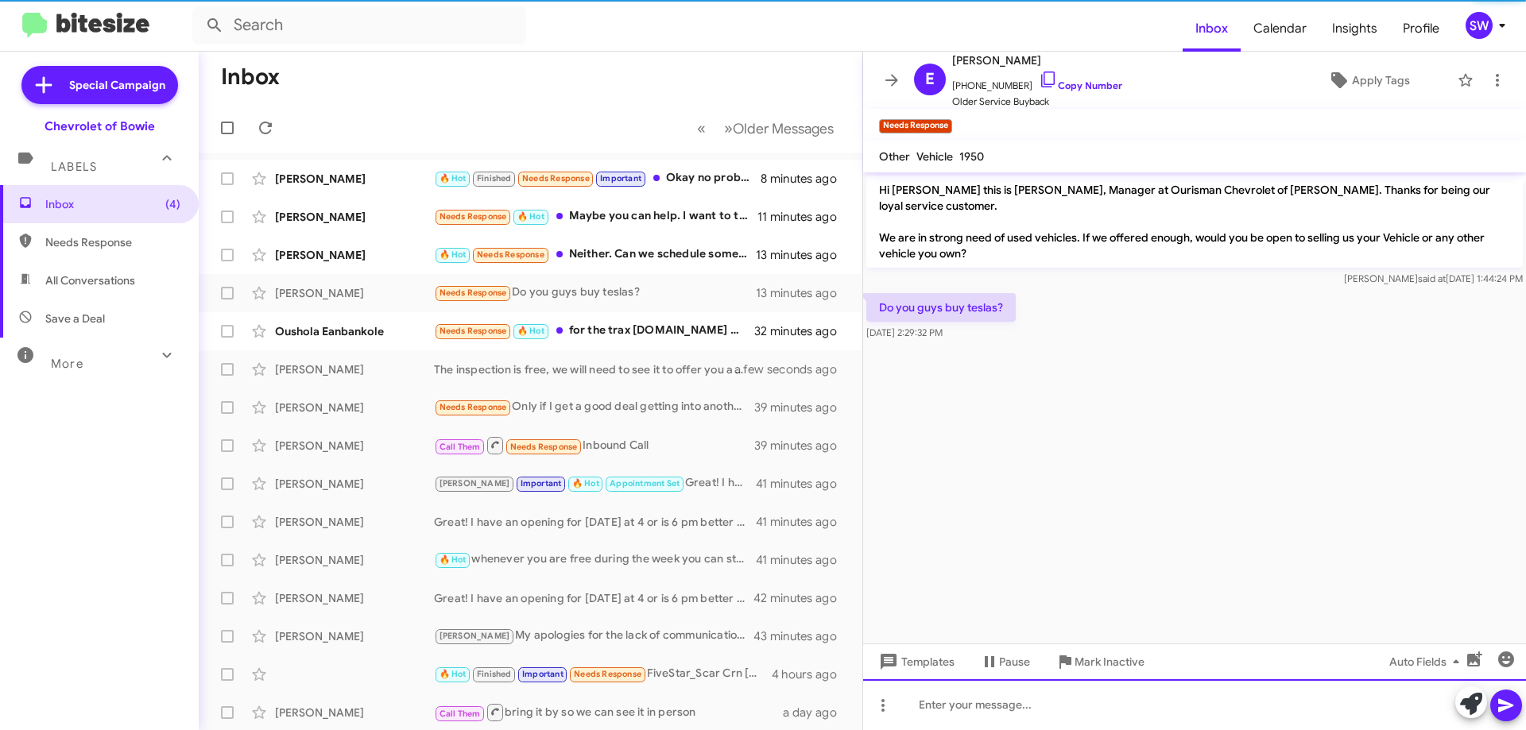
click at [978, 706] on div at bounding box center [1194, 704] width 663 height 51
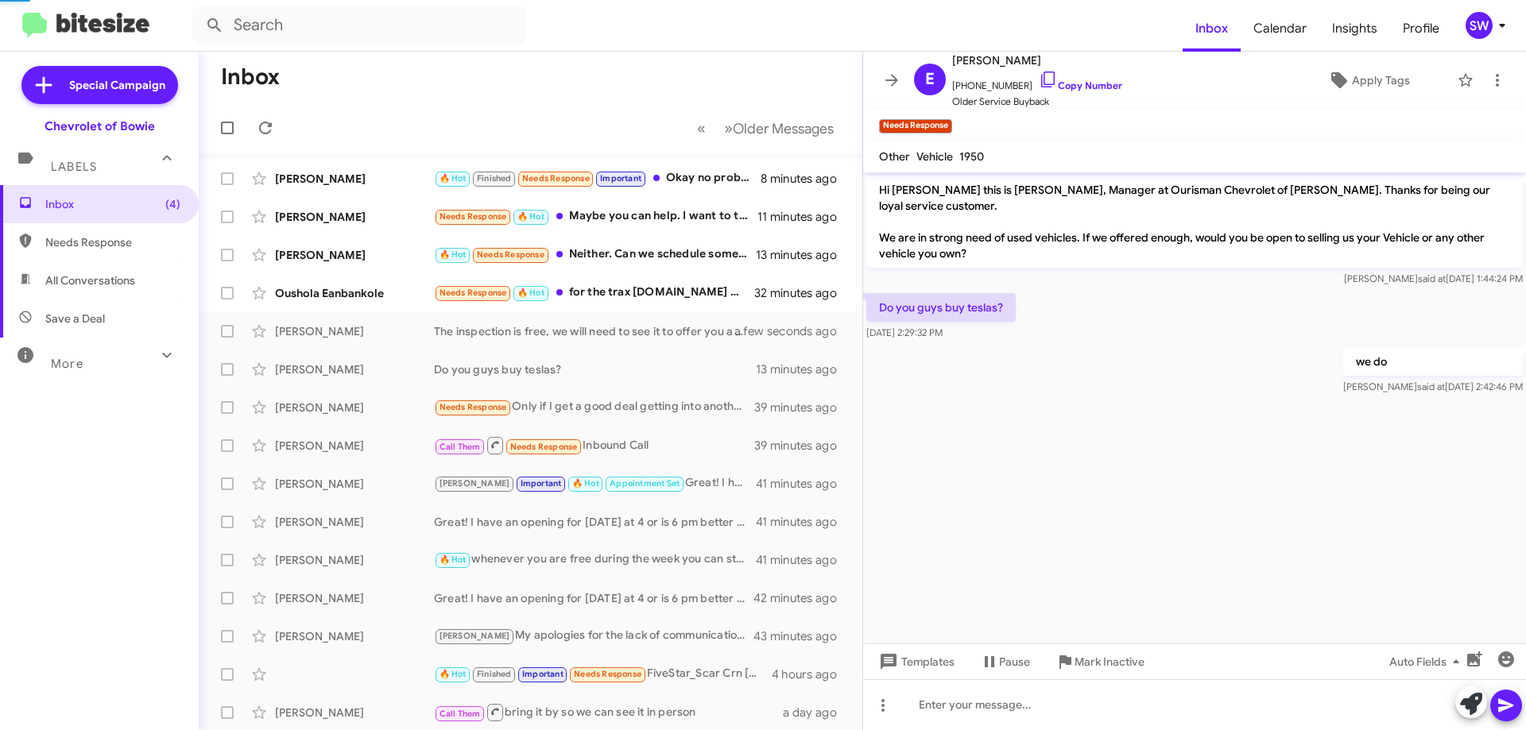
drag, startPoint x: 635, startPoint y: 252, endPoint x: 1146, endPoint y: 361, distance: 522.4
click at [641, 253] on div "🔥 Hot Needs Response Neither. Can we schedule something for [DATE] at 6pm?" at bounding box center [595, 255] width 322 height 18
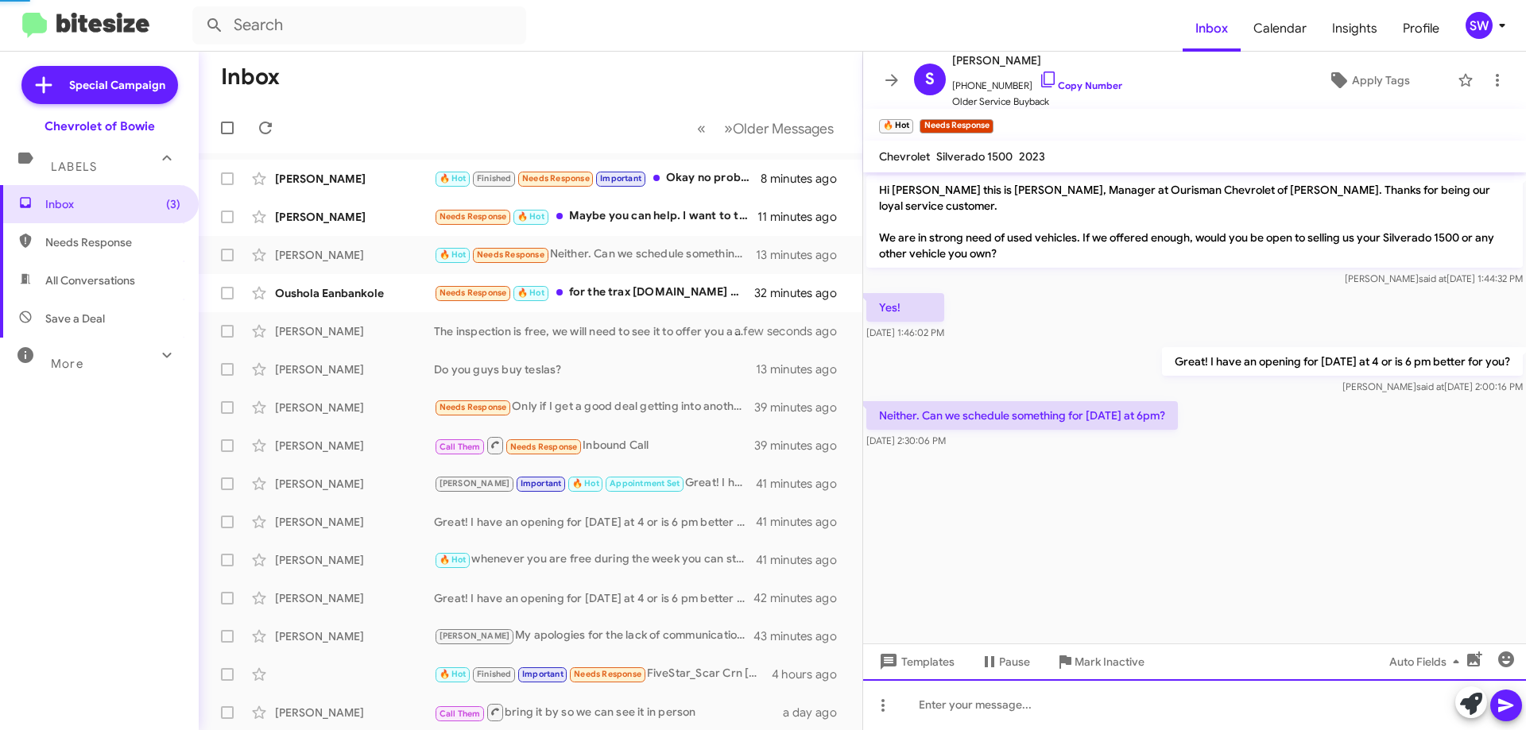
click at [1000, 706] on div at bounding box center [1194, 704] width 663 height 51
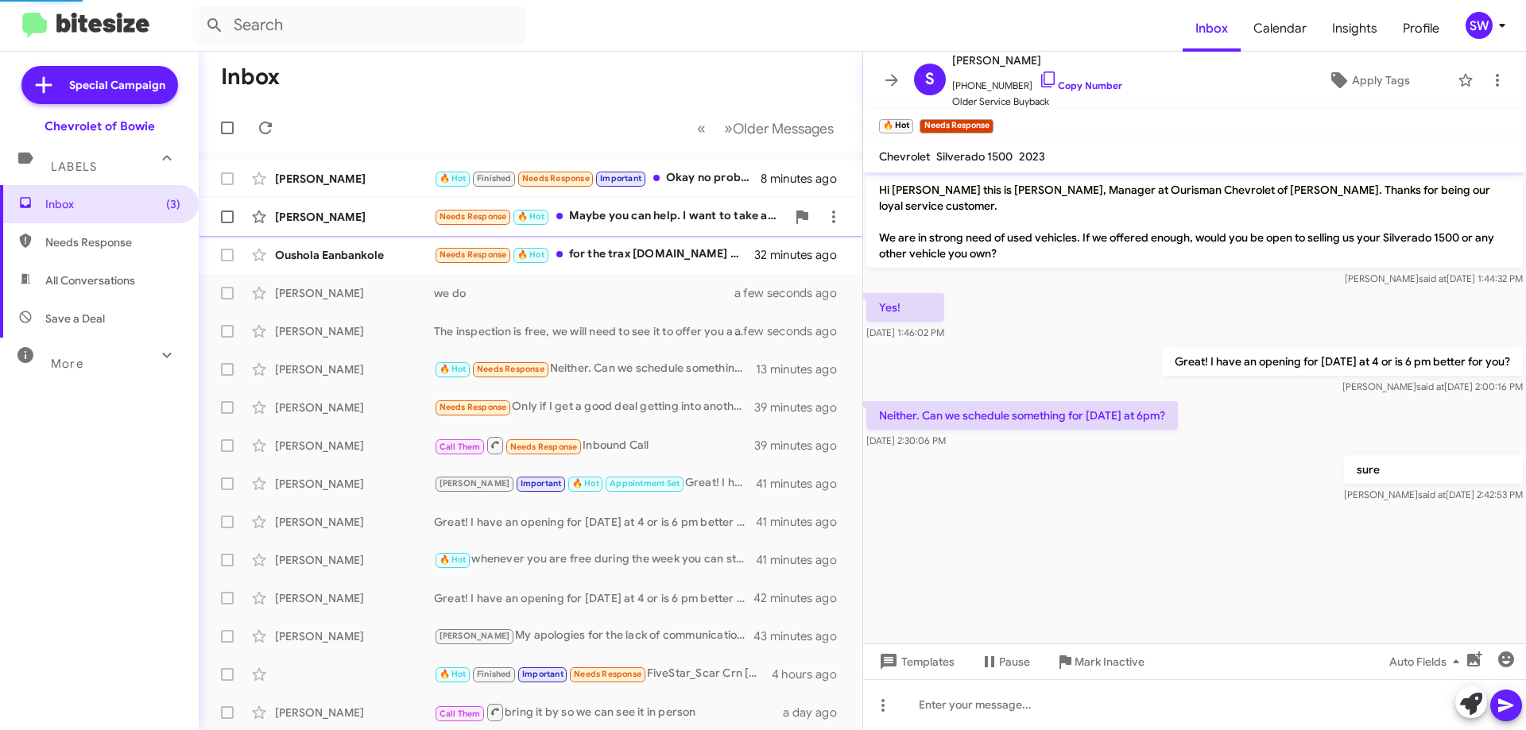
click at [632, 215] on div "Needs Response 🔥 Hot Maybe you can help. I want to take a 5 hour trip either [D…" at bounding box center [610, 216] width 352 height 18
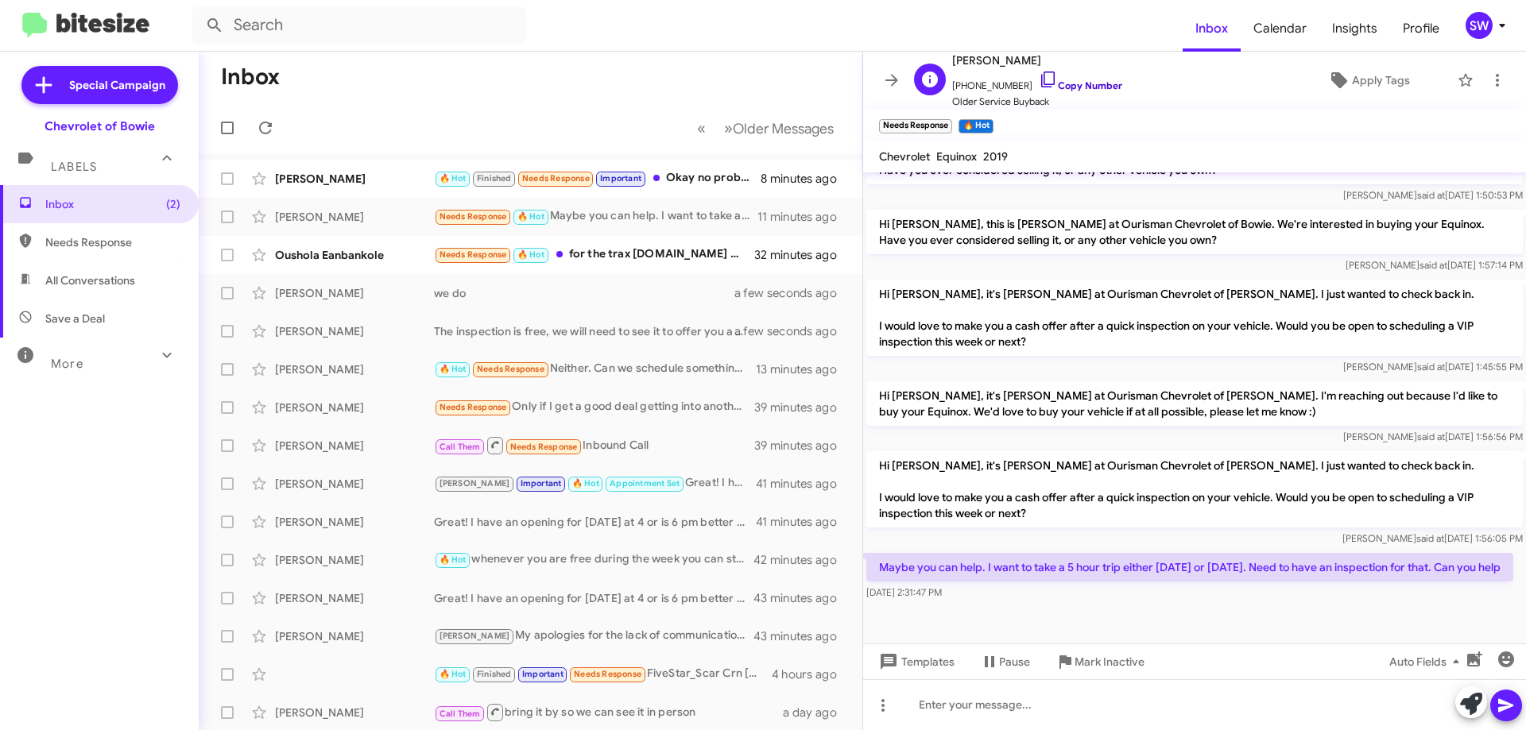
click at [1038, 79] on icon at bounding box center [1047, 79] width 19 height 19
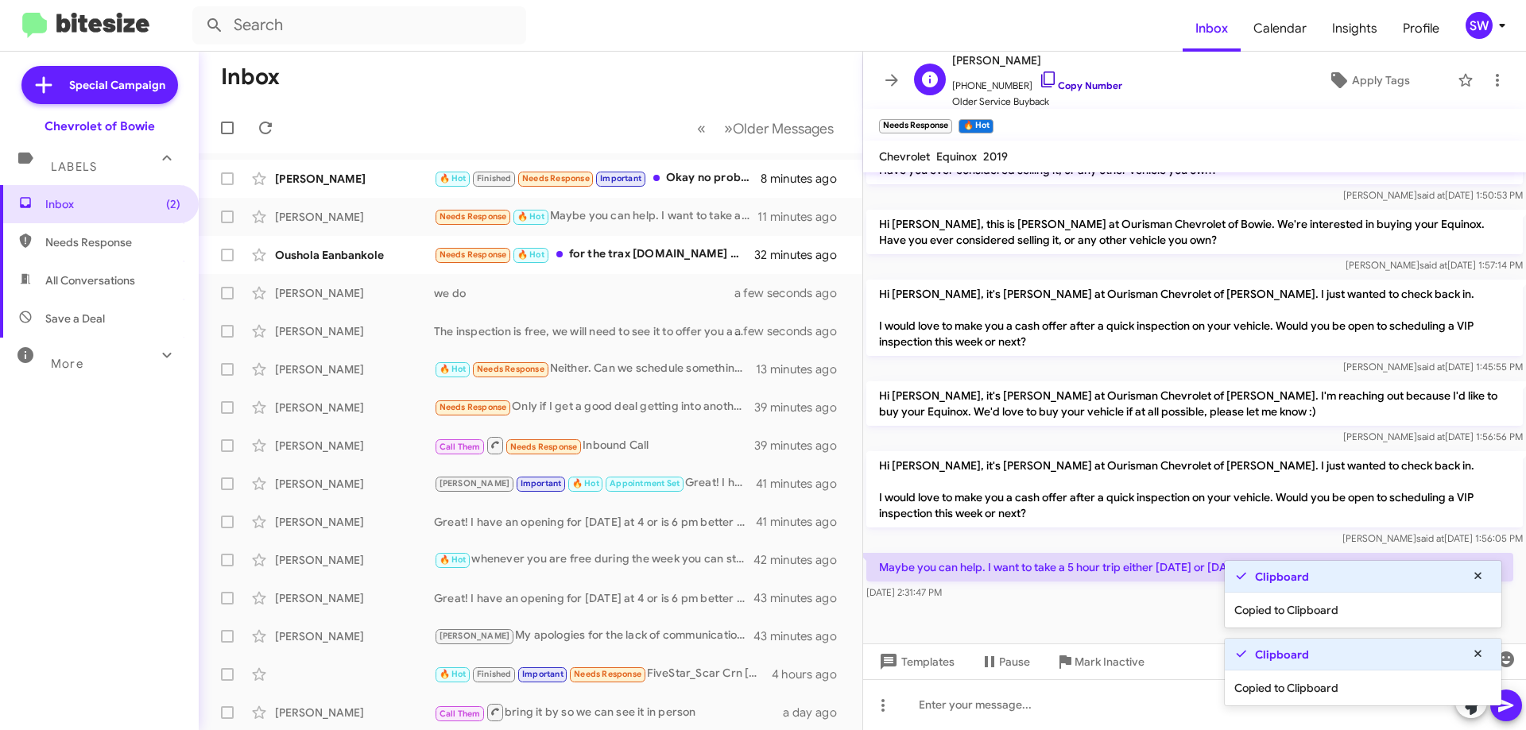
click at [1038, 79] on icon at bounding box center [1047, 79] width 19 height 19
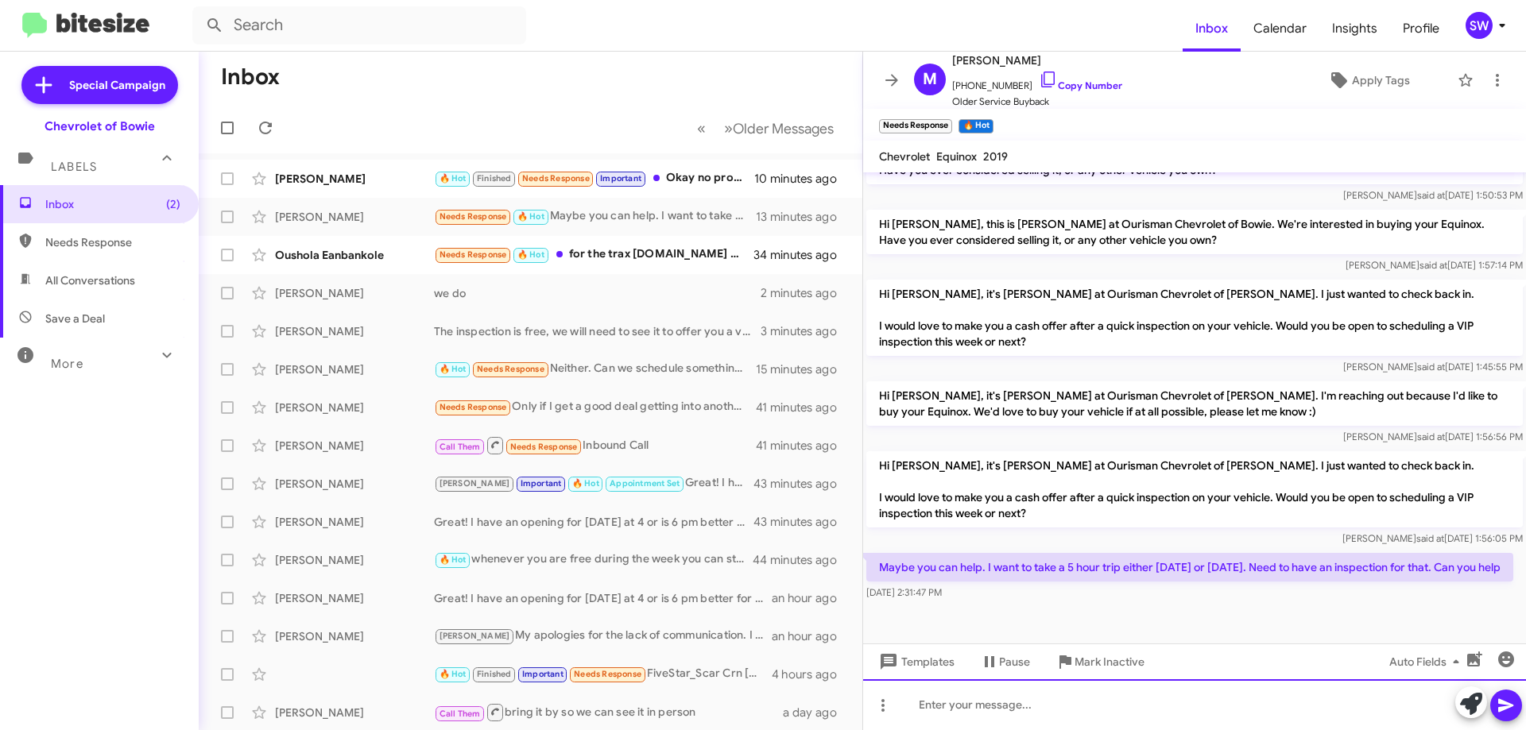
click at [954, 712] on div at bounding box center [1194, 704] width 663 height 51
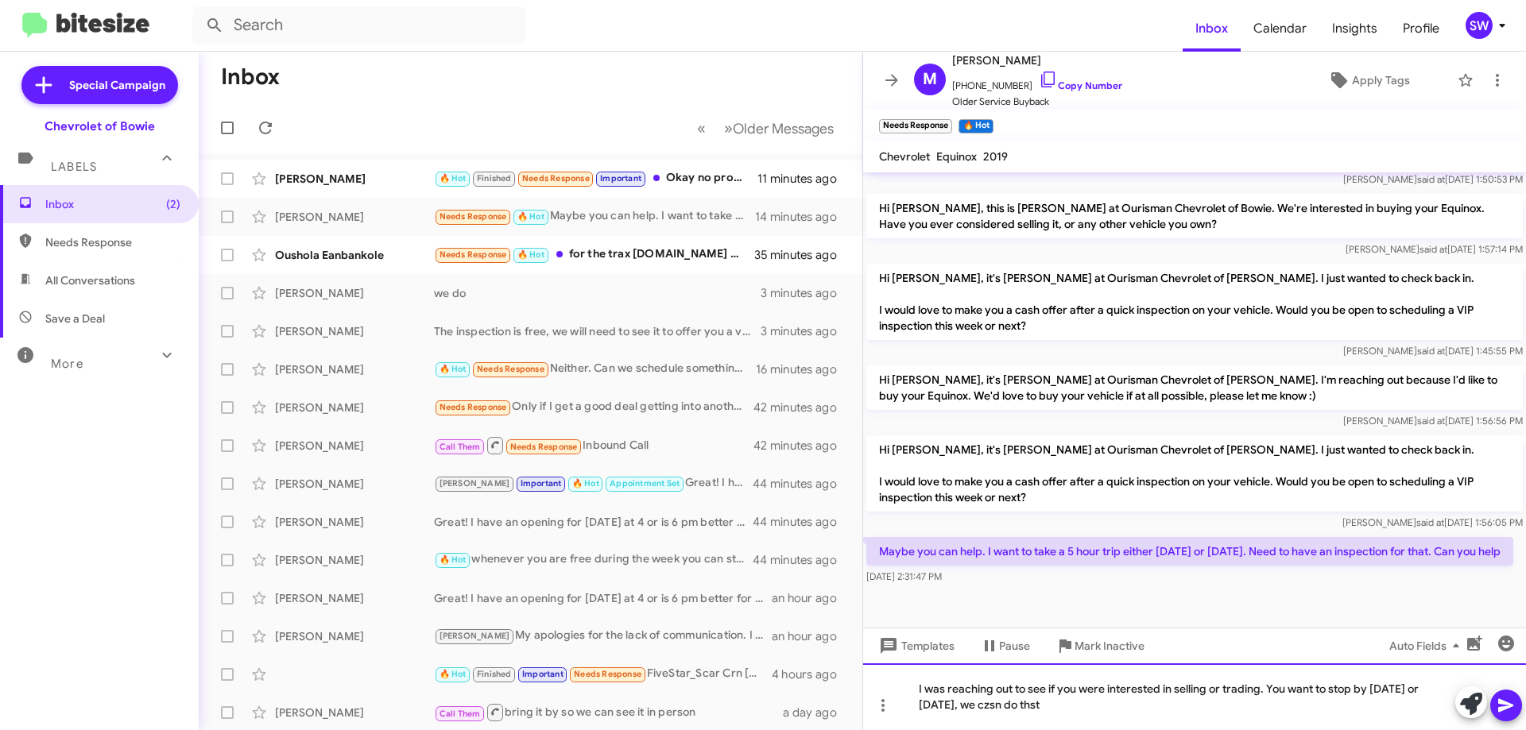
drag, startPoint x: 1007, startPoint y: 706, endPoint x: 1050, endPoint y: 701, distance: 43.3
click at [985, 701] on div "I was reaching out to see if you were interested in selling or trading. You wan…" at bounding box center [1194, 696] width 663 height 67
drag, startPoint x: 1004, startPoint y: 706, endPoint x: 1045, endPoint y: 710, distance: 41.4
click at [1007, 707] on div "I was reaching out to see if you were interested in selling or trading. You wan…" at bounding box center [1194, 696] width 663 height 67
drag, startPoint x: 1508, startPoint y: 711, endPoint x: 1460, endPoint y: 663, distance: 68.5
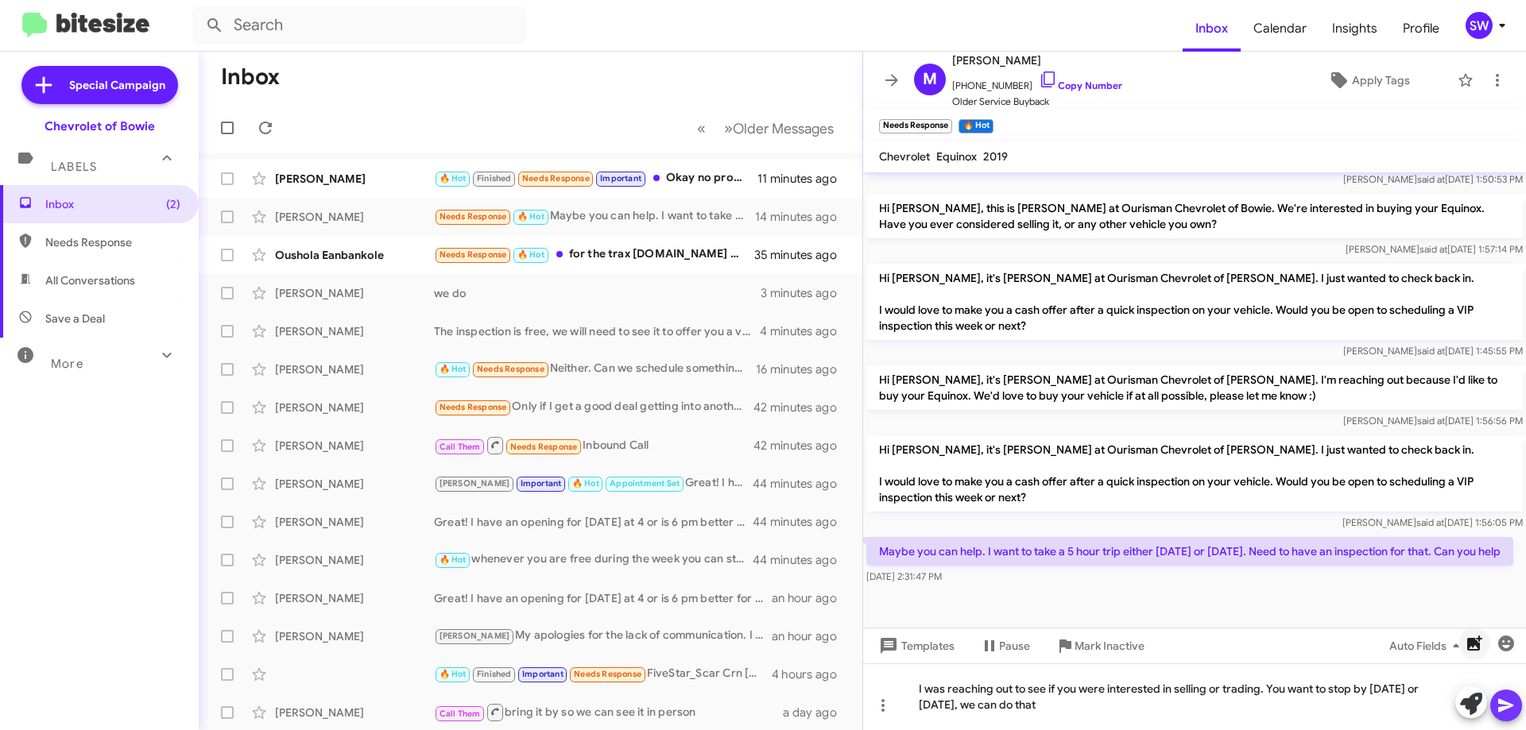
click at [1508, 707] on icon at bounding box center [1505, 705] width 19 height 19
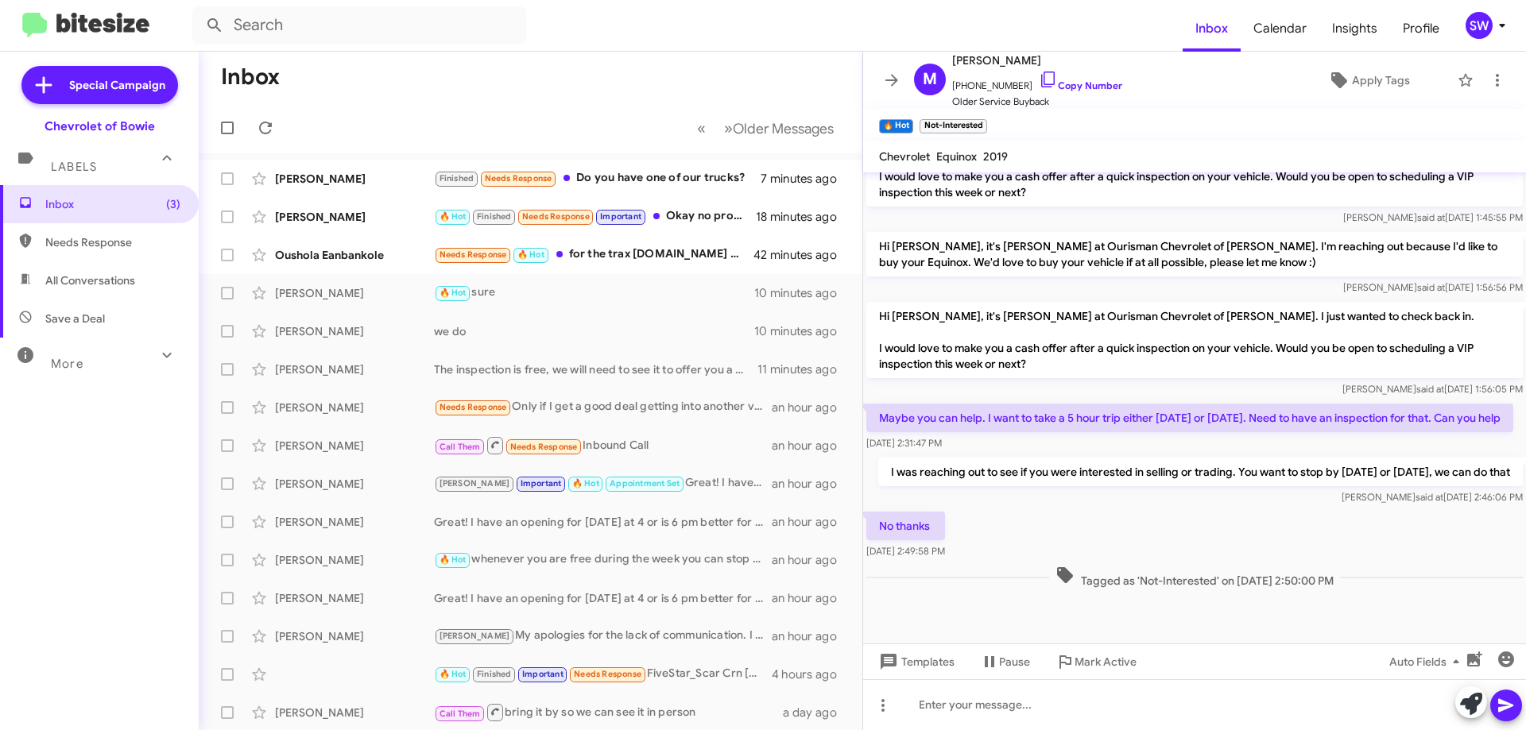
scroll to position [640, 0]
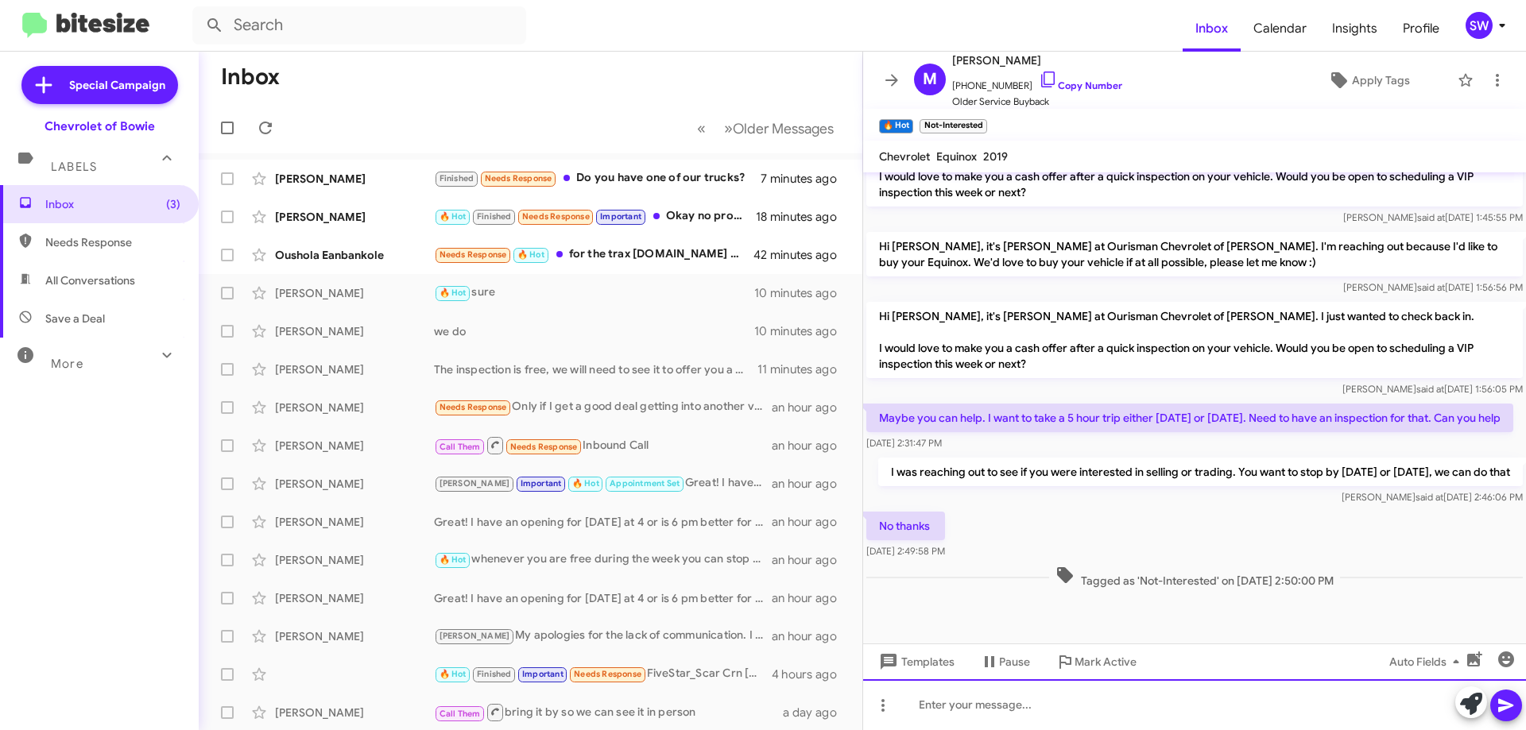
click at [1050, 704] on div at bounding box center [1194, 704] width 663 height 51
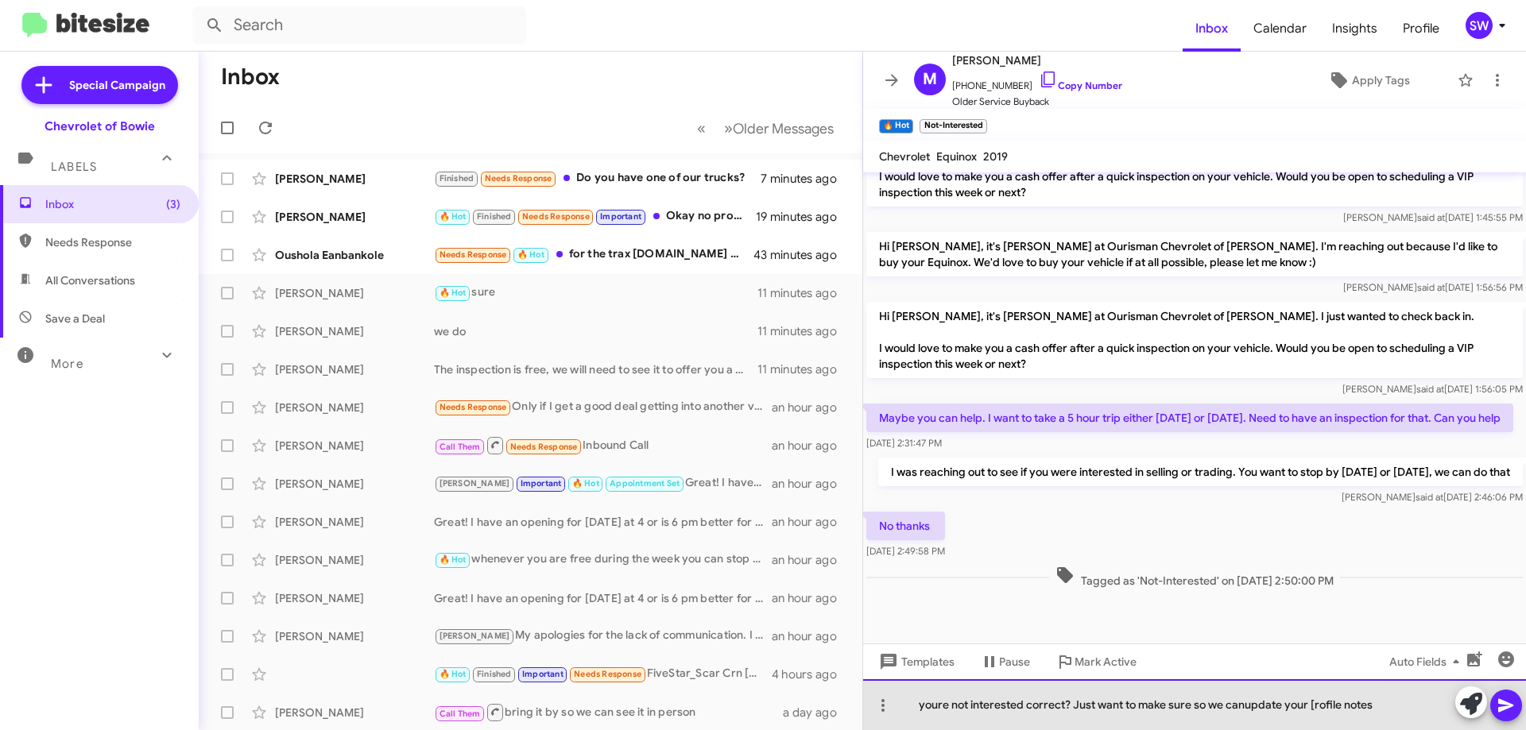
drag, startPoint x: 950, startPoint y: 714, endPoint x: 926, endPoint y: 708, distance: 24.7
drag, startPoint x: 1345, startPoint y: 706, endPoint x: 1318, endPoint y: 720, distance: 30.6
click at [1313, 714] on div "you're not interested correct? Just want to make sure so we can update your [re…" at bounding box center [1194, 704] width 663 height 51
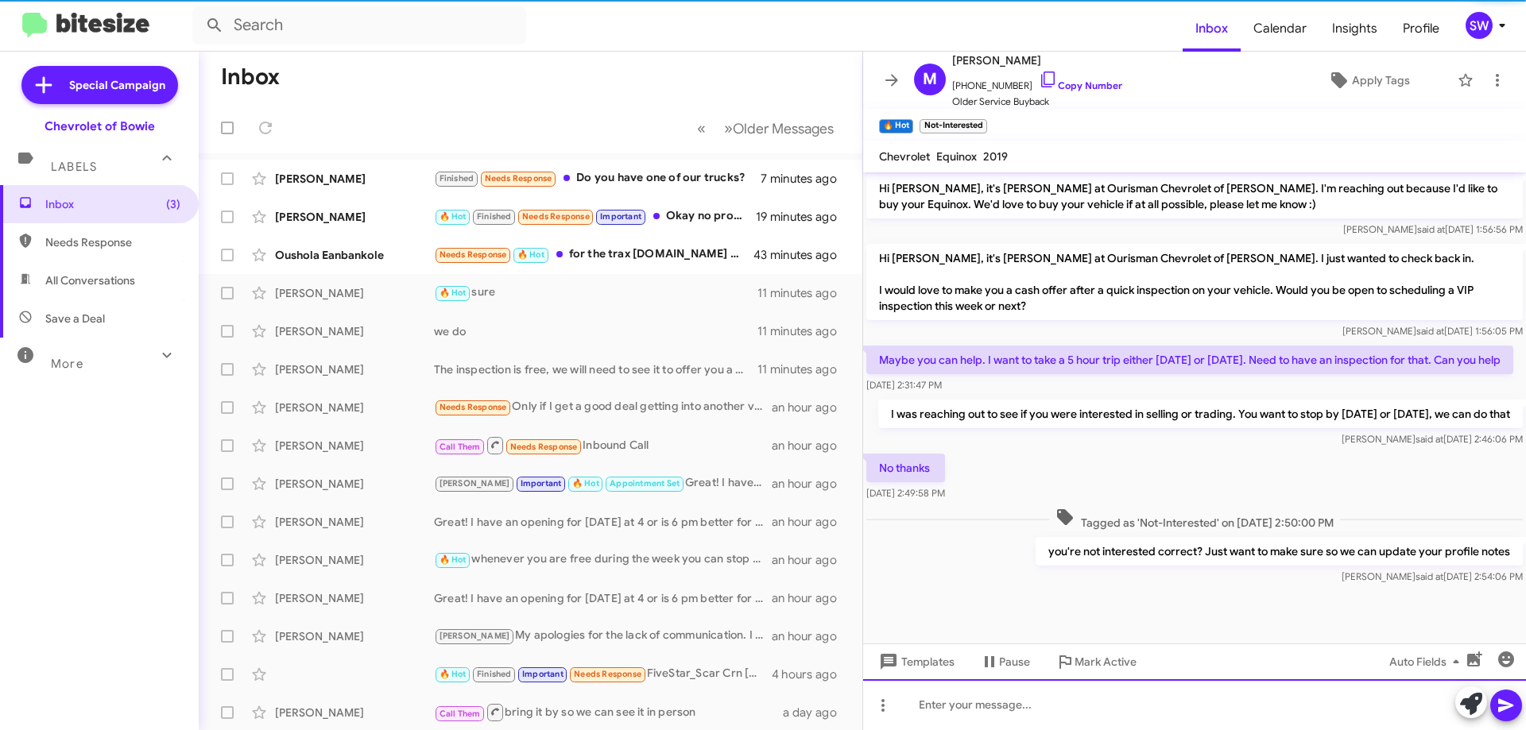
scroll to position [698, 0]
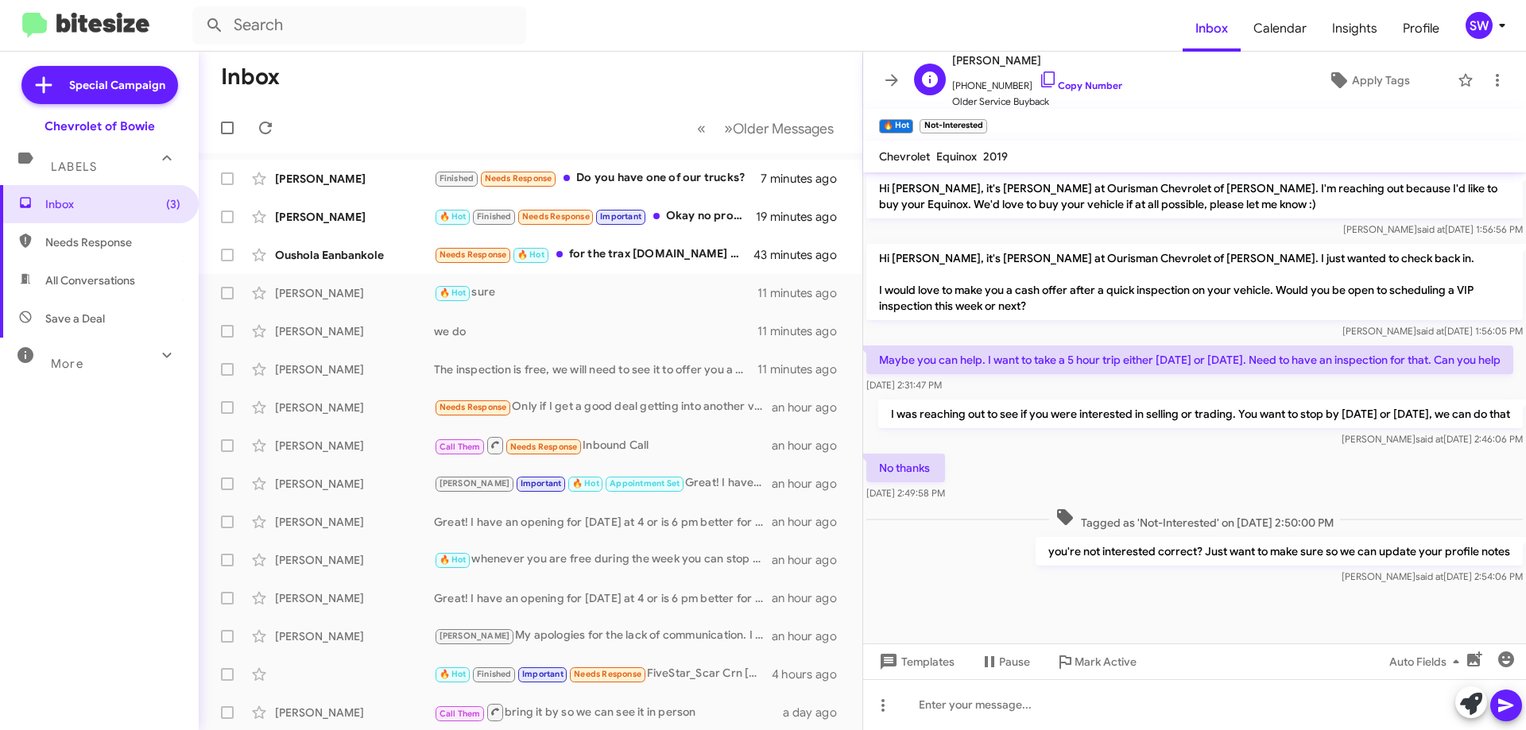
drag, startPoint x: 1035, startPoint y: 72, endPoint x: 1050, endPoint y: 96, distance: 28.2
click at [1041, 72] on icon at bounding box center [1048, 80] width 14 height 16
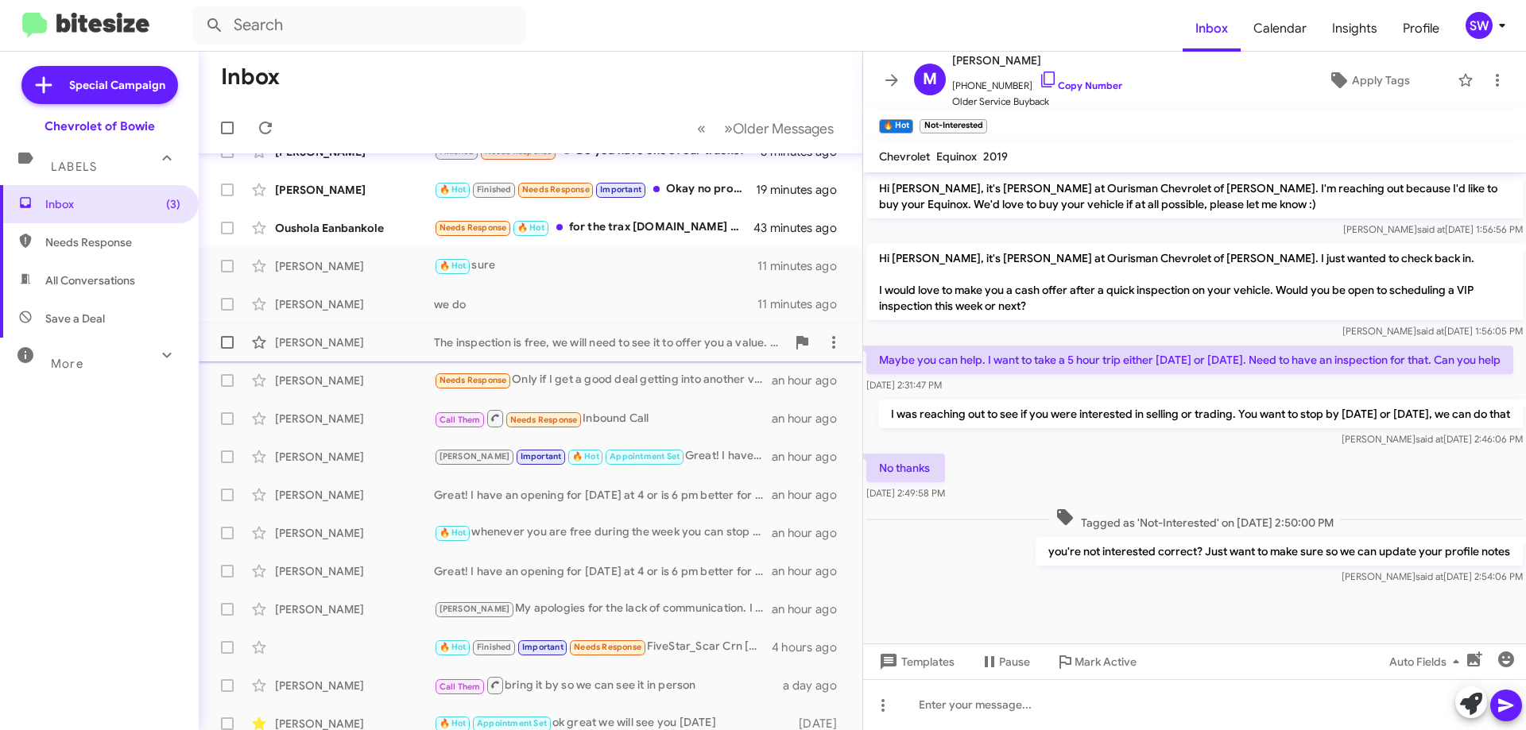
scroll to position [0, 0]
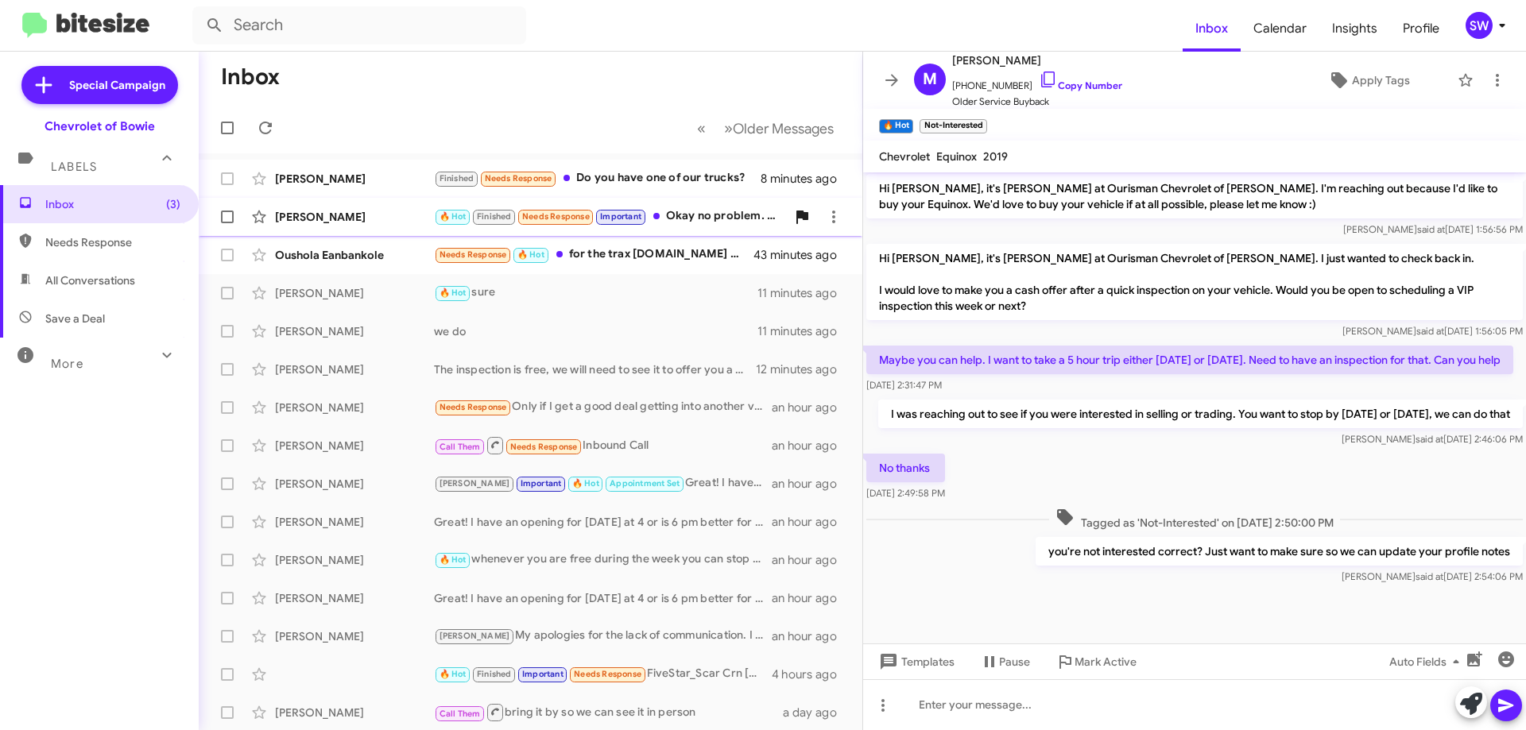
drag, startPoint x: 694, startPoint y: 218, endPoint x: 788, endPoint y: 224, distance: 93.9
click at [694, 218] on div "🔥 Hot Finished Needs Response Important Okay no problem. One more question. Can…" at bounding box center [610, 216] width 352 height 18
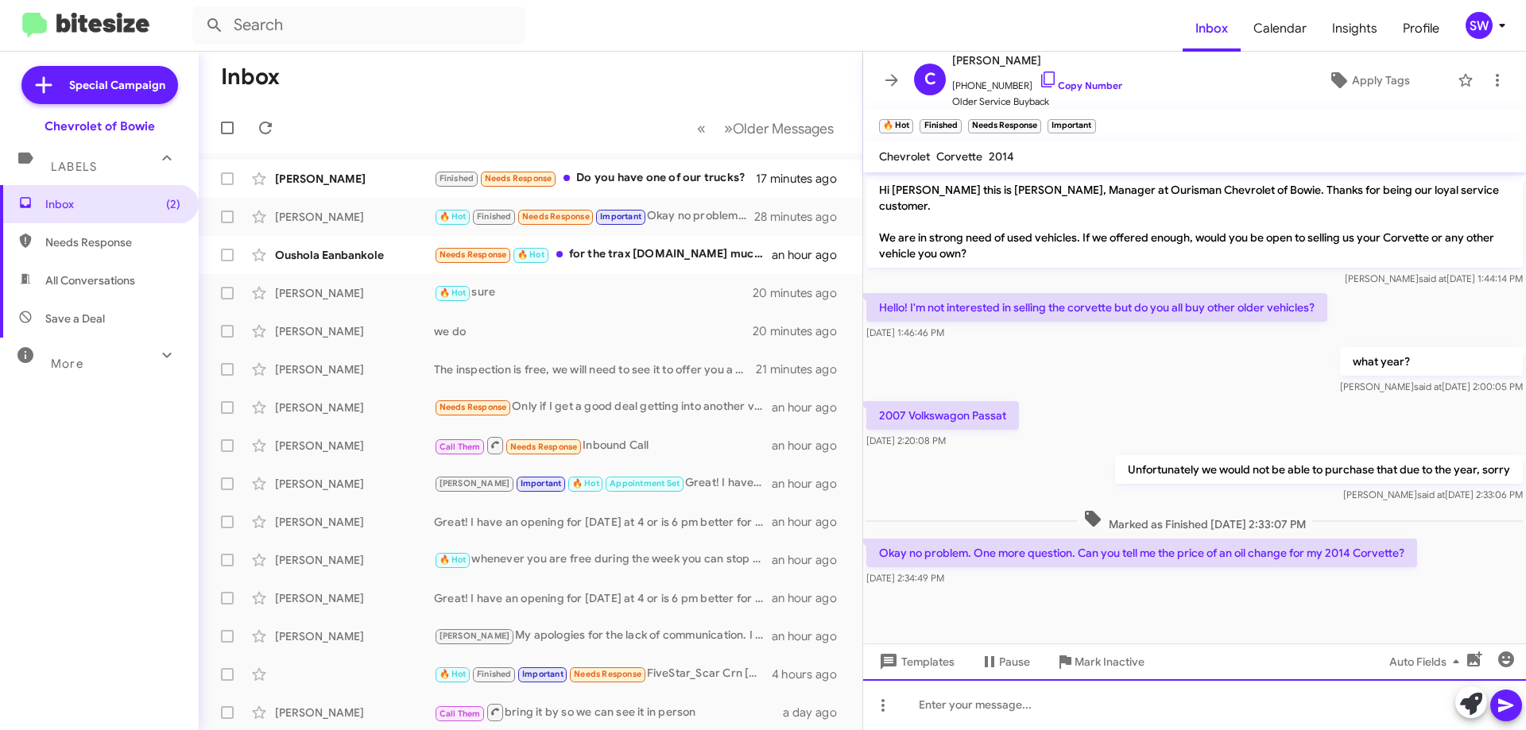
click at [1005, 696] on div at bounding box center [1194, 704] width 663 height 51
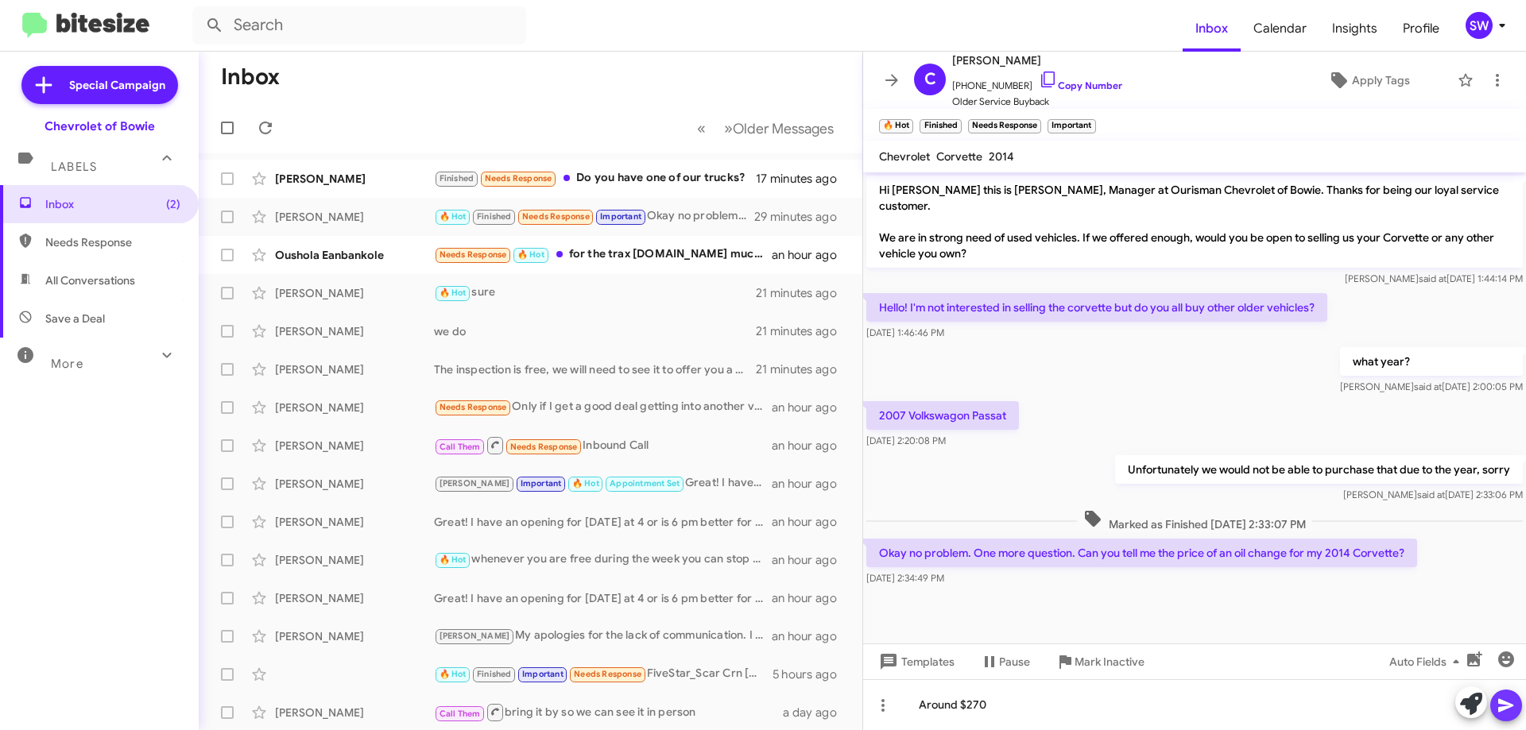
drag, startPoint x: 1507, startPoint y: 698, endPoint x: 1477, endPoint y: 701, distance: 30.4
click at [1506, 699] on icon at bounding box center [1505, 705] width 19 height 19
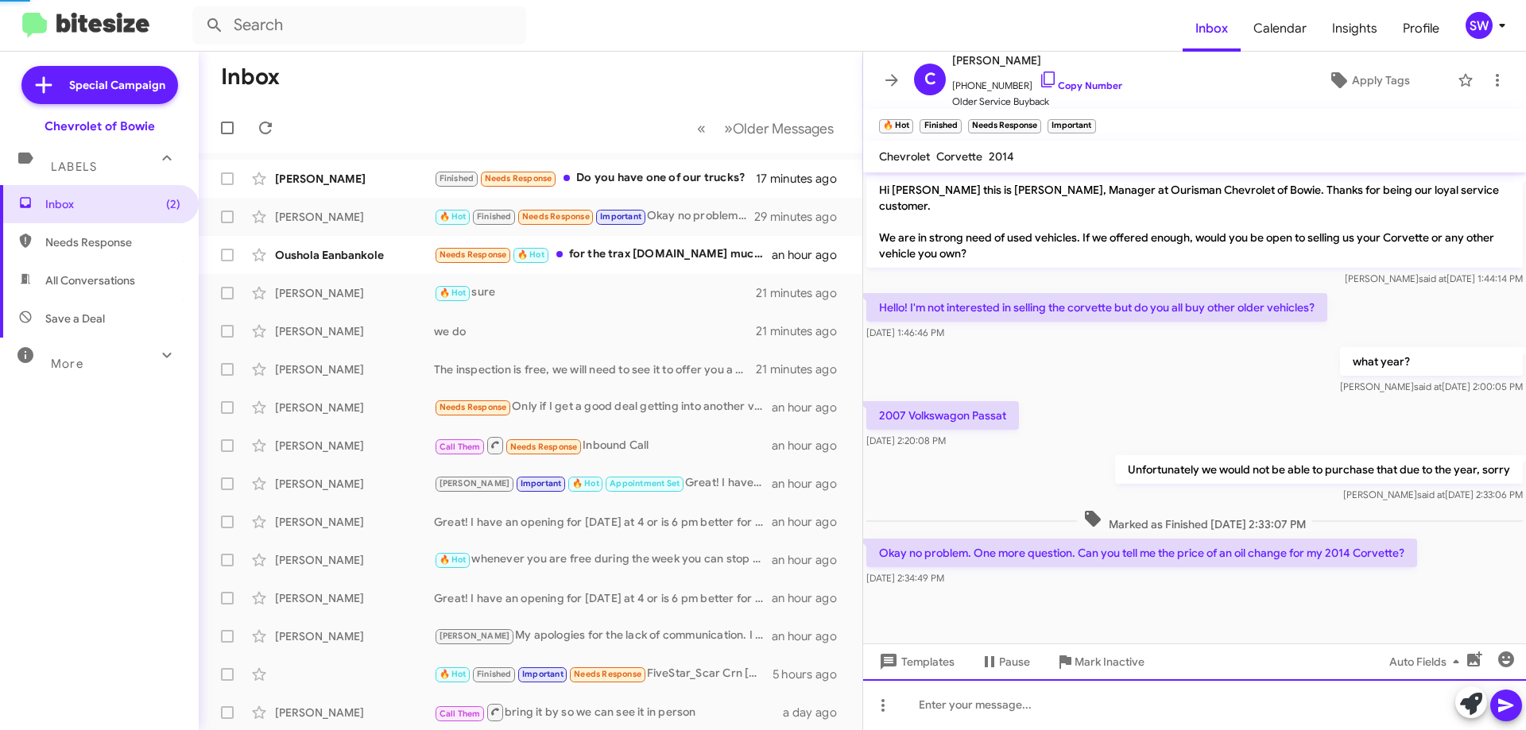
scroll to position [32, 0]
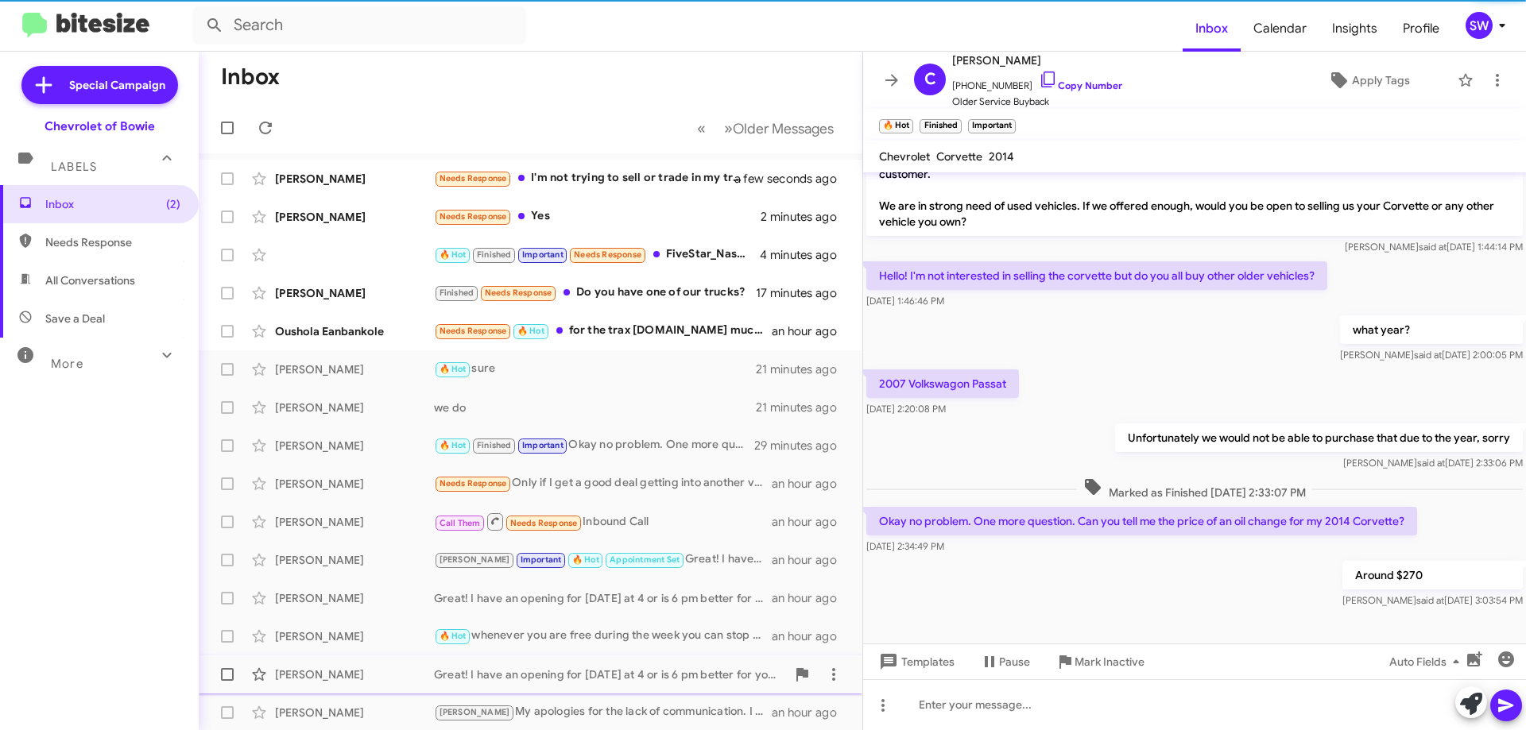
click at [1101, 660] on span "Mark Inactive" at bounding box center [1109, 662] width 70 height 29
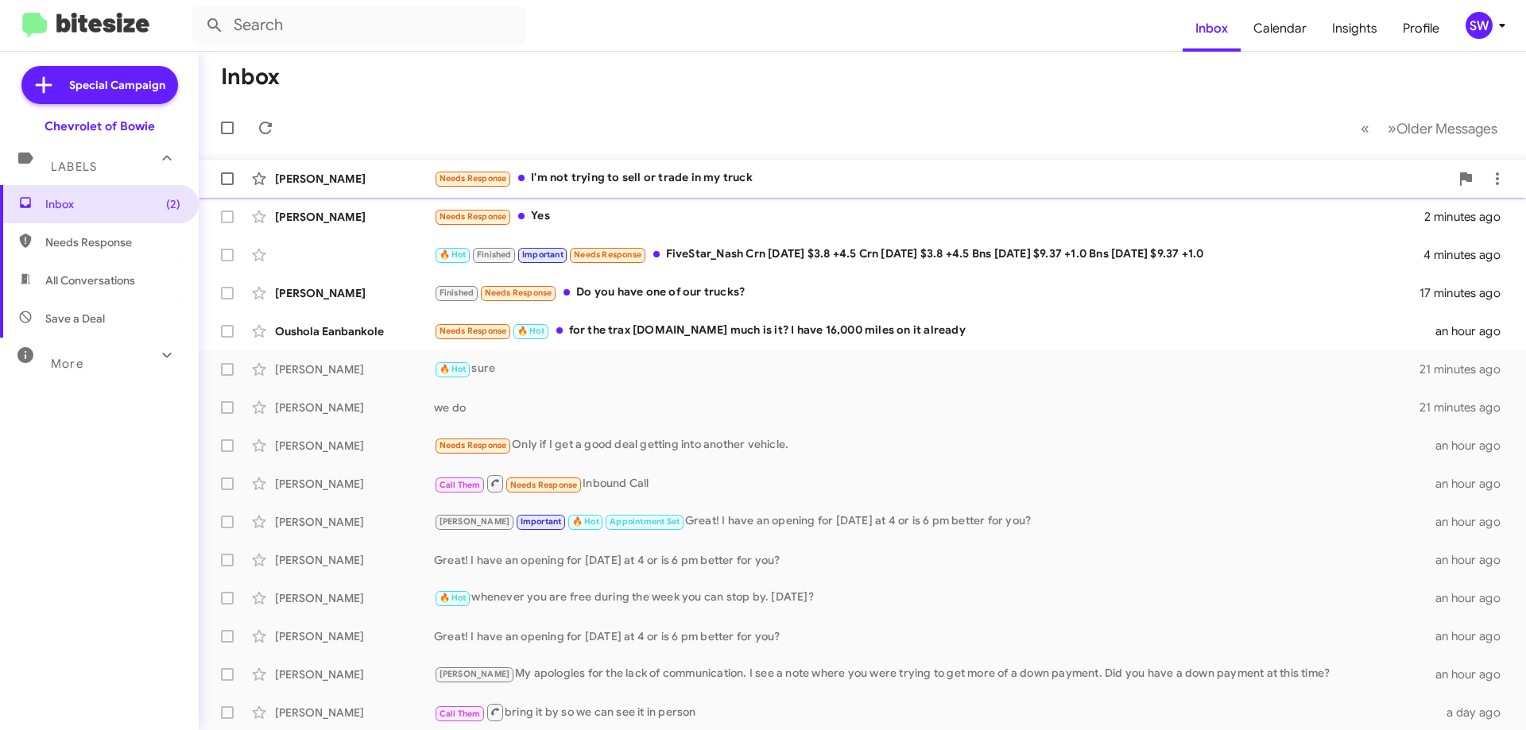
click at [612, 177] on div "Needs Response I'm not trying to sell or trade in my truck" at bounding box center [941, 178] width 1015 height 18
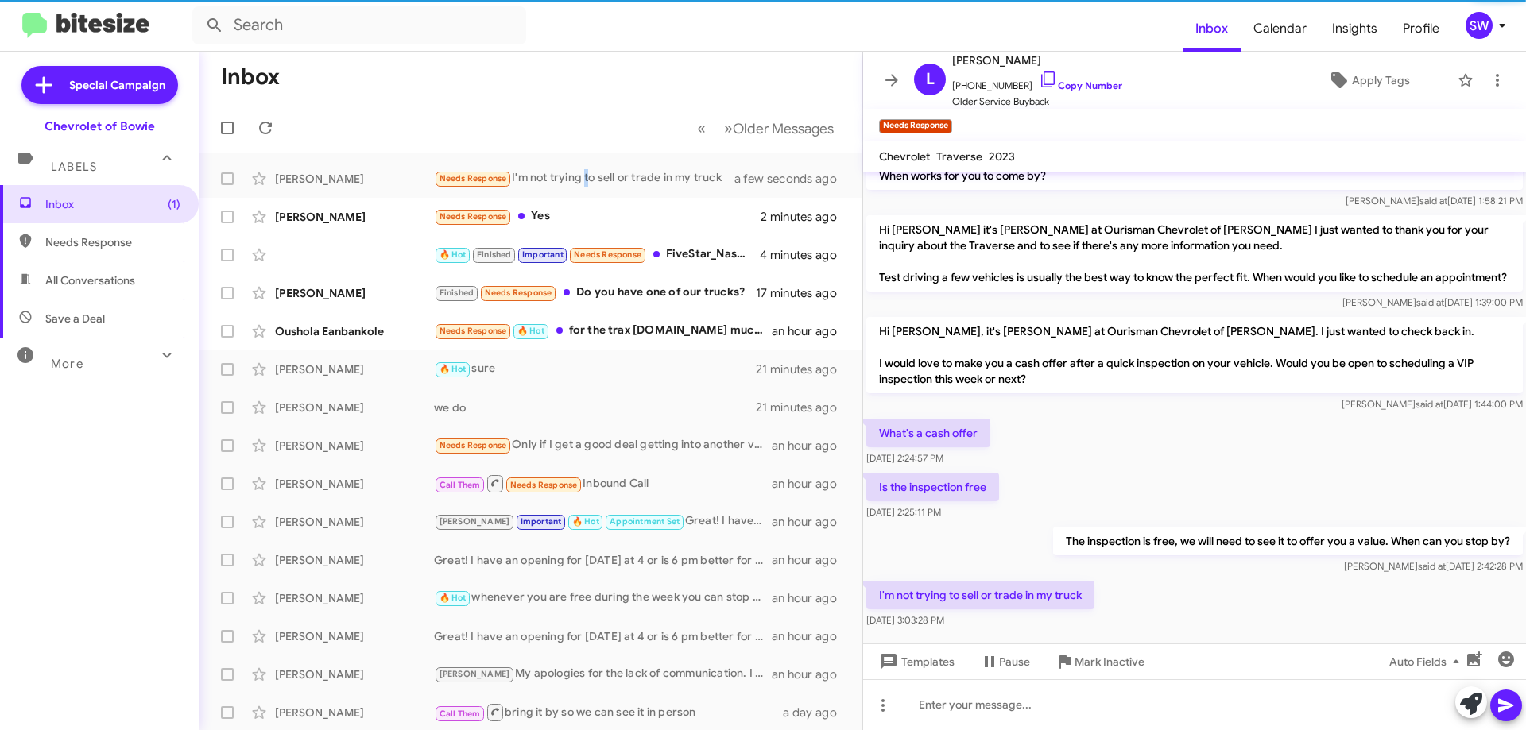
scroll to position [157, 0]
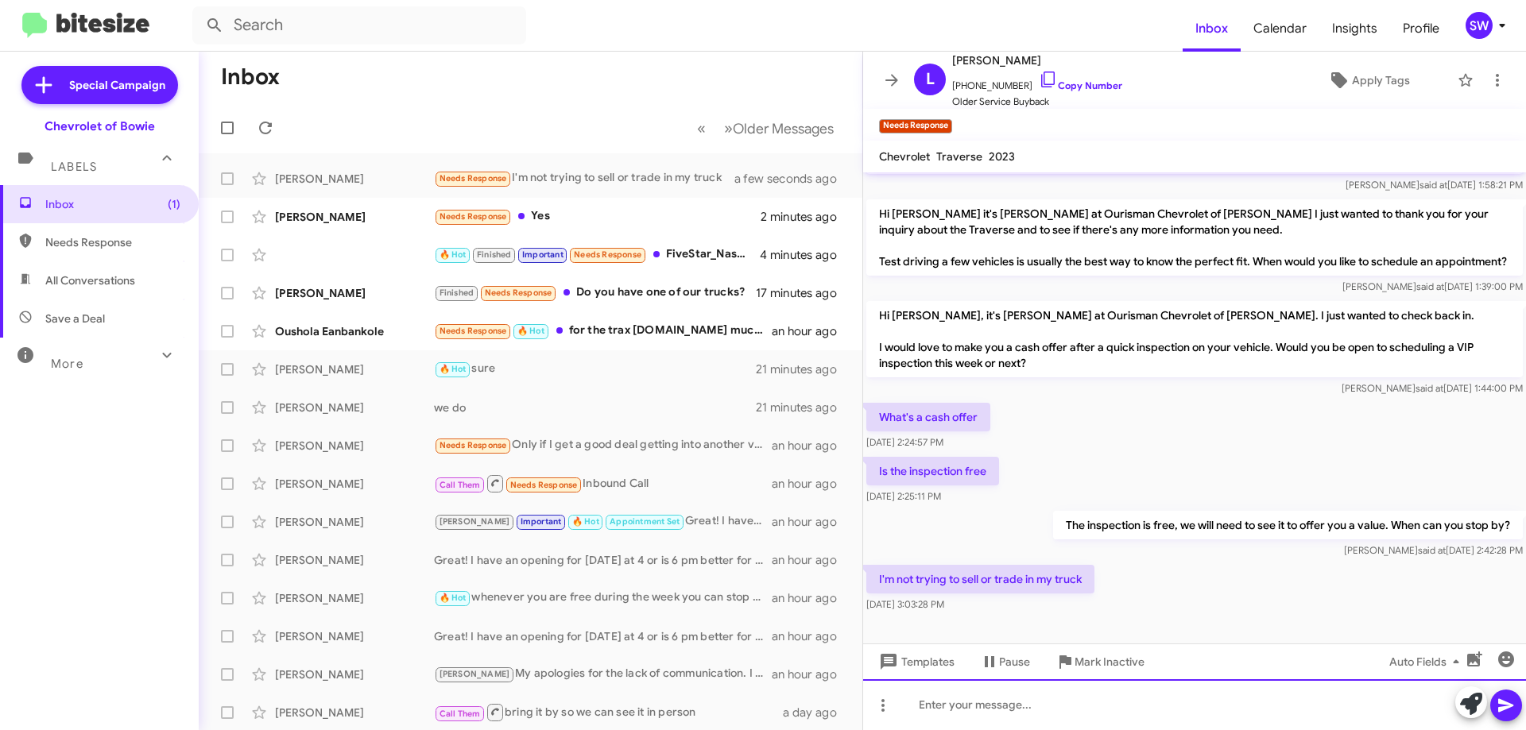
click at [1000, 704] on div at bounding box center [1194, 704] width 663 height 51
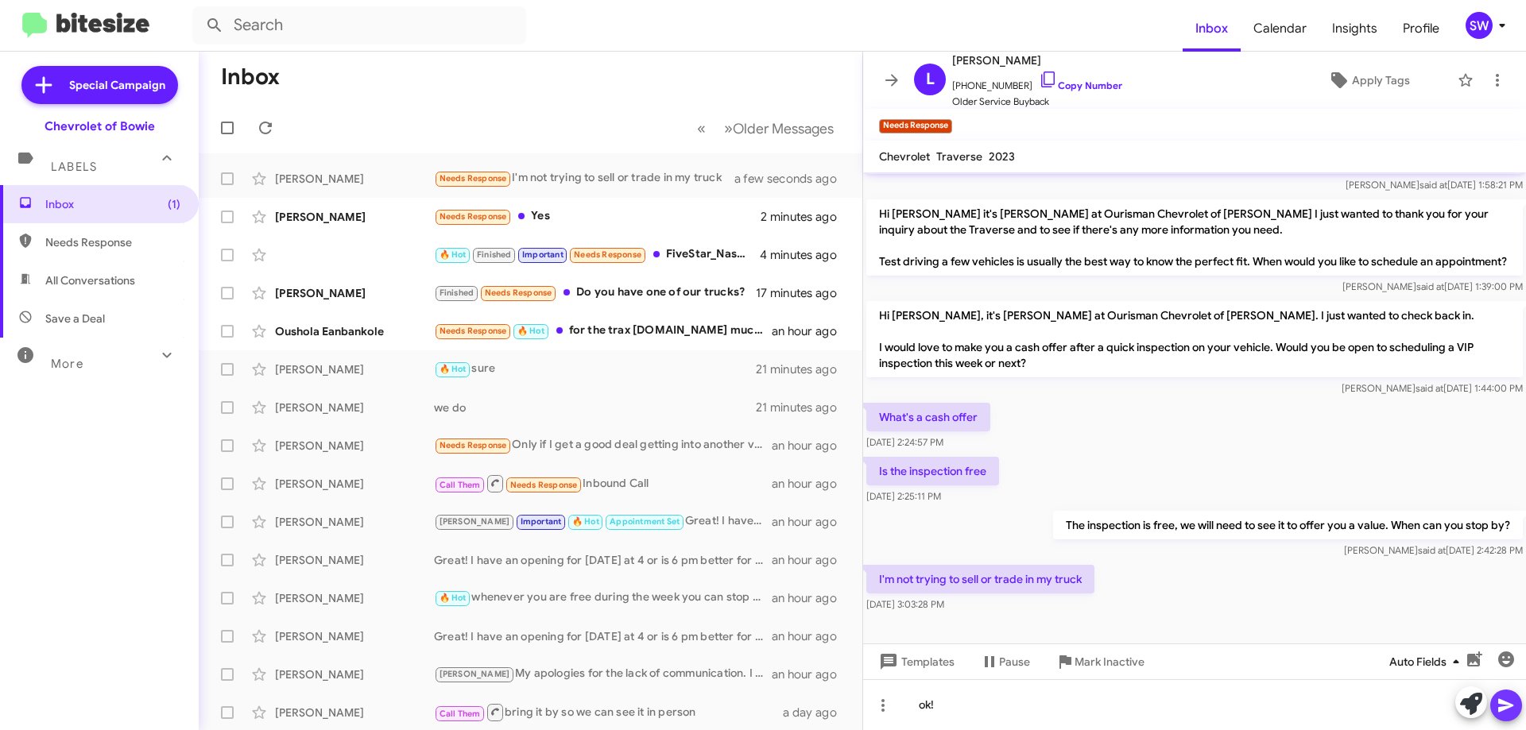
drag, startPoint x: 1503, startPoint y: 716, endPoint x: 1417, endPoint y: 655, distance: 104.9
click at [1501, 714] on span at bounding box center [1505, 706] width 19 height 32
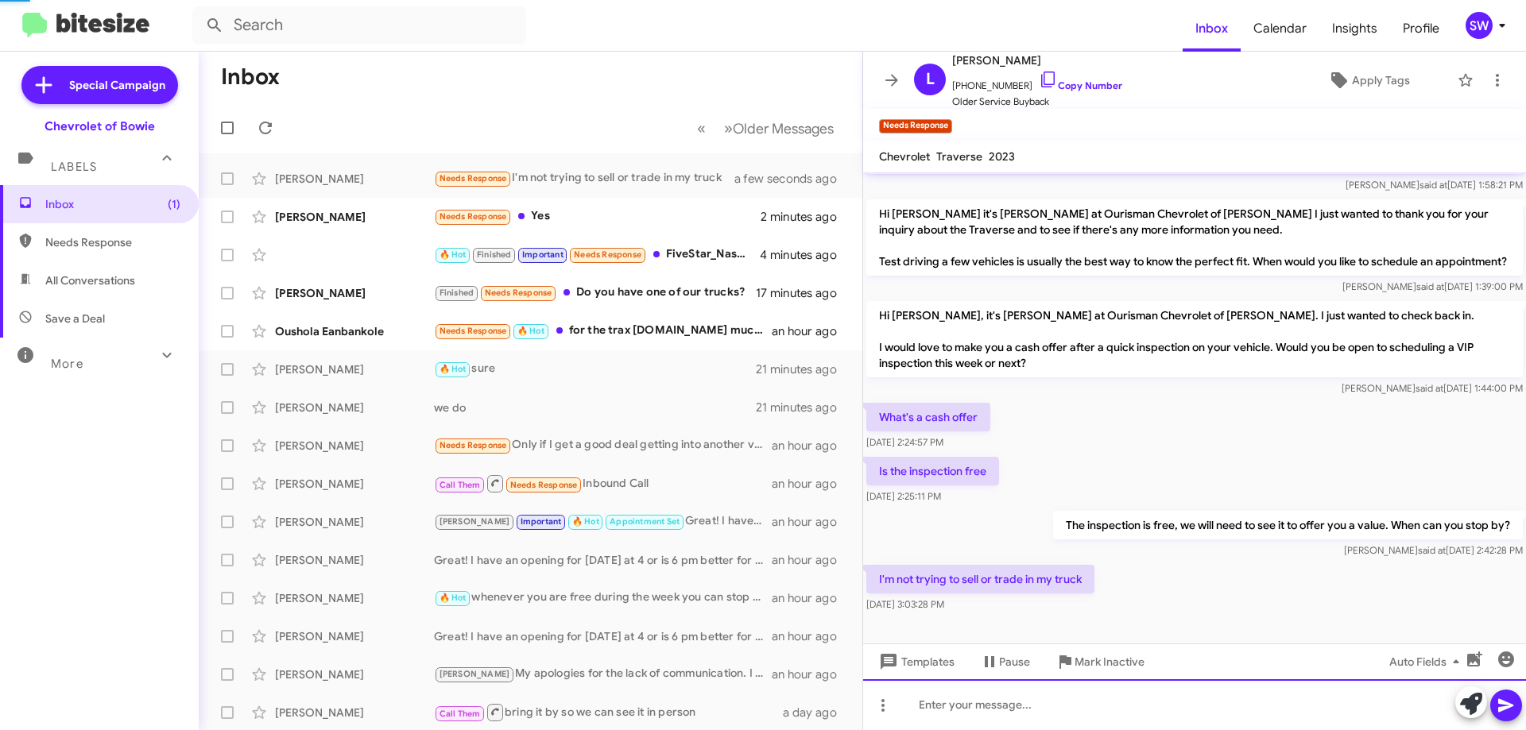
scroll to position [0, 0]
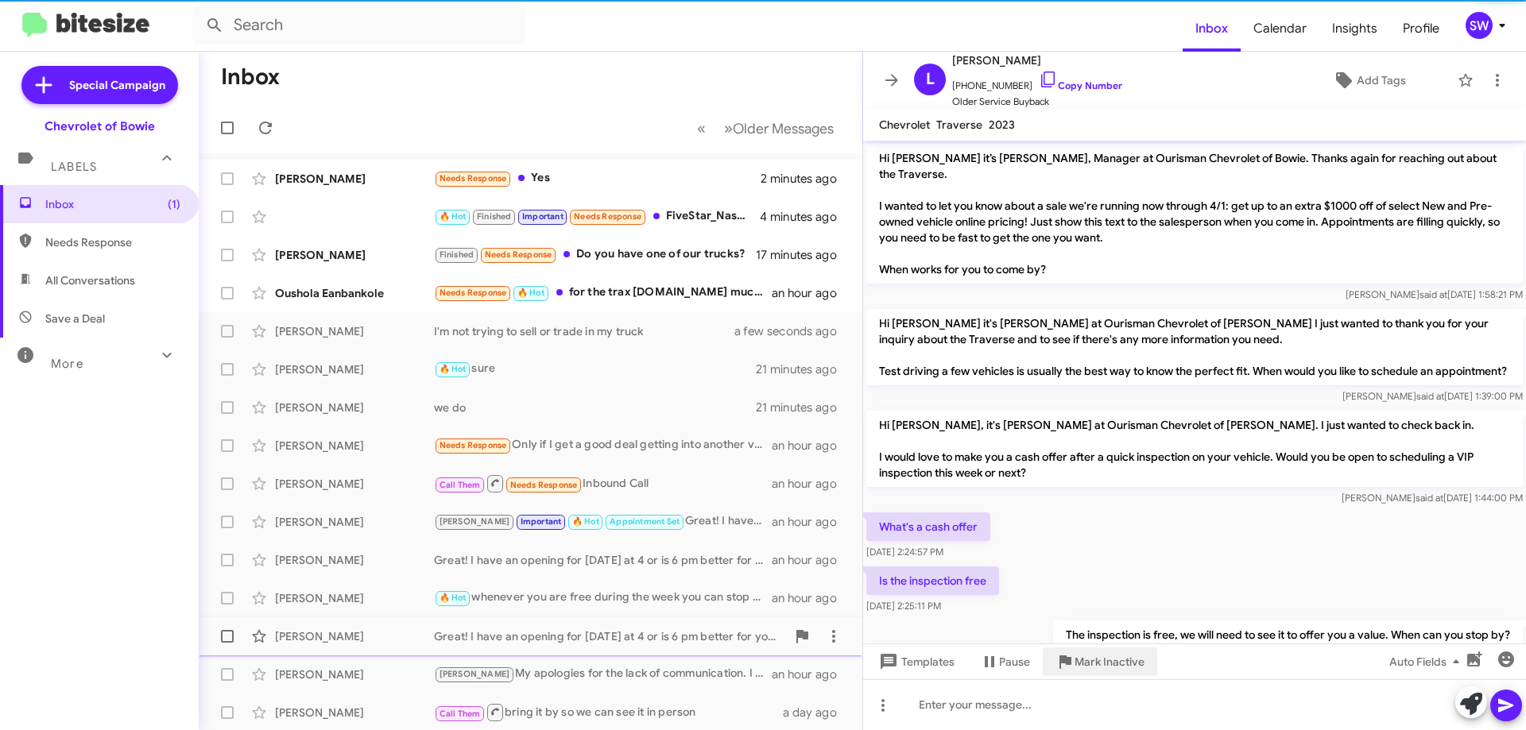
drag, startPoint x: 1100, startPoint y: 663, endPoint x: 1136, endPoint y: 642, distance: 41.3
click at [1103, 661] on span "Mark Inactive" at bounding box center [1109, 662] width 70 height 29
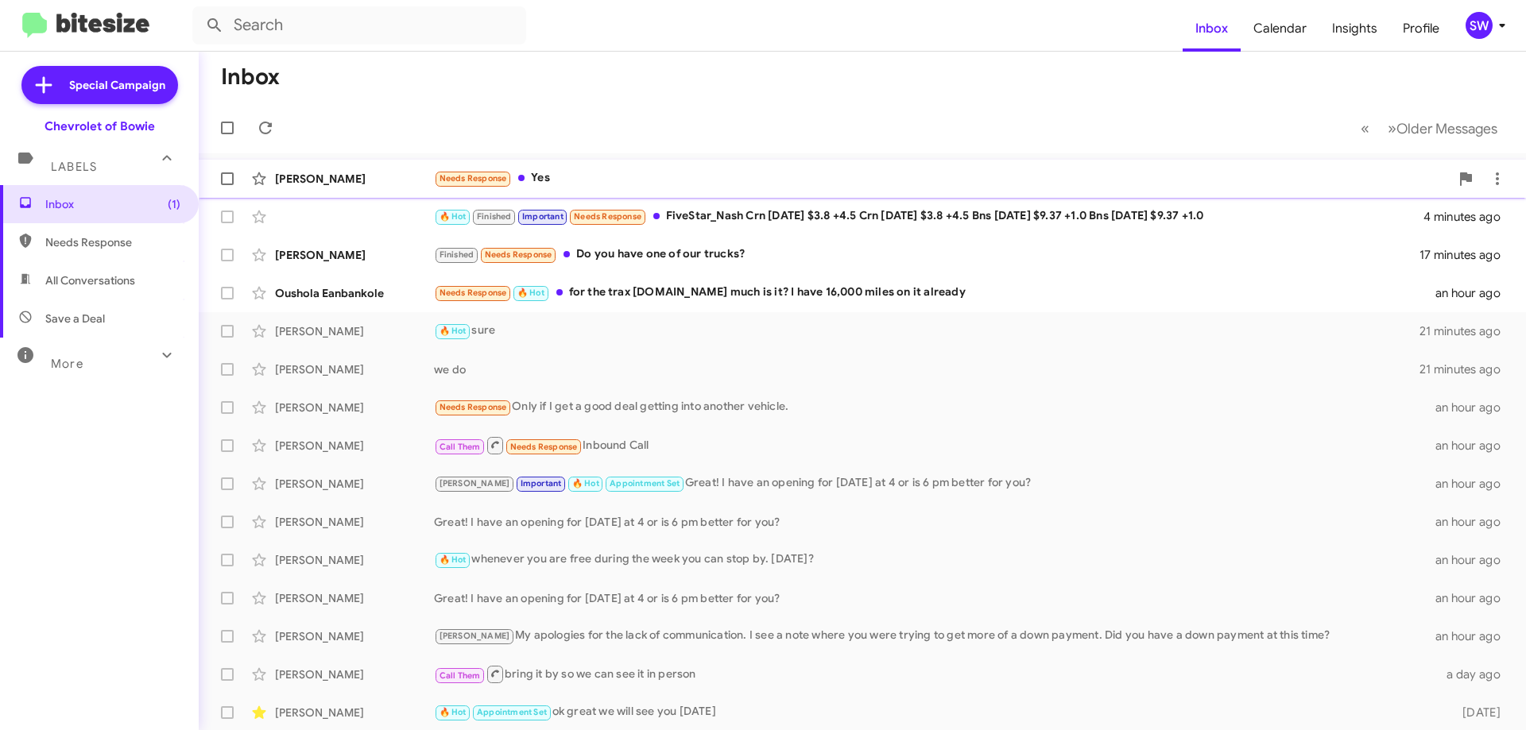
drag, startPoint x: 575, startPoint y: 176, endPoint x: 609, endPoint y: 175, distance: 33.4
click at [575, 176] on div "Needs Response Yes" at bounding box center [941, 178] width 1015 height 18
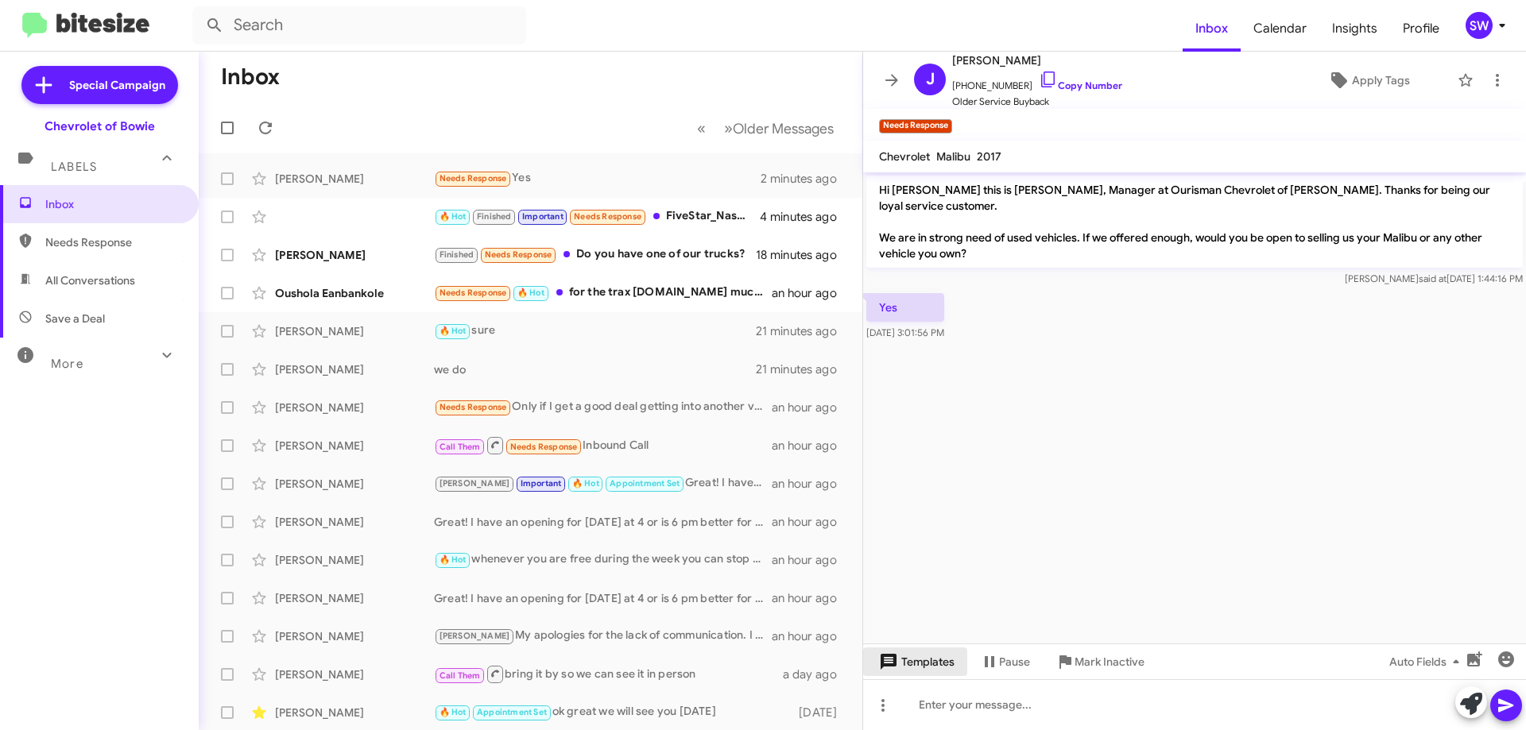
click at [914, 663] on span "Templates" at bounding box center [915, 662] width 79 height 29
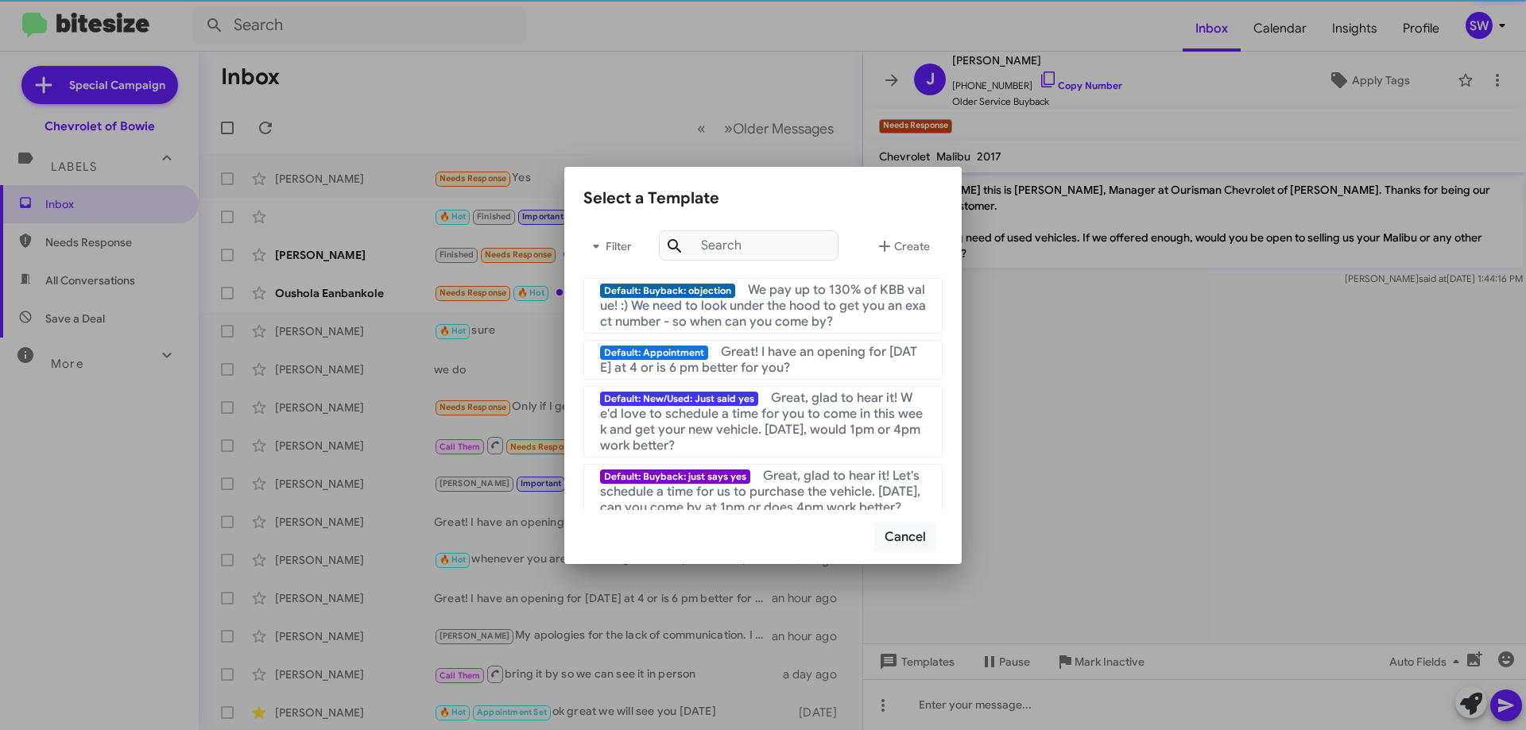
click at [744, 373] on span "Great! I have an opening for [DATE] at 4 or is 6 pm better for you?" at bounding box center [758, 360] width 317 height 32
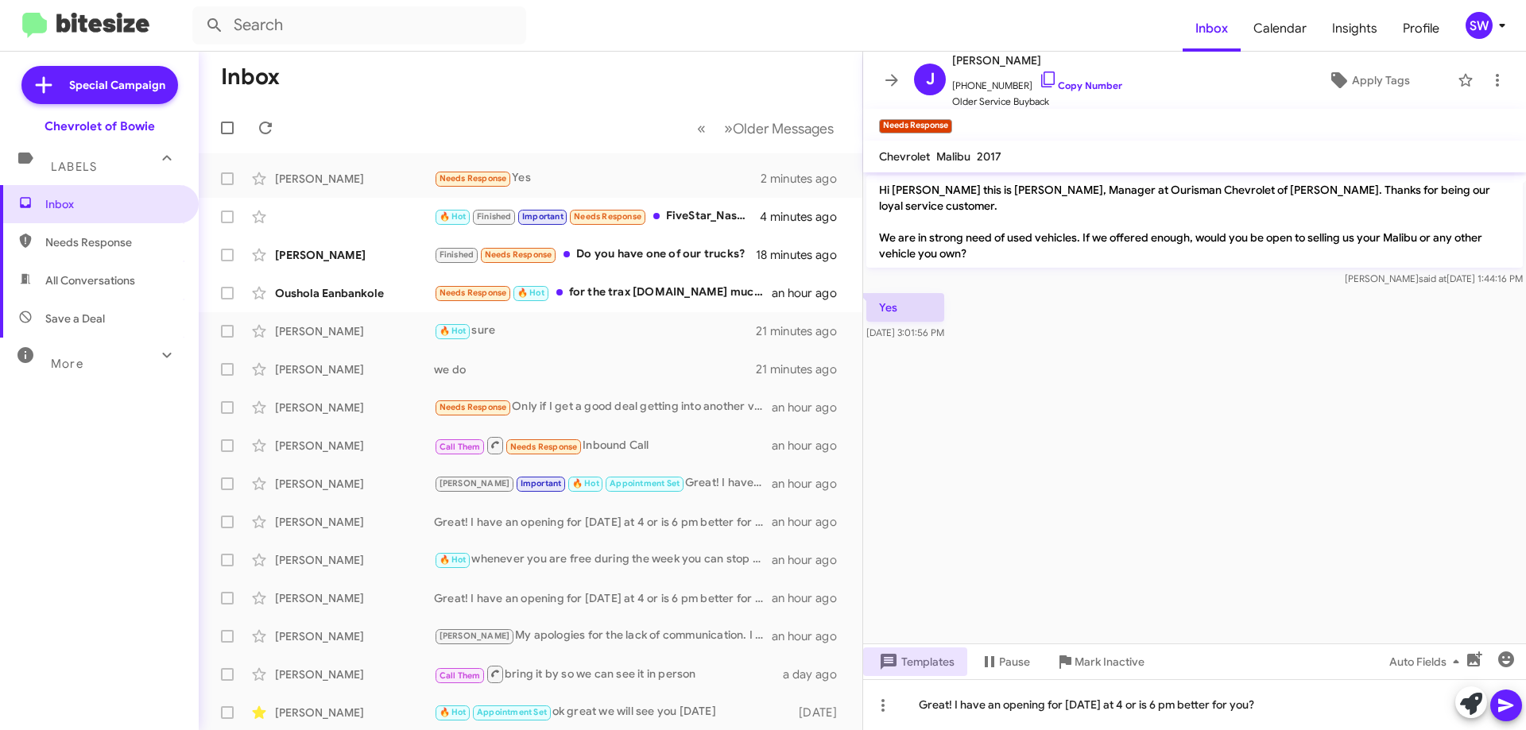
drag, startPoint x: 1502, startPoint y: 706, endPoint x: 1460, endPoint y: 690, distance: 45.0
click at [1501, 706] on icon at bounding box center [1505, 705] width 19 height 19
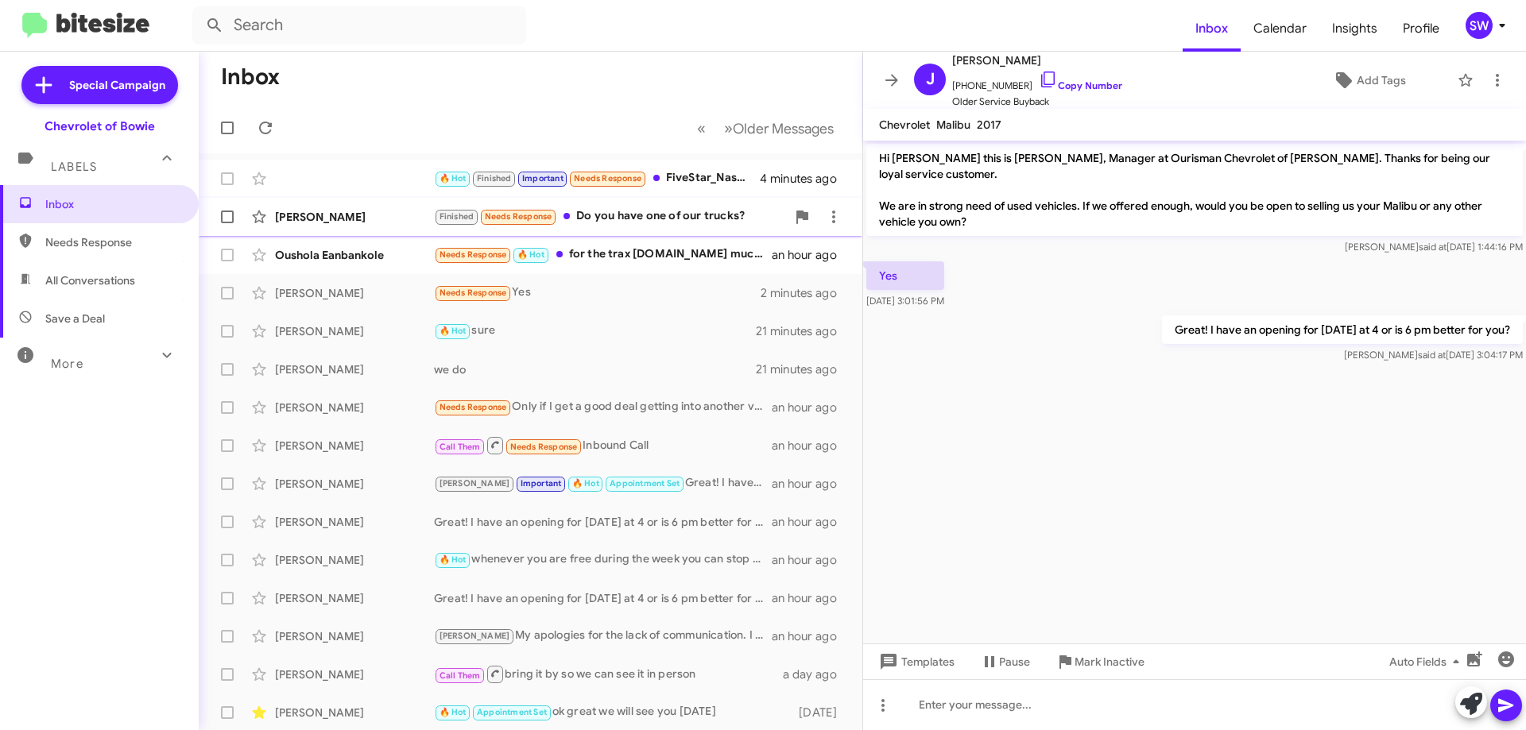
click at [633, 212] on div "Finished Needs Response Do you have one of our trucks?" at bounding box center [610, 216] width 352 height 18
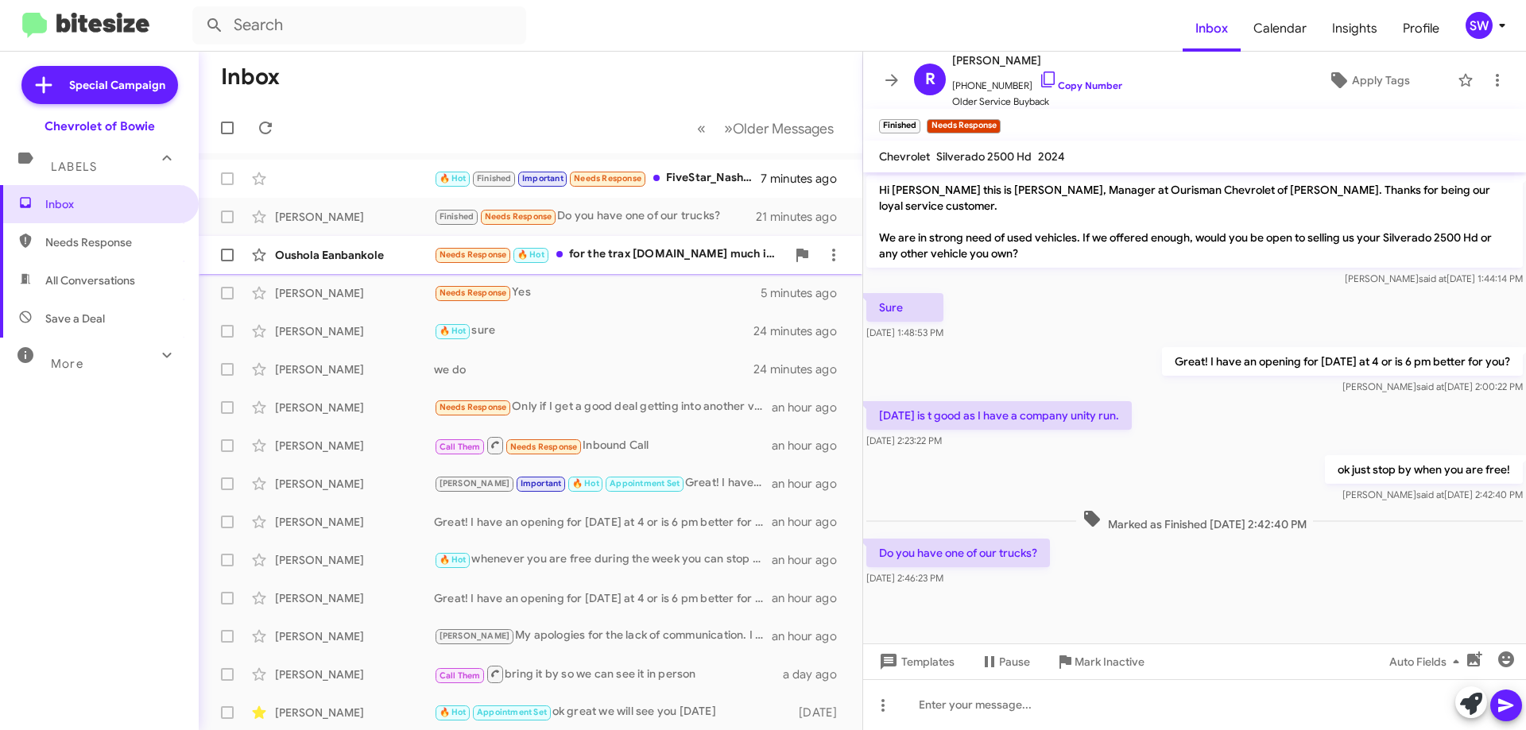
click at [616, 240] on div "Oushola Eanbankole Needs Response 🔥 Hot for the trax [DOMAIN_NAME] much is it? …" at bounding box center [530, 255] width 638 height 32
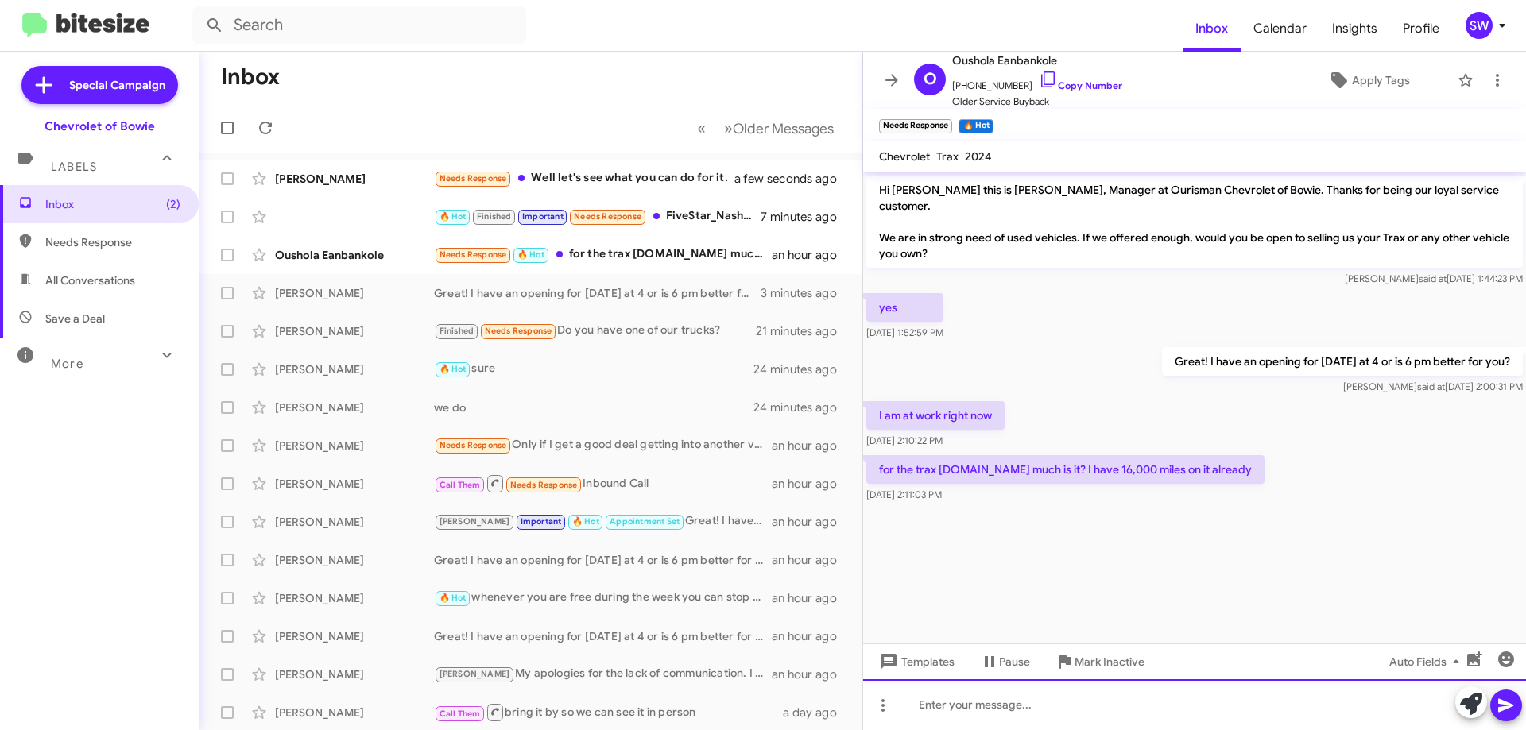
click at [1000, 718] on div at bounding box center [1194, 704] width 663 height 51
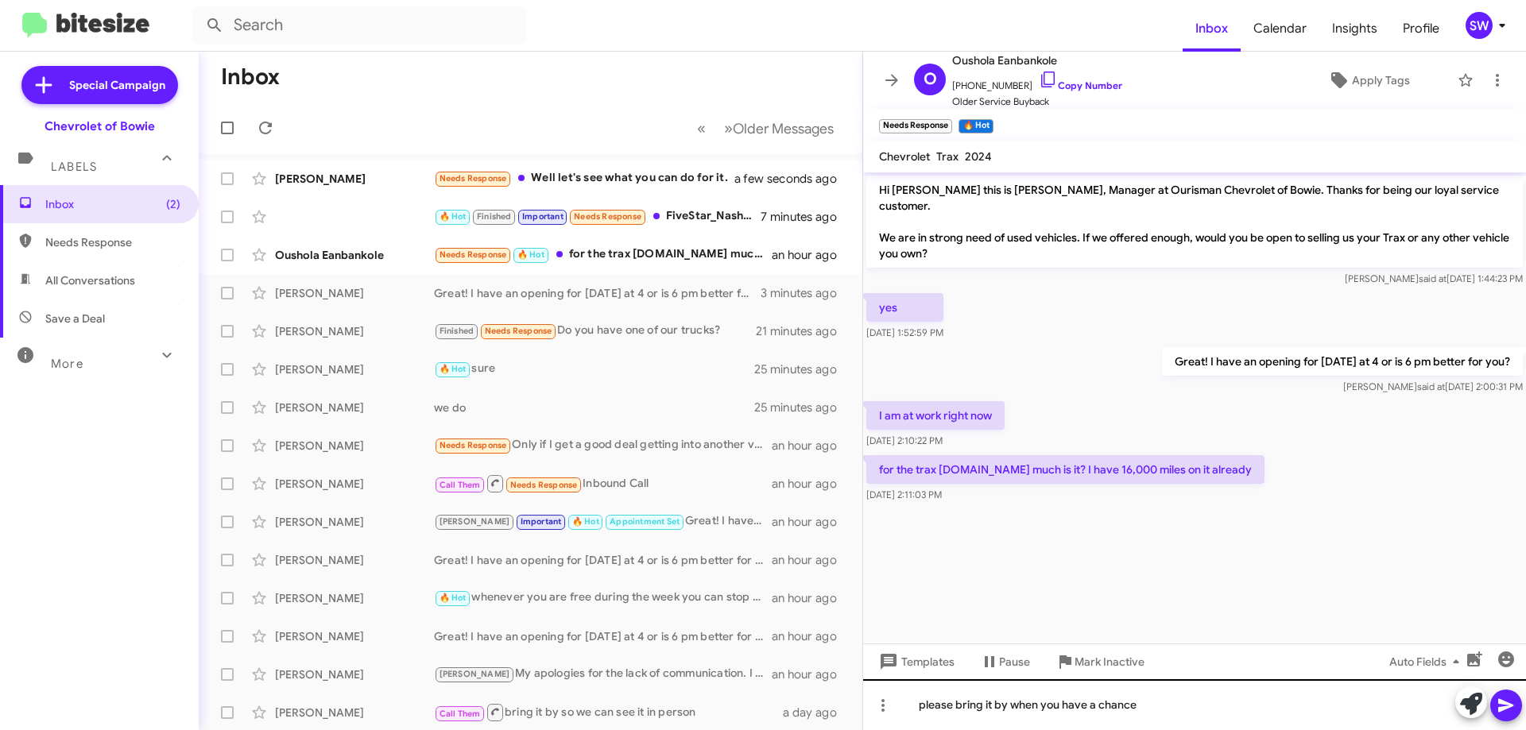
drag, startPoint x: 1500, startPoint y: 710, endPoint x: 1402, endPoint y: 702, distance: 98.1
click at [1501, 710] on icon at bounding box center [1505, 706] width 15 height 14
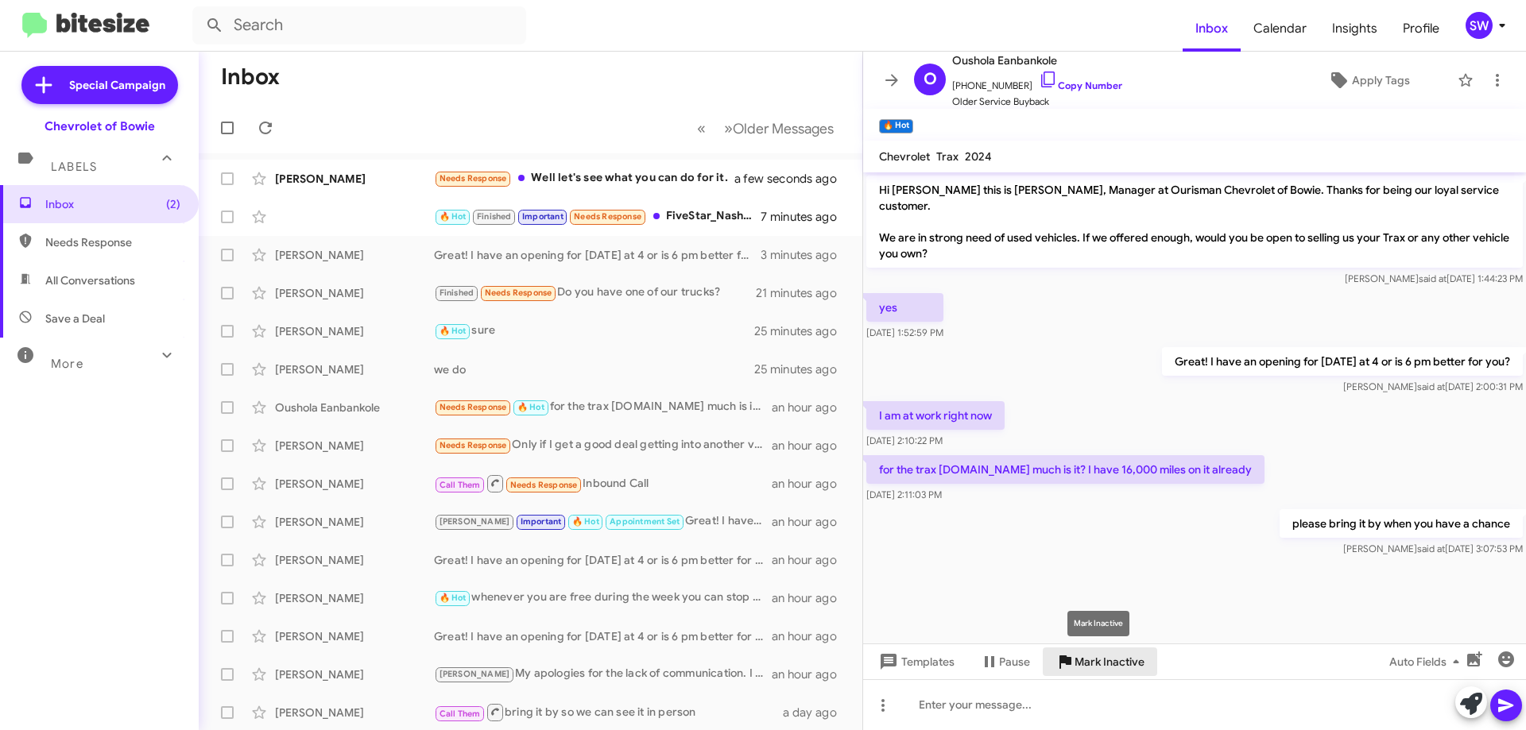
click at [1100, 665] on span "Mark Inactive" at bounding box center [1109, 662] width 70 height 29
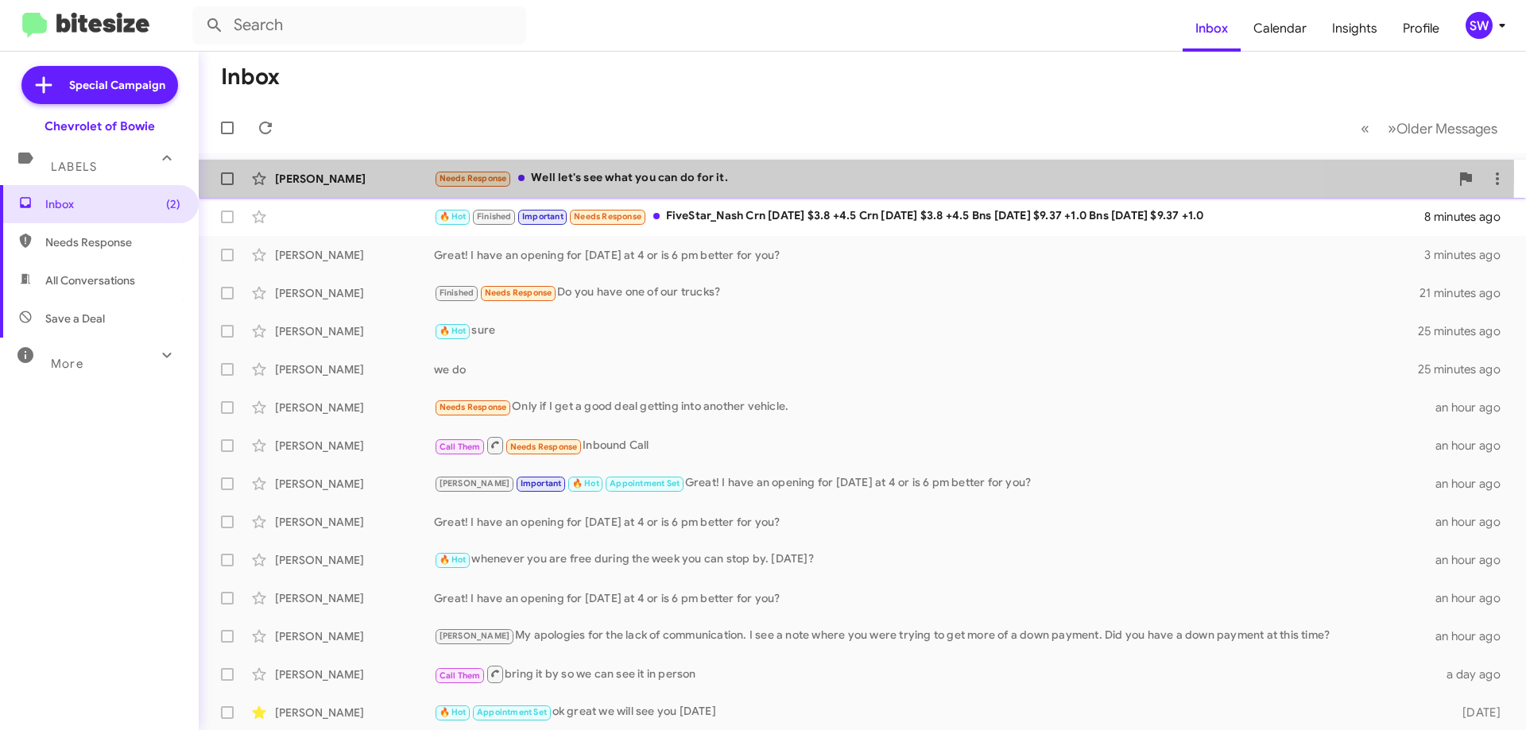
drag, startPoint x: 610, startPoint y: 174, endPoint x: 767, endPoint y: 177, distance: 156.6
click at [614, 174] on div "Needs Response Well let's see what you can do for it." at bounding box center [941, 178] width 1015 height 18
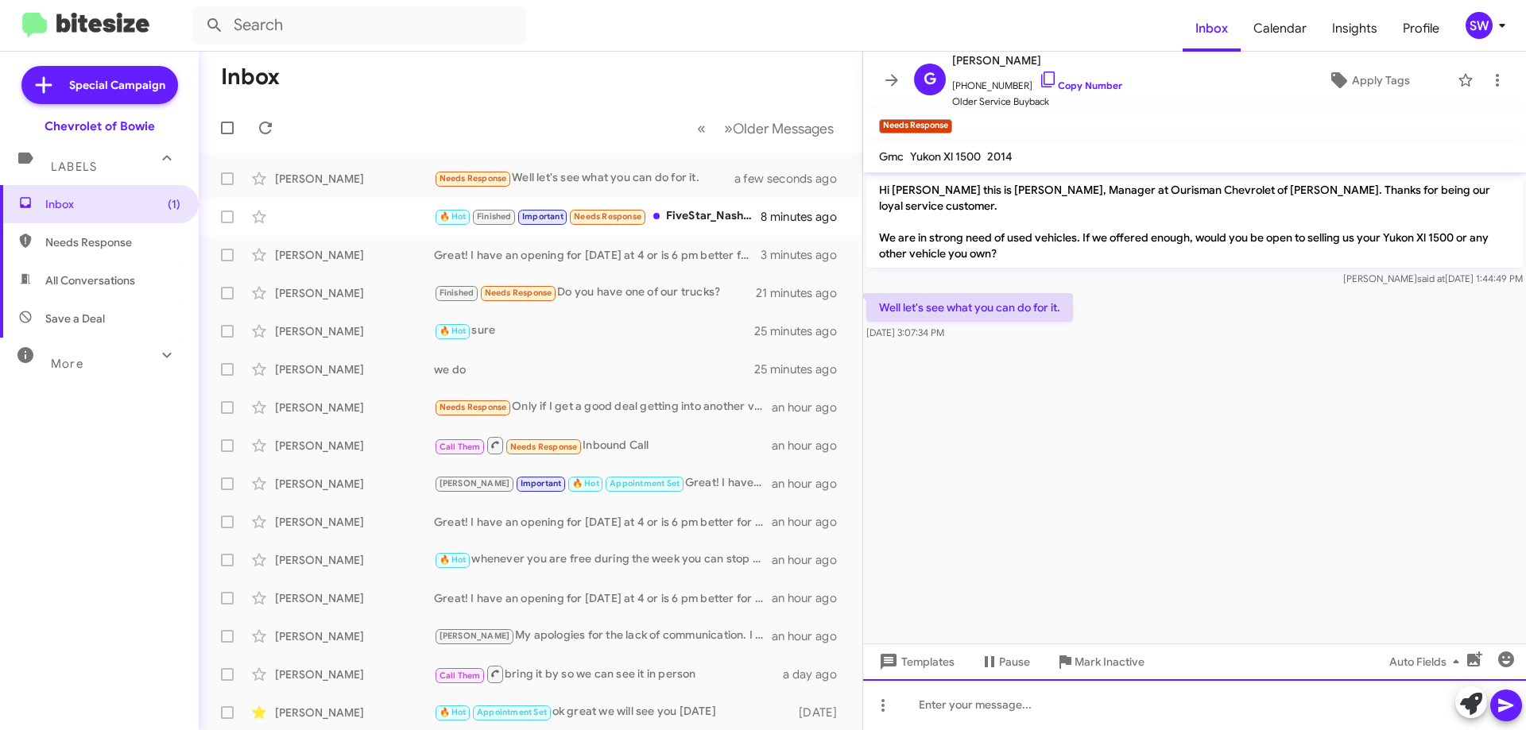
click at [998, 711] on div at bounding box center [1194, 704] width 663 height 51
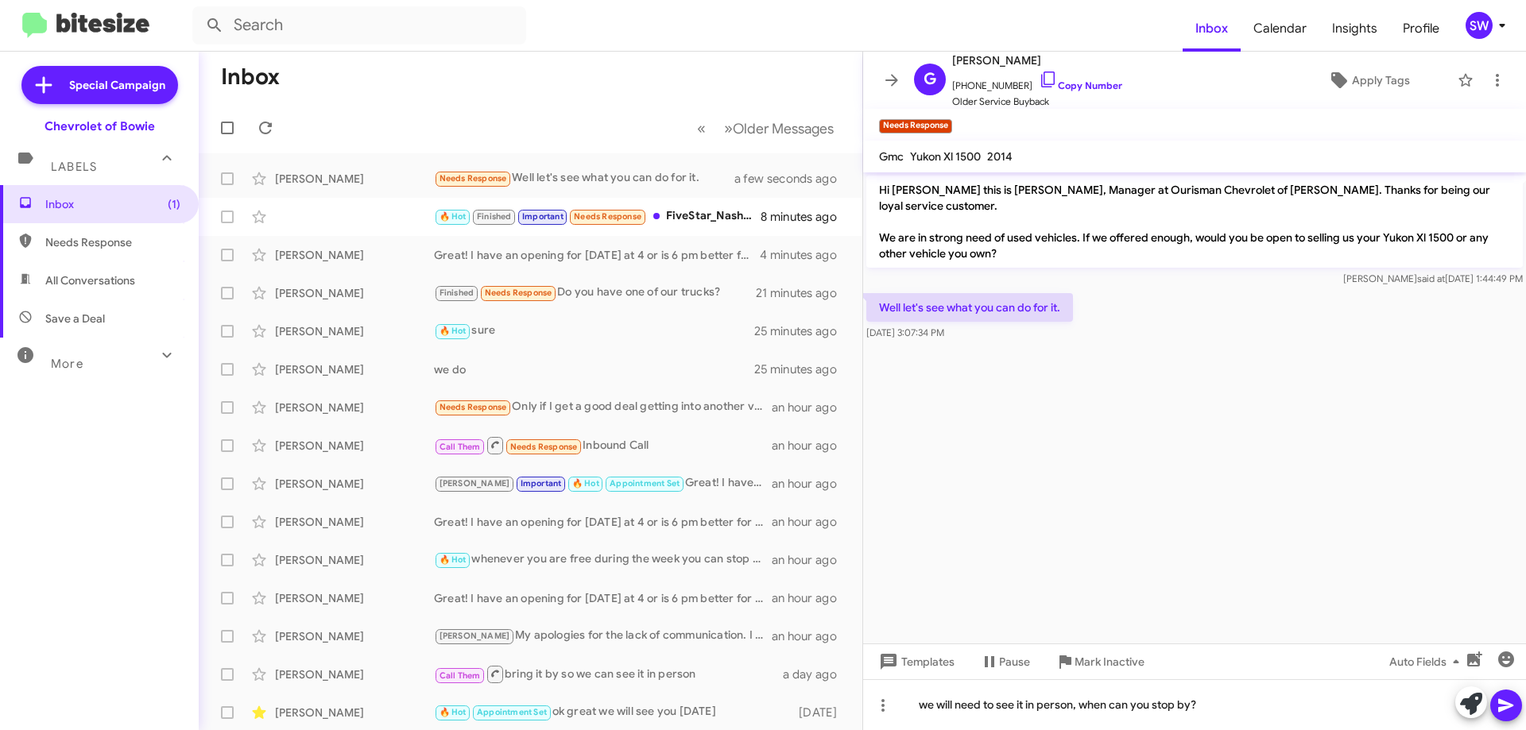
click at [1510, 706] on icon at bounding box center [1505, 706] width 15 height 14
